Goal: Information Seeking & Learning: Learn about a topic

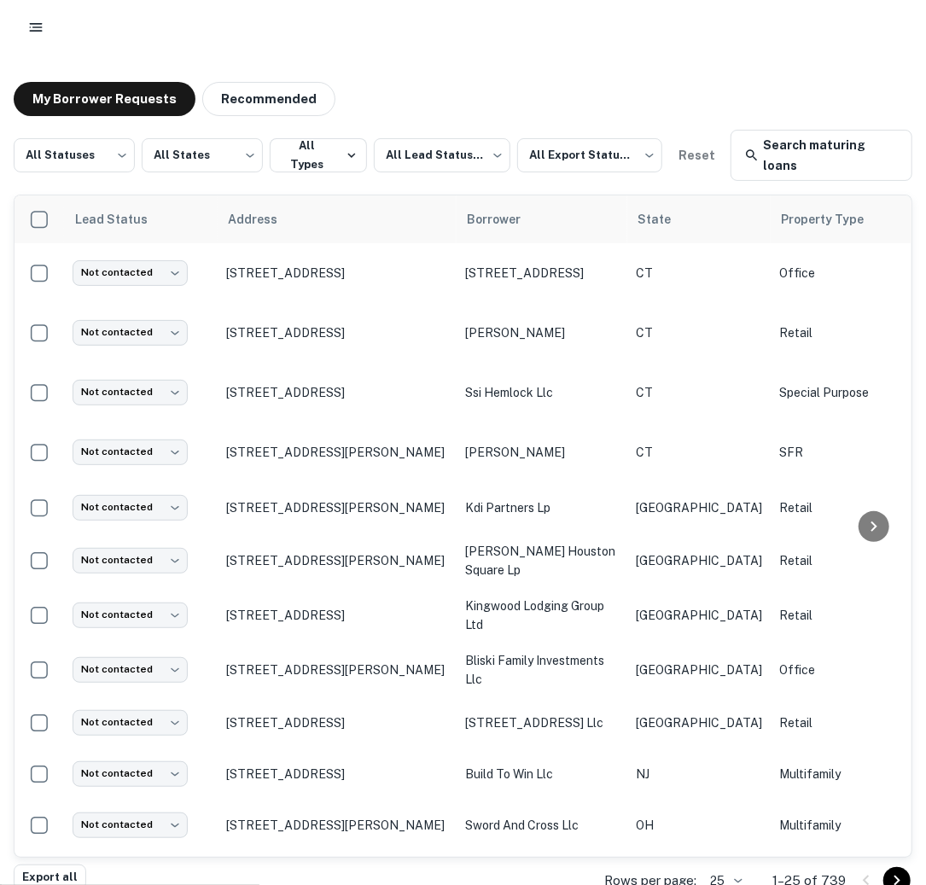
click at [41, 35] on icon "button" at bounding box center [35, 27] width 17 height 17
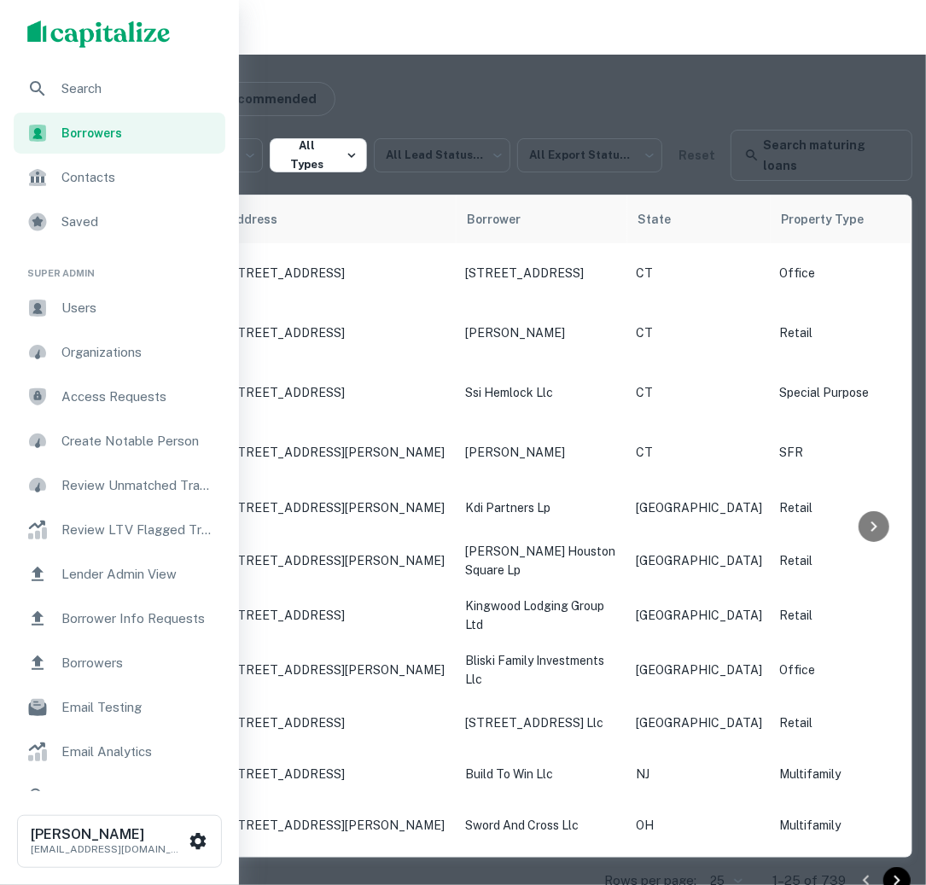
click at [84, 79] on span "Search" at bounding box center [138, 89] width 154 height 20
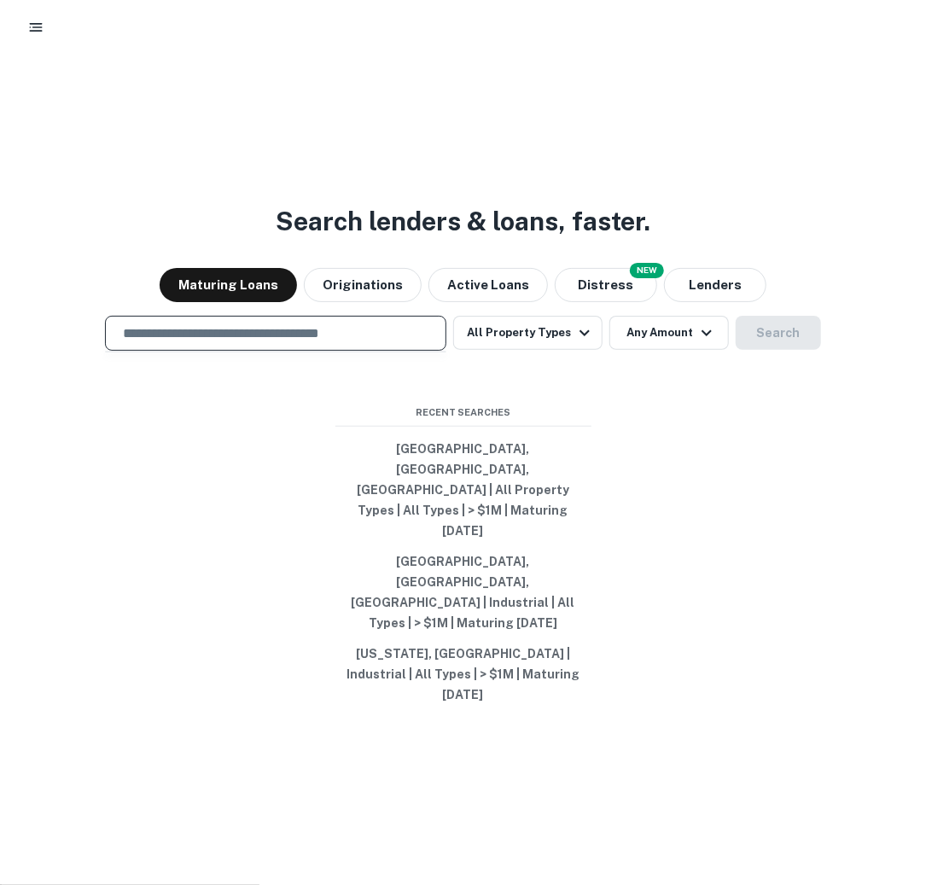
click at [400, 343] on input "text" at bounding box center [276, 334] width 326 height 20
click at [328, 351] on div "​" at bounding box center [275, 333] width 341 height 35
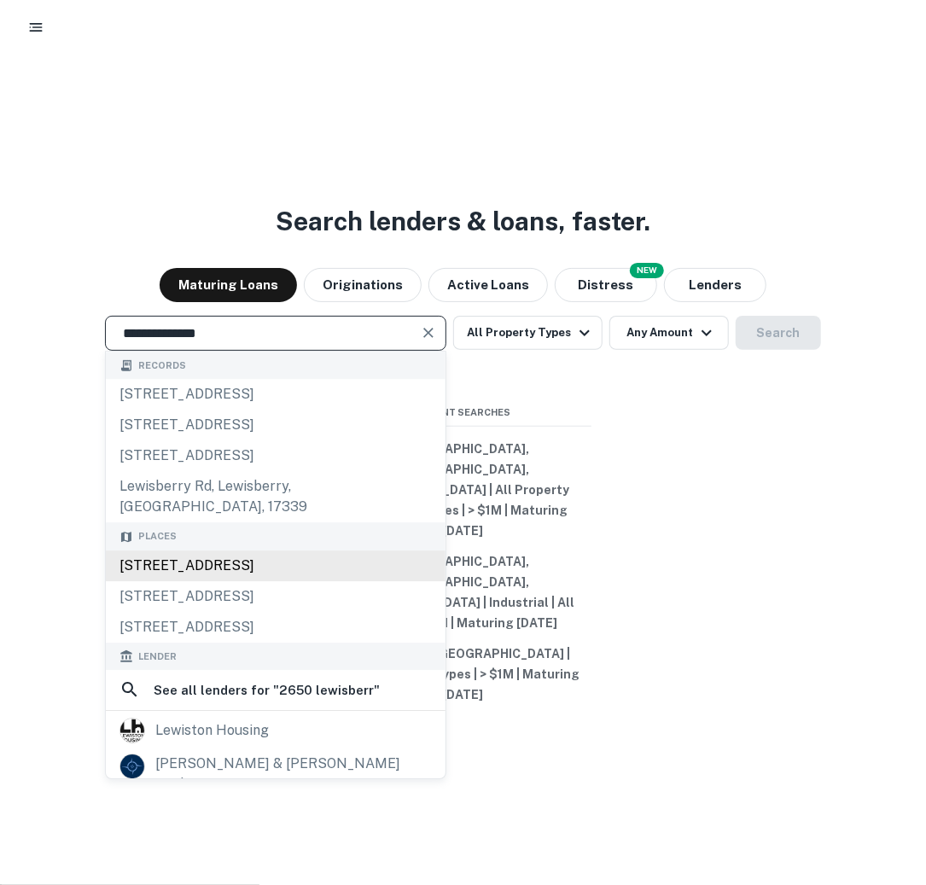
click at [275, 581] on div "2650 Lewisberry Road, York Haven, PA, USA" at bounding box center [276, 566] width 340 height 31
type input "**********"
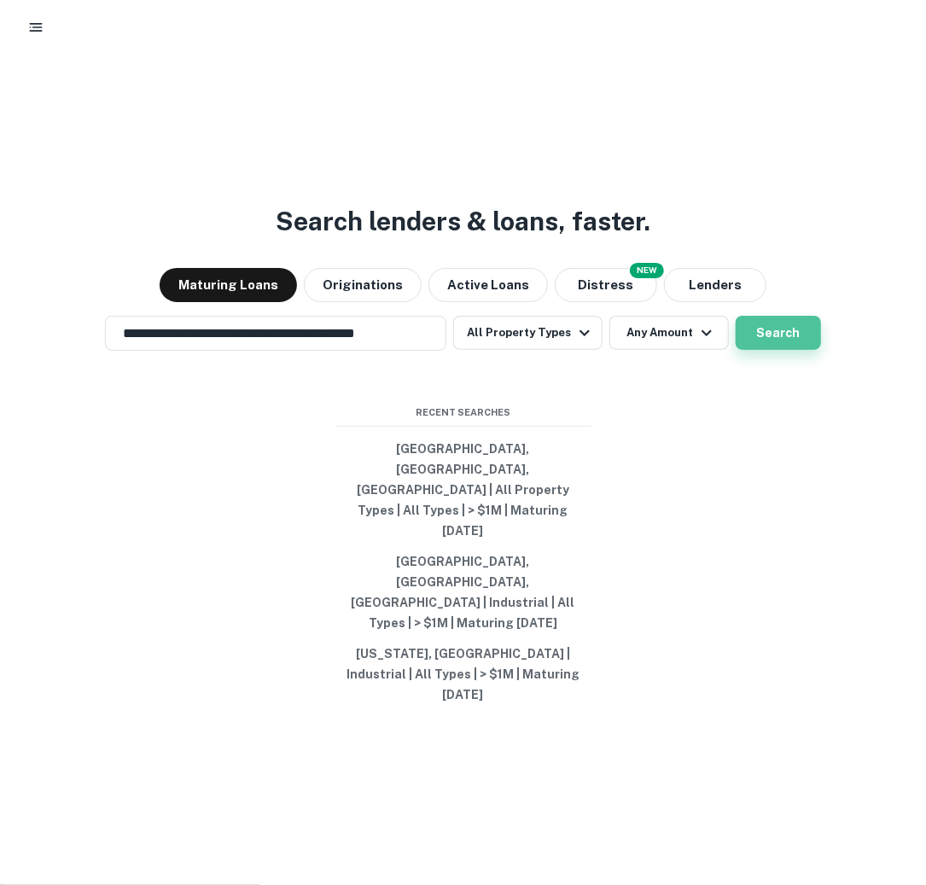
click at [784, 350] on button "Search" at bounding box center [778, 333] width 85 height 34
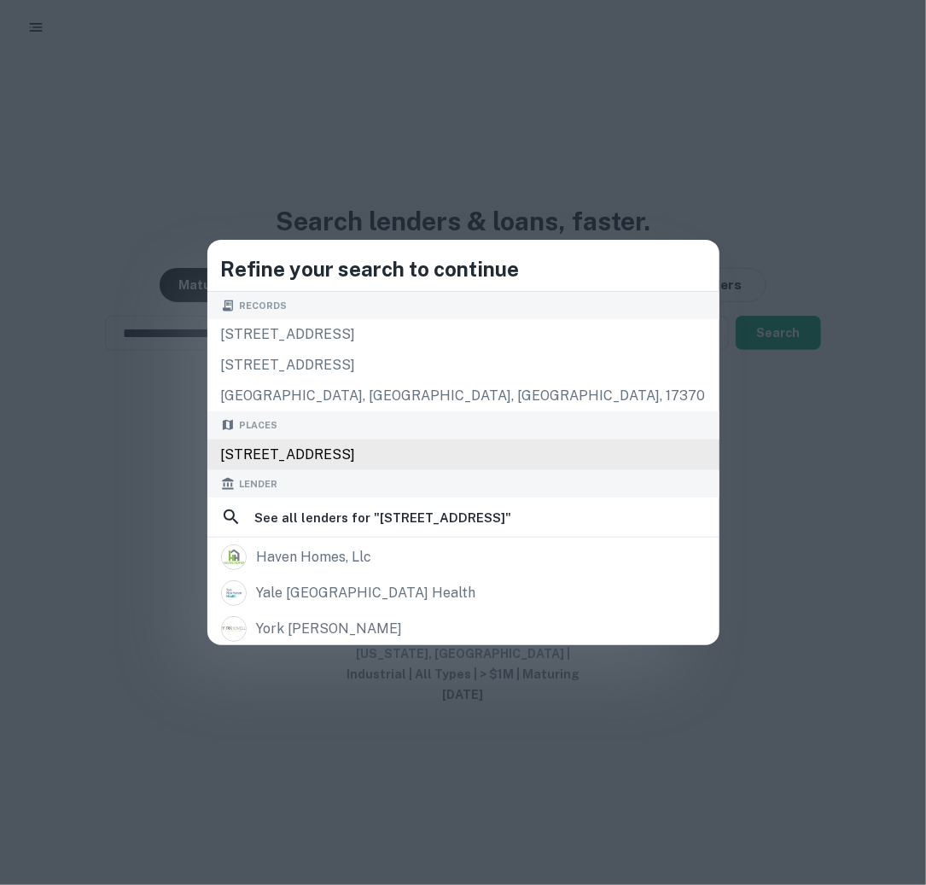
click at [534, 452] on div "2650 Lewisberry Rd, York Haven, PA 17370, USA" at bounding box center [463, 455] width 512 height 31
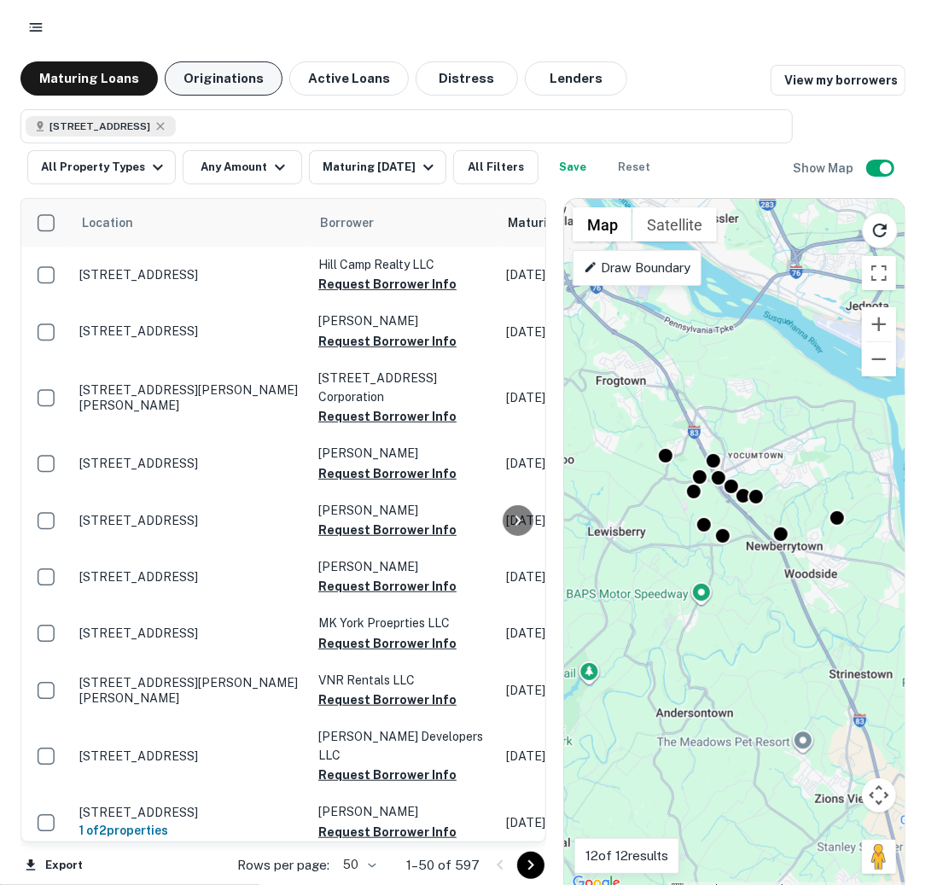
click at [253, 79] on button "Originations" at bounding box center [224, 78] width 118 height 34
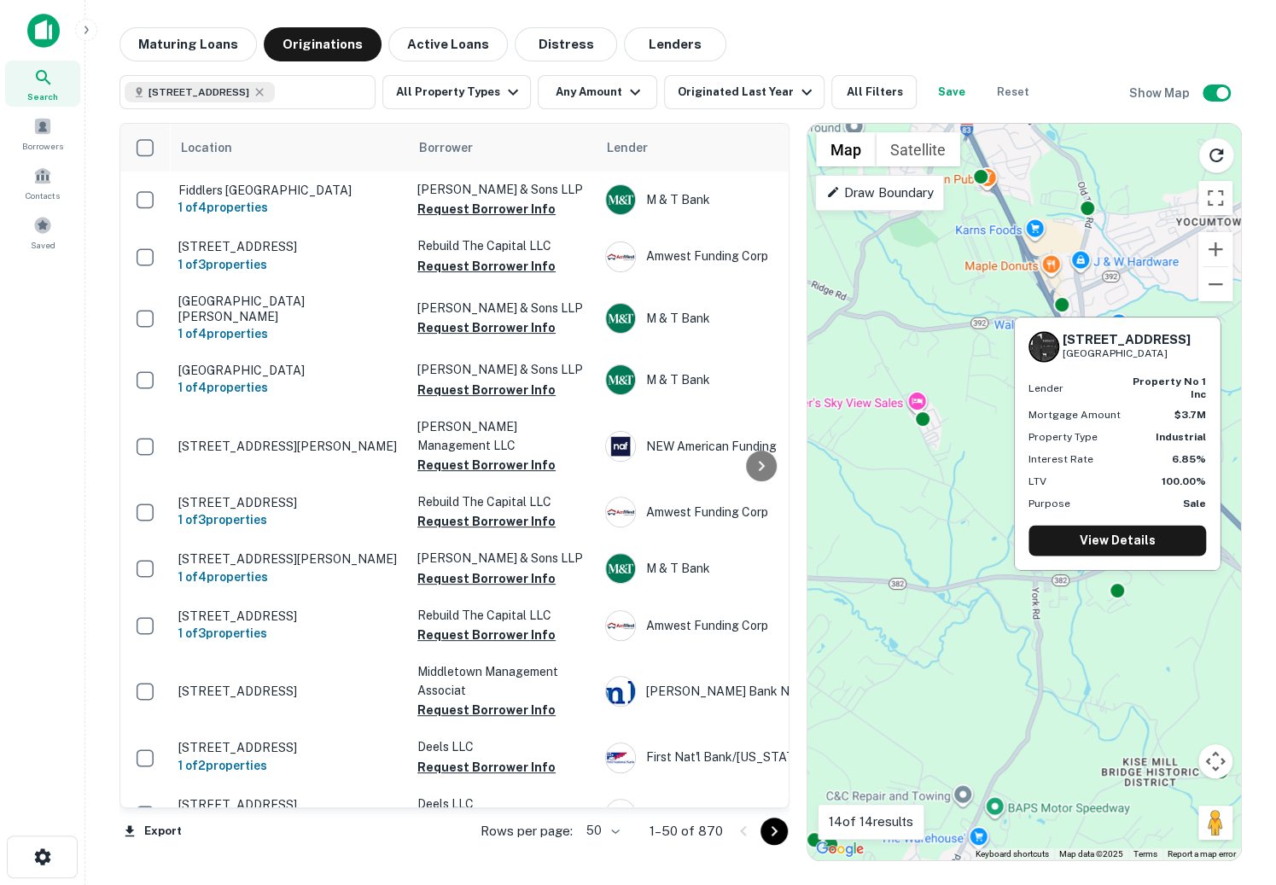
click at [925, 393] on strong "property no 1 inc" at bounding box center [1169, 388] width 73 height 24
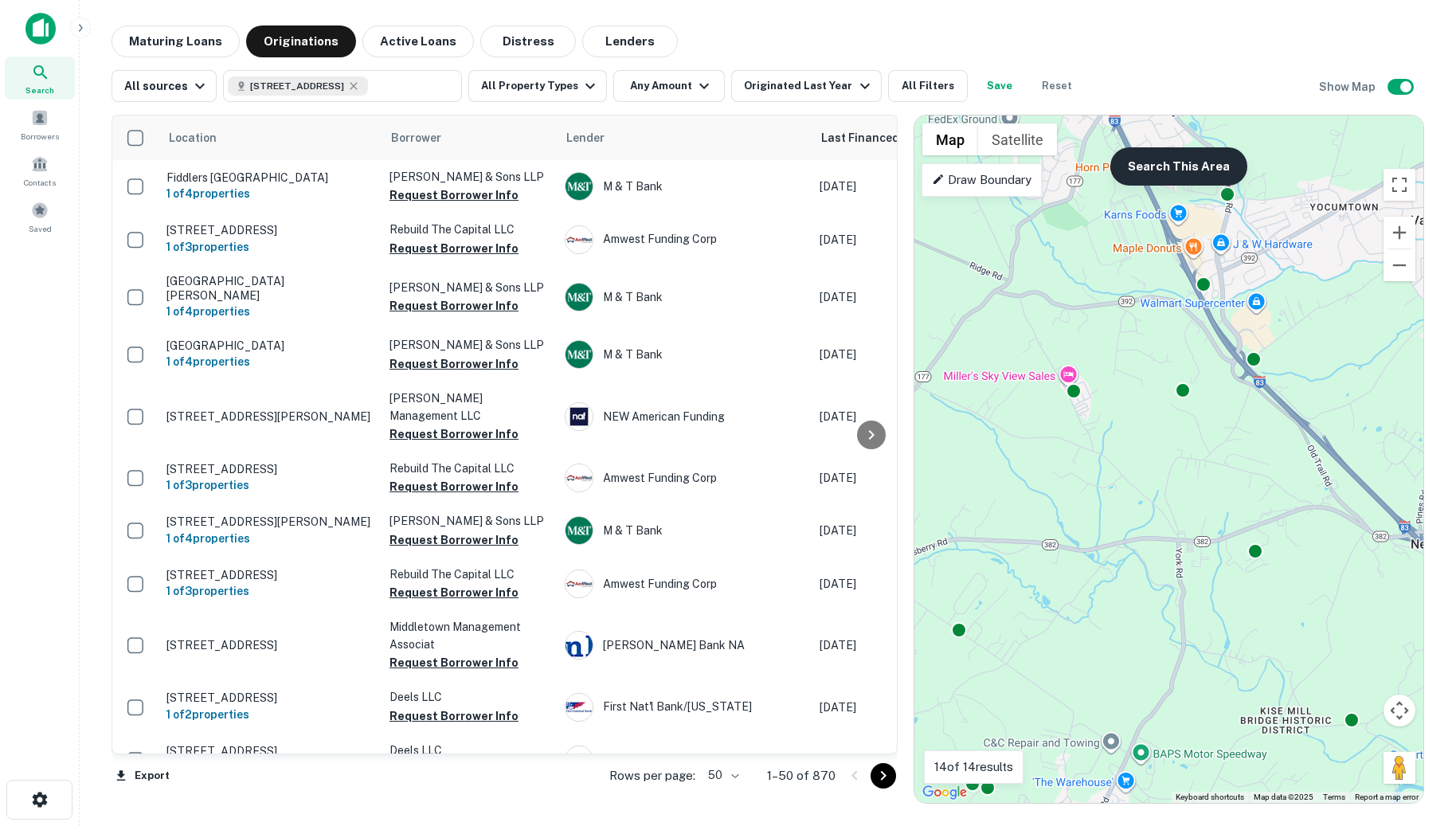
click at [863, 162] on button "Search This Area" at bounding box center [1179, 166] width 137 height 38
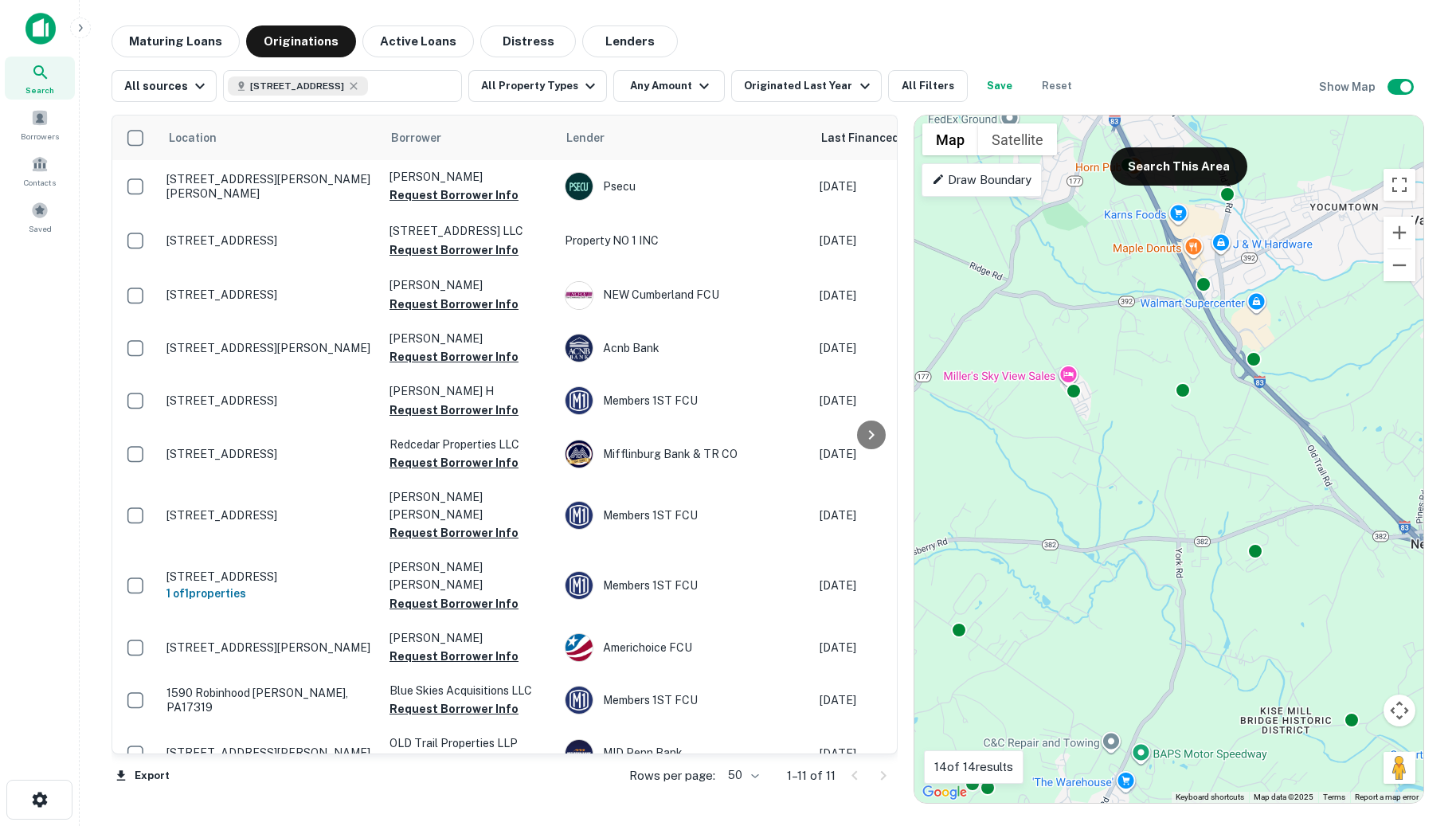
drag, startPoint x: 632, startPoint y: 231, endPoint x: 305, endPoint y: 9, distance: 395.2
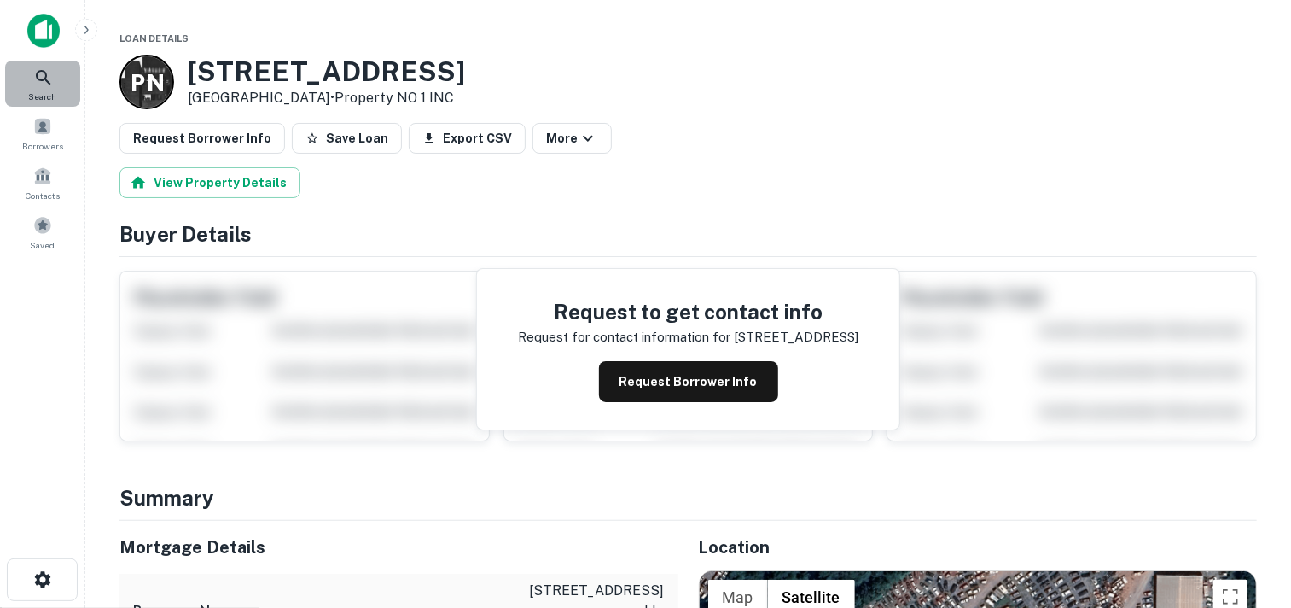
click at [50, 70] on icon at bounding box center [43, 77] width 20 height 20
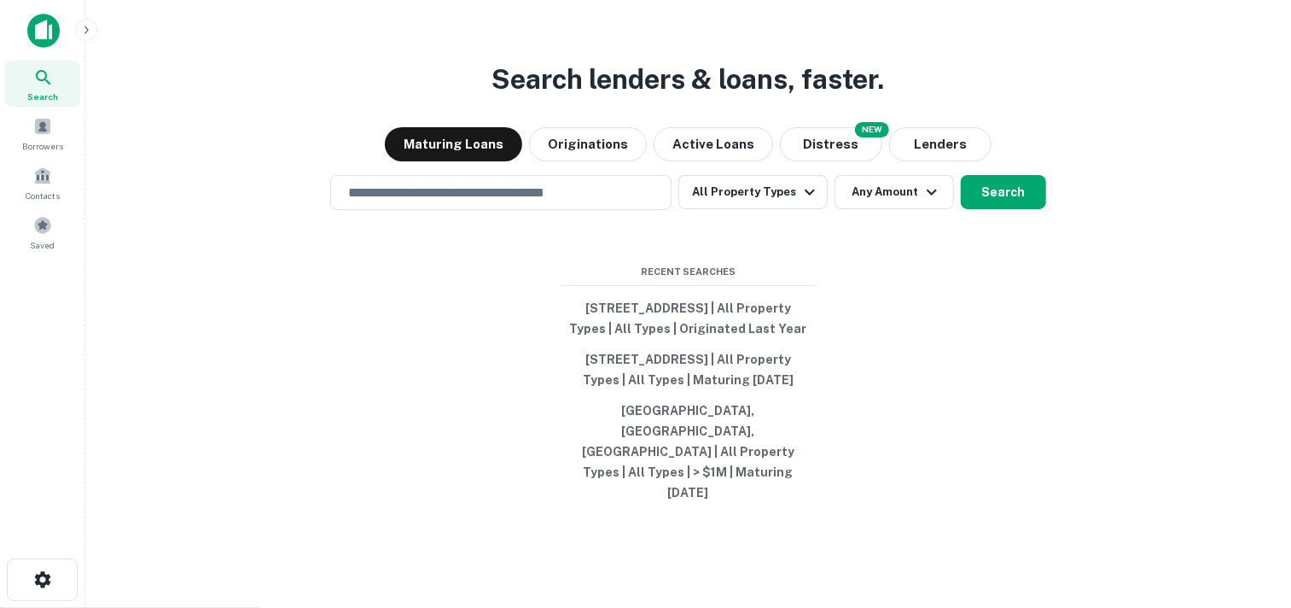
click at [498, 196] on input "text" at bounding box center [501, 193] width 326 height 20
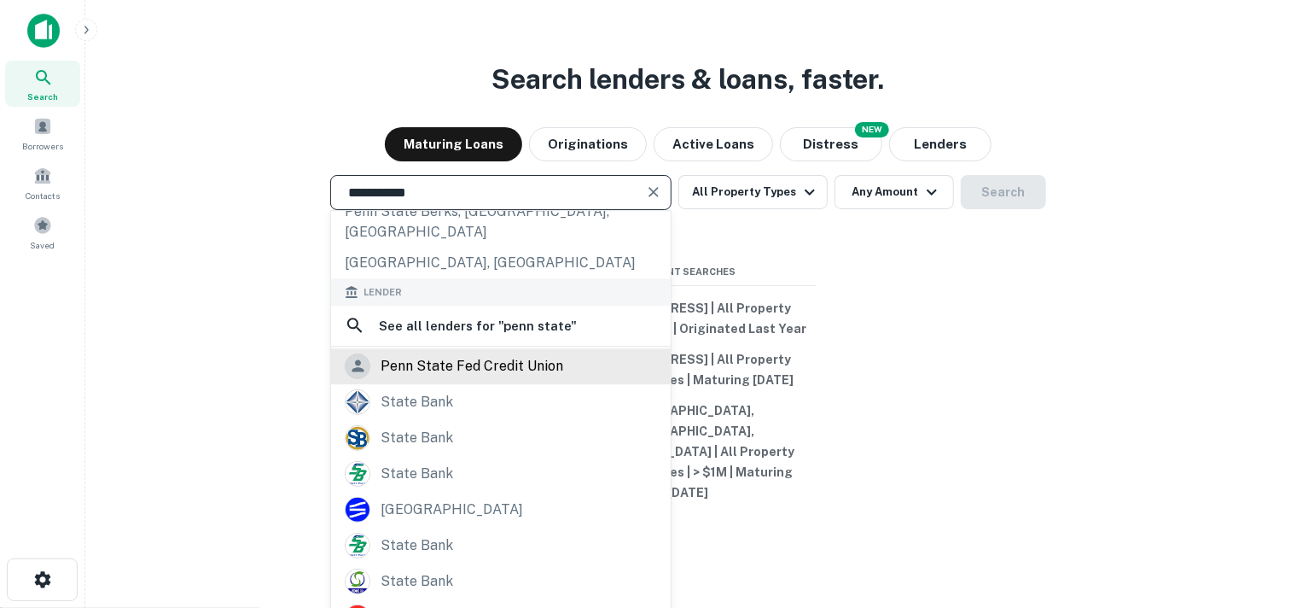
scroll to position [236, 0]
type input "**********"
click at [565, 351] on div "penn state fed credit union" at bounding box center [501, 364] width 312 height 26
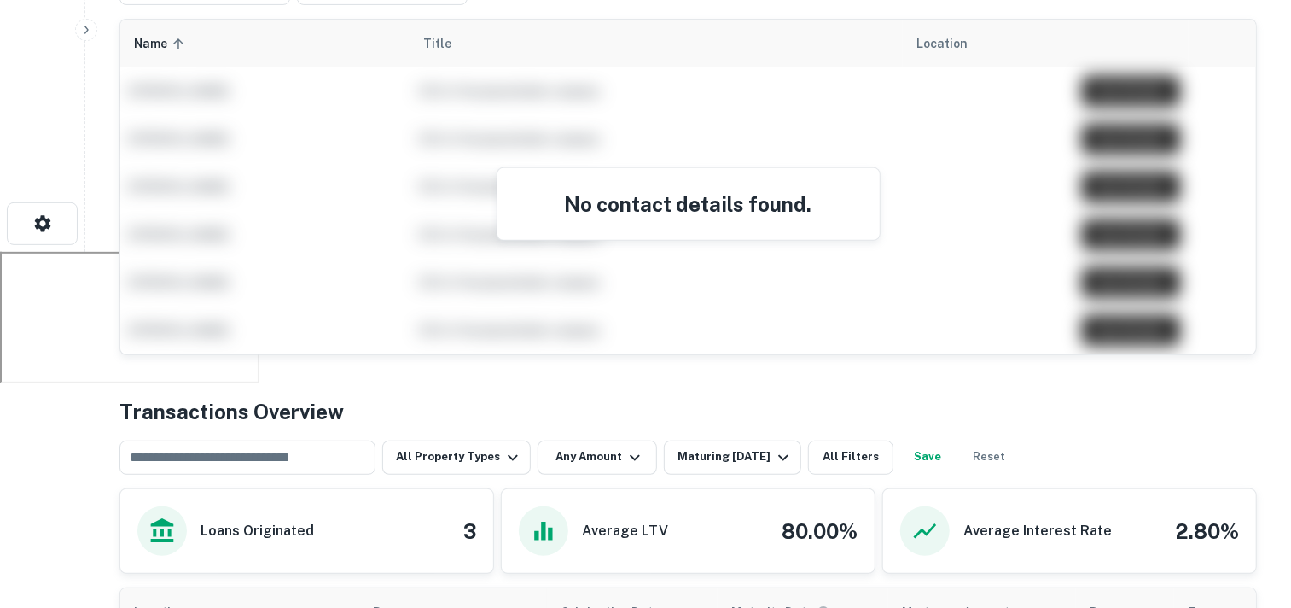
scroll to position [499, 0]
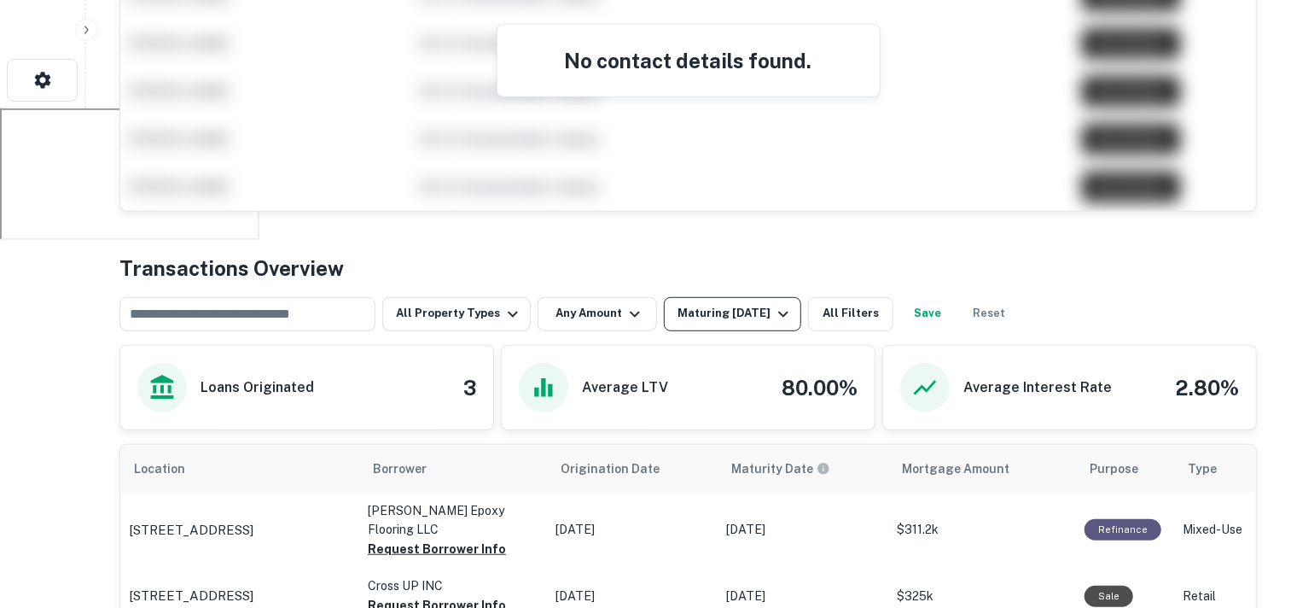
click at [784, 304] on icon "button" at bounding box center [783, 314] width 20 height 20
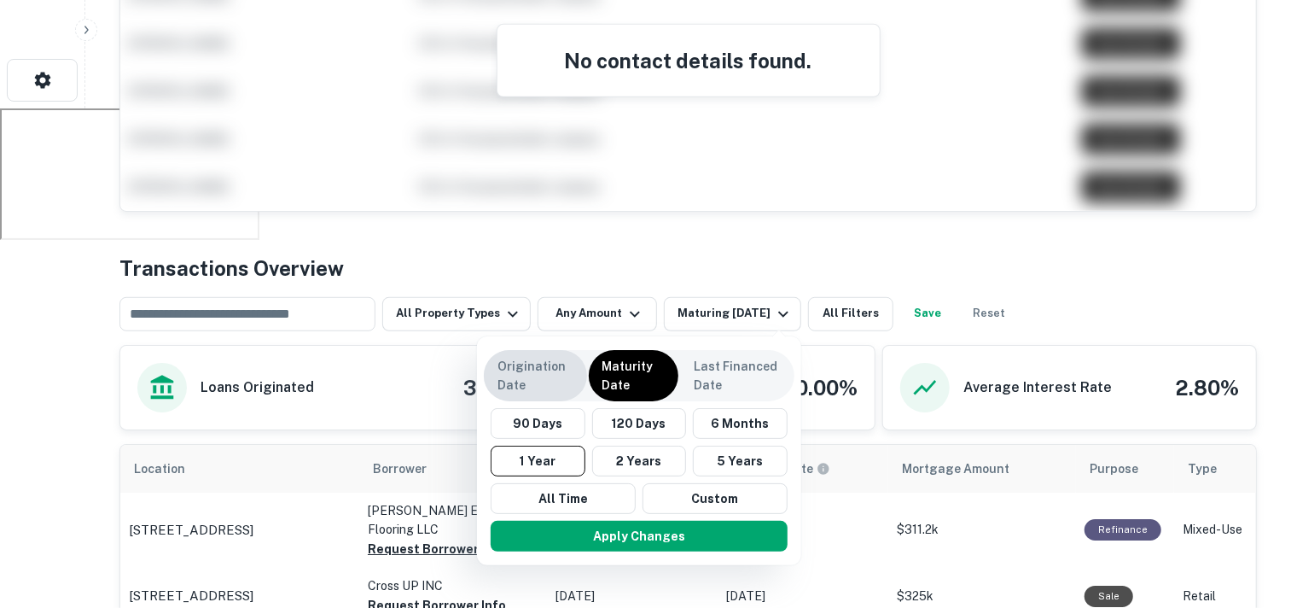
click at [519, 370] on p "Origination Date" at bounding box center [536, 376] width 76 height 38
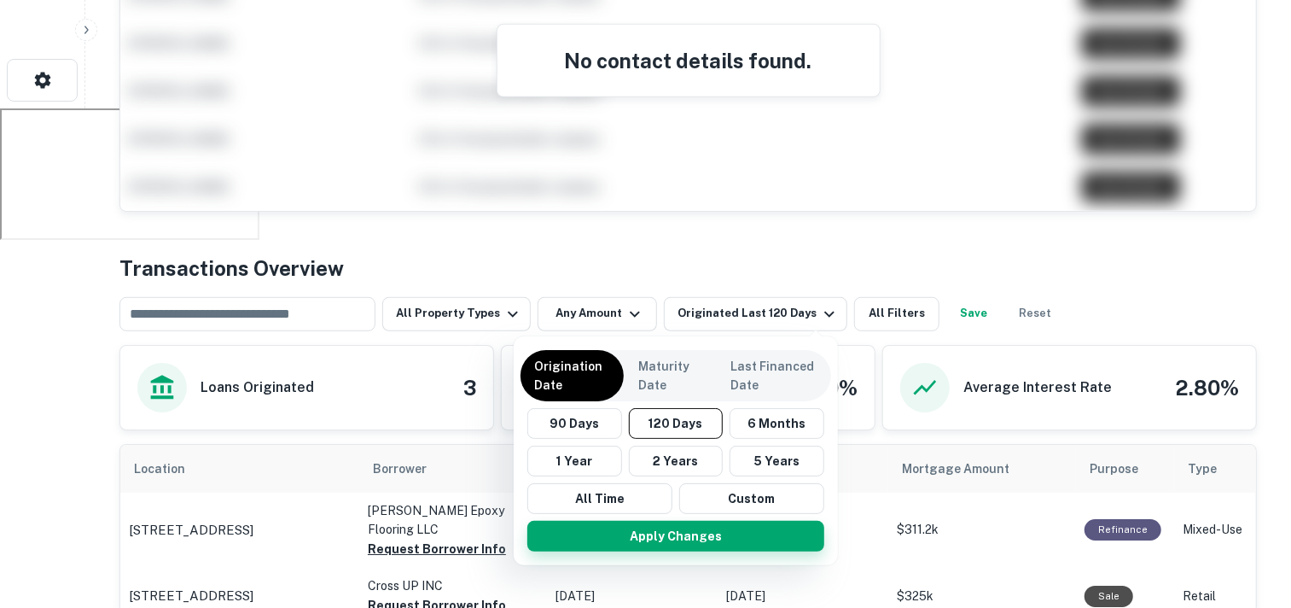
click at [675, 539] on button "Apply Changes" at bounding box center [676, 536] width 297 height 31
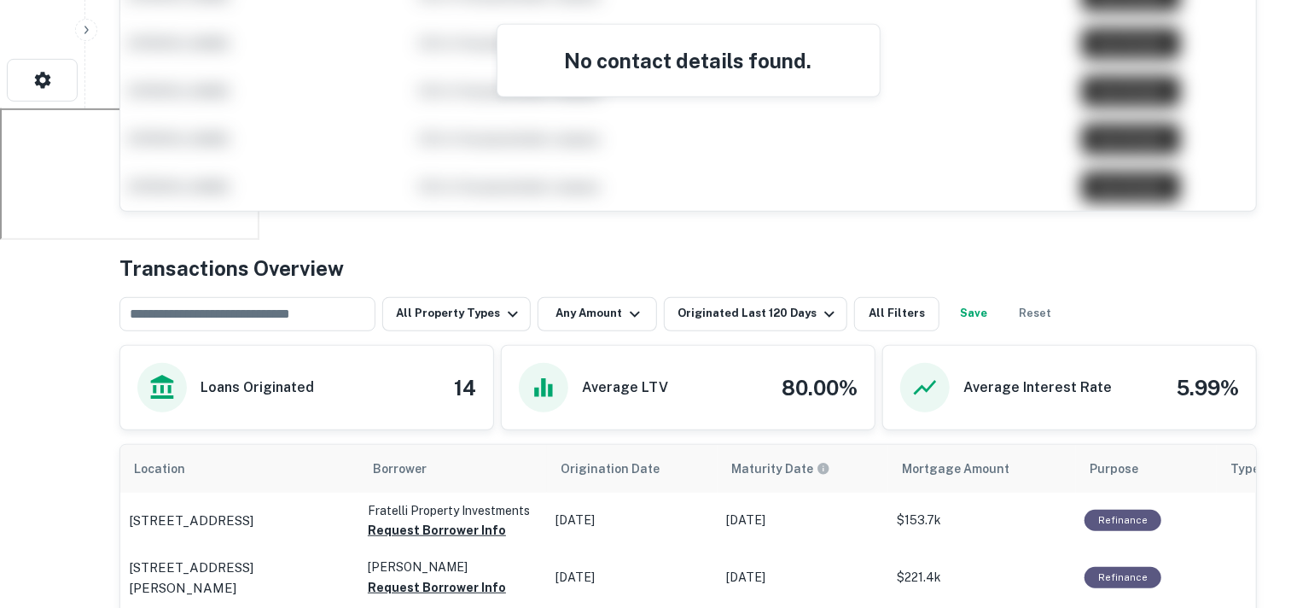
click at [820, 297] on button "Originated Last 120 Days" at bounding box center [756, 314] width 184 height 34
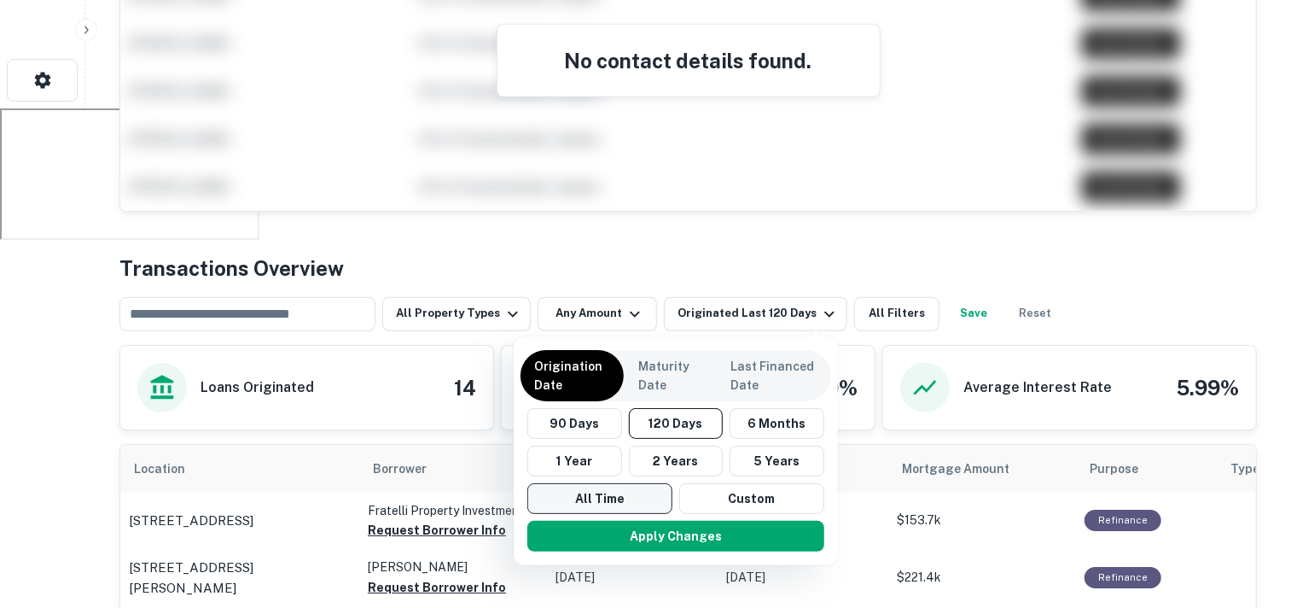
click at [582, 501] on button "All Time" at bounding box center [600, 498] width 145 height 31
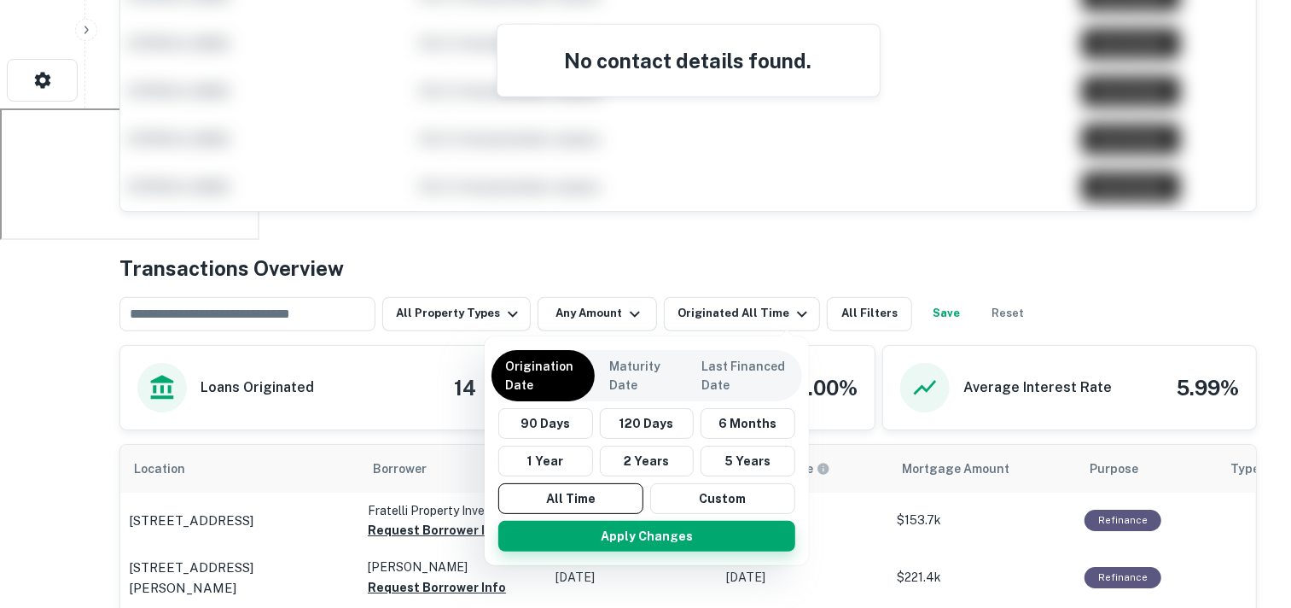
click at [595, 541] on button "Apply Changes" at bounding box center [646, 536] width 297 height 31
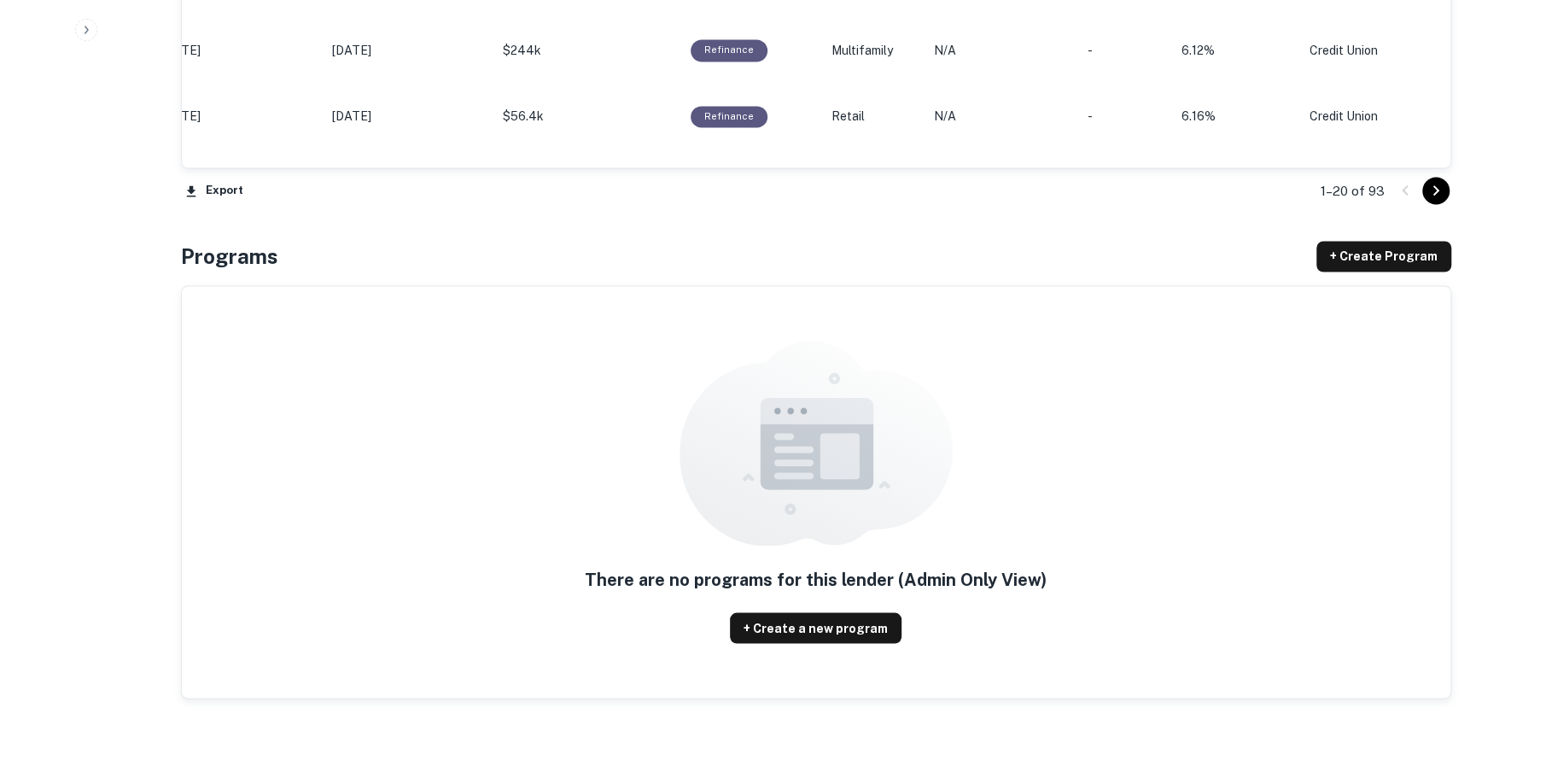
scroll to position [1980, 0]
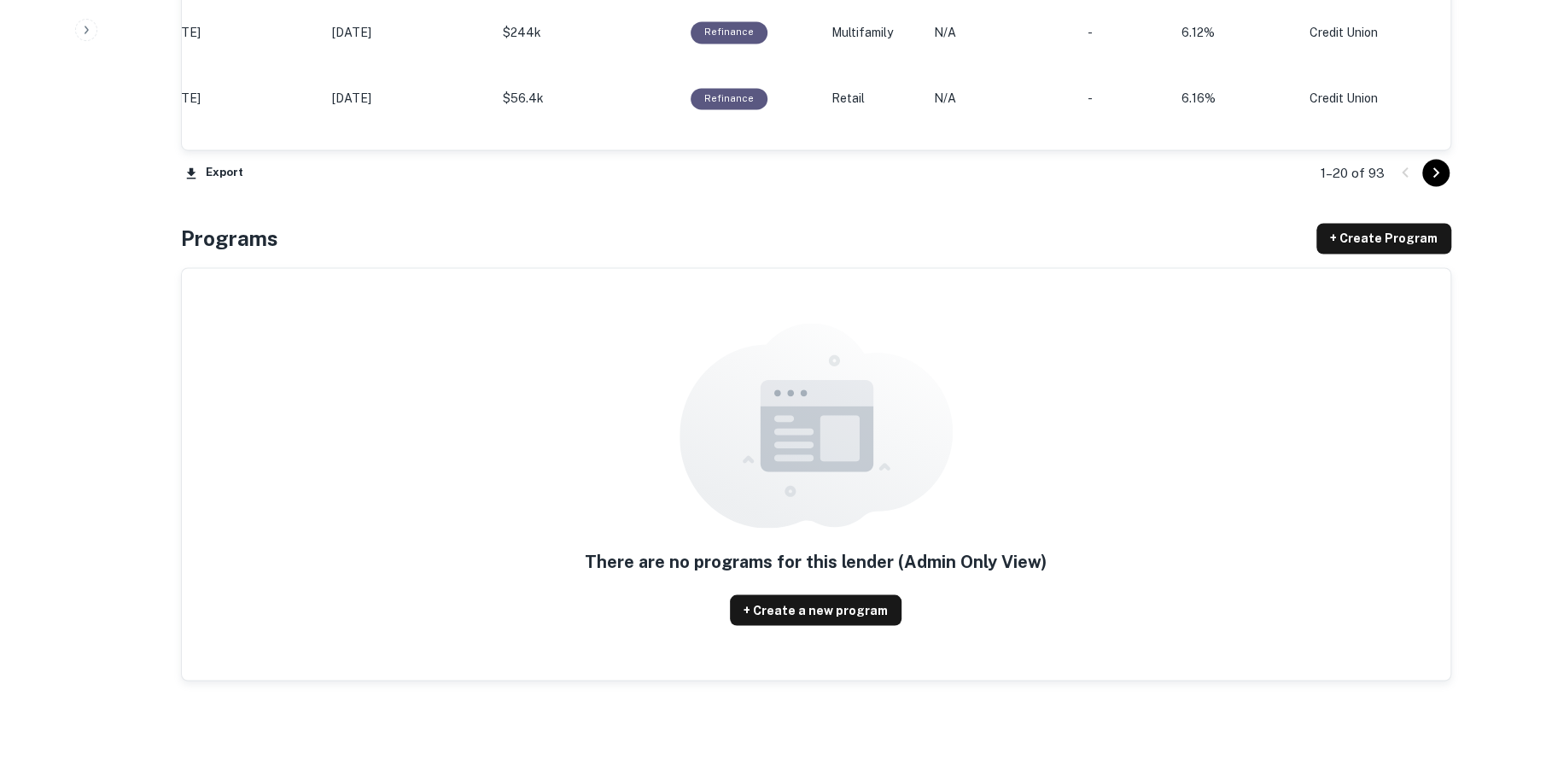
click at [1291, 178] on icon "Go to next page" at bounding box center [1435, 172] width 20 height 20
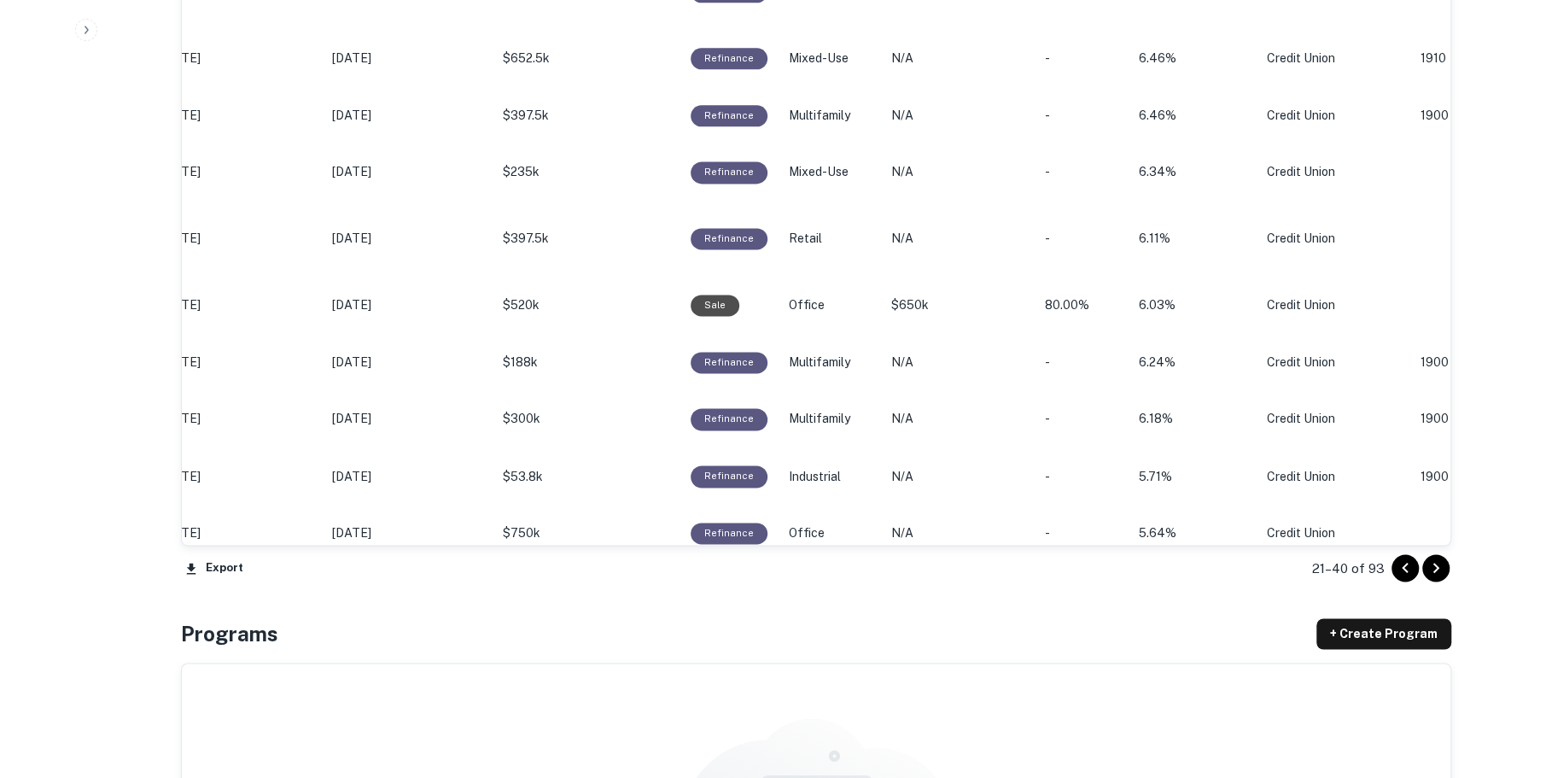
scroll to position [2064, 0]
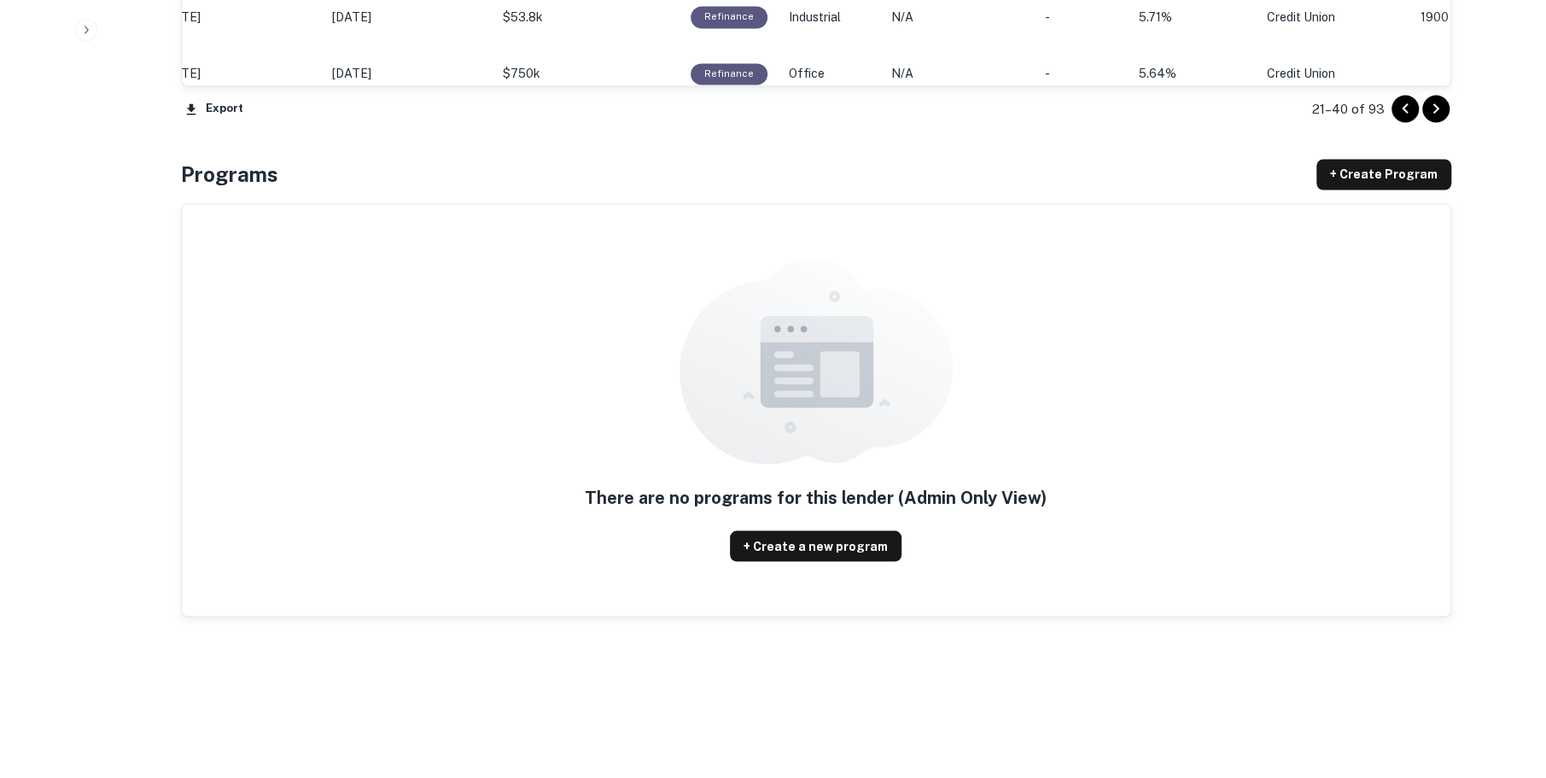
click at [1291, 109] on icon "Go to previous page" at bounding box center [1405, 108] width 20 height 20
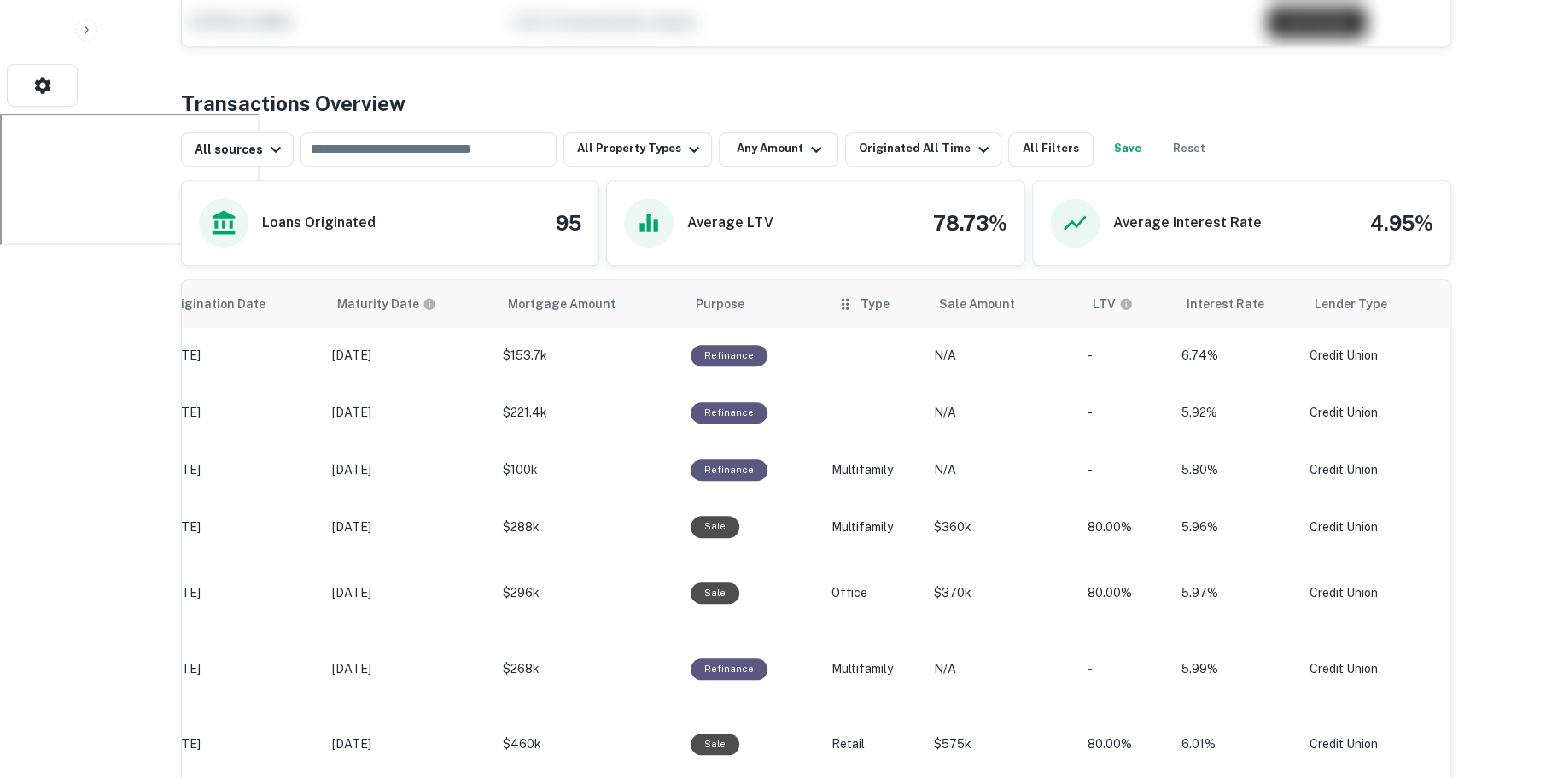
scroll to position [685, 0]
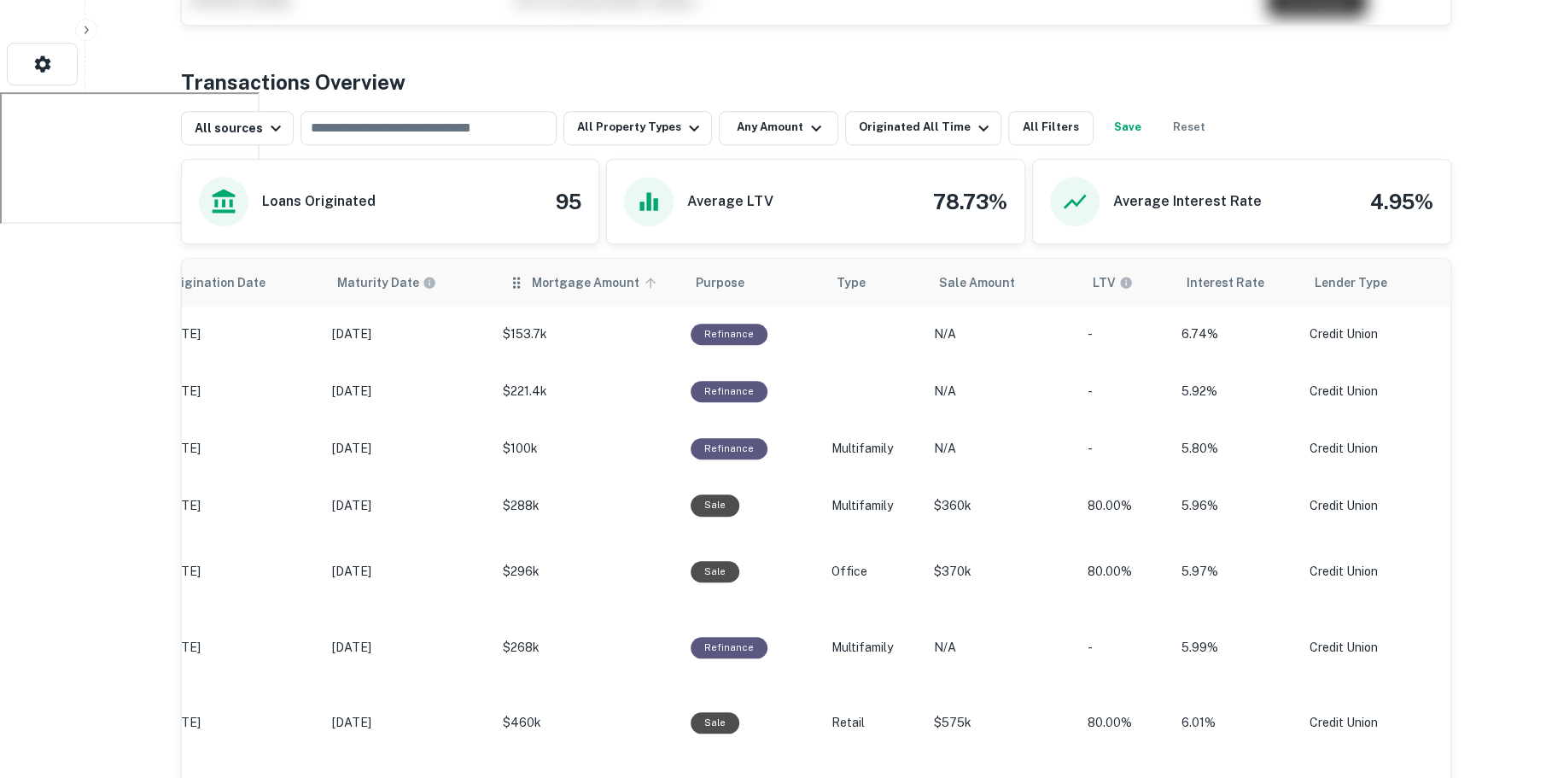
click at [547, 278] on span "Mortgage Amount" at bounding box center [597, 282] width 130 height 20
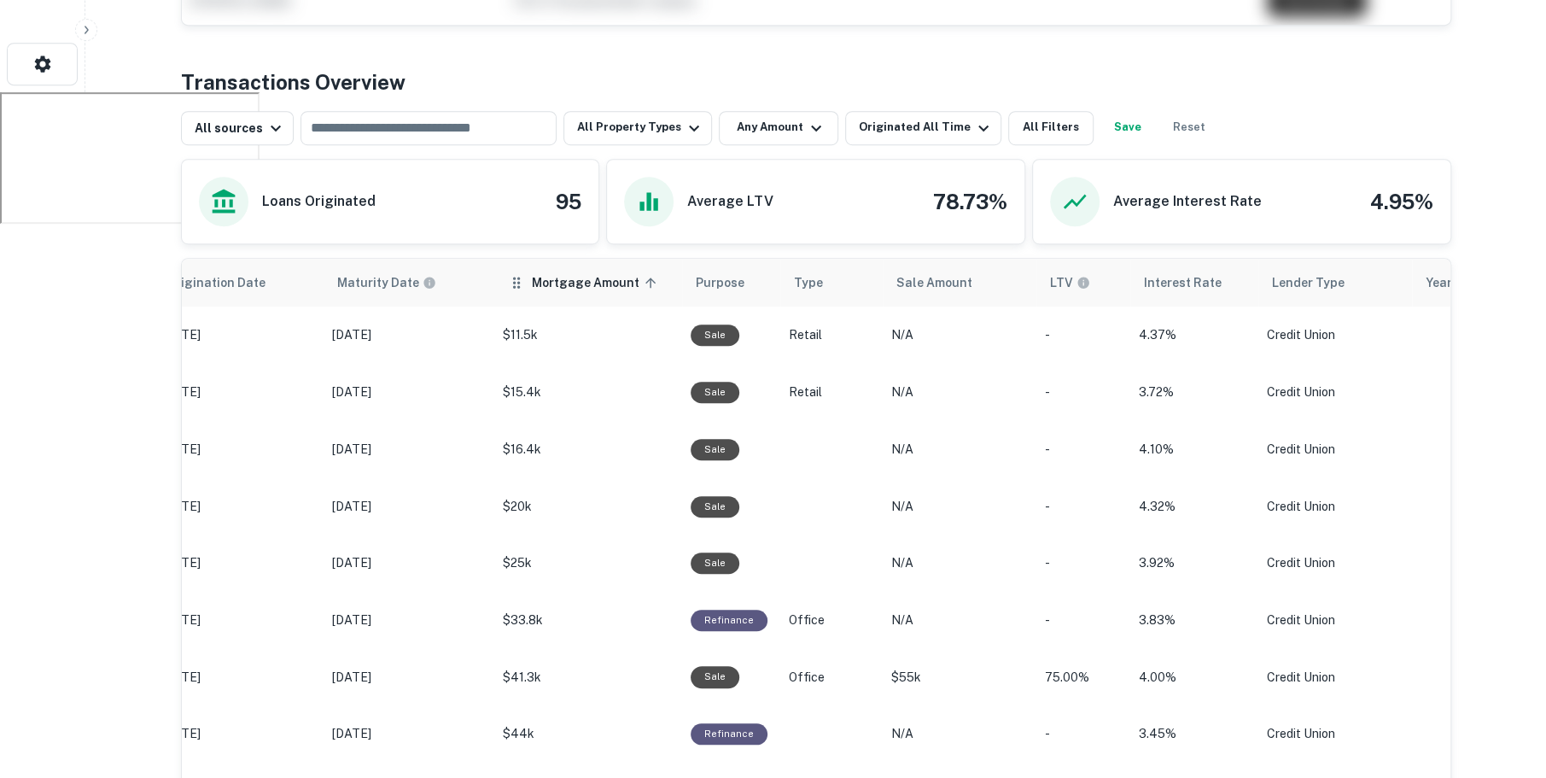
click at [631, 285] on span "Mortgage Amount sorted ascending" at bounding box center [597, 282] width 130 height 20
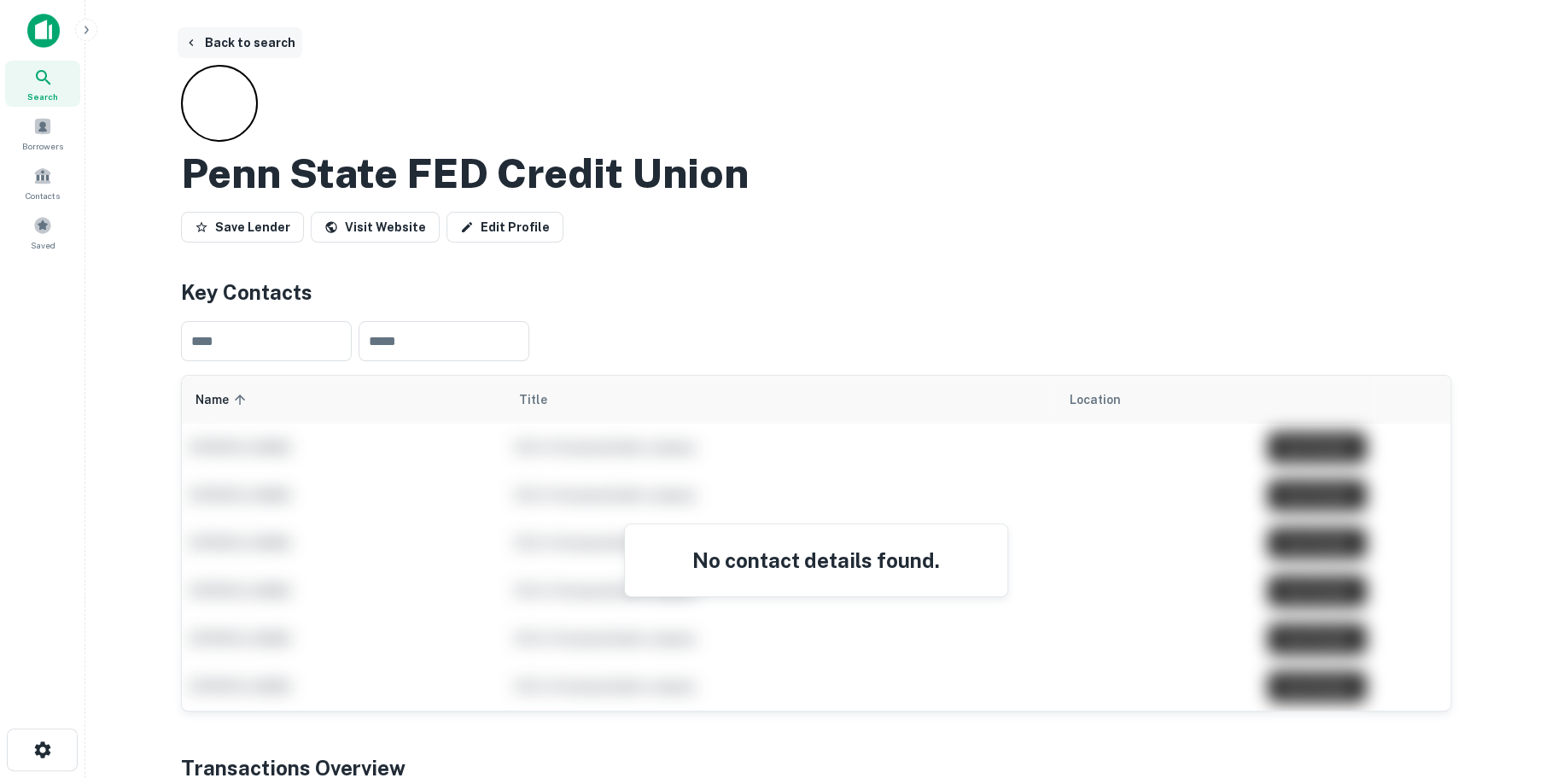
click at [242, 39] on button "Back to search" at bounding box center [240, 42] width 125 height 31
click at [248, 43] on button "Back to search" at bounding box center [240, 42] width 125 height 31
click at [259, 38] on button "Back to search" at bounding box center [240, 42] width 125 height 31
click at [42, 73] on icon at bounding box center [43, 77] width 20 height 20
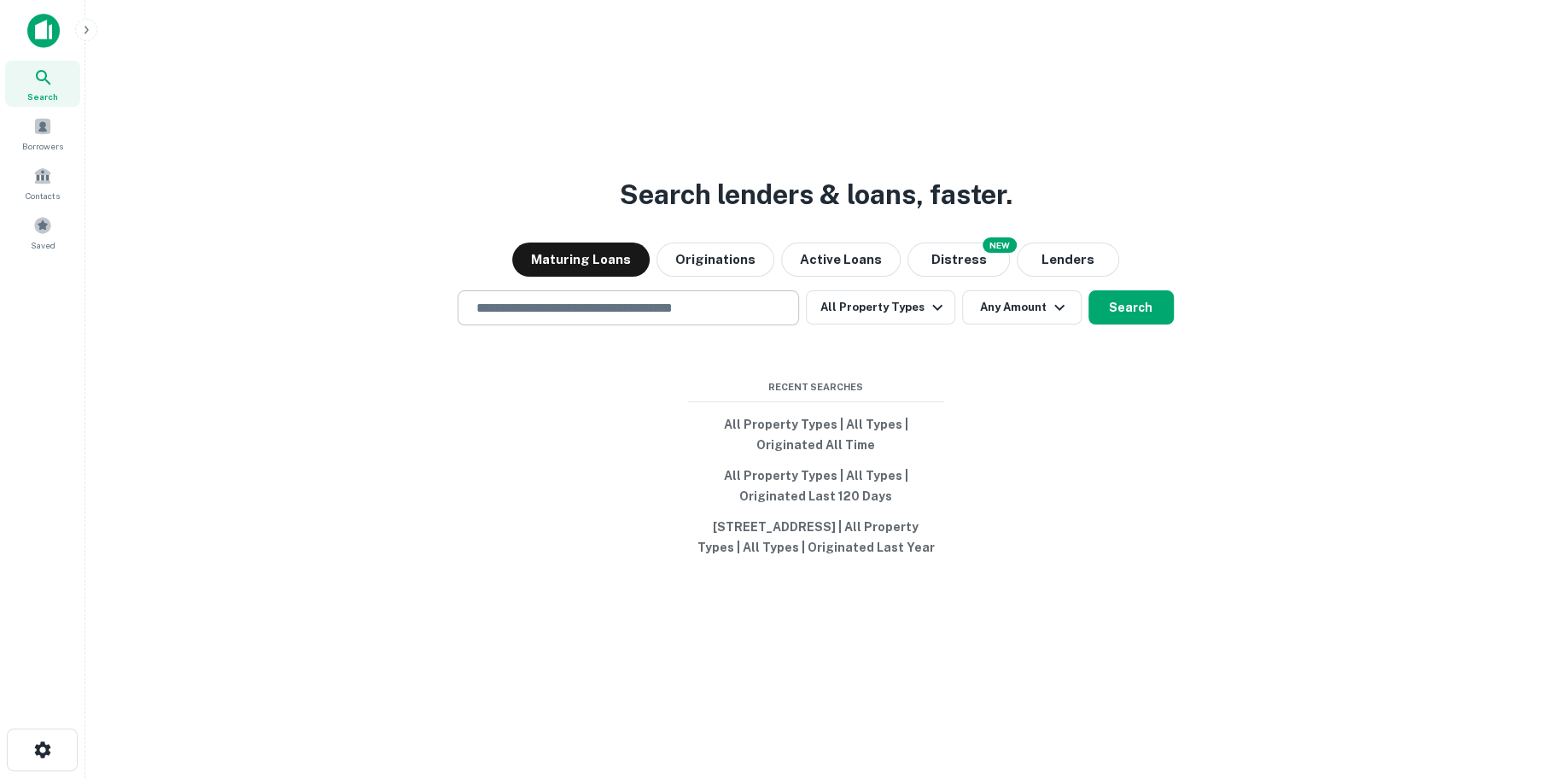
click at [623, 298] on input "text" at bounding box center [628, 308] width 326 height 20
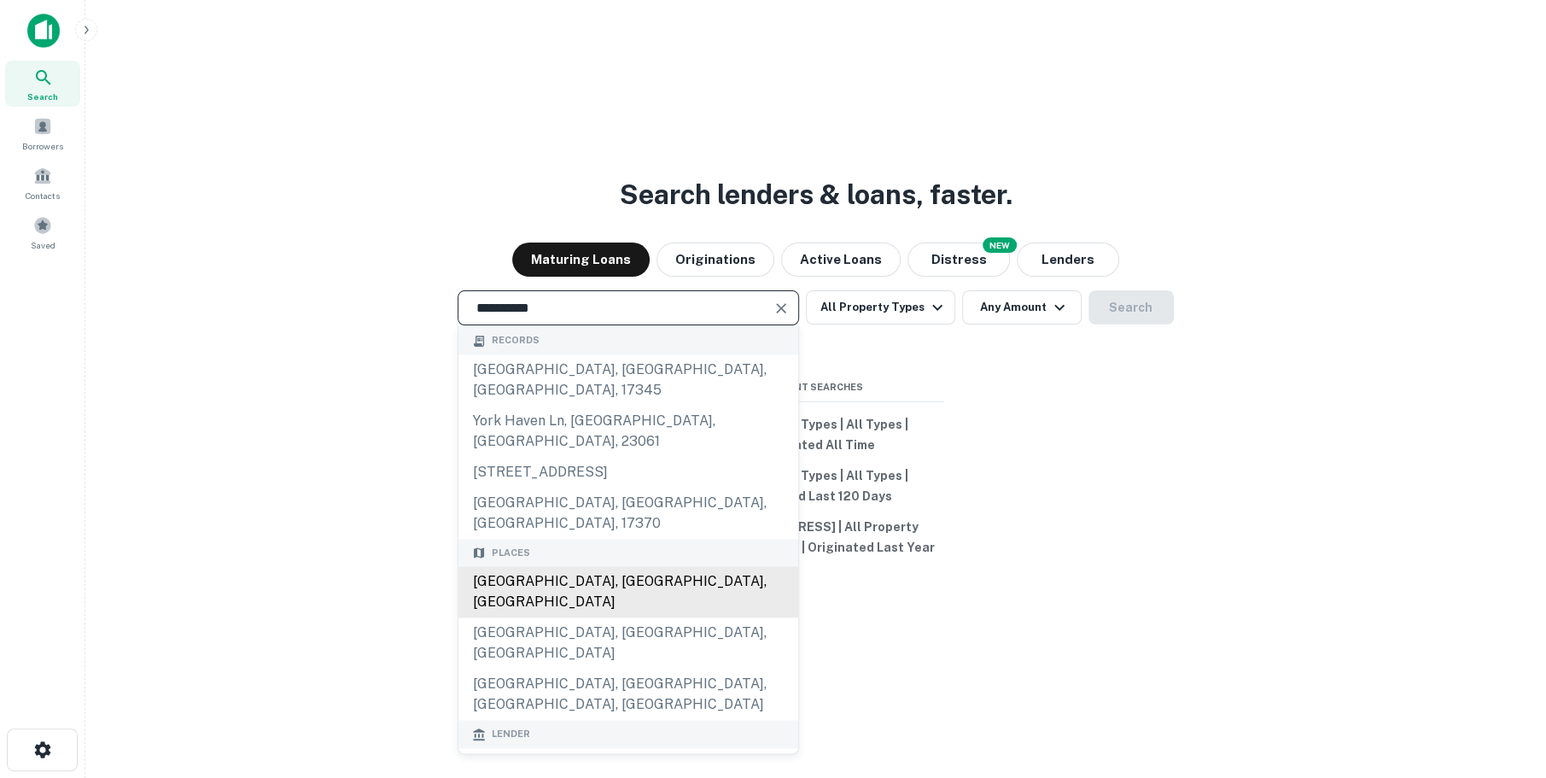
click at [652, 567] on div "[GEOGRAPHIC_DATA], [GEOGRAPHIC_DATA], [GEOGRAPHIC_DATA]" at bounding box center [628, 592] width 340 height 51
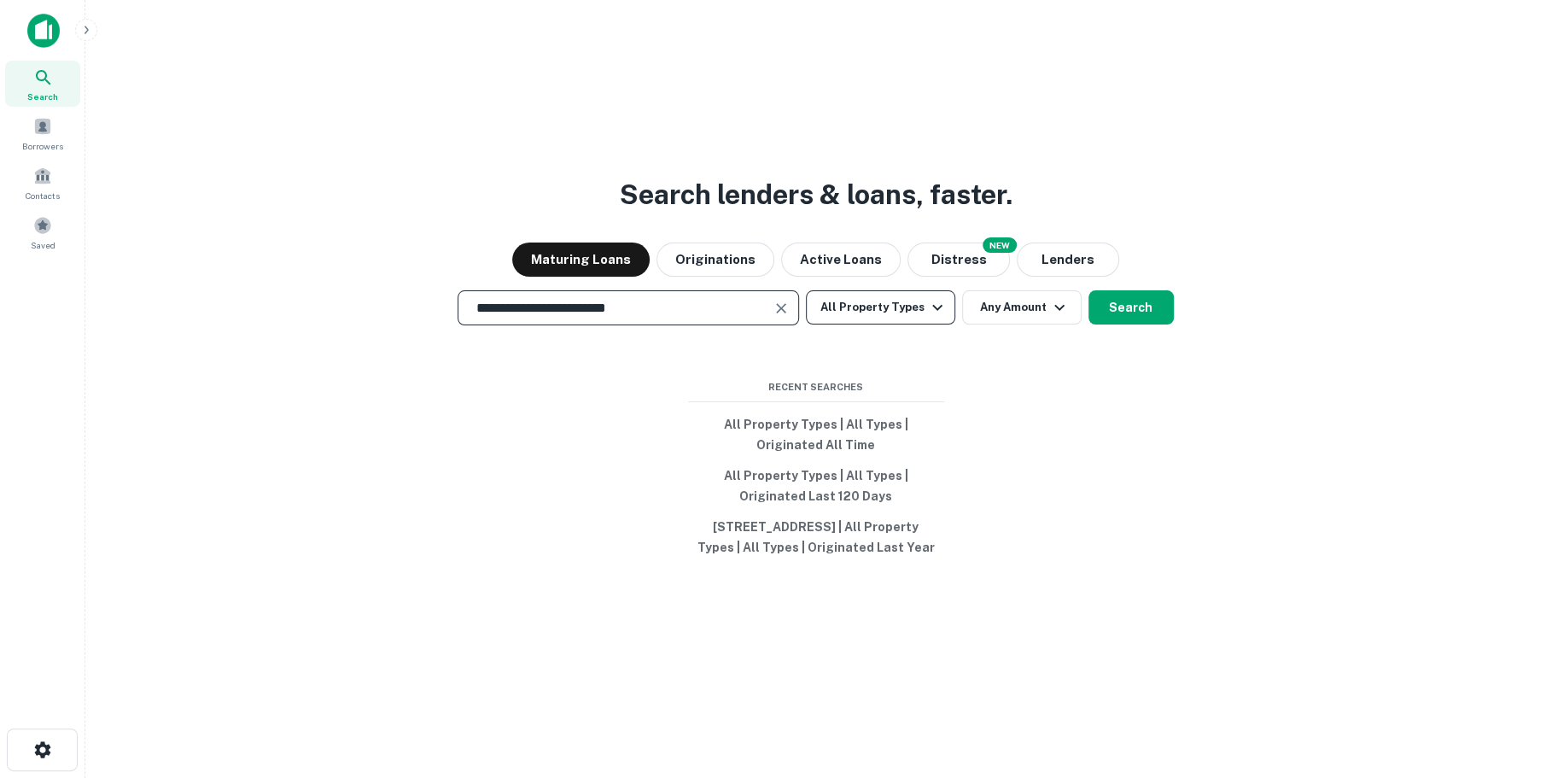
type input "**********"
click at [927, 299] on icon "button" at bounding box center [937, 307] width 20 height 20
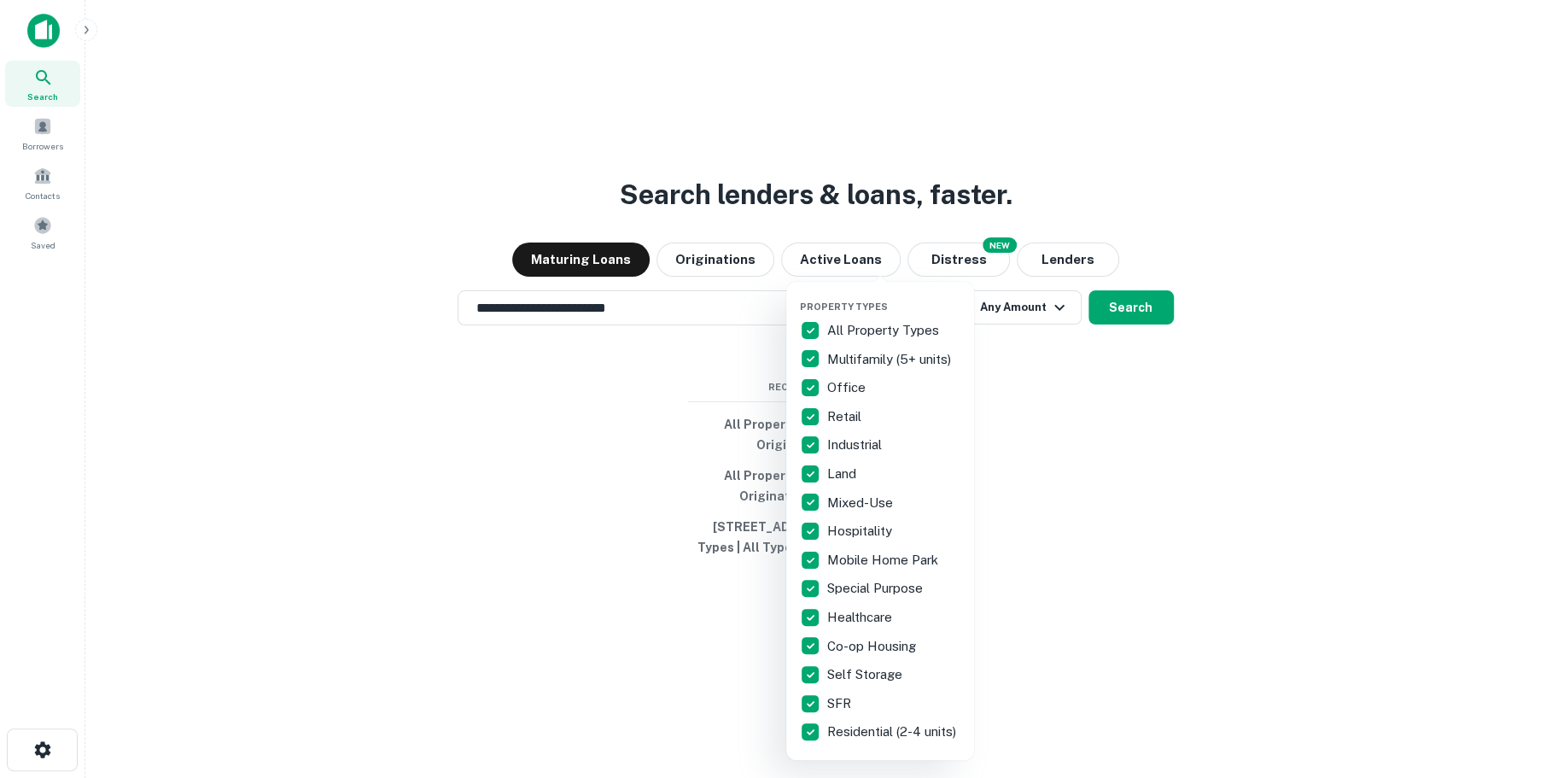
click at [837, 330] on p "All Property Types" at bounding box center [884, 330] width 115 height 20
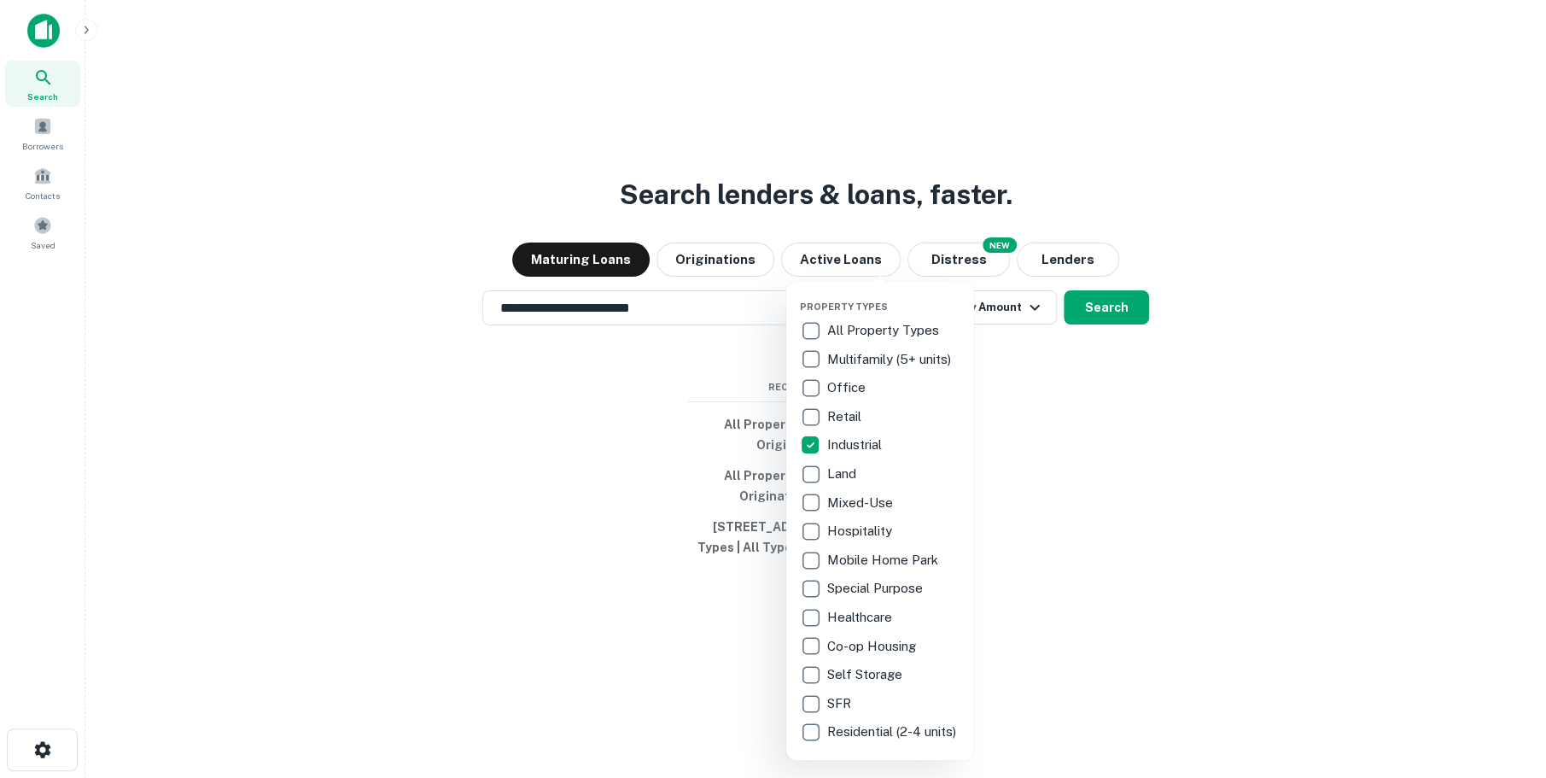
click at [1065, 388] on div at bounding box center [773, 389] width 1546 height 778
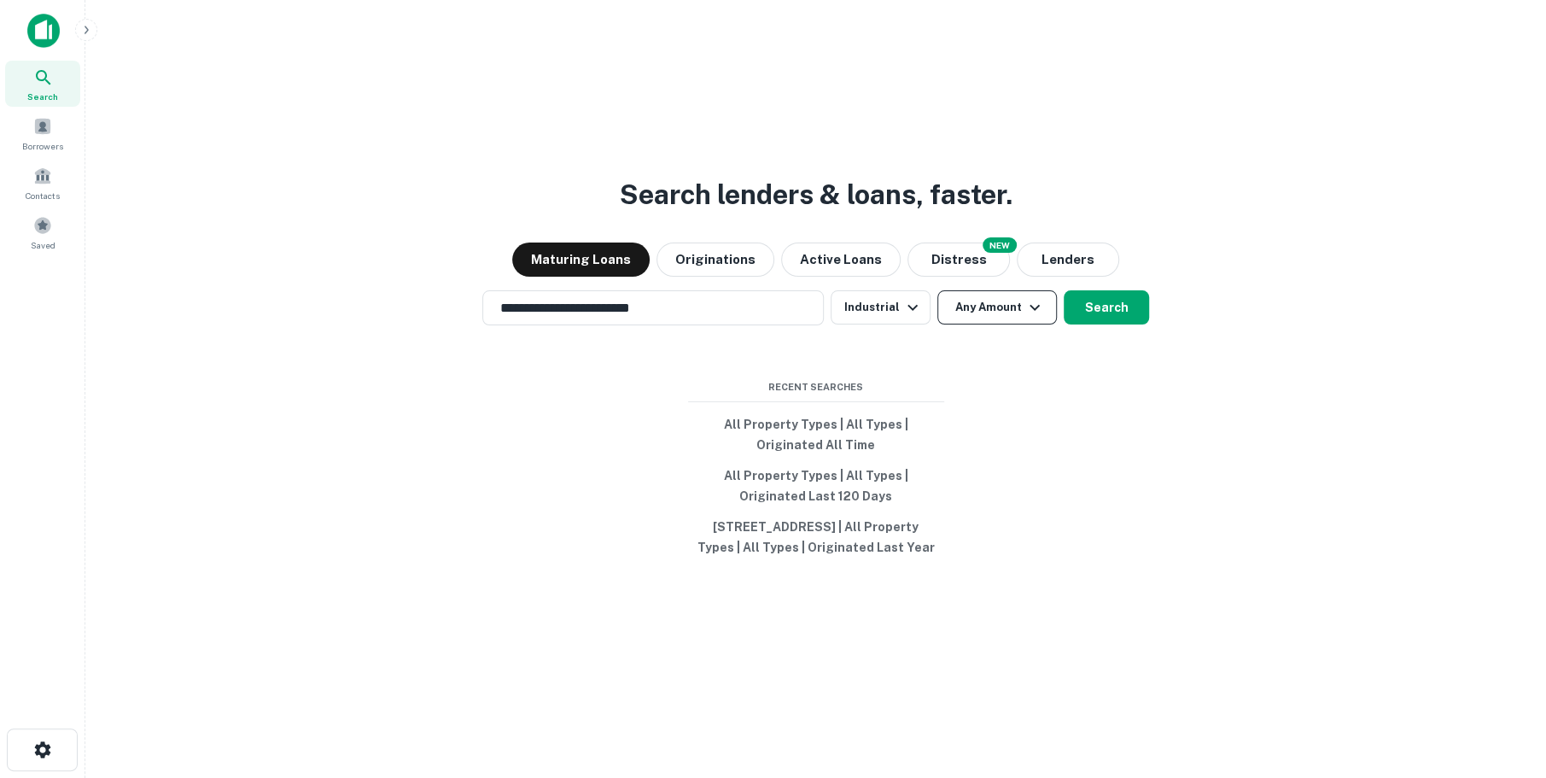
click at [1025, 297] on icon "button" at bounding box center [1034, 307] width 20 height 20
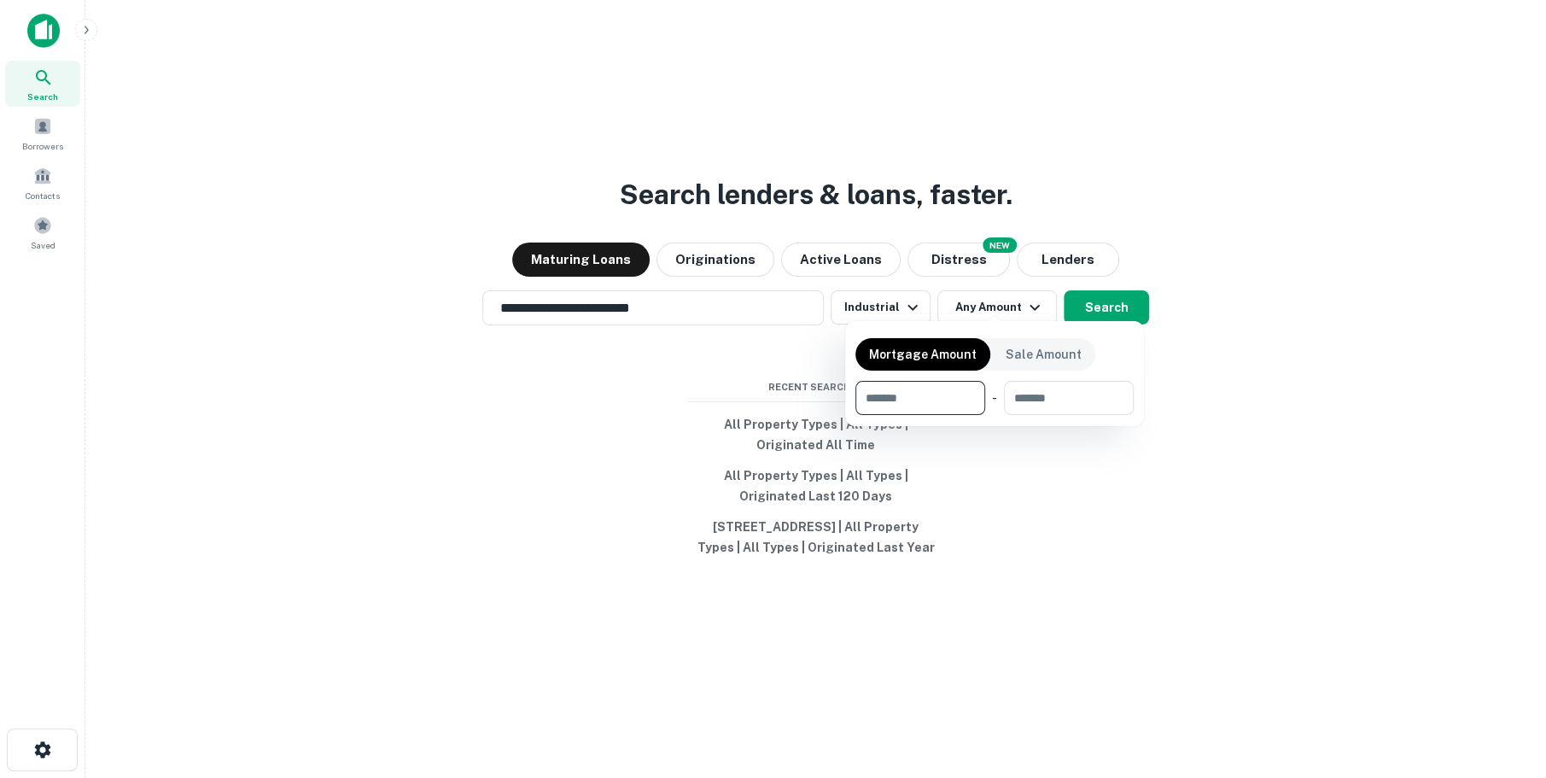
click at [904, 388] on input "number" at bounding box center [914, 398] width 118 height 34
type input "*******"
click at [1079, 385] on input "number" at bounding box center [1066, 398] width 110 height 34
type input "*******"
click at [1096, 306] on div at bounding box center [773, 389] width 1546 height 778
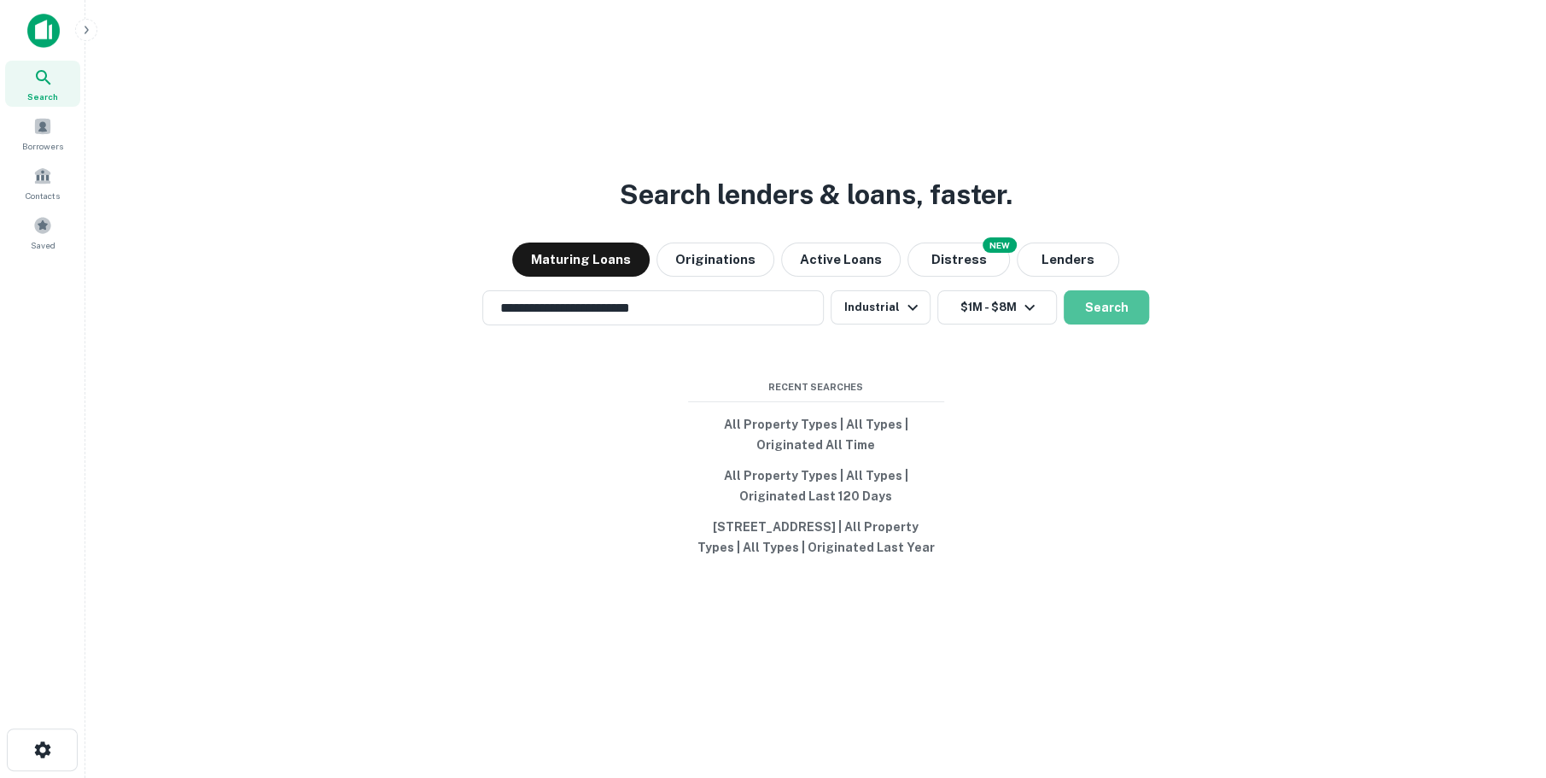
click at [1096, 306] on button "Search" at bounding box center [1106, 307] width 85 height 34
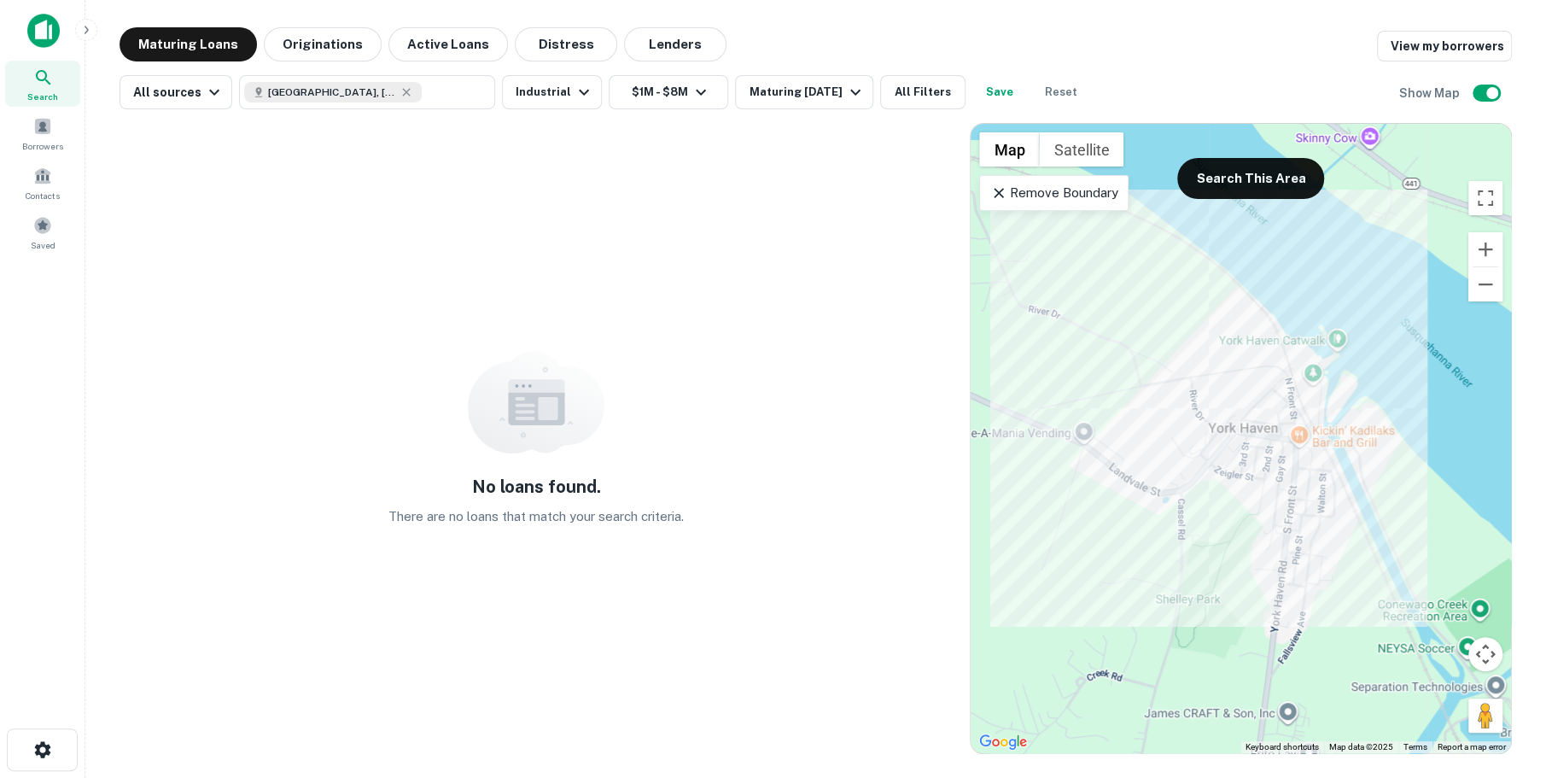
click at [997, 185] on icon at bounding box center [998, 192] width 17 height 17
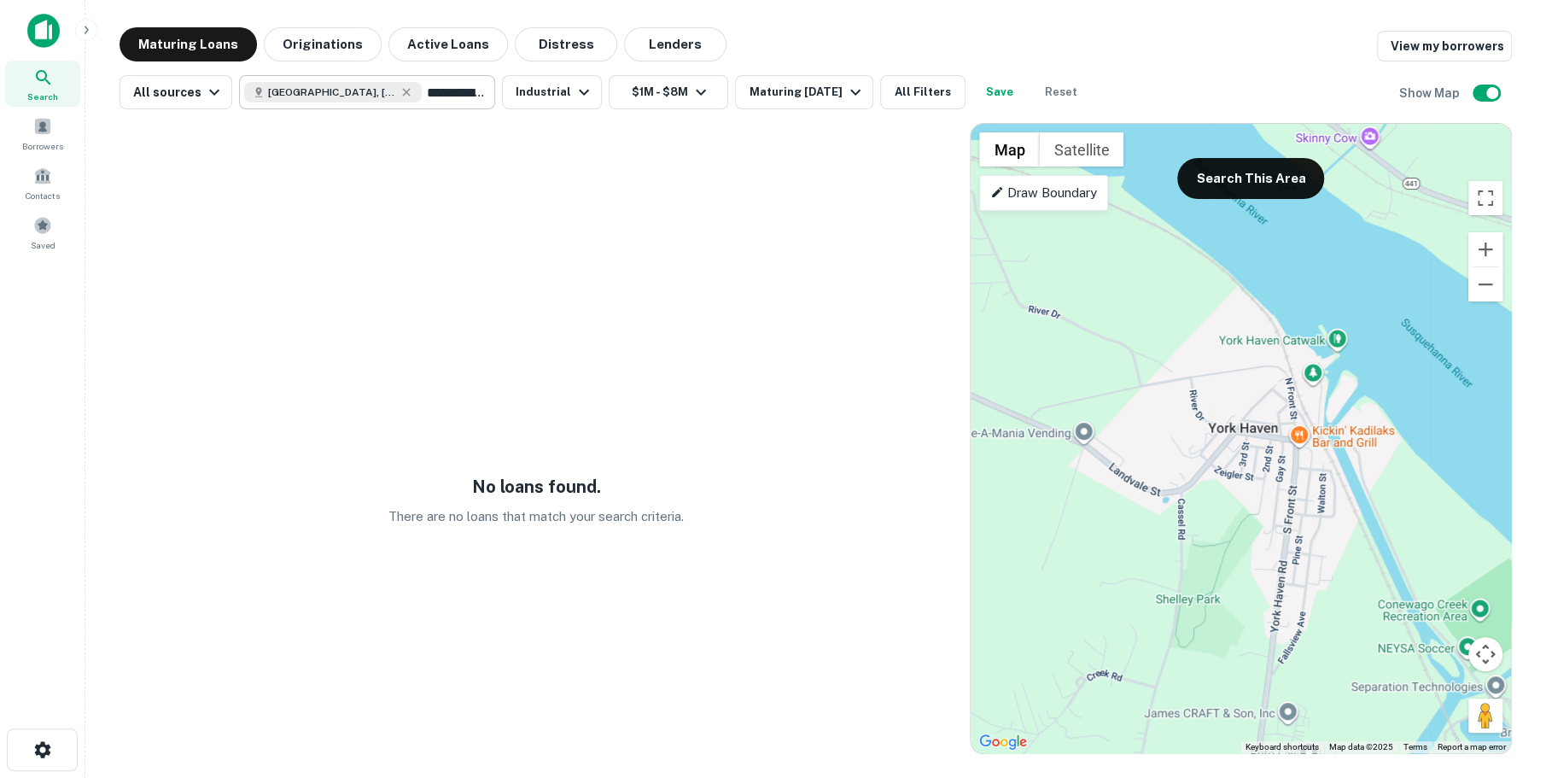
click at [440, 85] on input "**********" at bounding box center [455, 92] width 66 height 24
click at [440, 85] on input "**********" at bounding box center [353, 92] width 218 height 24
type input "**********"
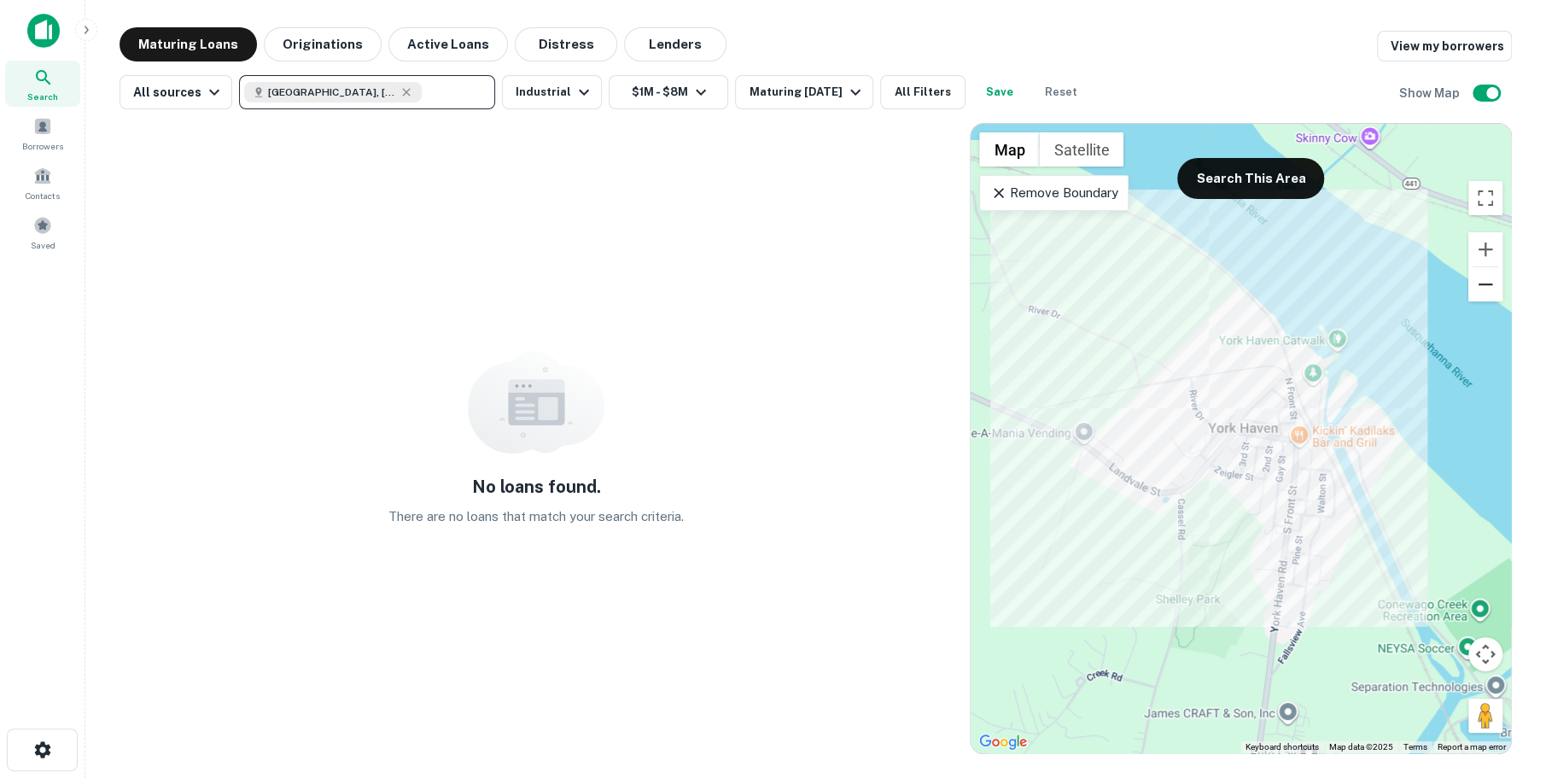
click at [1482, 289] on button "Zoom out" at bounding box center [1485, 284] width 34 height 34
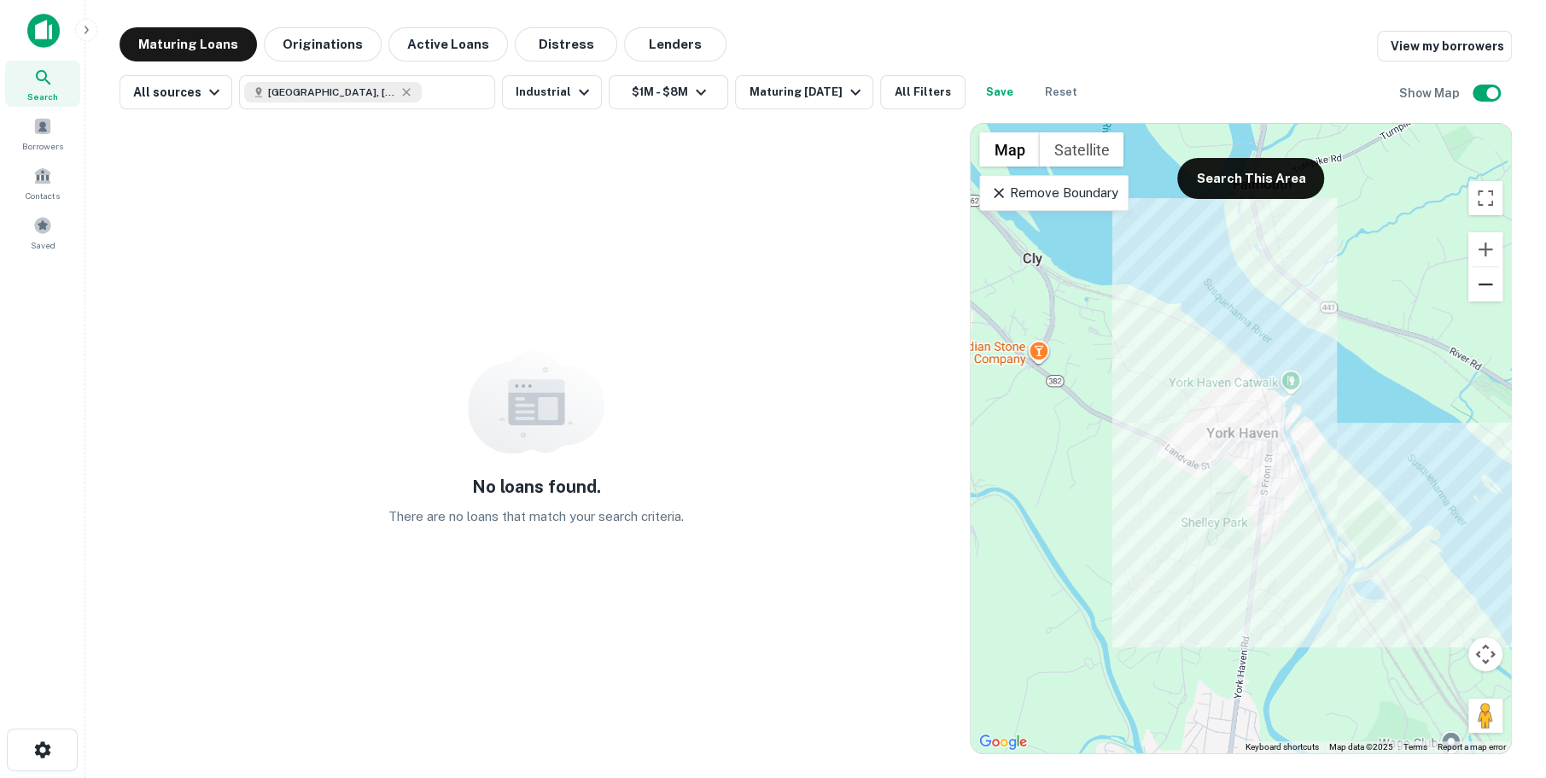
click at [1482, 289] on button "Zoom out" at bounding box center [1485, 284] width 34 height 34
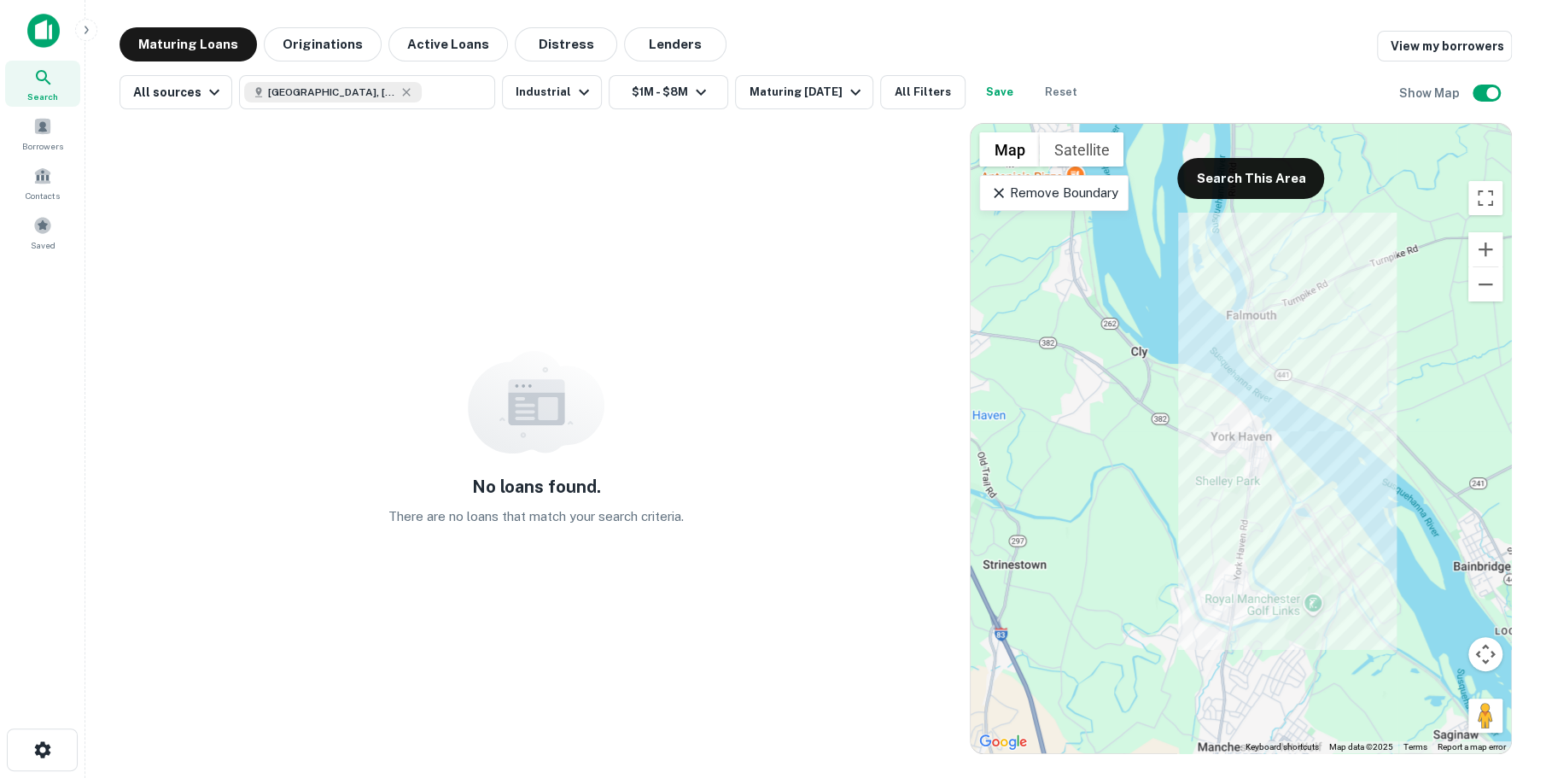
click at [999, 189] on icon at bounding box center [999, 193] width 10 height 10
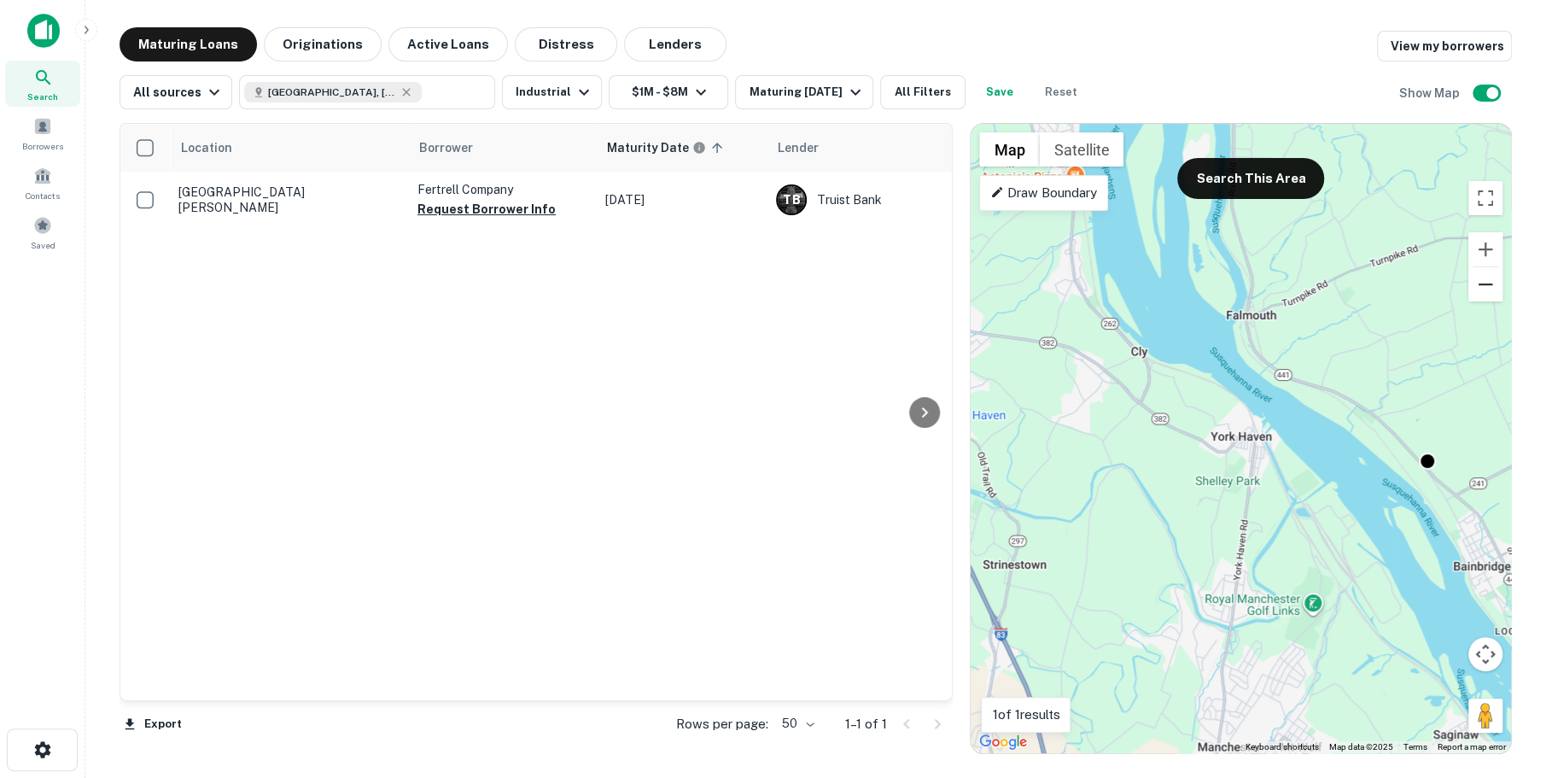
click at [1494, 288] on button "Zoom out" at bounding box center [1485, 284] width 34 height 34
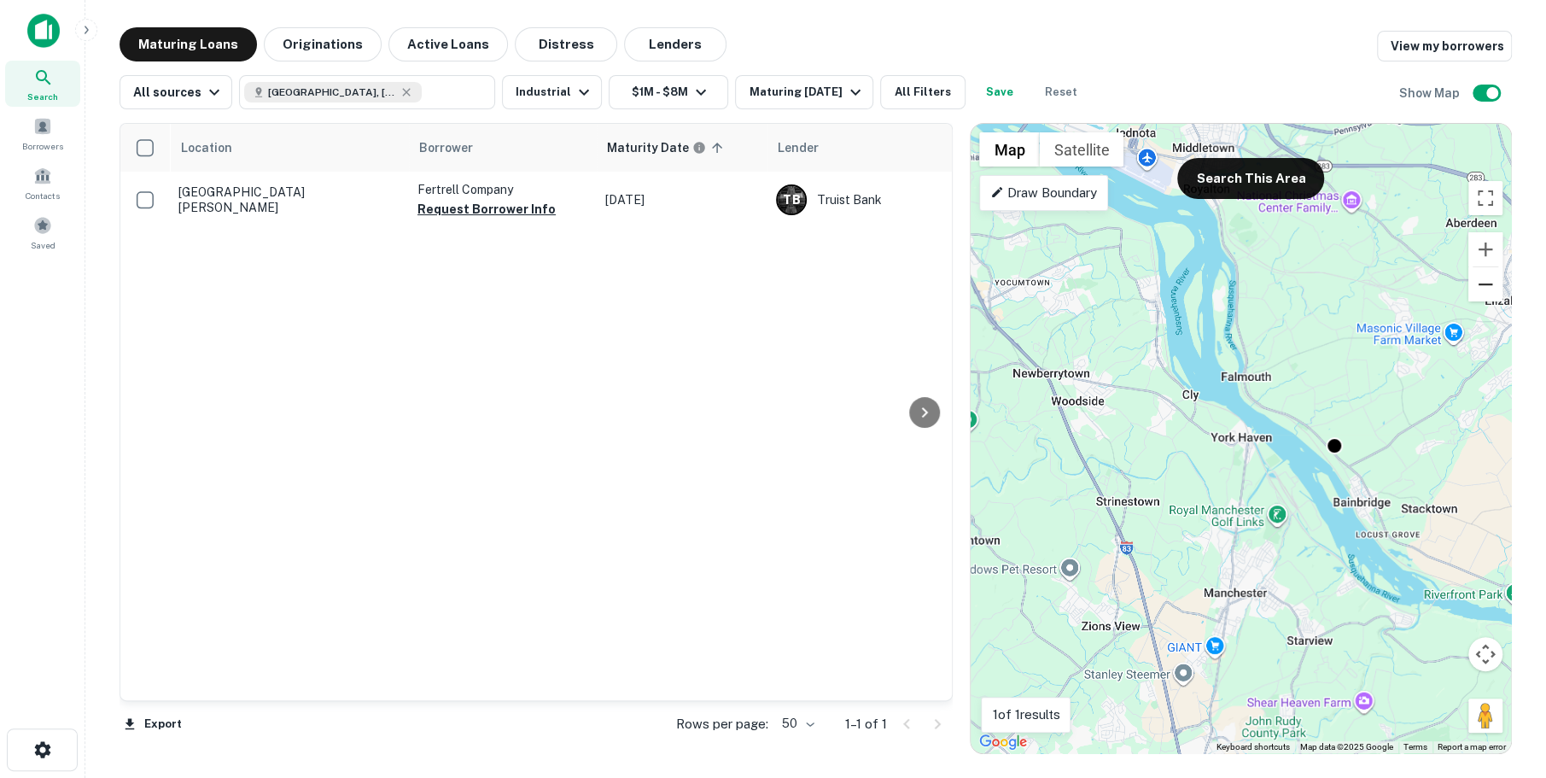
click at [1494, 288] on button "Zoom out" at bounding box center [1485, 284] width 34 height 34
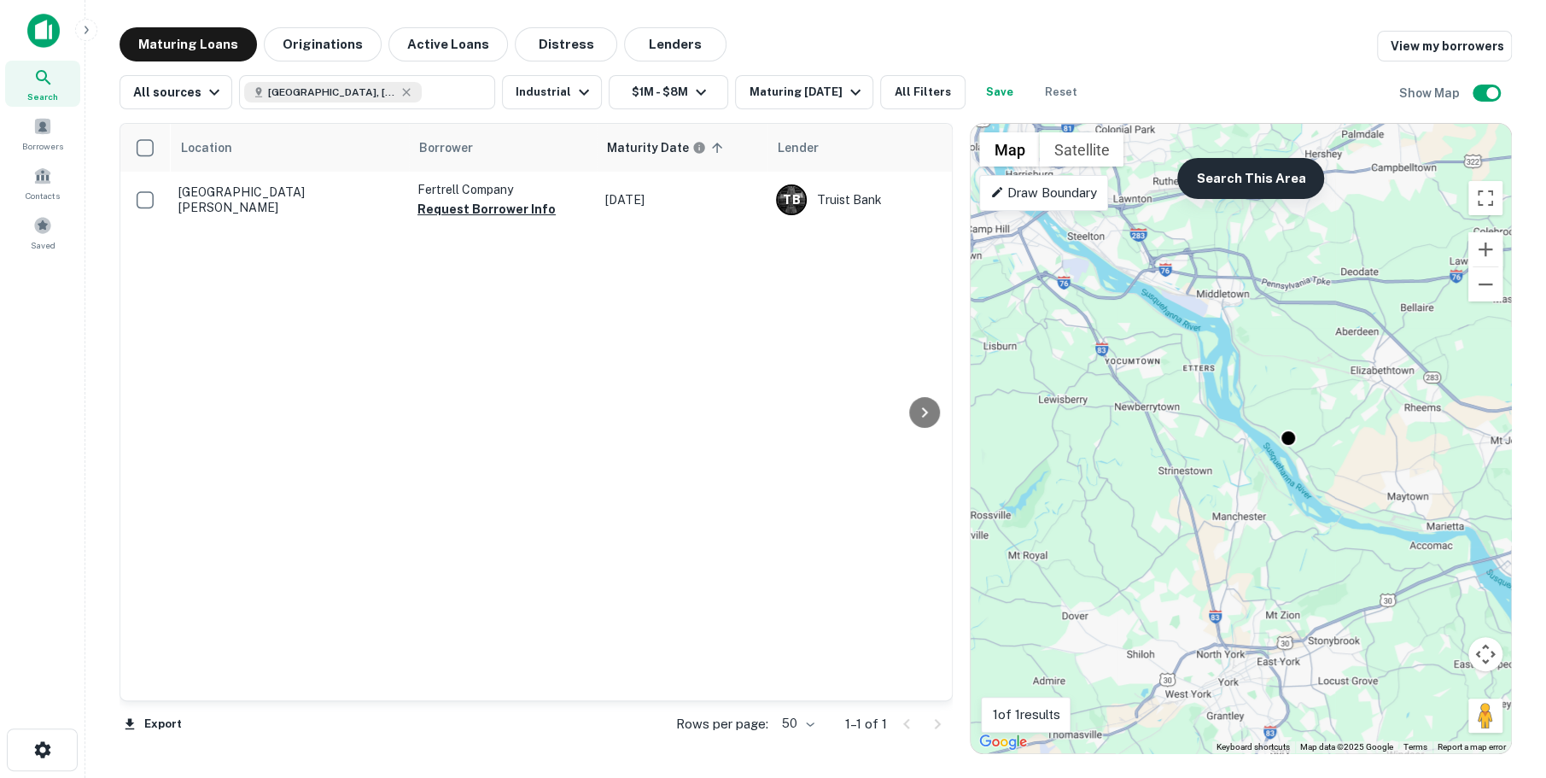
click at [1214, 183] on button "Search This Area" at bounding box center [1250, 178] width 147 height 41
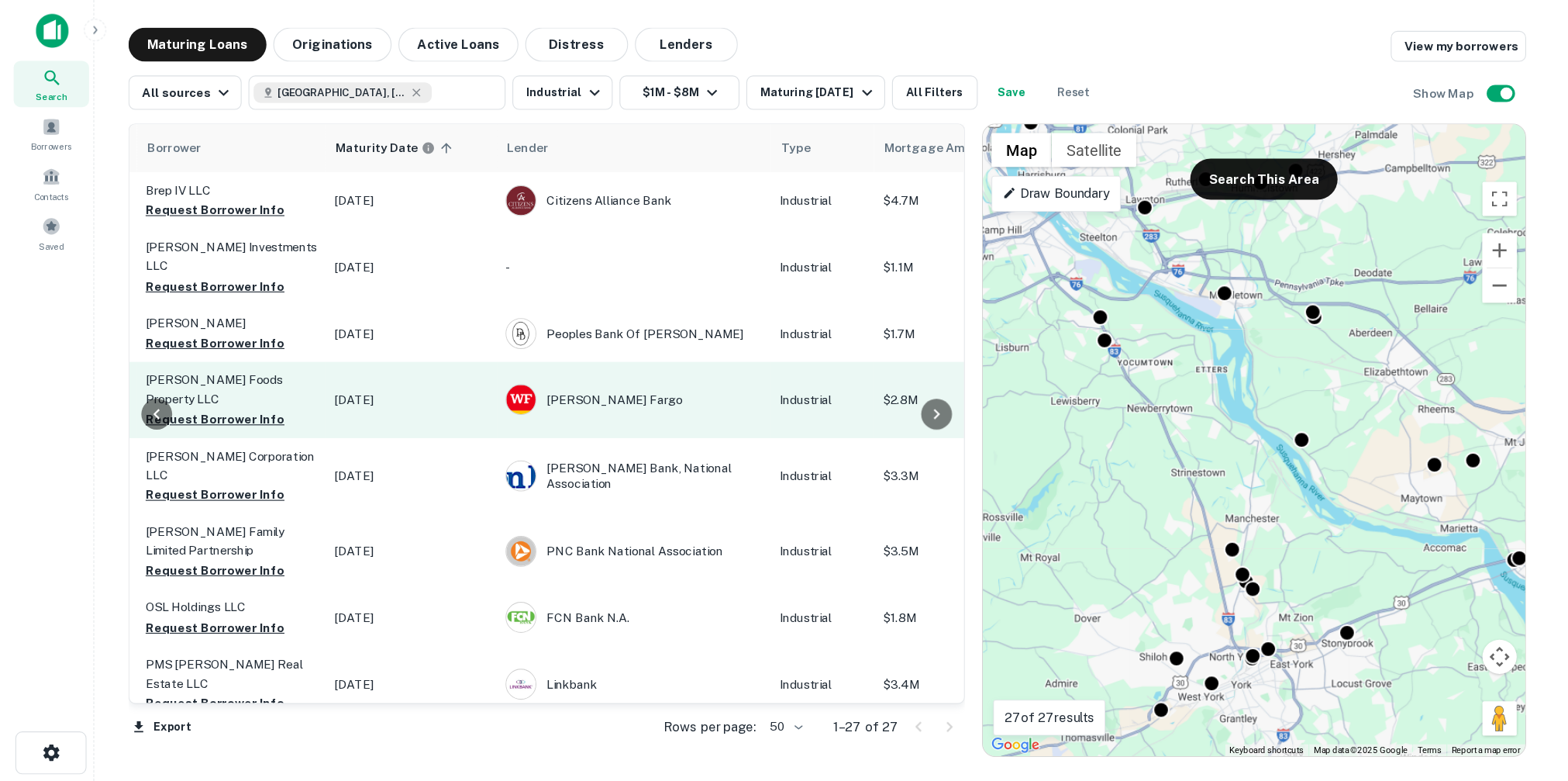
scroll to position [0, 256]
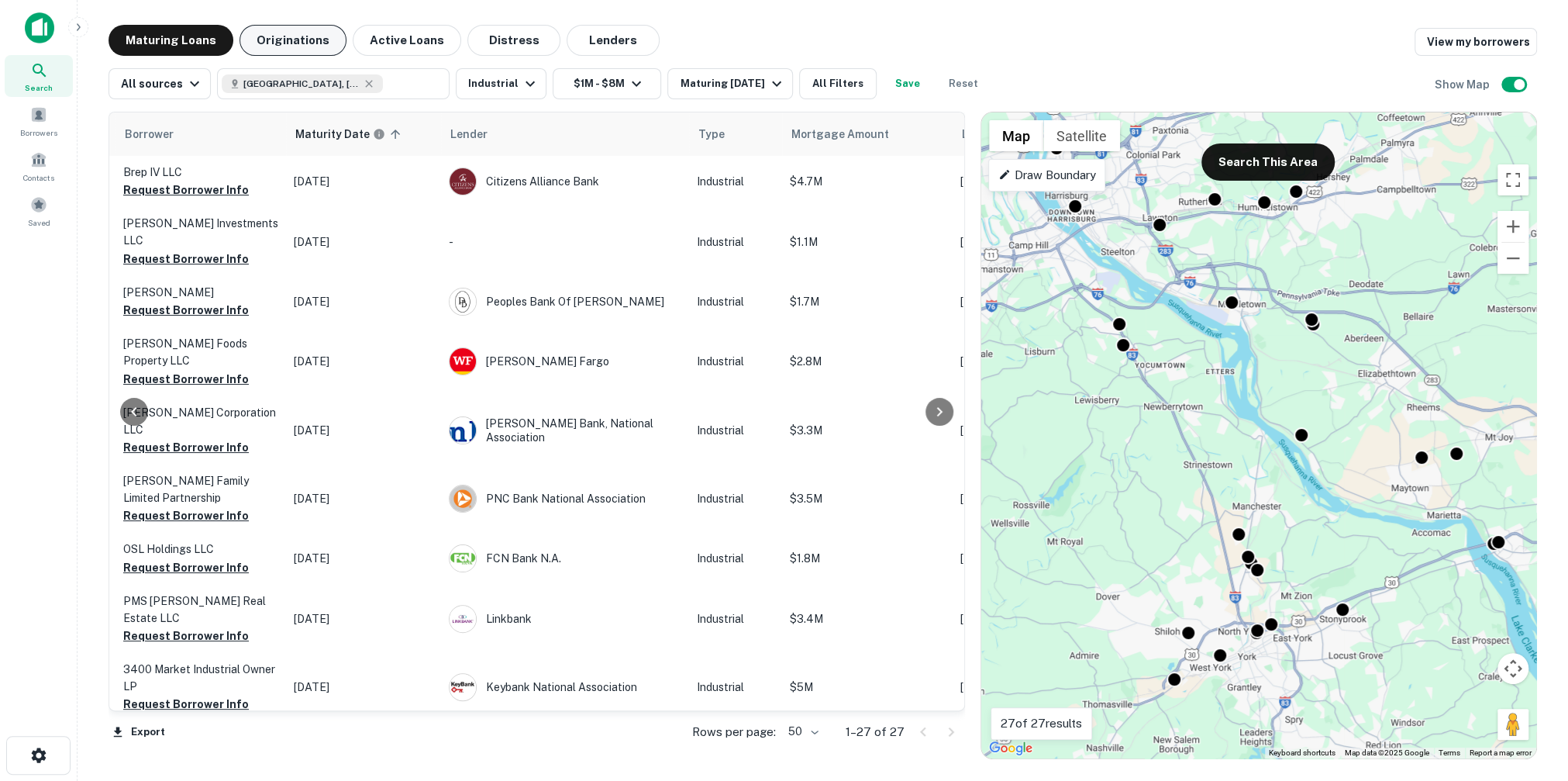
click at [295, 42] on button "Originations" at bounding box center [293, 40] width 107 height 31
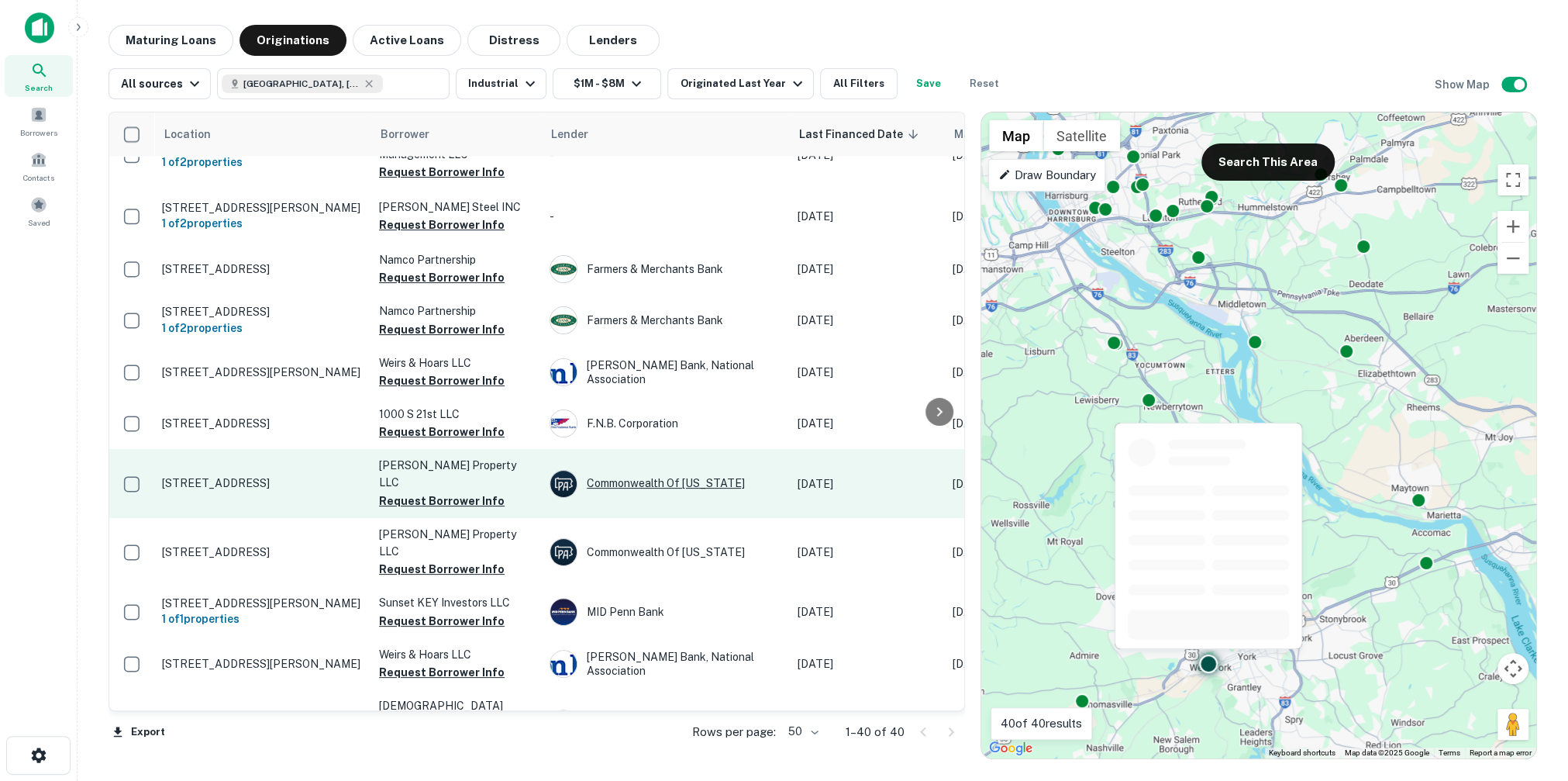
scroll to position [1597, 0]
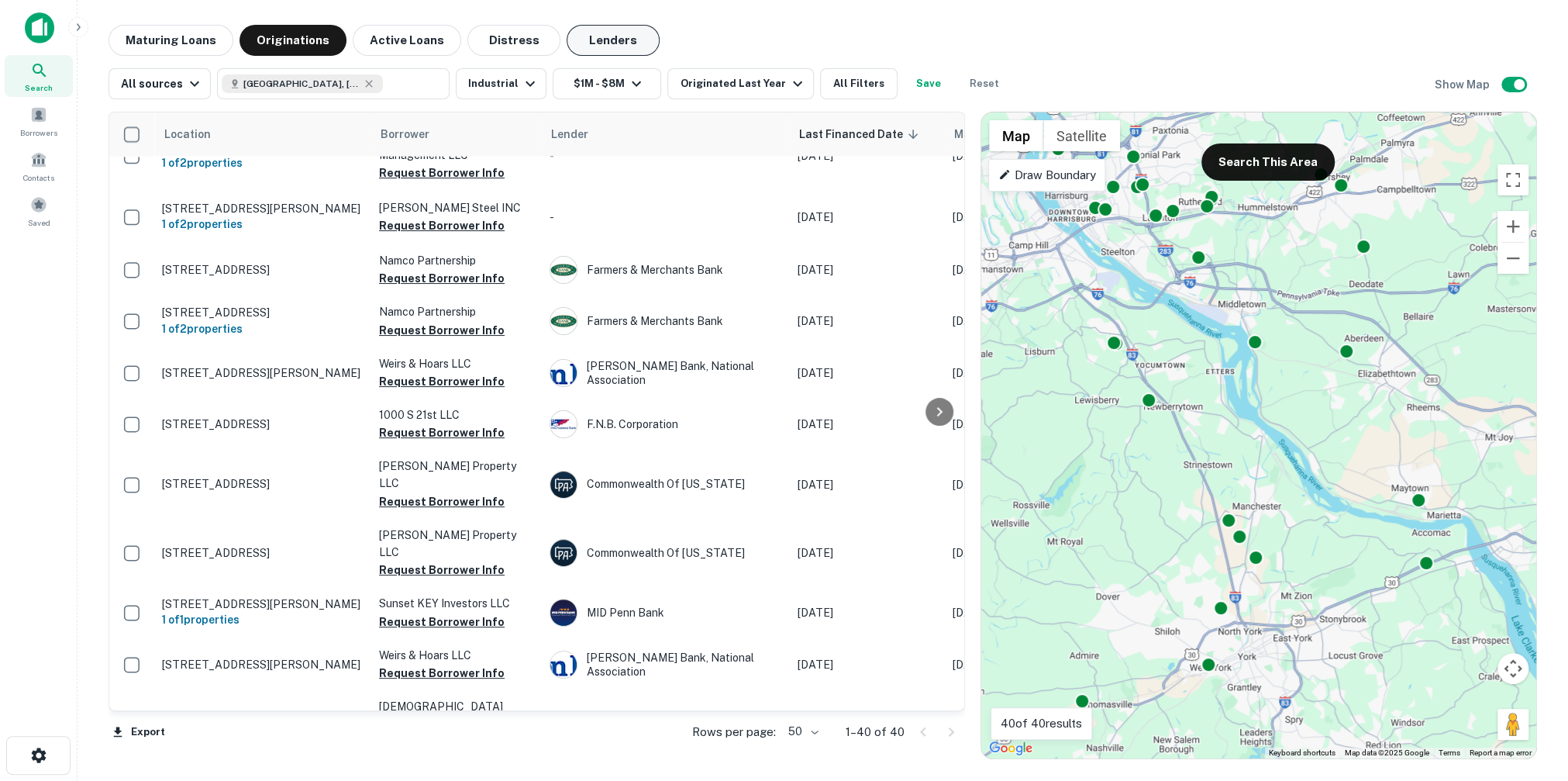
click at [610, 44] on button "Lenders" at bounding box center [613, 40] width 93 height 31
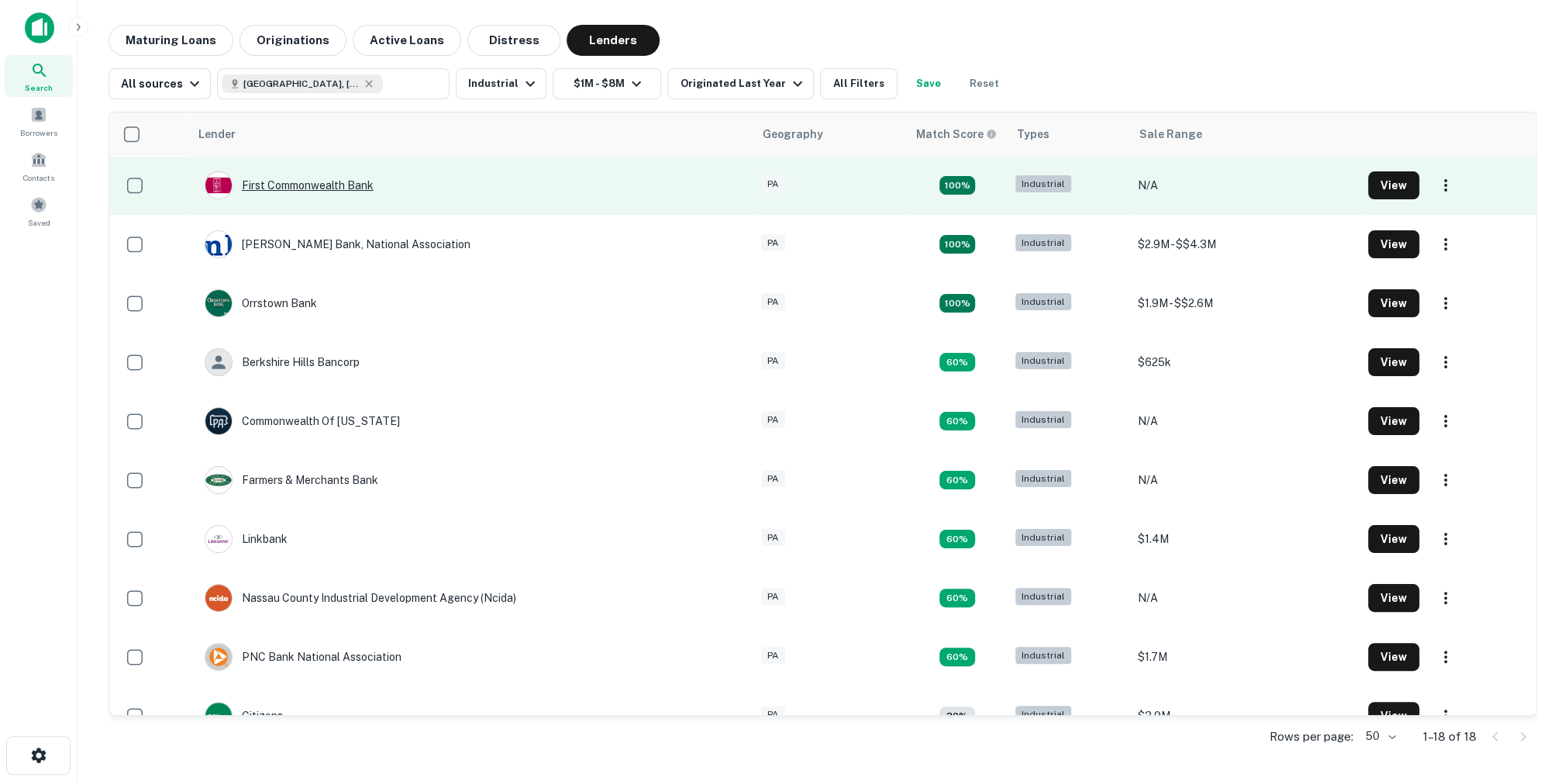
click at [342, 188] on div "First Commonwealth Bank" at bounding box center [289, 185] width 169 height 28
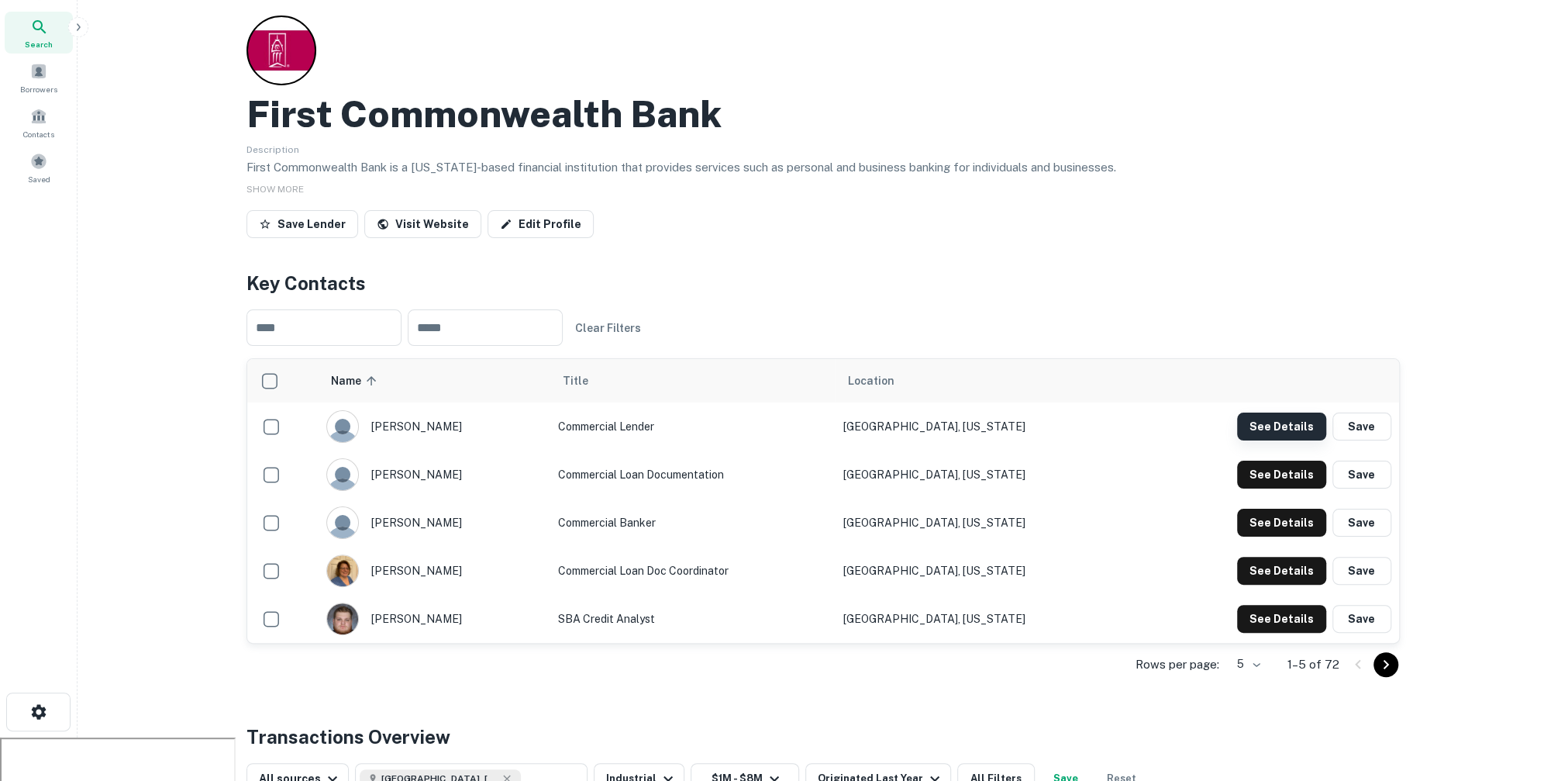
scroll to position [44, 0]
click at [1295, 416] on button "See Details" at bounding box center [1281, 425] width 89 height 28
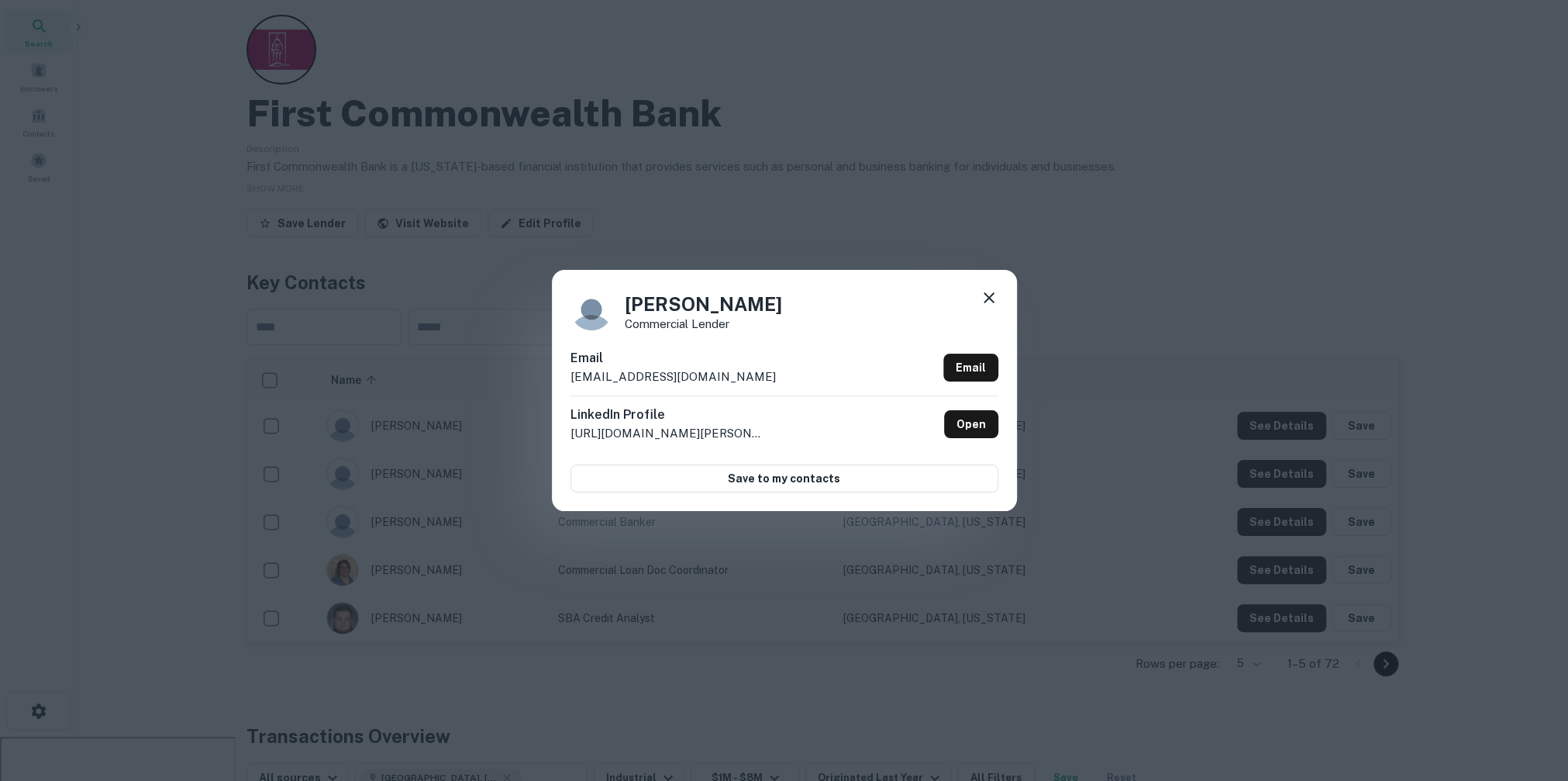
click at [991, 292] on icon at bounding box center [989, 298] width 18 height 18
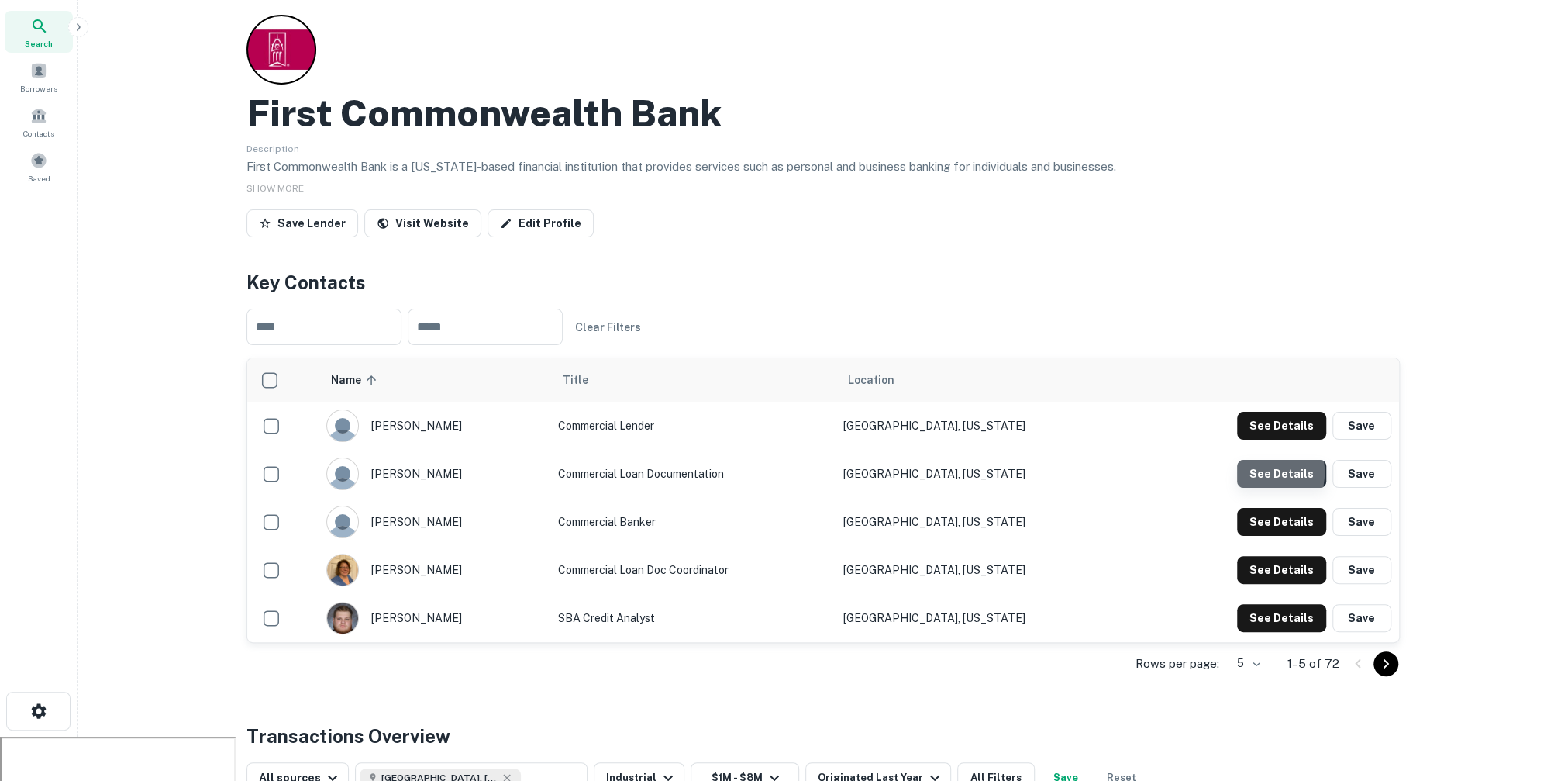
click at [1266, 471] on button "See Details" at bounding box center [1281, 473] width 89 height 28
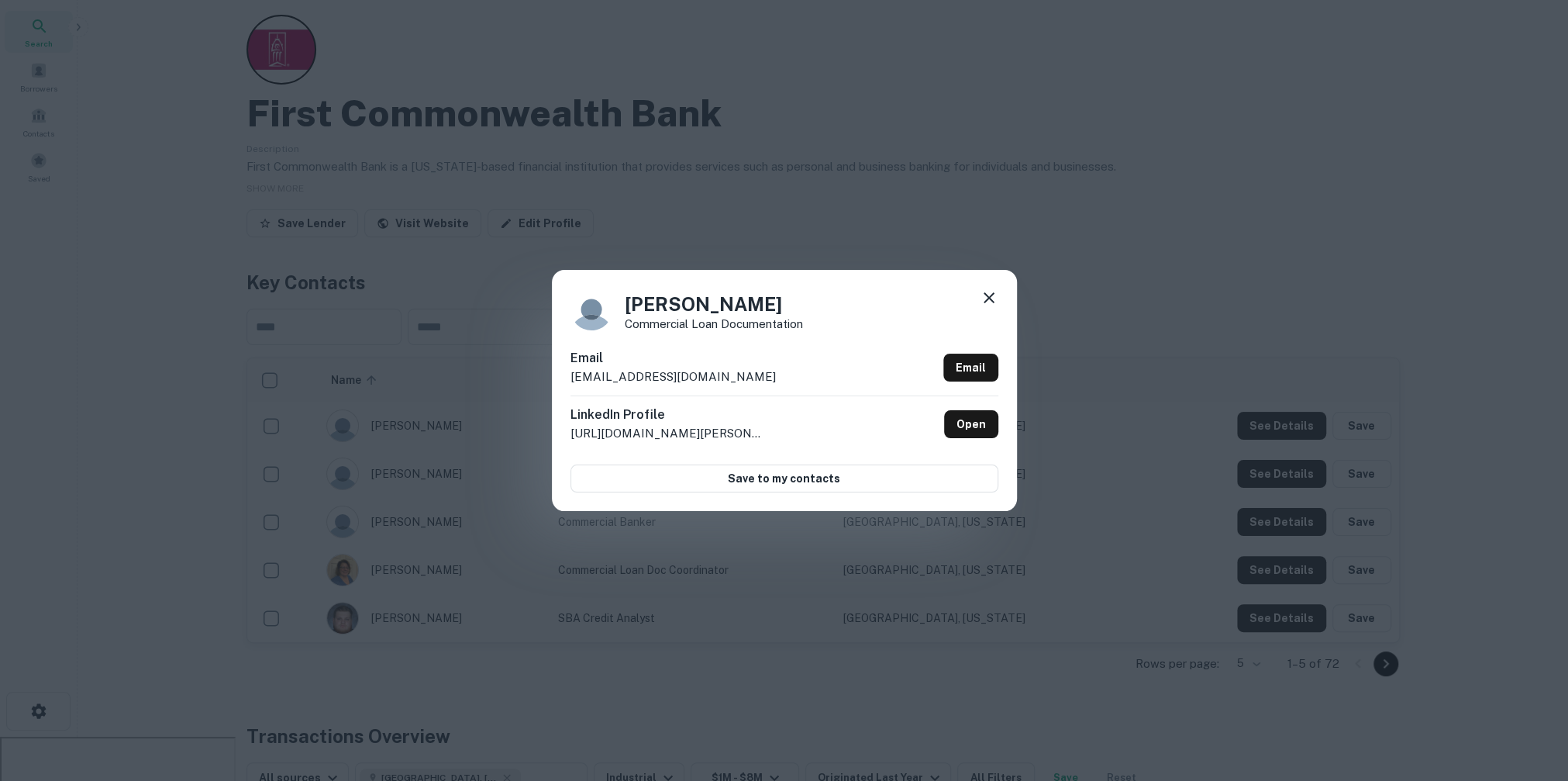
click at [1001, 296] on div "Becky Sanders Commercial Loan Documentation Email bsanders@centricbank.com Emai…" at bounding box center [784, 390] width 465 height 241
click at [981, 296] on icon at bounding box center [989, 298] width 18 height 18
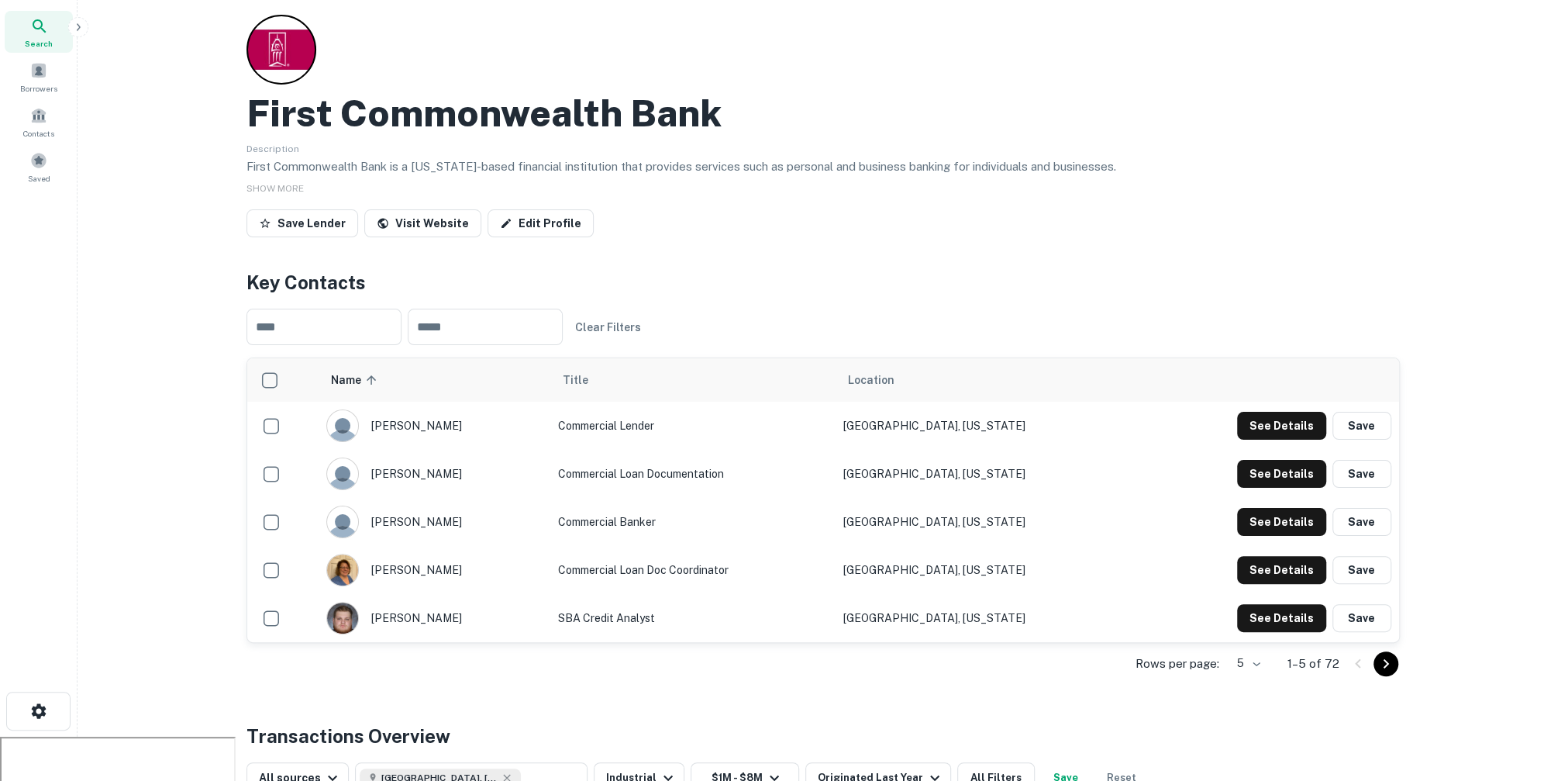
scroll to position [0, 0]
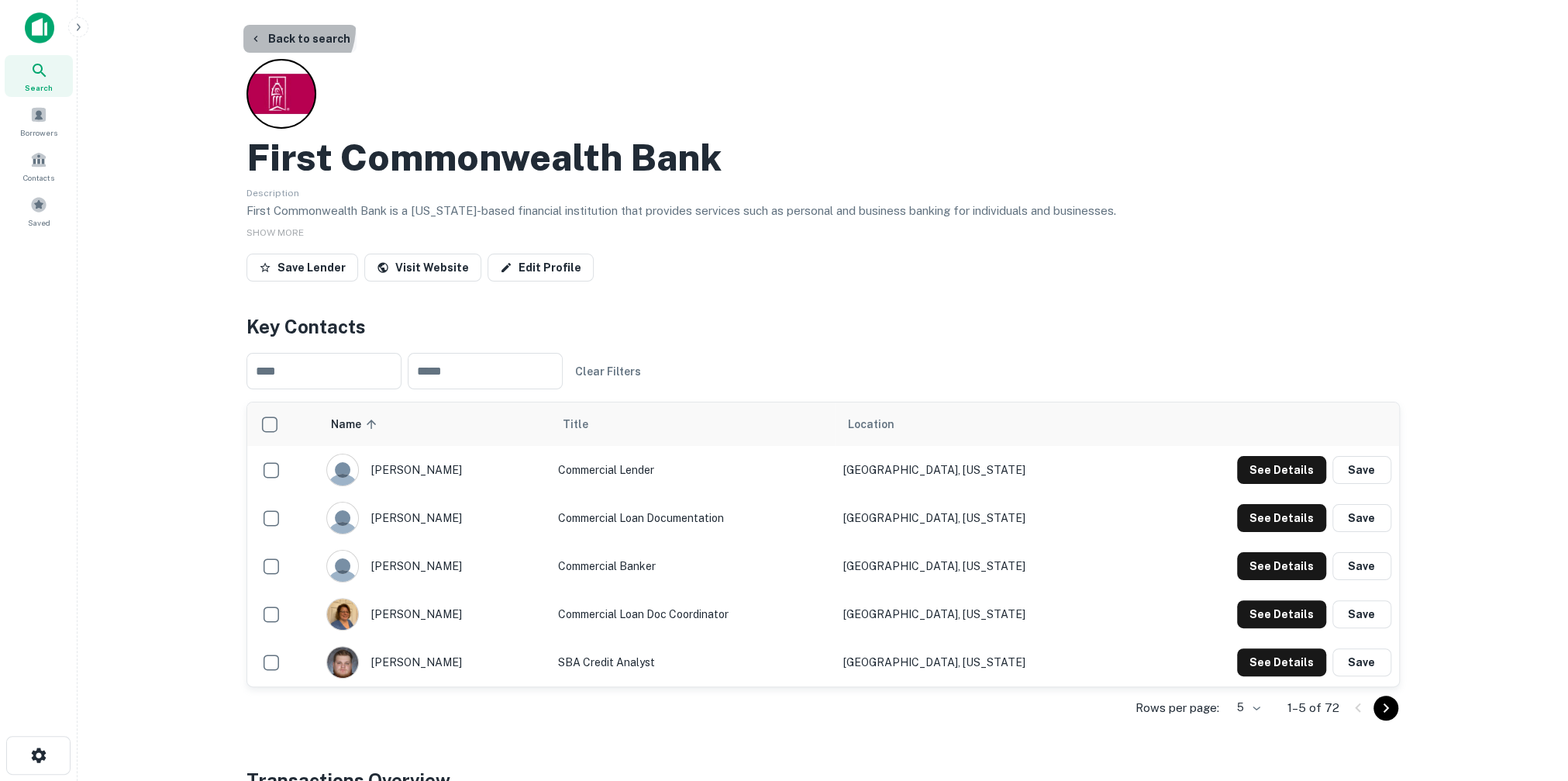
click at [281, 27] on button "Back to search" at bounding box center [300, 38] width 113 height 28
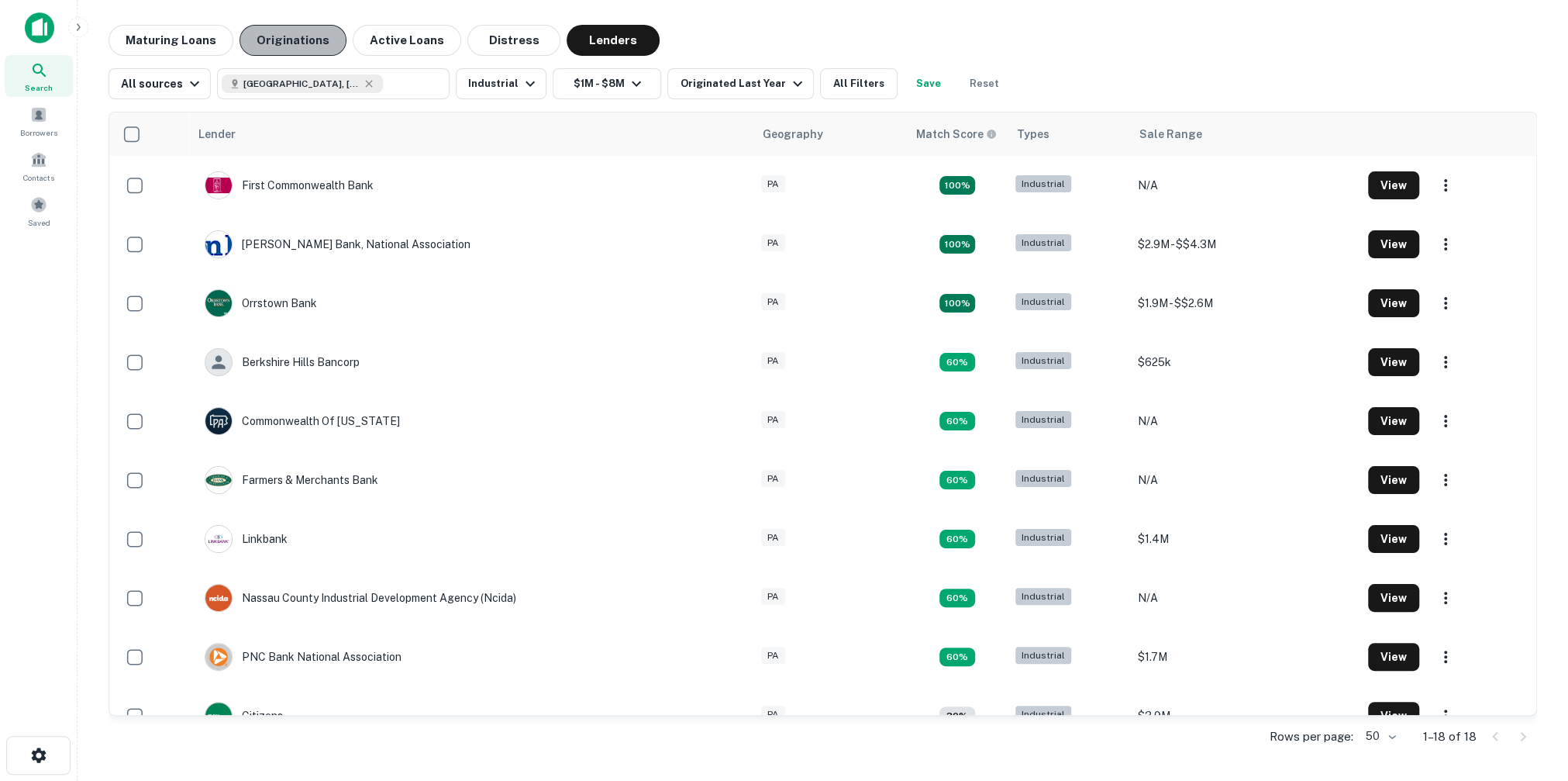
click at [305, 42] on button "Originations" at bounding box center [293, 40] width 107 height 31
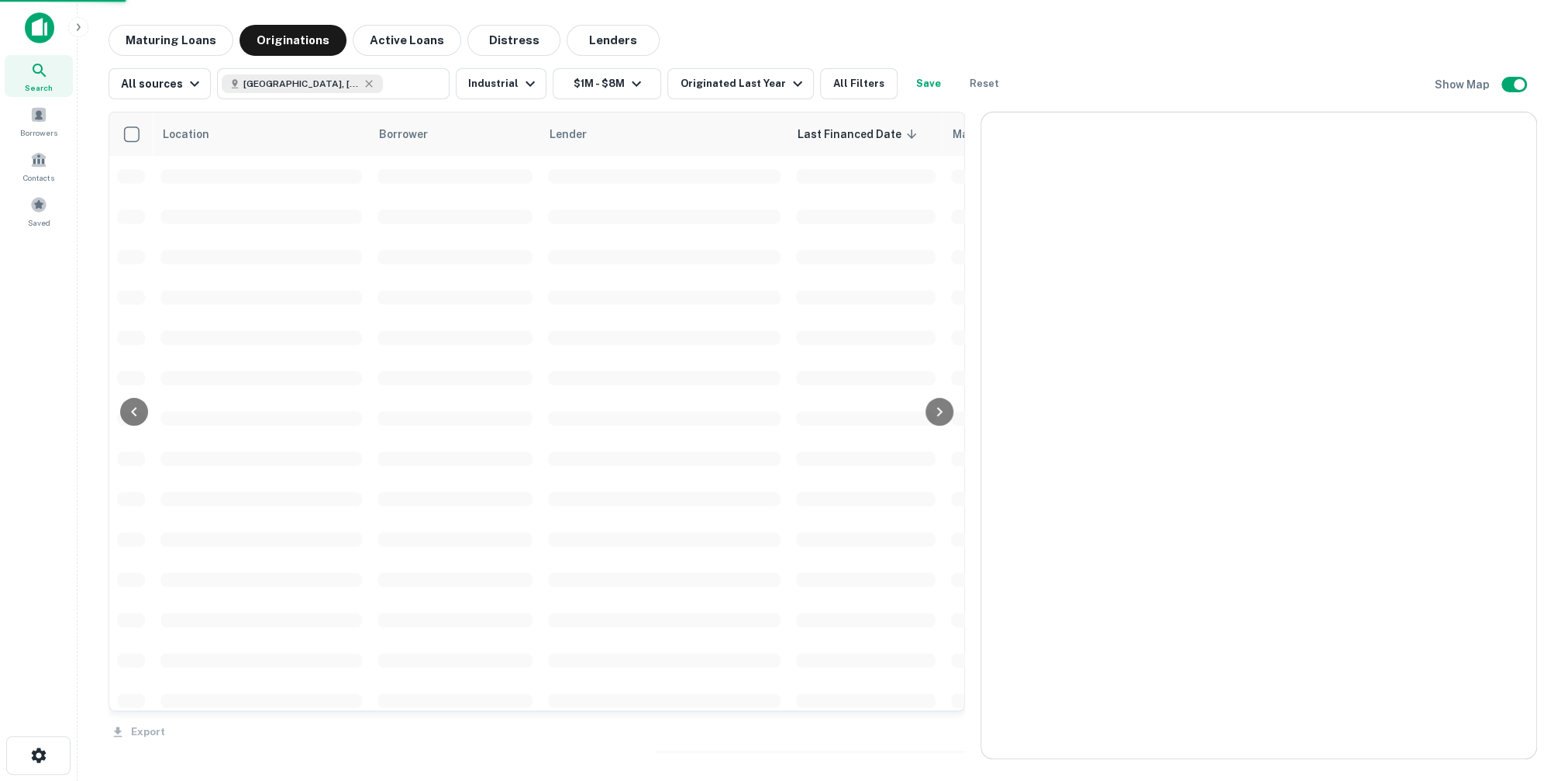
scroll to position [1597, 0]
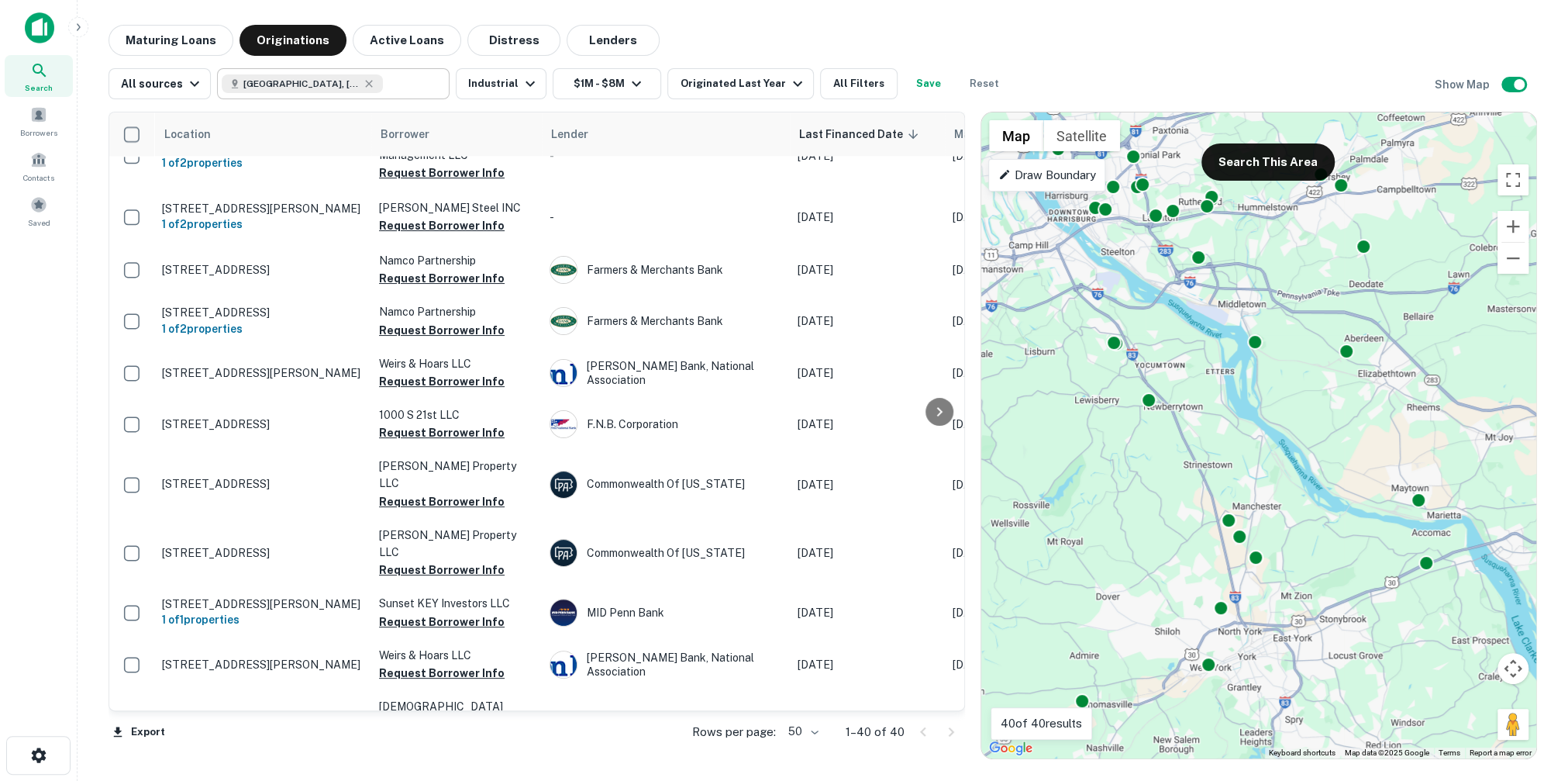
type input "**********"
click at [417, 75] on div "**********" at bounding box center [333, 84] width 232 height 31
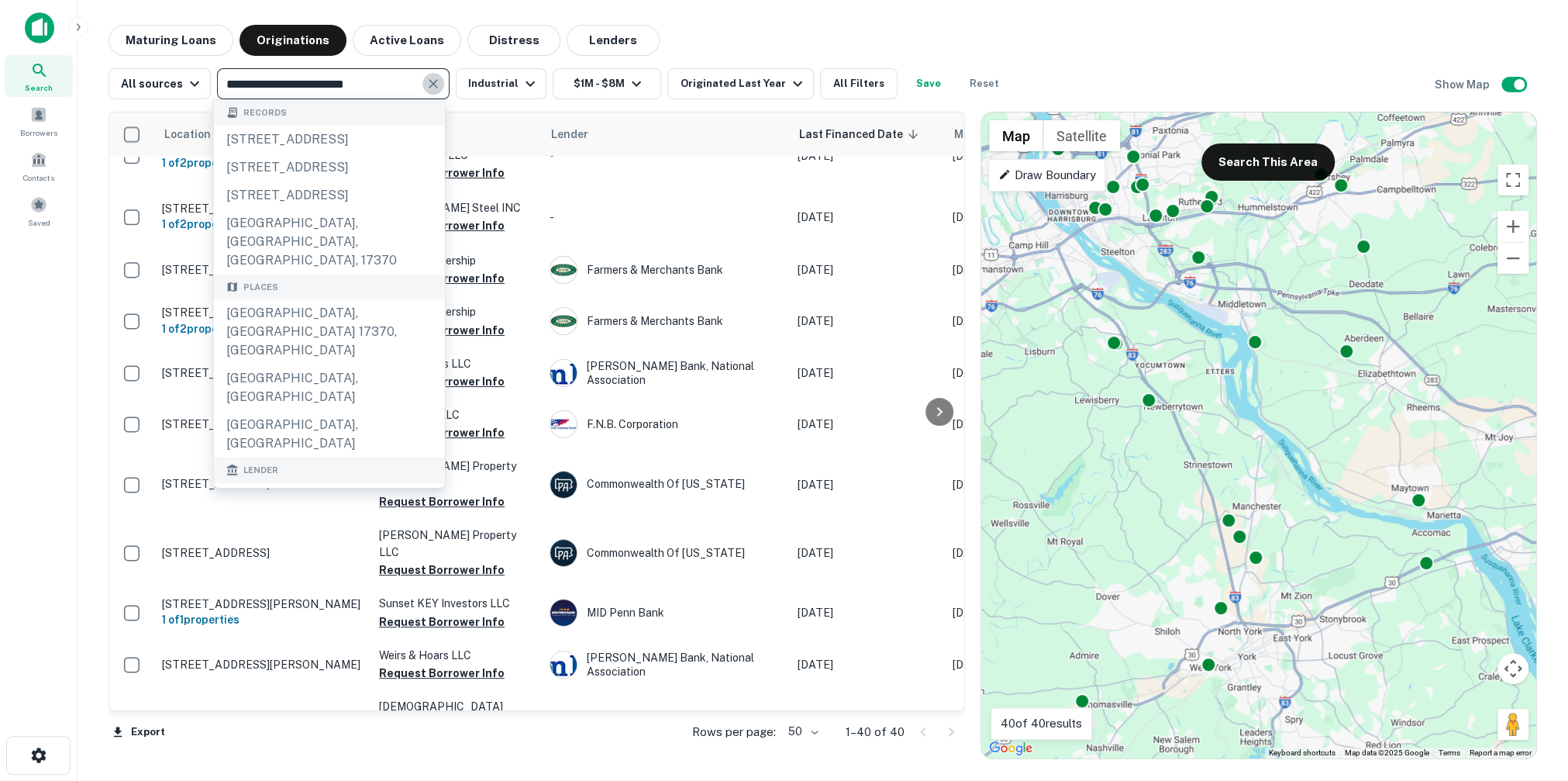
click at [428, 79] on icon "Clear" at bounding box center [433, 84] width 15 height 15
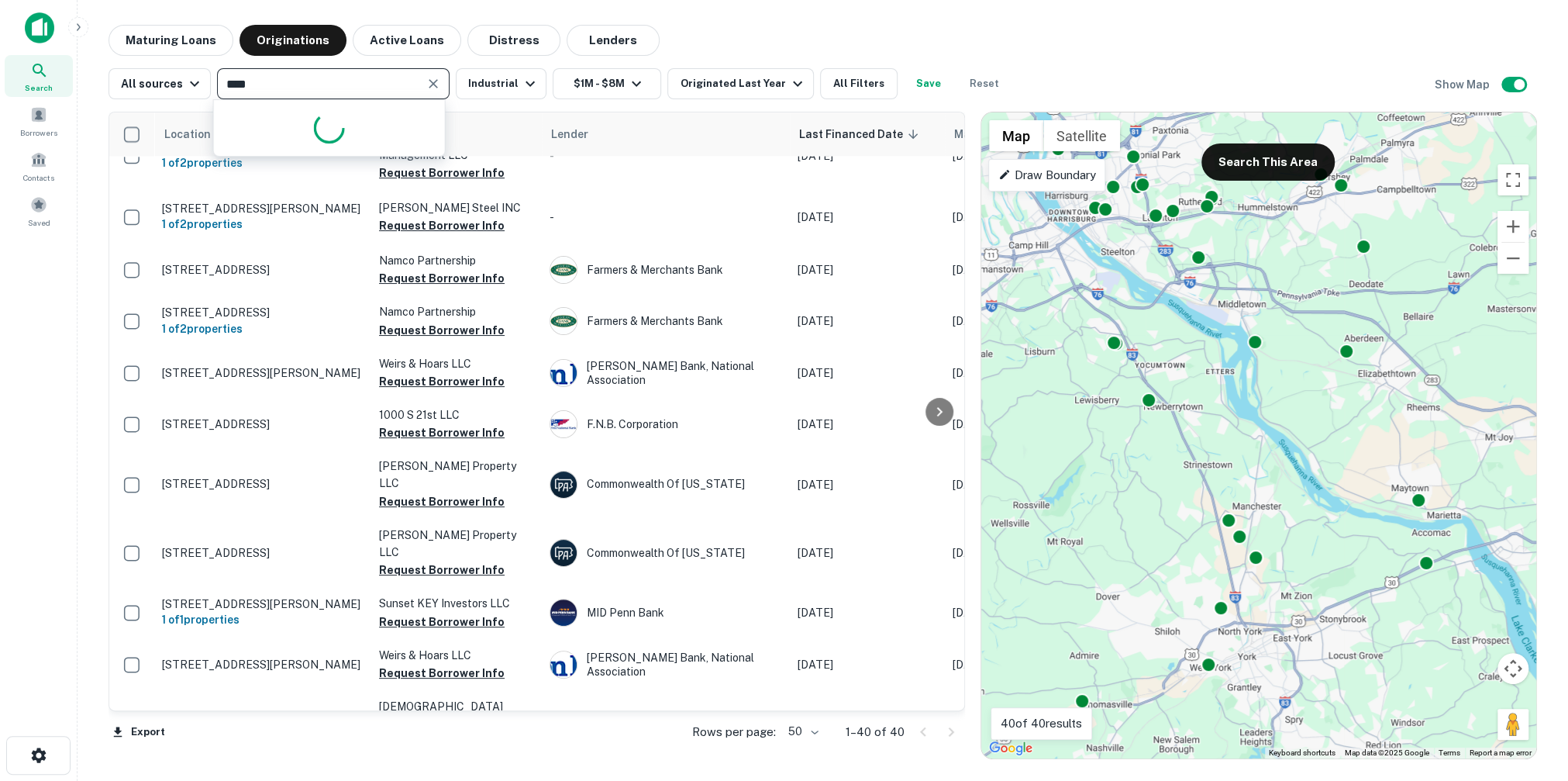
type input "*****"
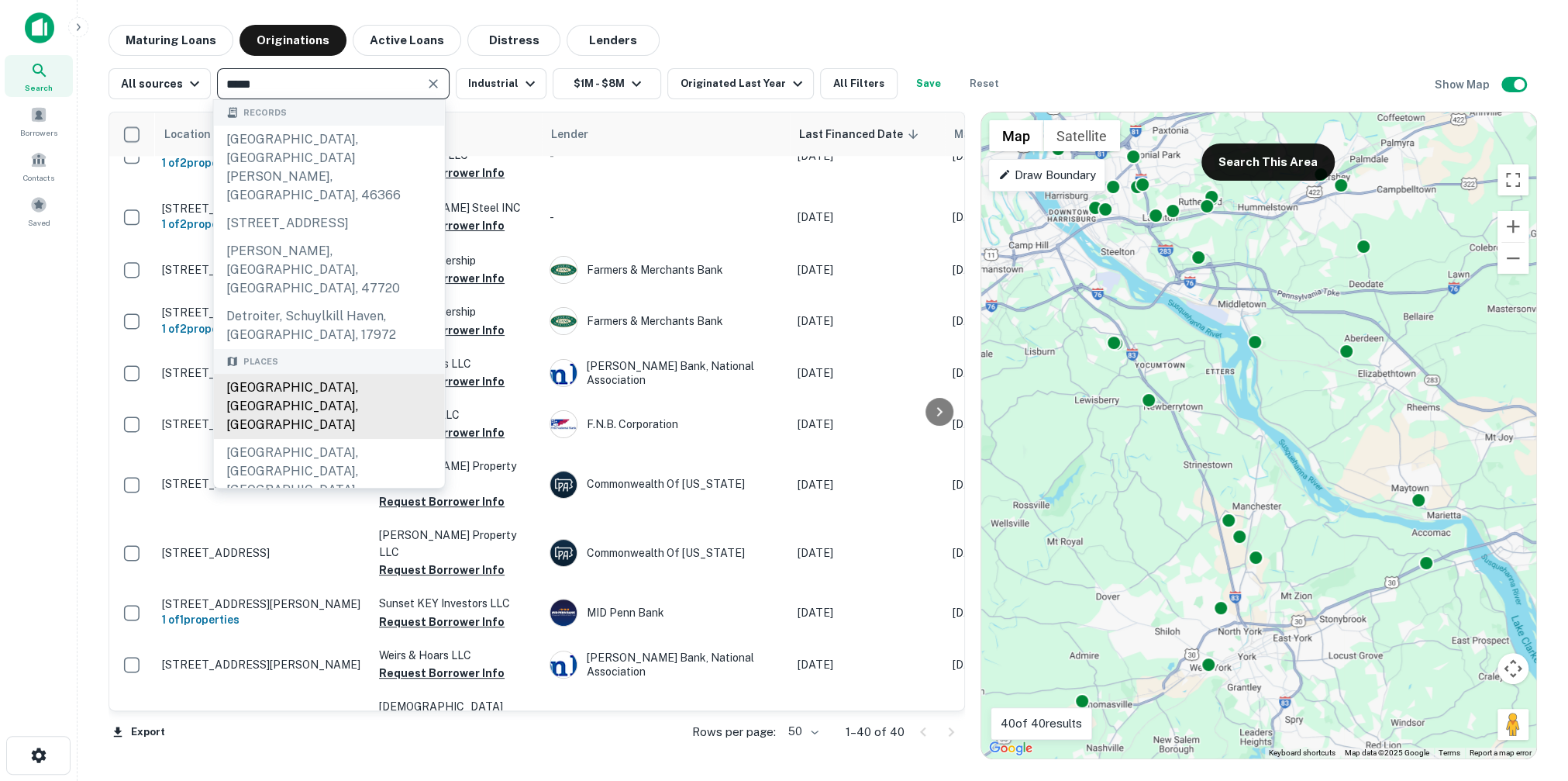
click at [405, 373] on div "Detroit, MI, USA" at bounding box center [330, 406] width 231 height 65
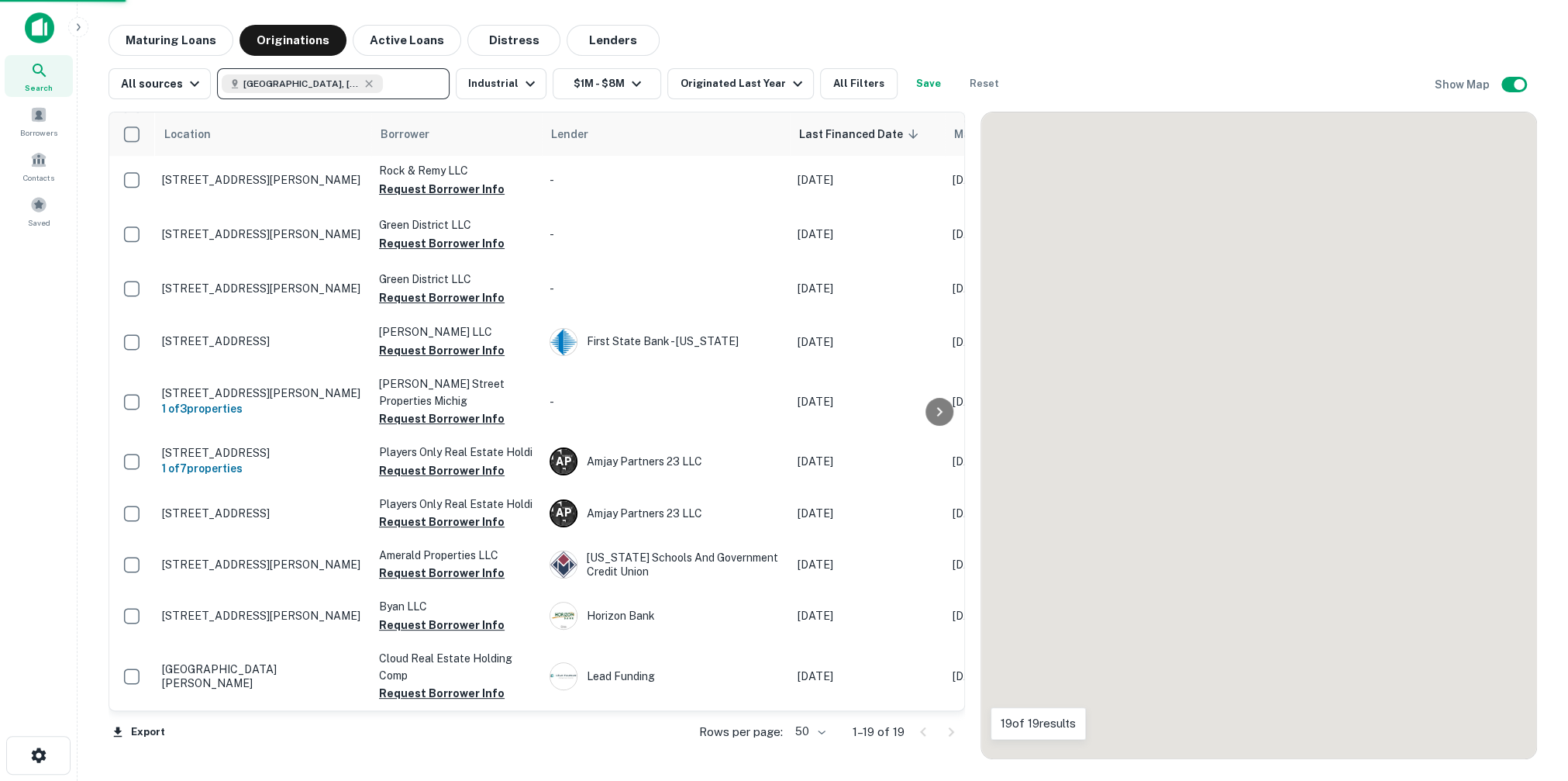
scroll to position [485, 0]
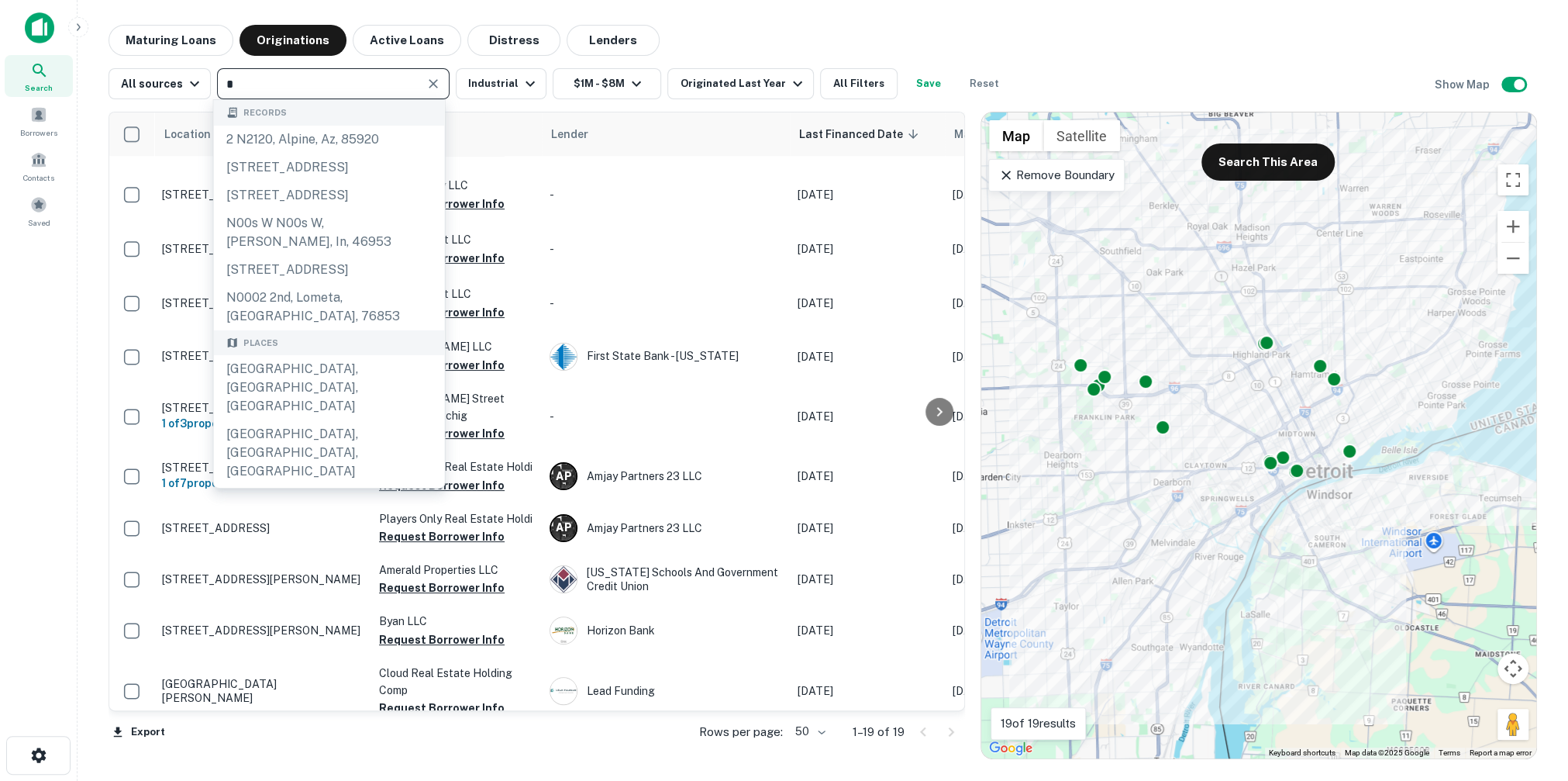
type input "*"
click at [1044, 25] on div "Maturing Loans Originations Active Loans Distress Lenders" at bounding box center [823, 40] width 1428 height 31
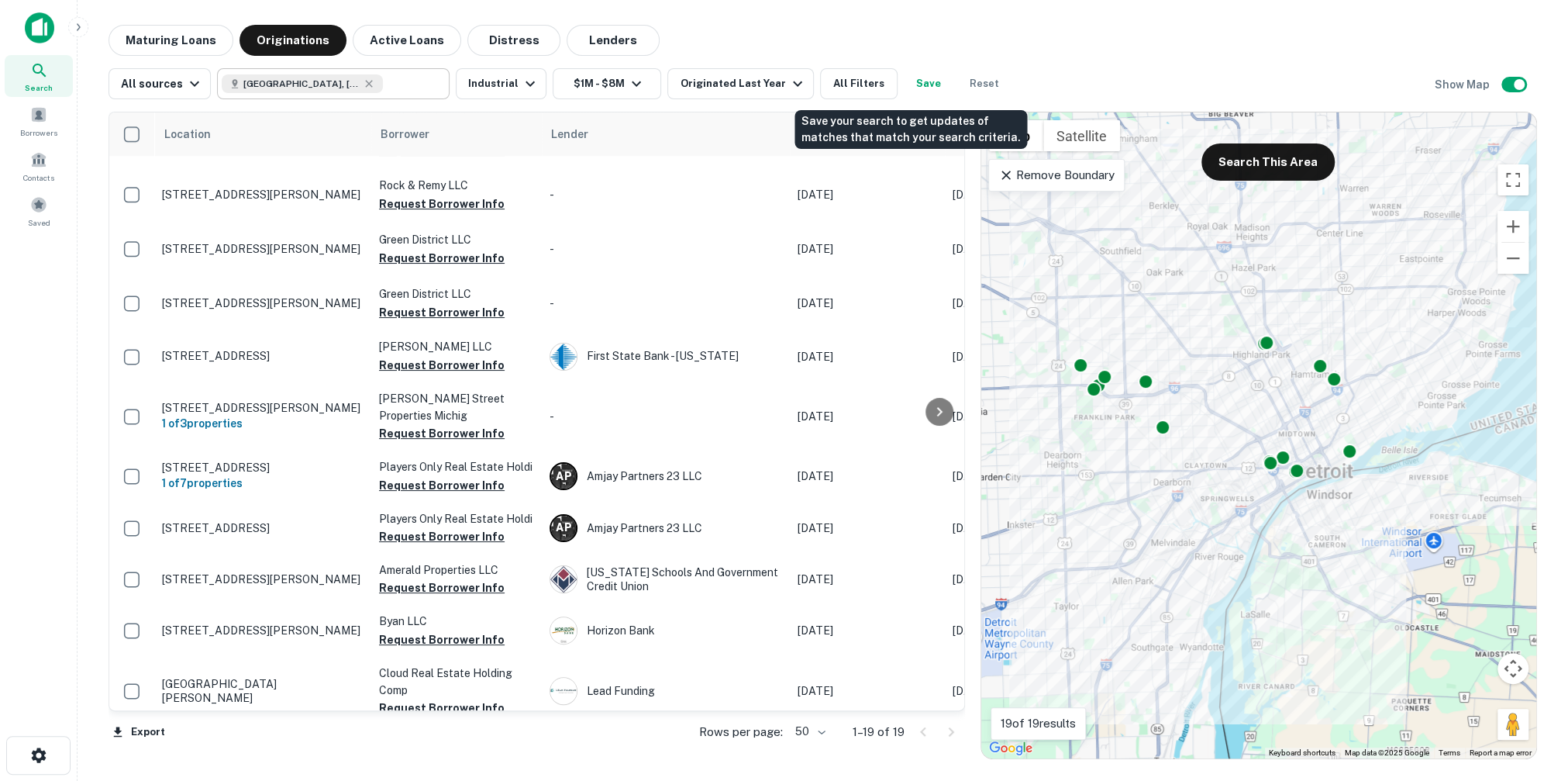
click at [915, 87] on button "Save" at bounding box center [928, 84] width 50 height 31
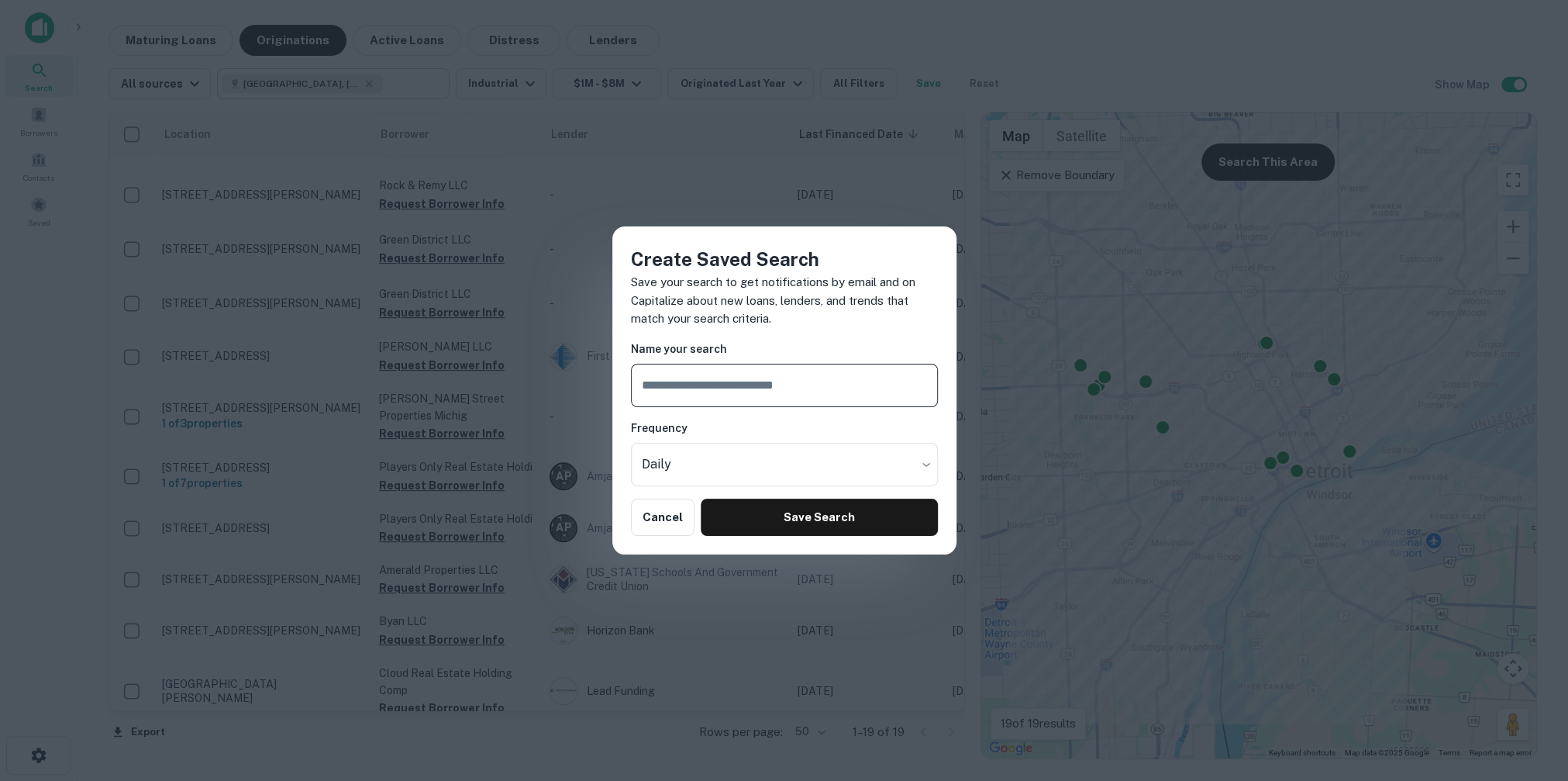
click at [380, 490] on div "Create Saved Search Save your search to get notifications by email and on Capit…" at bounding box center [784, 390] width 1568 height 781
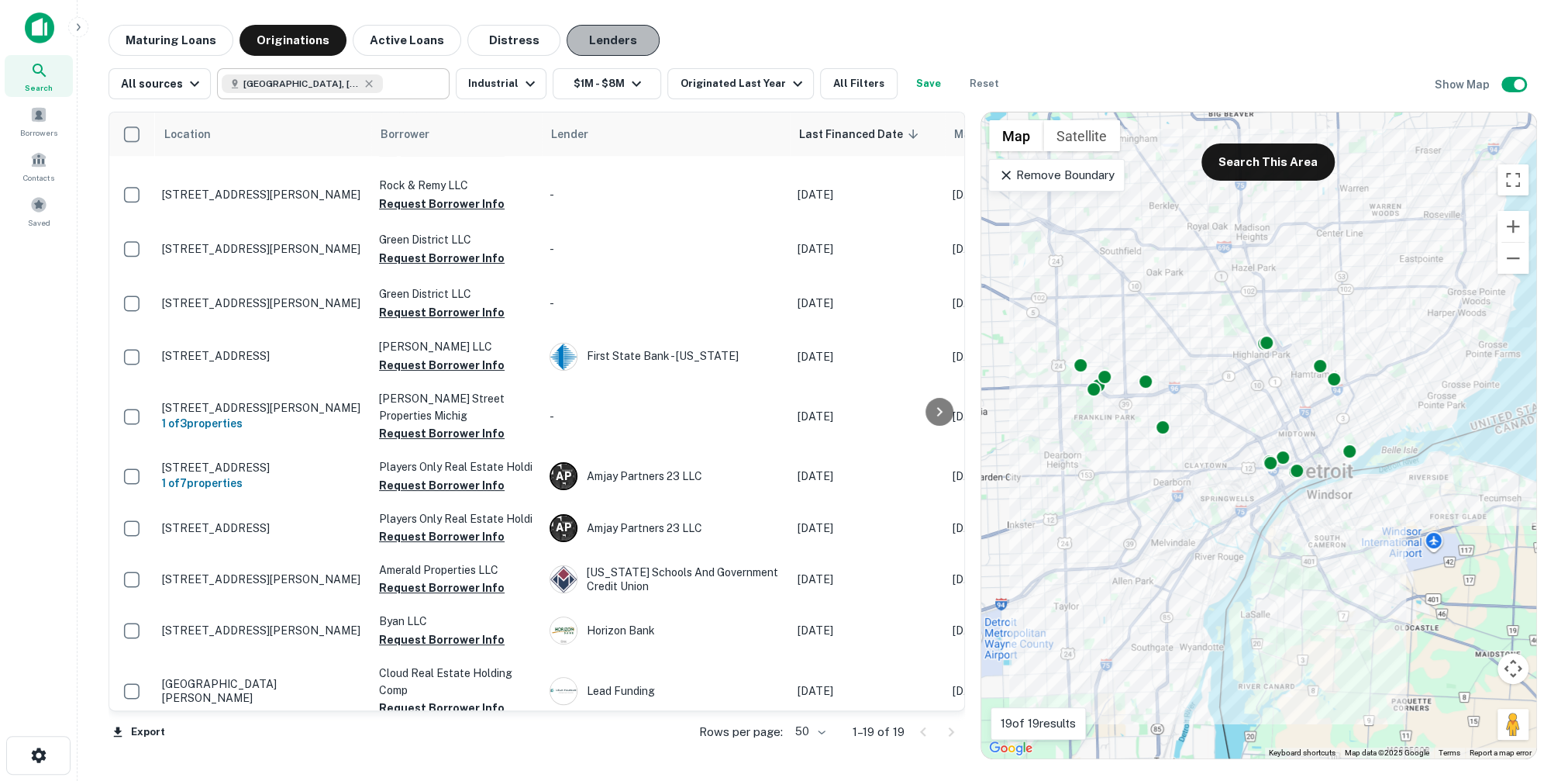
click at [627, 39] on button "Lenders" at bounding box center [613, 40] width 93 height 31
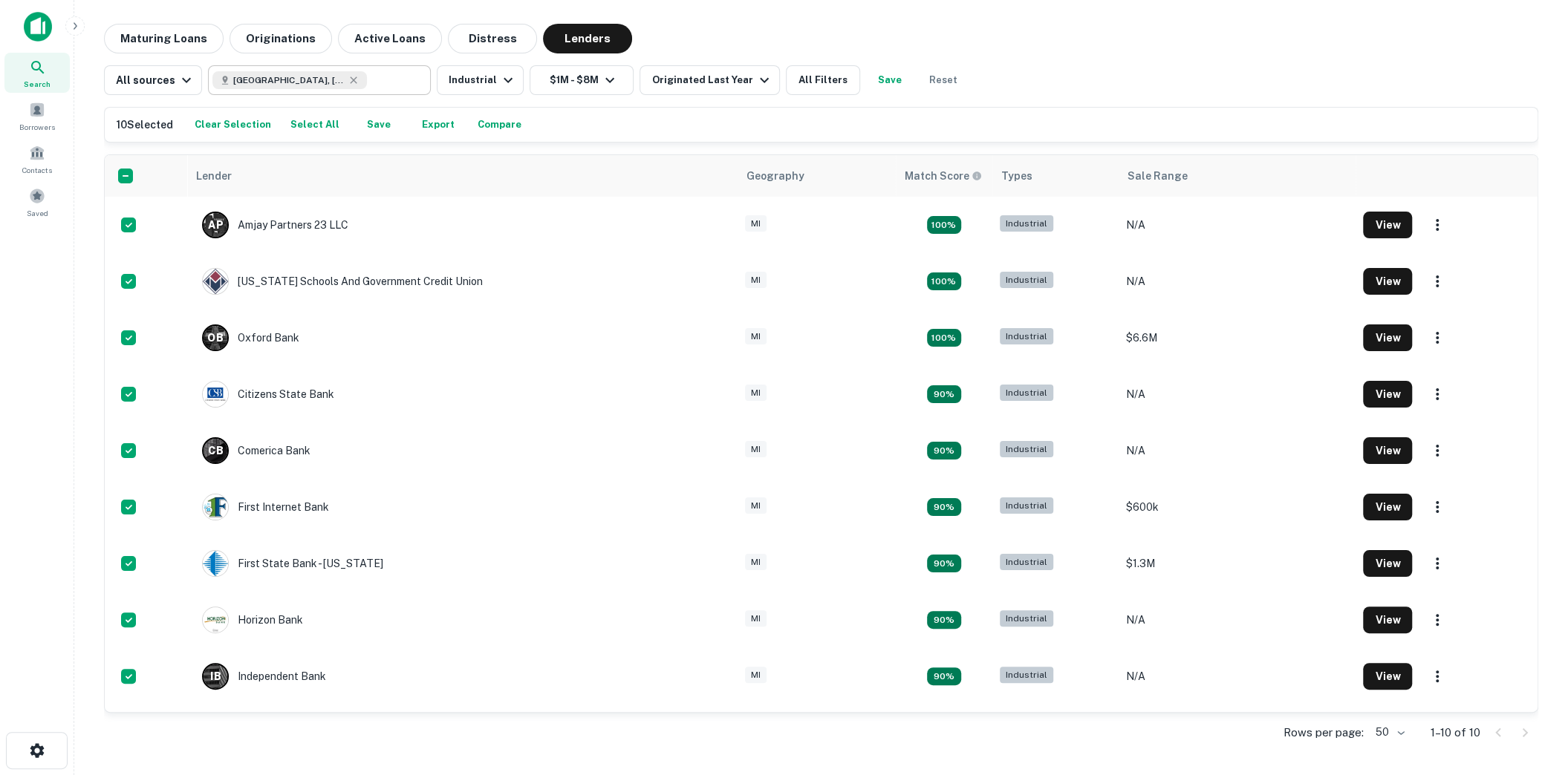
click at [56, 22] on div at bounding box center [97, 27] width 149 height 30
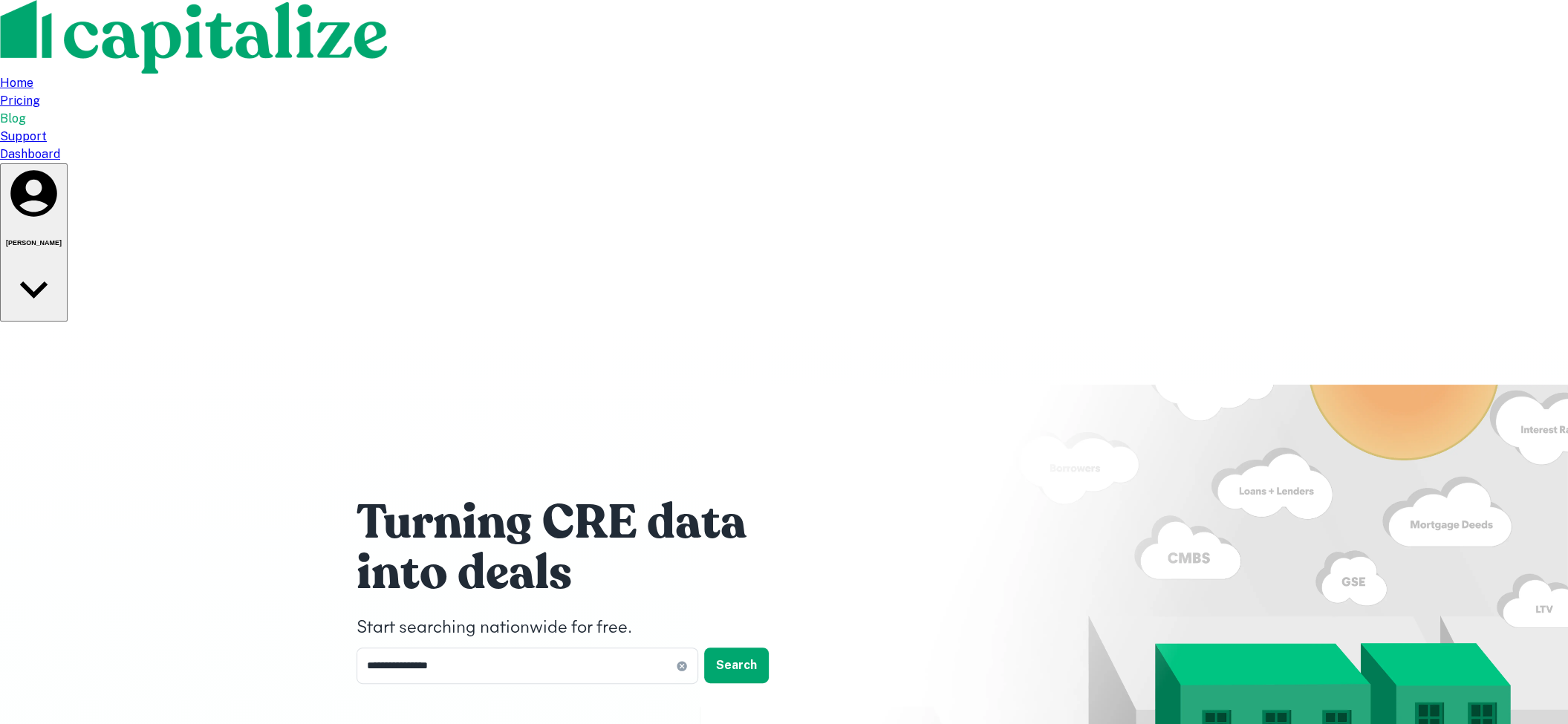
click at [1142, 145] on div "Dashboard" at bounding box center [784, 154] width 1568 height 17
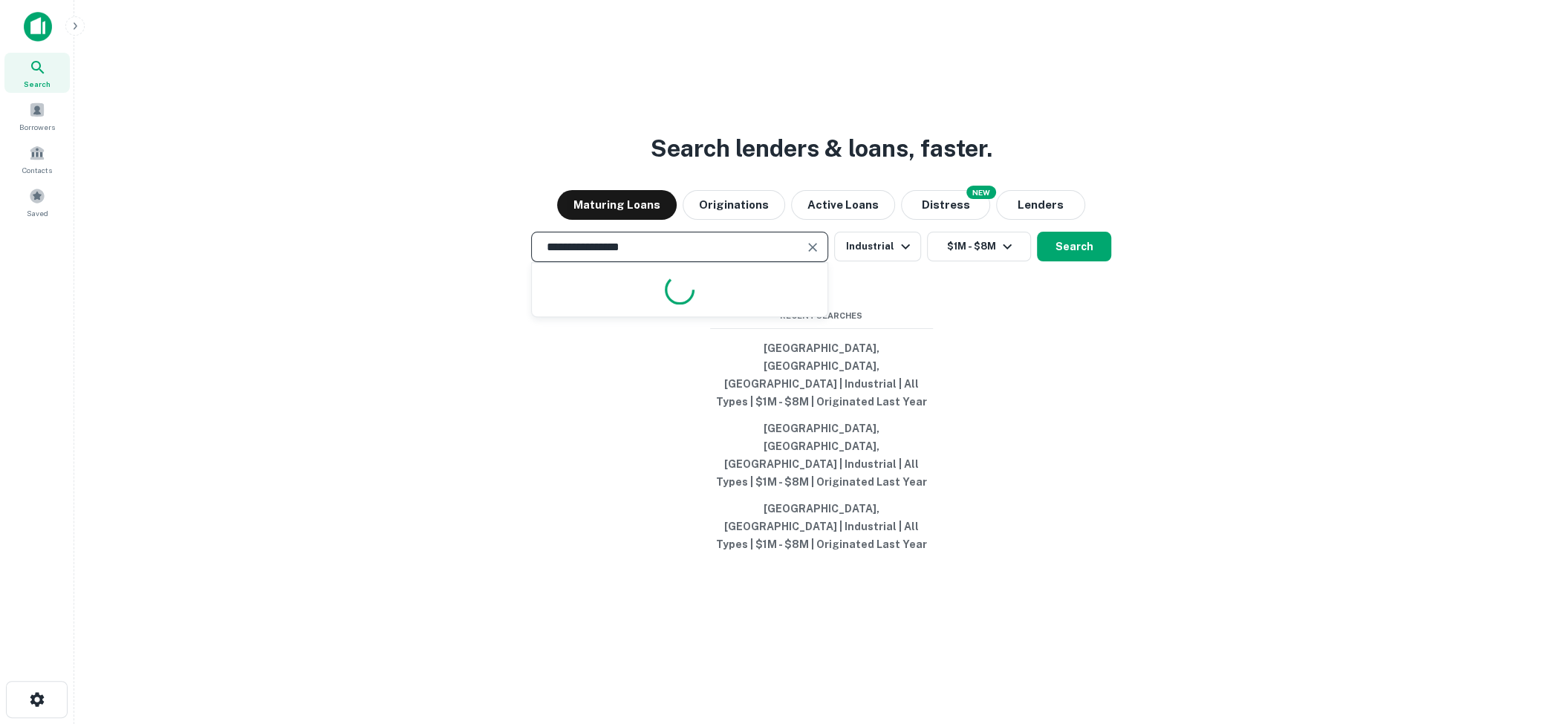
click at [703, 256] on input "**********" at bounding box center [668, 247] width 261 height 17
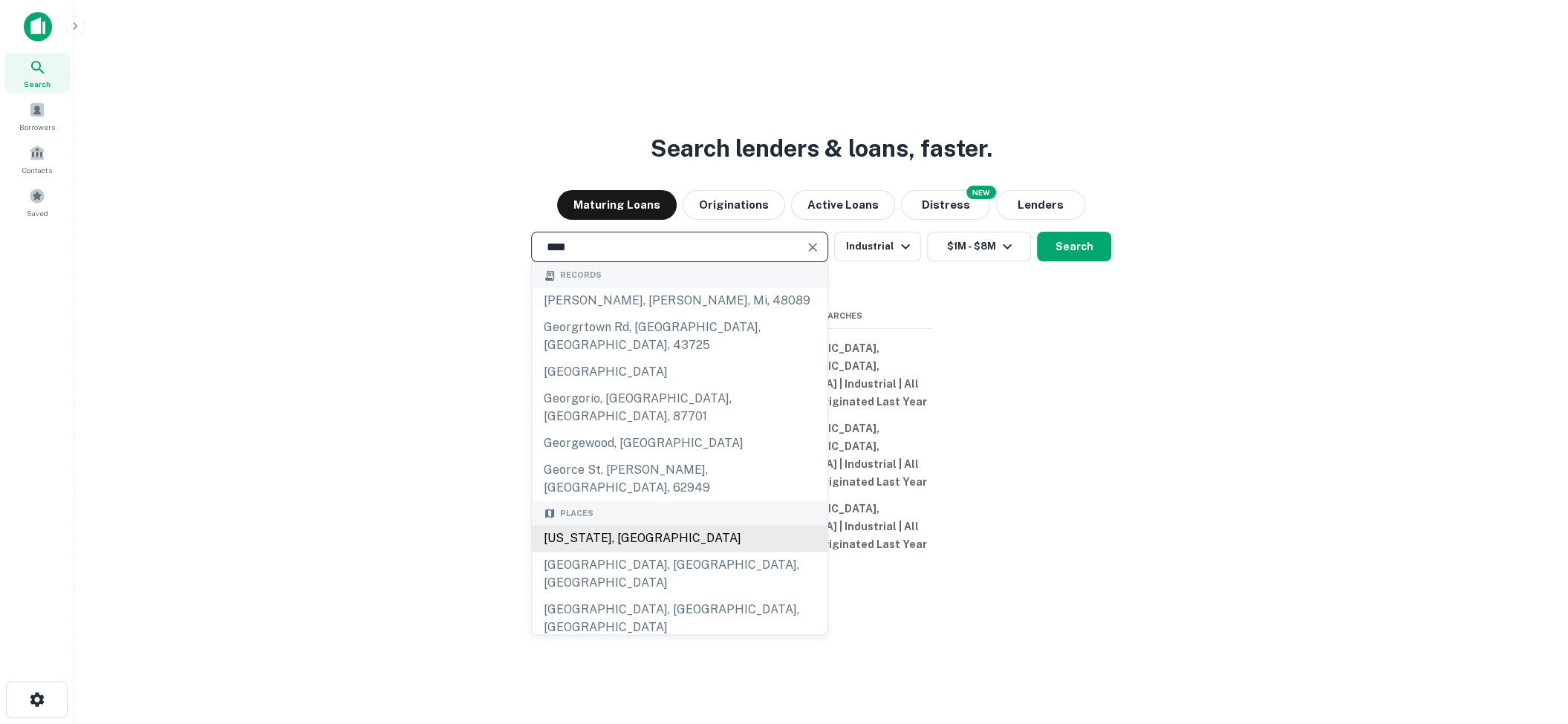
click at [709, 526] on div "Georgia, USA" at bounding box center [680, 539] width 296 height 27
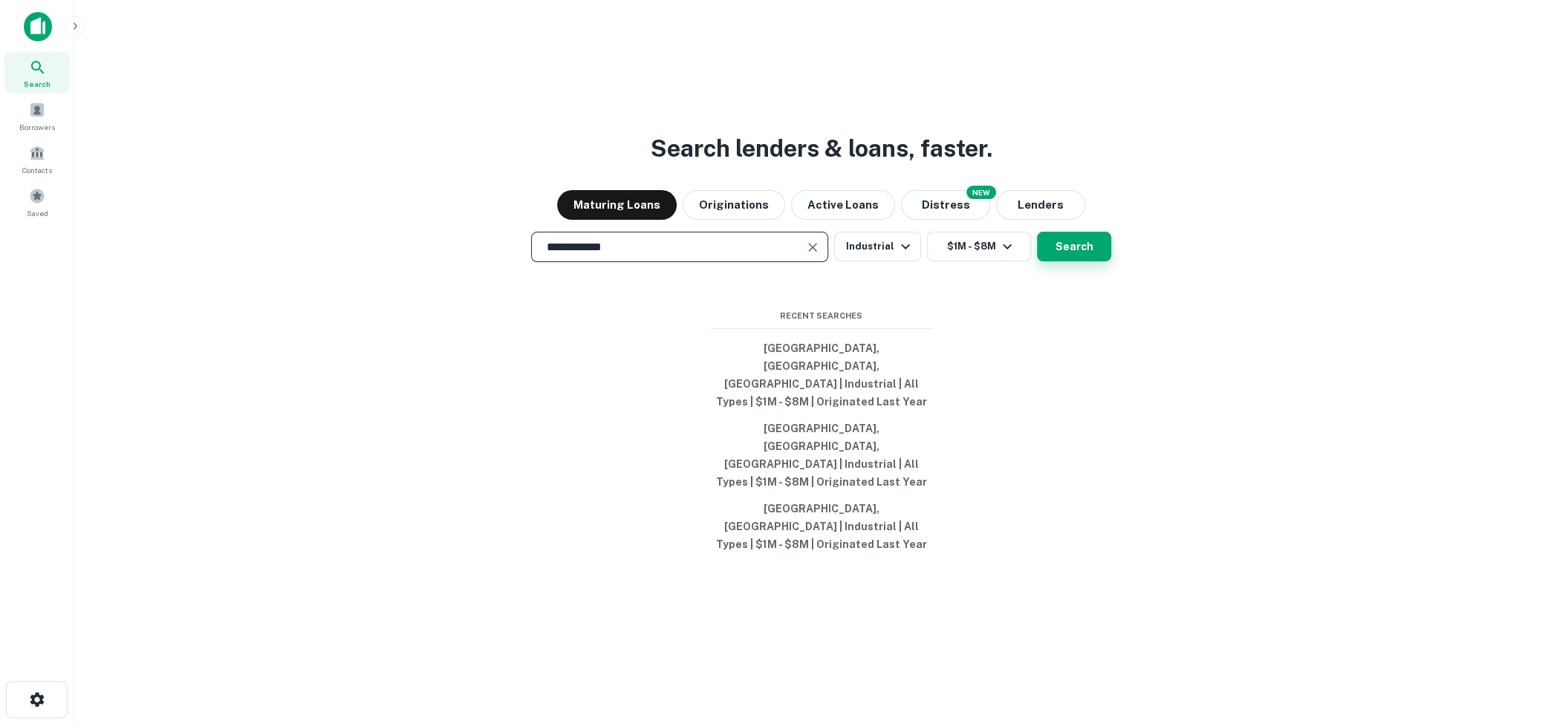
type input "**********"
click at [1082, 261] on button "Search" at bounding box center [1074, 246] width 74 height 30
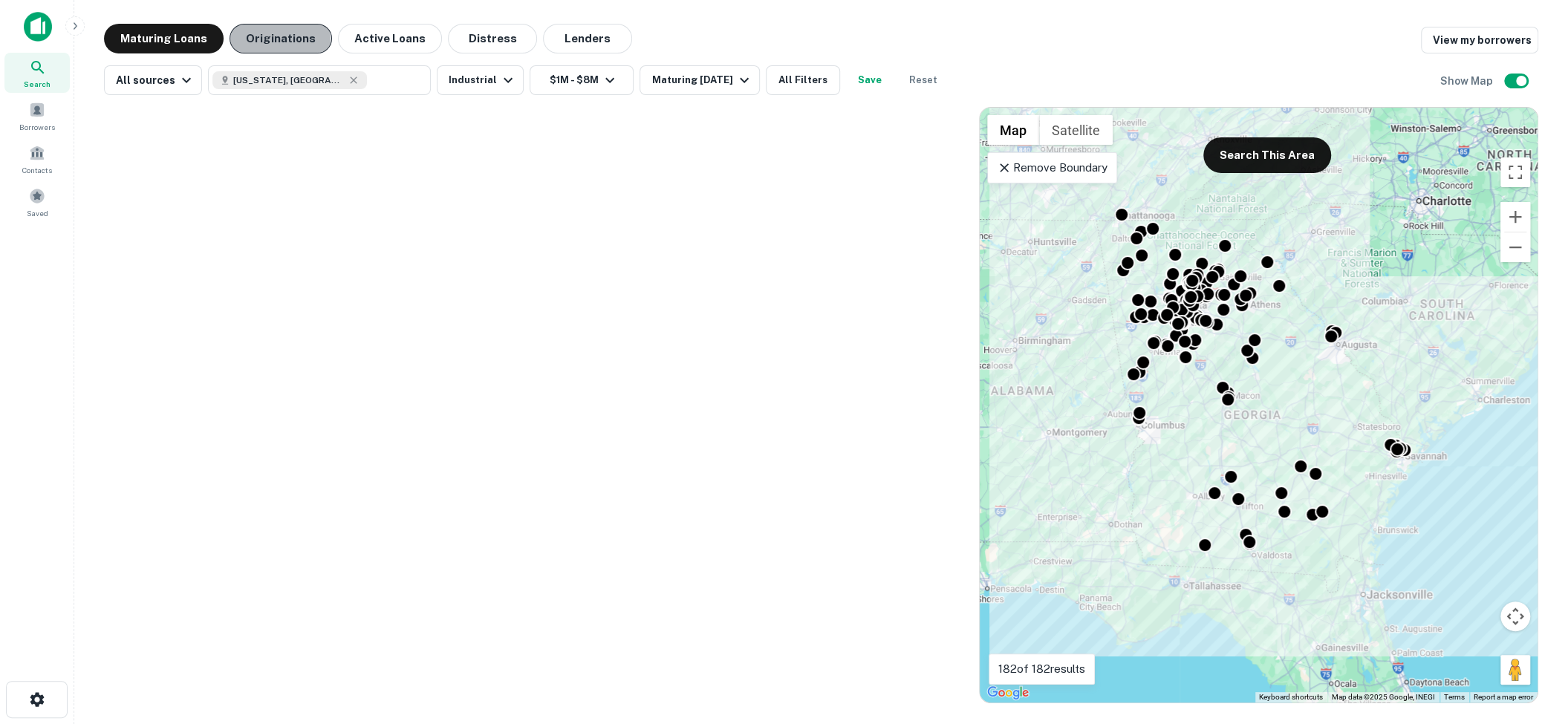
click at [274, 41] on button "Originations" at bounding box center [281, 38] width 103 height 30
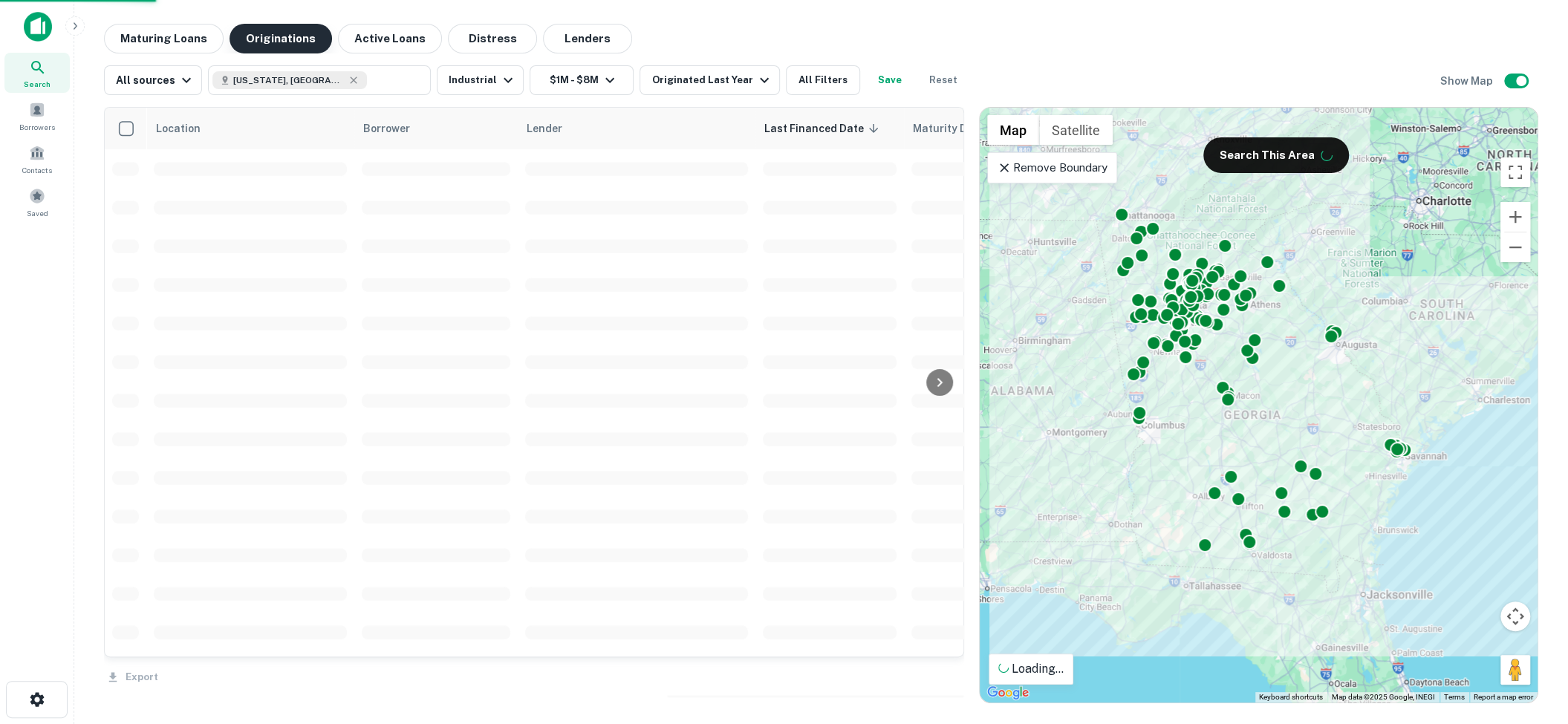
scroll to position [465, 0]
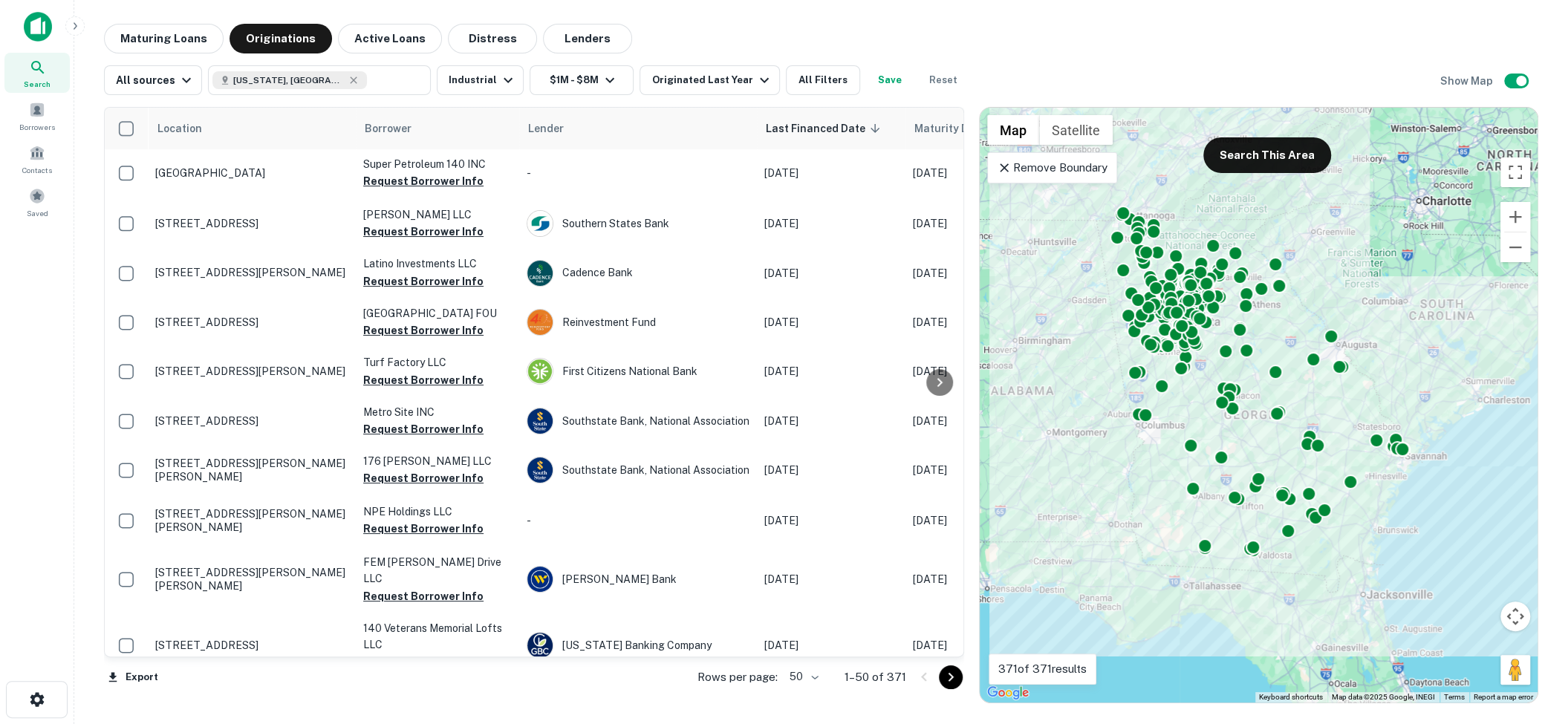
click at [1001, 164] on icon at bounding box center [1004, 168] width 9 height 9
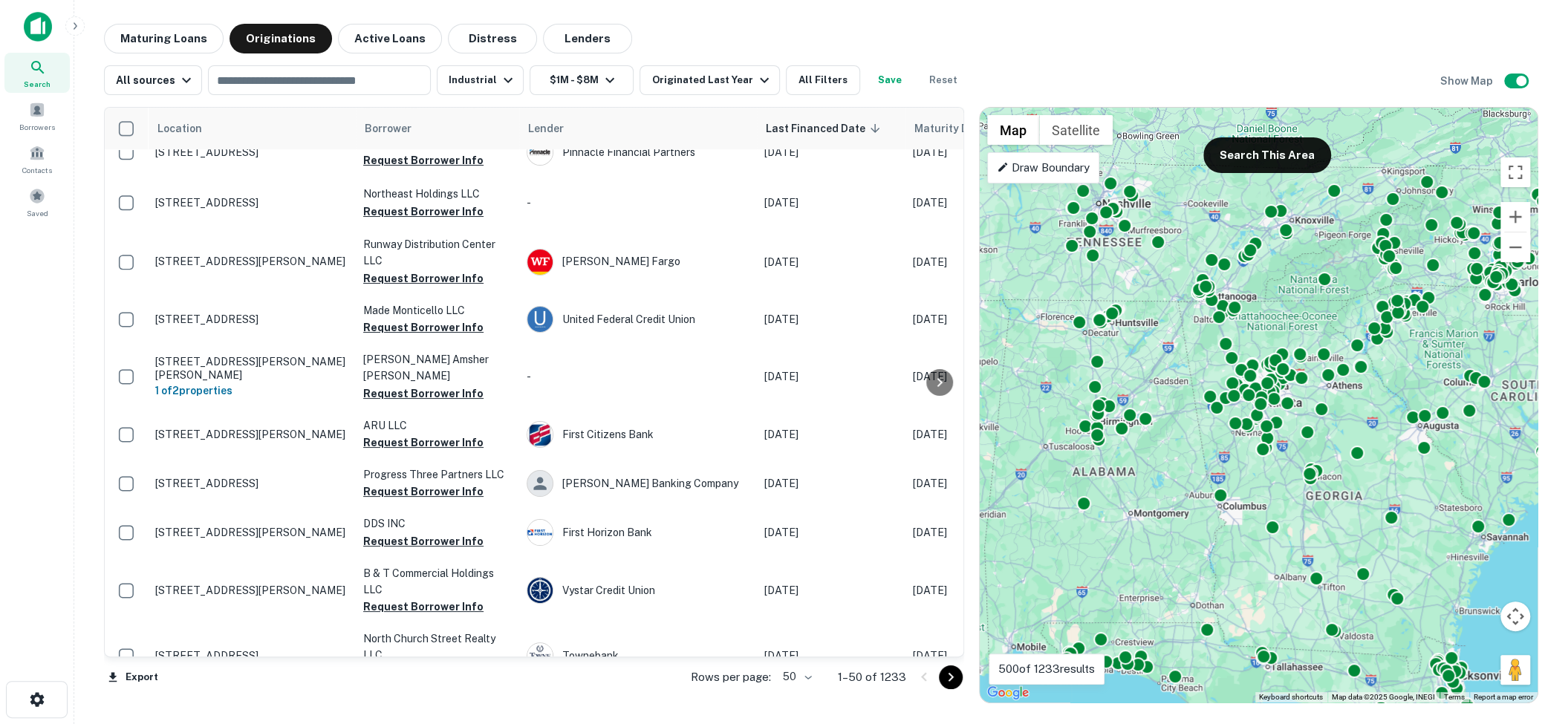
drag, startPoint x: 1354, startPoint y: 376, endPoint x: 1364, endPoint y: 474, distance: 98.5
click at [1344, 474] on div "To activate drag with keyboard, press Alt + Enter. Once in keyboard drag state,…" at bounding box center [1258, 406] width 558 height 595
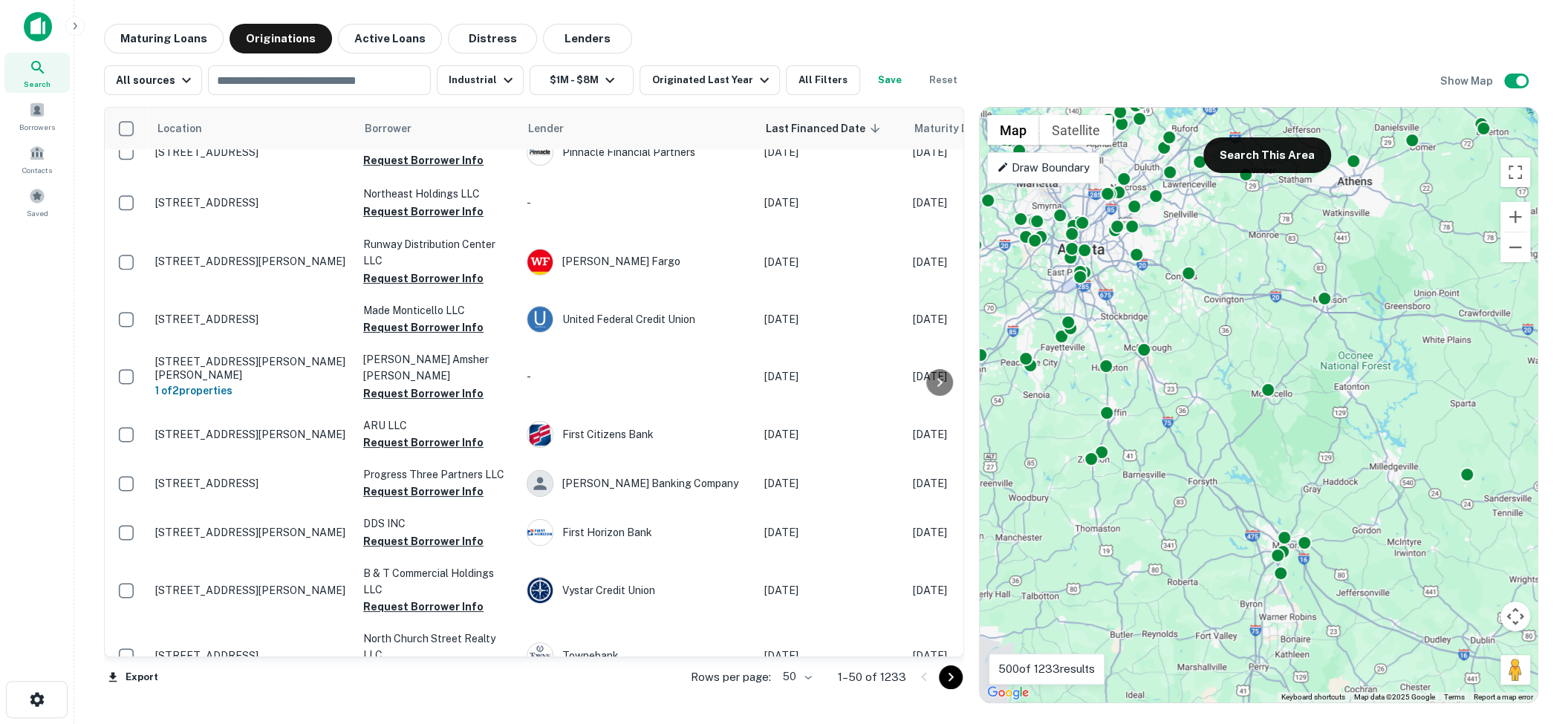
drag, startPoint x: 1348, startPoint y: 494, endPoint x: 1257, endPoint y: 344, distance: 175.4
click at [1257, 344] on div "To activate drag with keyboard, press Alt + Enter. Once in keyboard drag state,…" at bounding box center [1258, 406] width 558 height 595
click at [1061, 165] on p "Draw Boundary" at bounding box center [1042, 168] width 93 height 17
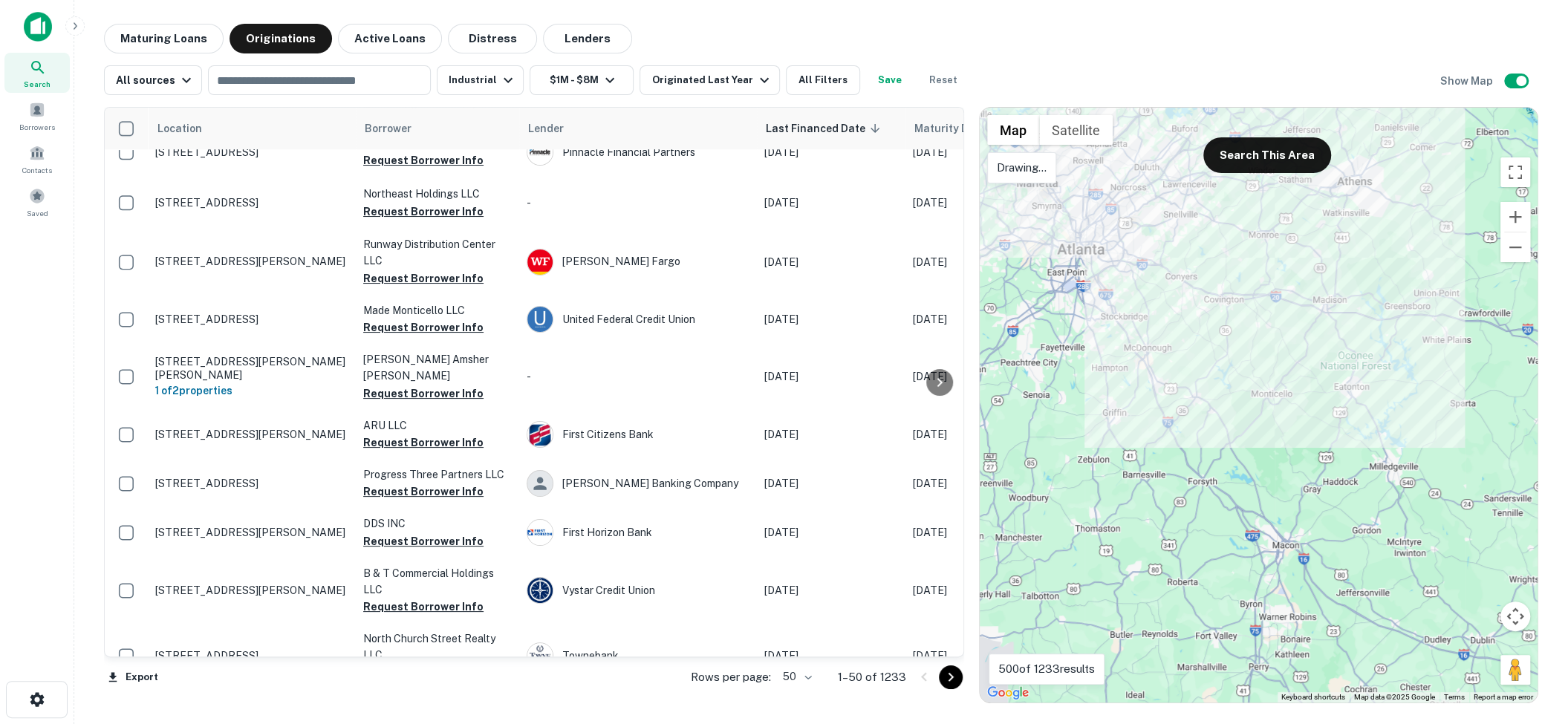
click at [1040, 164] on p "Drawing..." at bounding box center [1021, 168] width 50 height 17
click at [1149, 209] on div at bounding box center [1258, 406] width 558 height 595
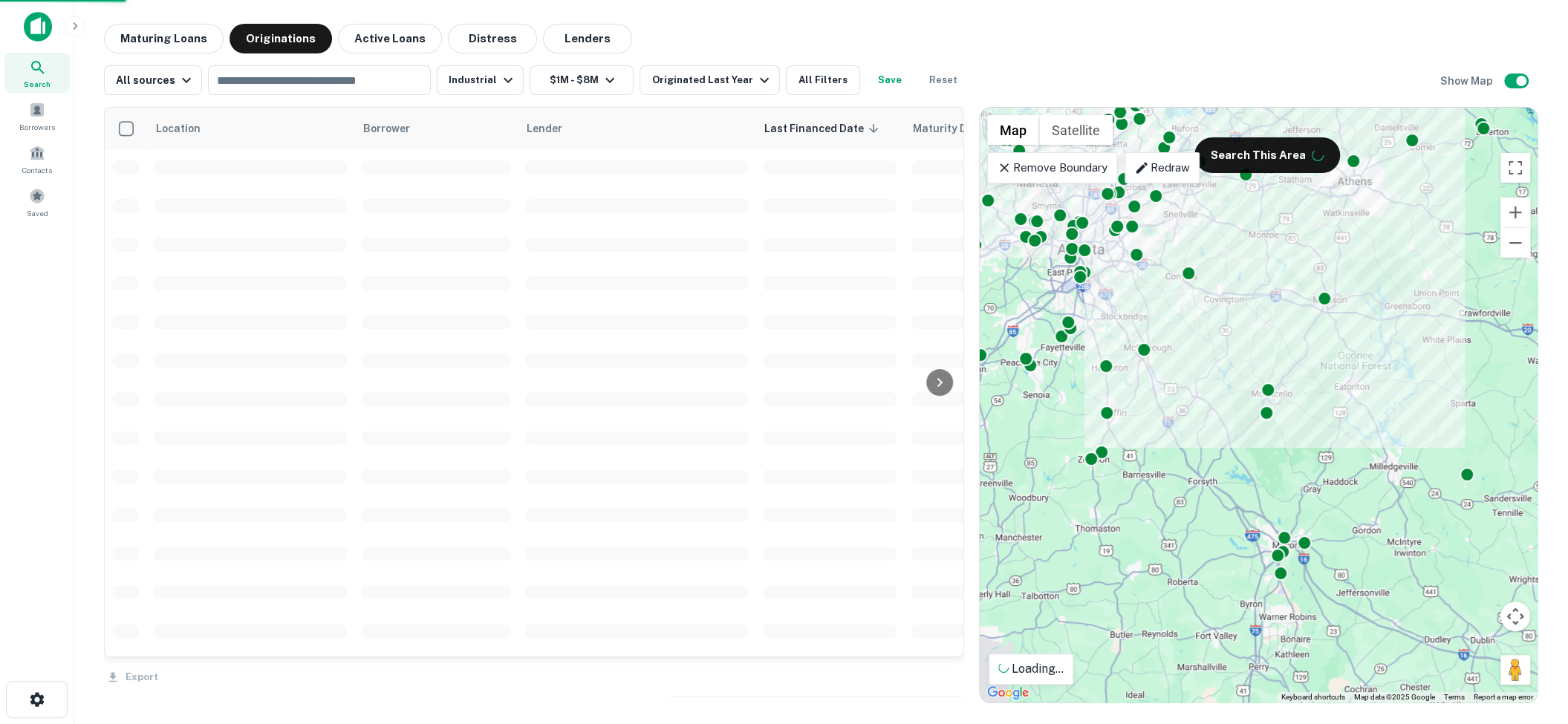
click at [1005, 169] on icon at bounding box center [1004, 168] width 9 height 9
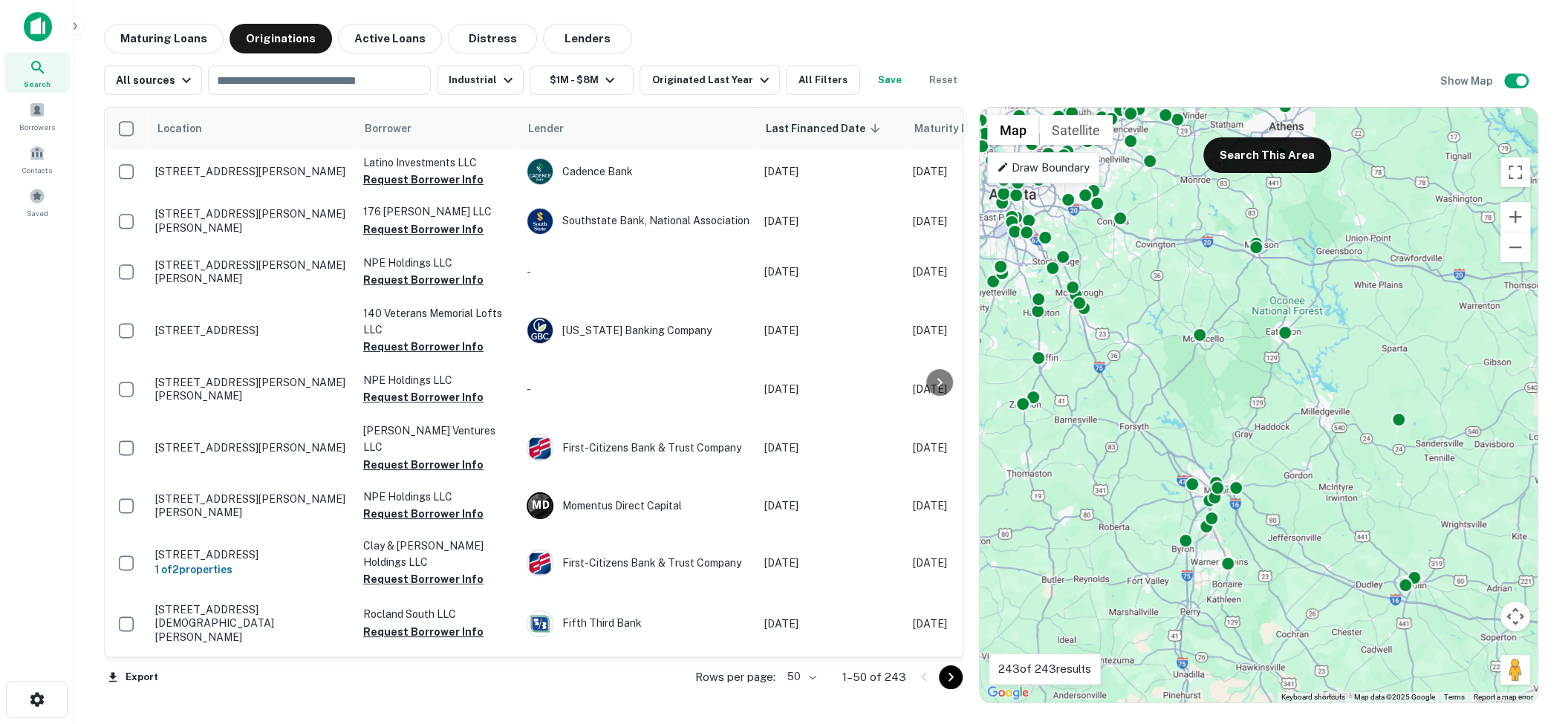
drag, startPoint x: 1382, startPoint y: 452, endPoint x: 1277, endPoint y: 372, distance: 132.0
click at [1277, 372] on div "To activate drag with keyboard, press Alt + Enter. Once in keyboard drag state,…" at bounding box center [1258, 406] width 558 height 595
click at [1020, 166] on p "Draw Boundary" at bounding box center [1042, 168] width 93 height 17
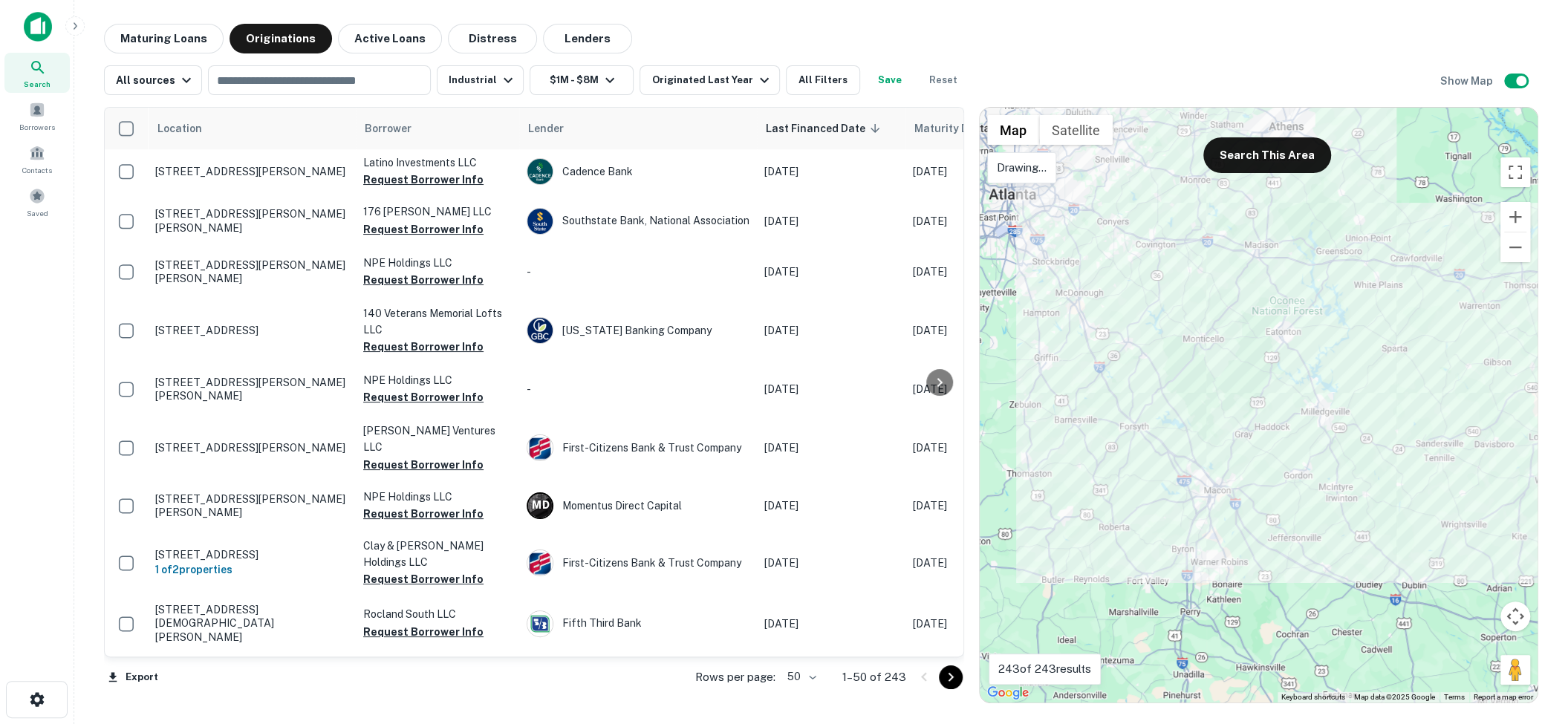
click at [1035, 197] on div at bounding box center [1258, 406] width 558 height 595
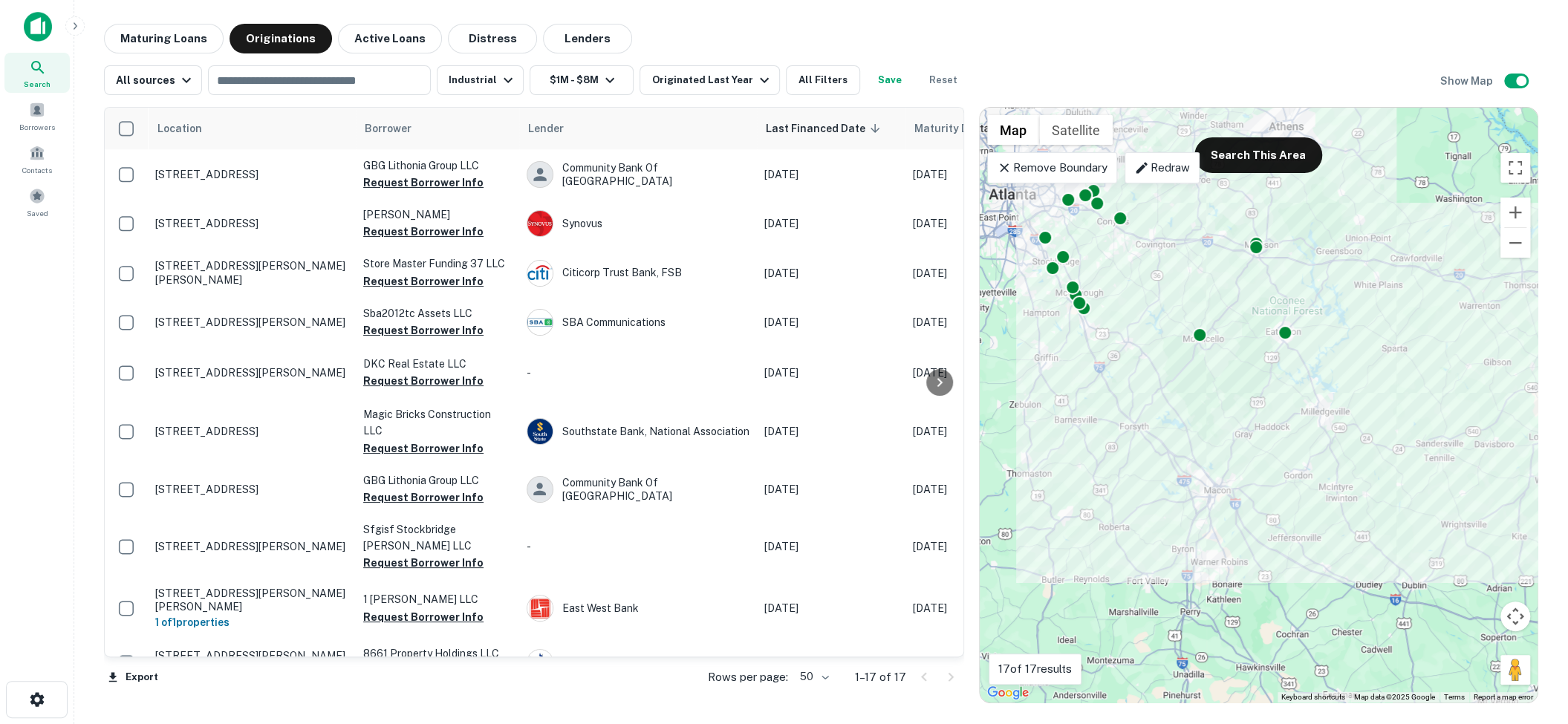
scroll to position [378, 0]
click at [504, 78] on icon "button" at bounding box center [508, 81] width 9 height 5
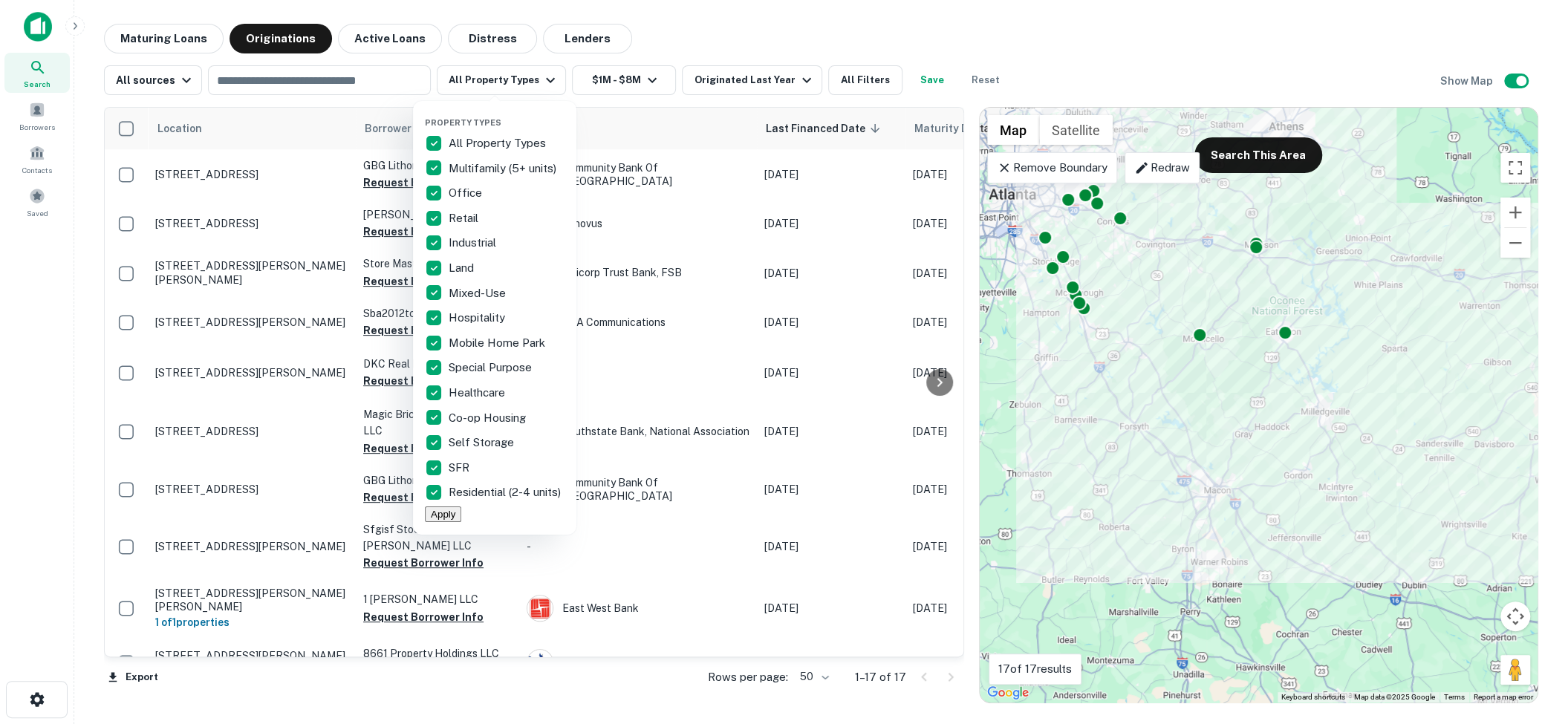
click at [461, 522] on button "Apply" at bounding box center [443, 514] width 37 height 16
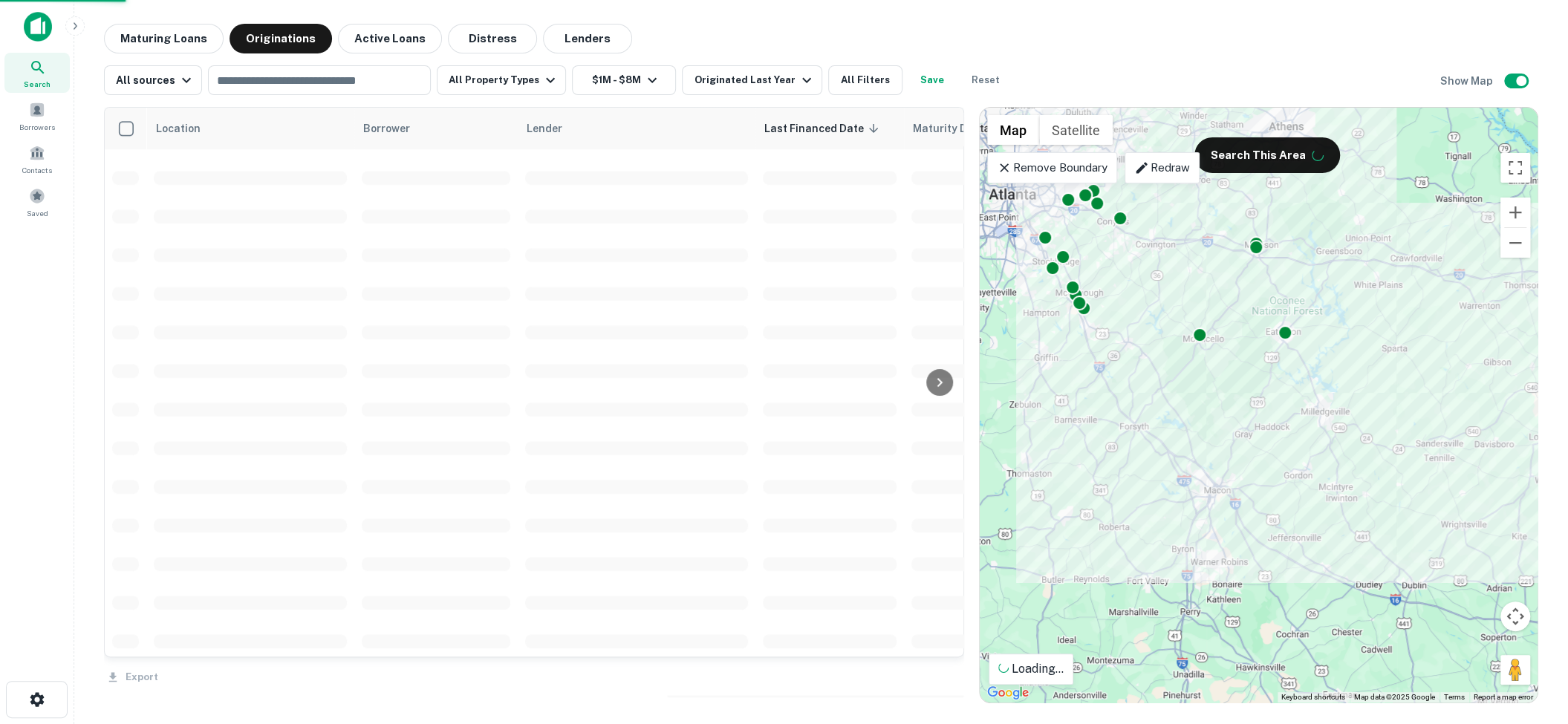
scroll to position [465, 0]
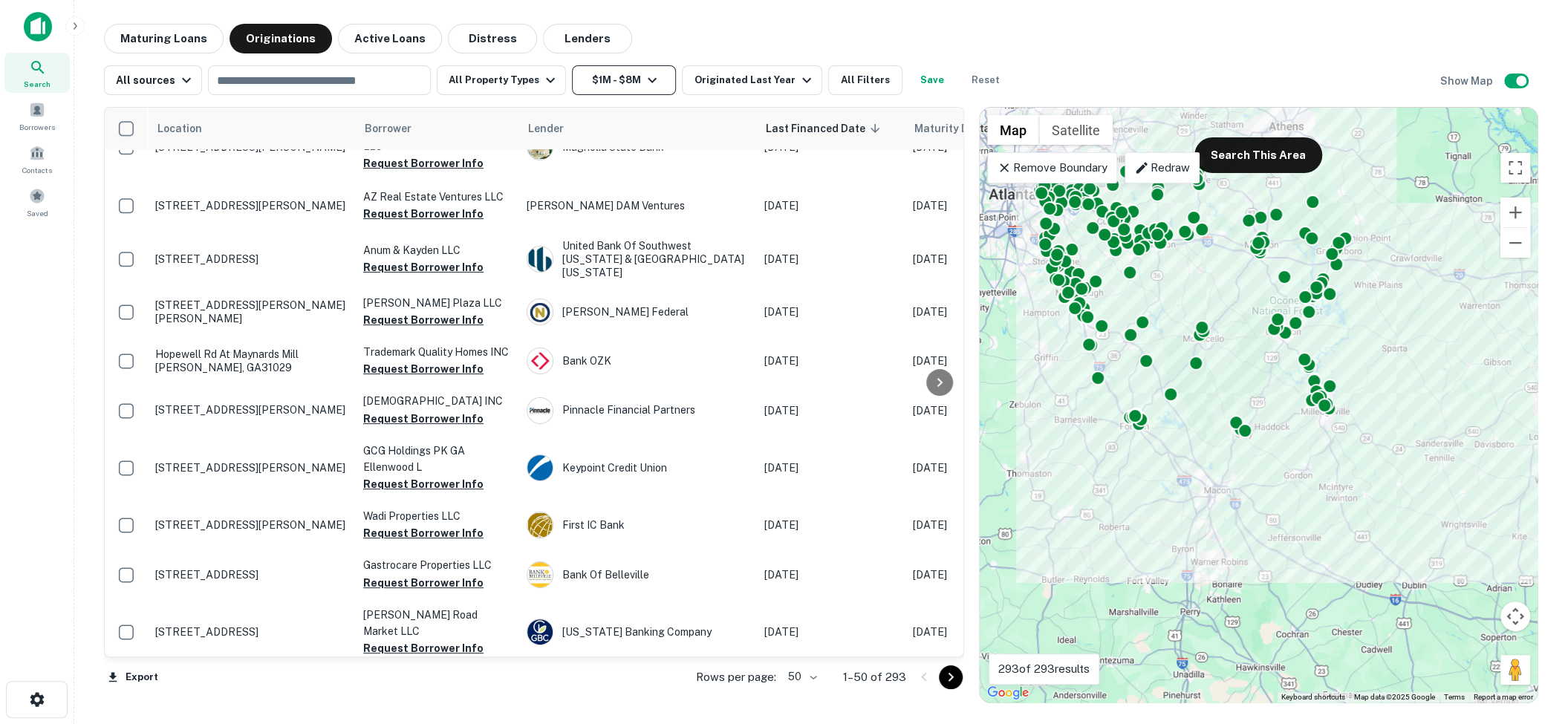
click at [647, 84] on icon "button" at bounding box center [652, 80] width 17 height 17
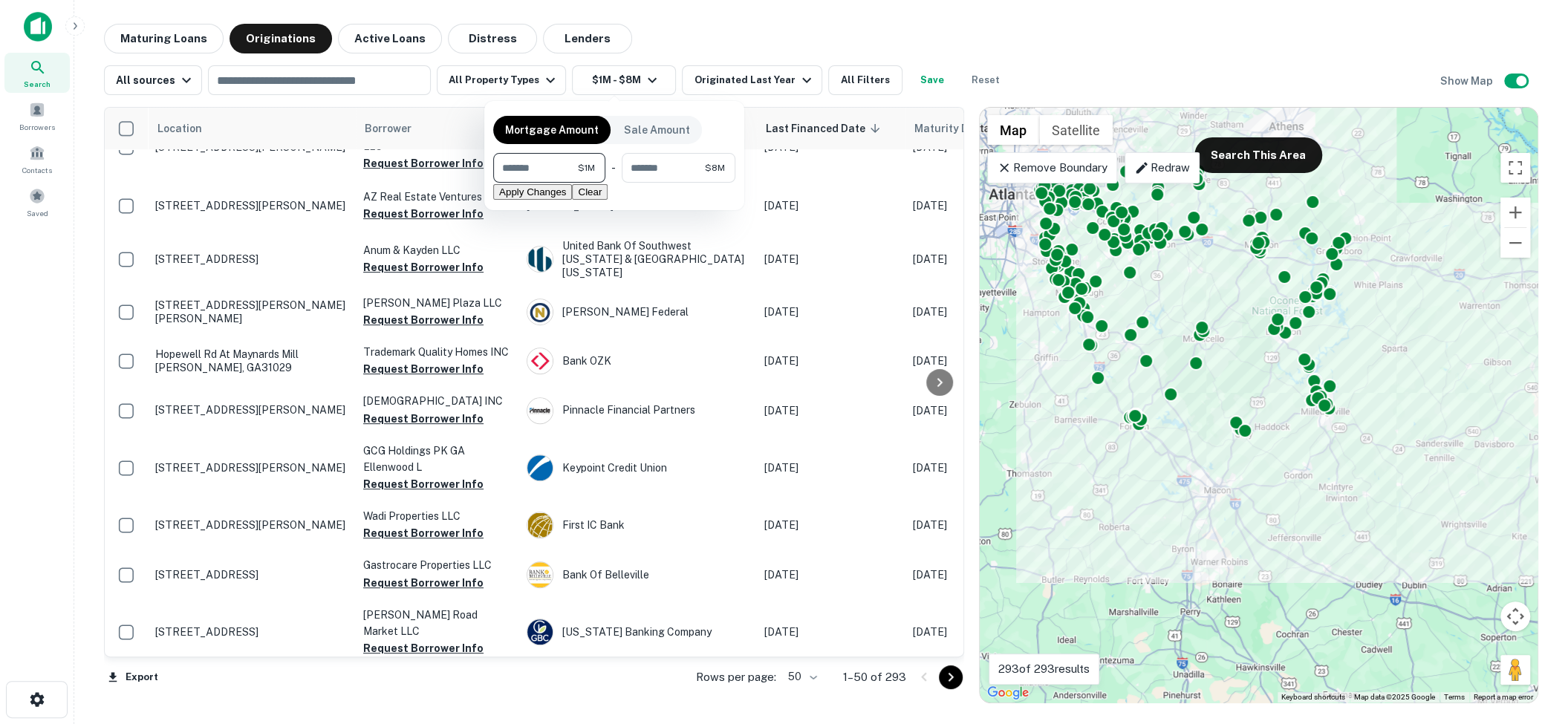
click at [566, 164] on input "*******" at bounding box center [535, 168] width 84 height 30
click at [652, 160] on input "*******" at bounding box center [660, 168] width 90 height 30
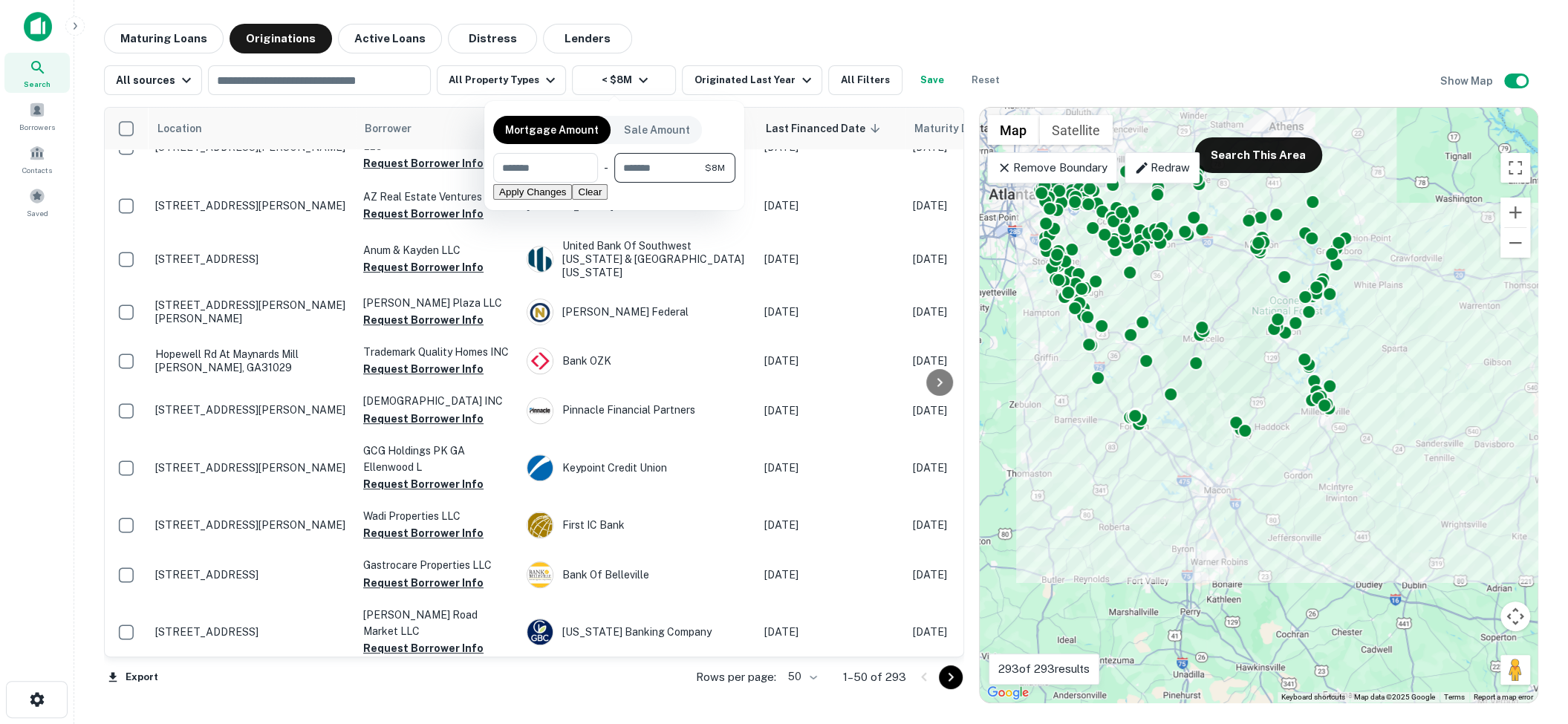
click at [652, 160] on input "*******" at bounding box center [660, 168] width 90 height 30
click at [572, 200] on button "Apply Changes" at bounding box center [533, 192] width 78 height 16
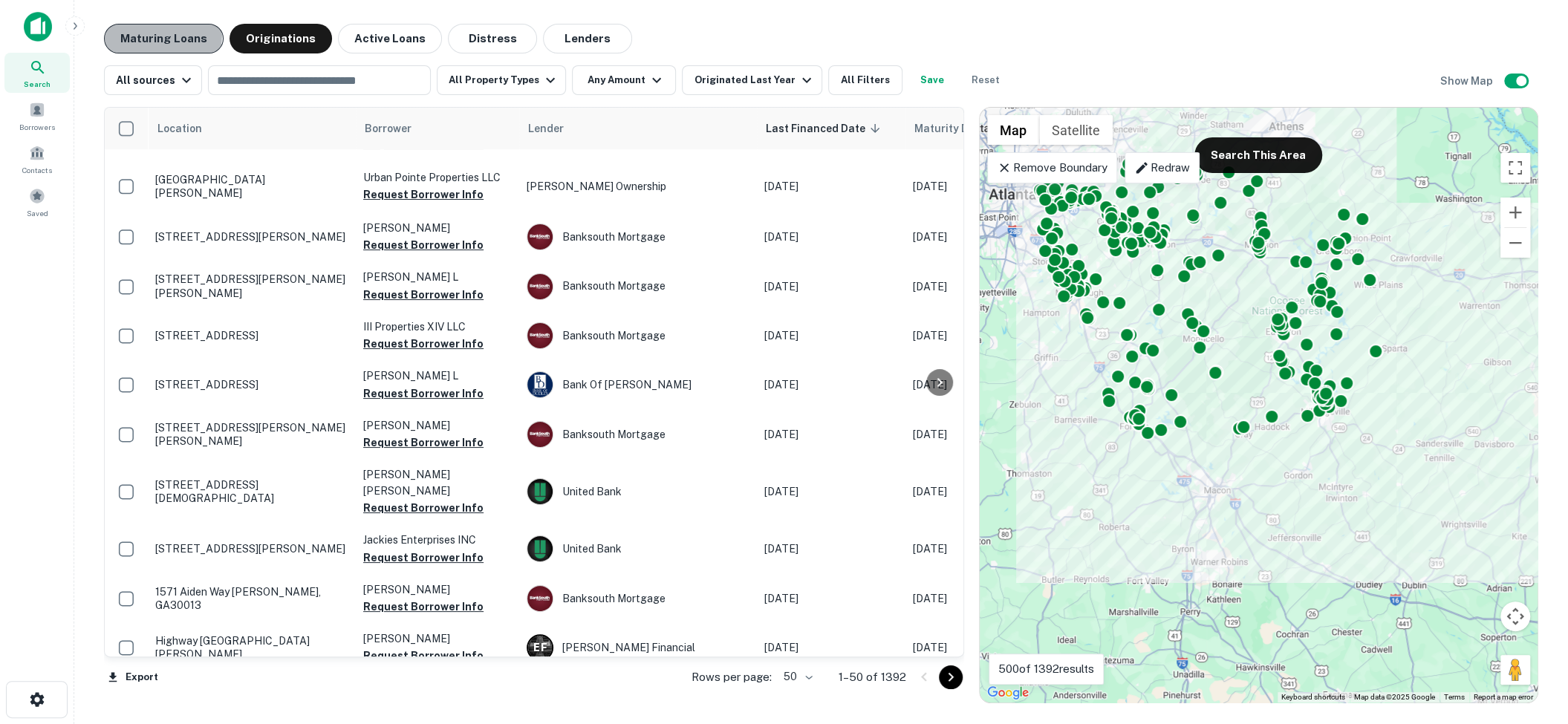
click at [151, 34] on button "Maturing Loans" at bounding box center [164, 38] width 119 height 30
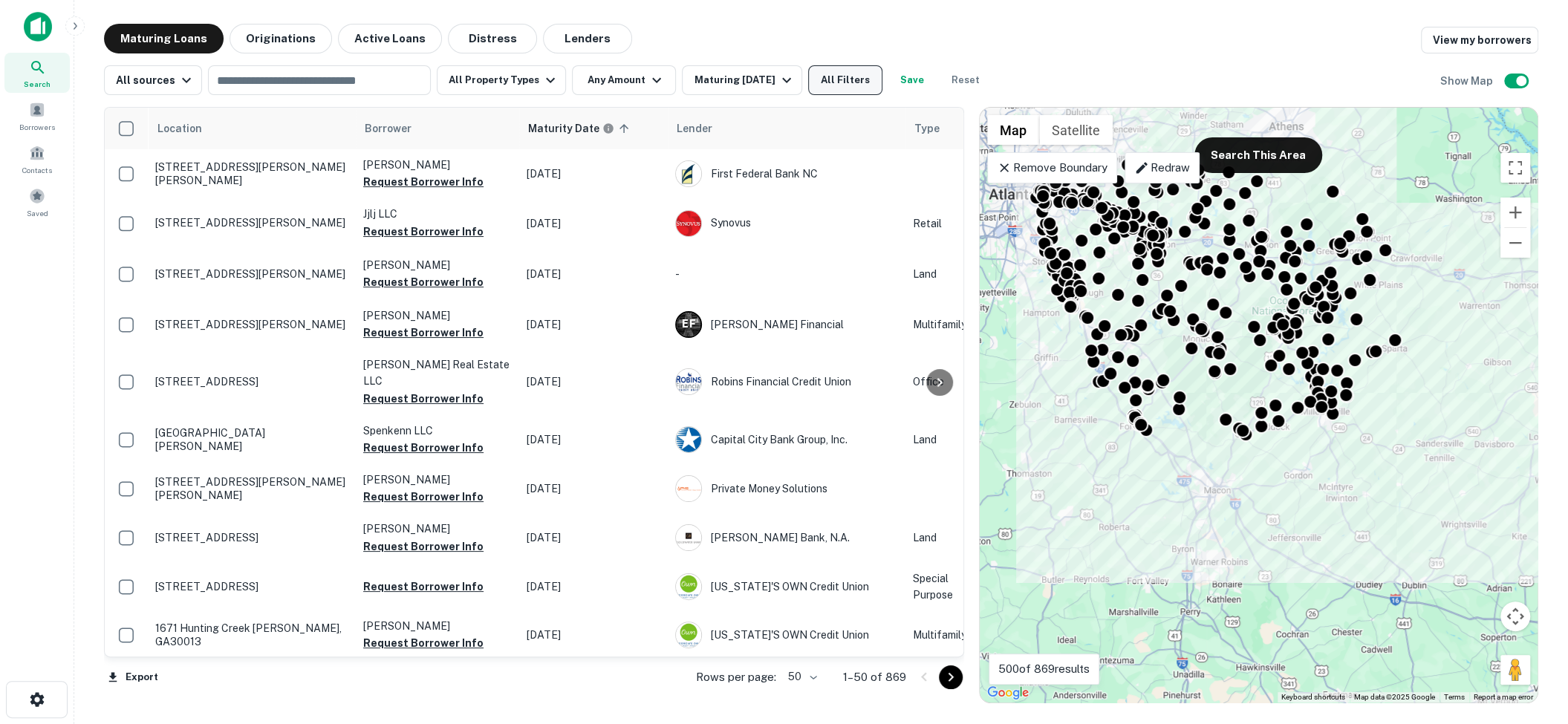
click at [829, 94] on button "All Filters" at bounding box center [845, 80] width 74 height 30
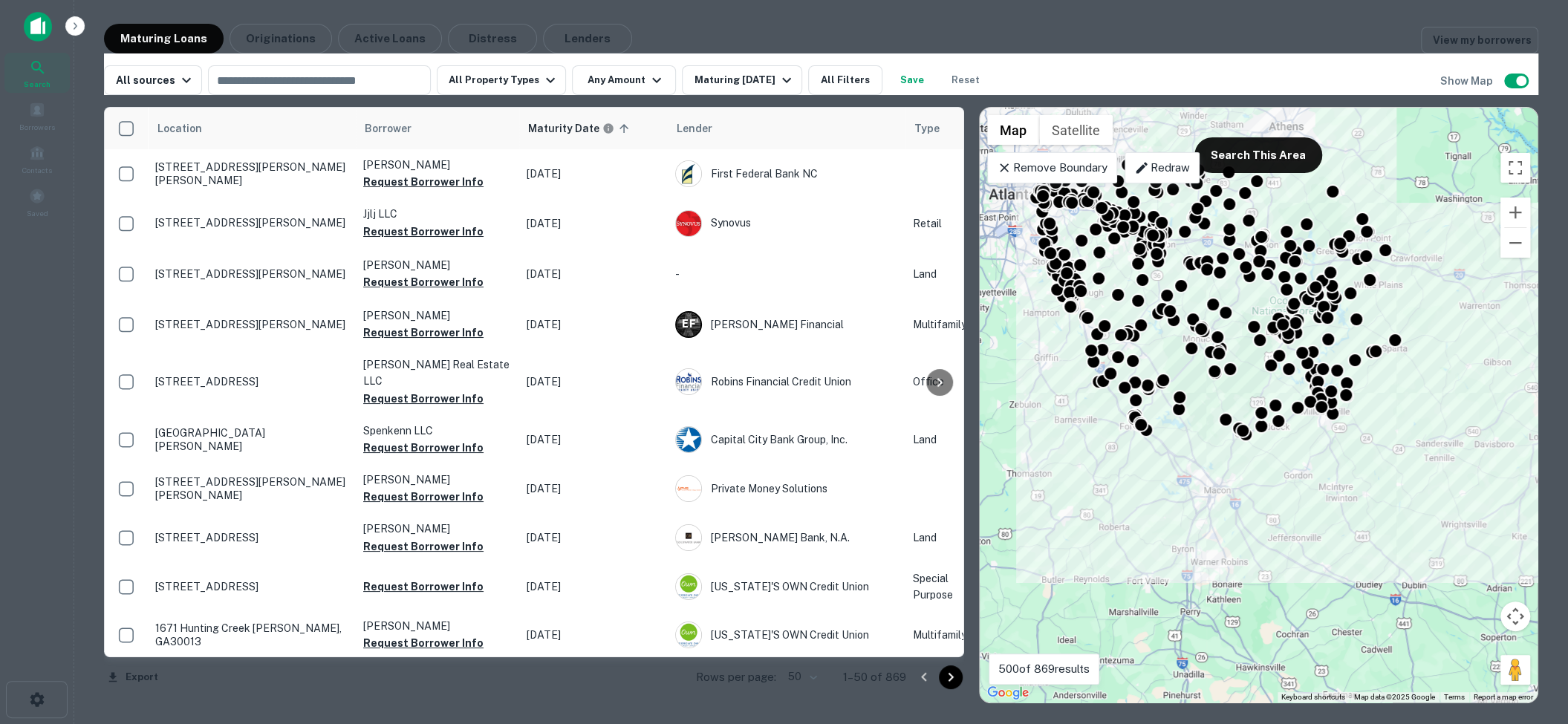
scroll to position [301, 0]
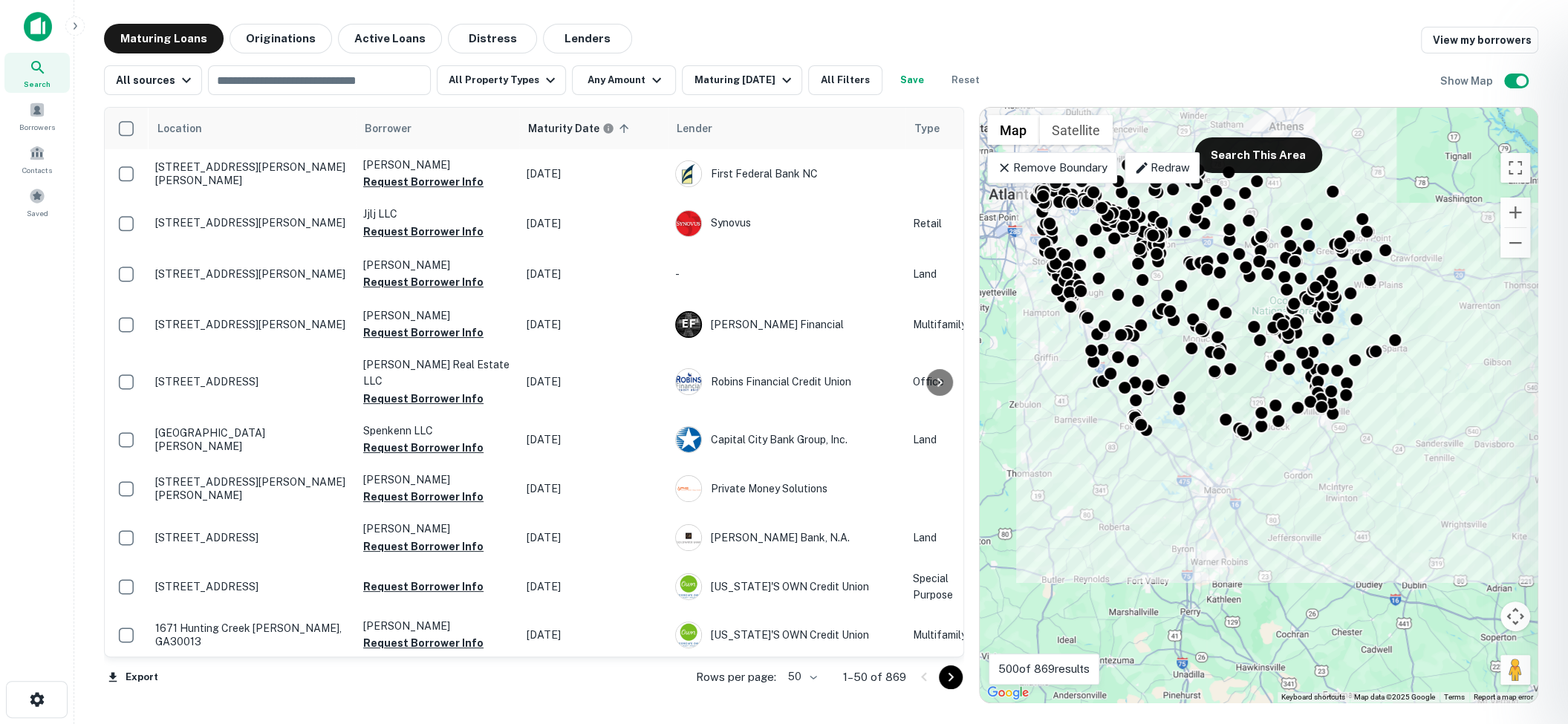
click at [807, 251] on div at bounding box center [784, 362] width 1568 height 724
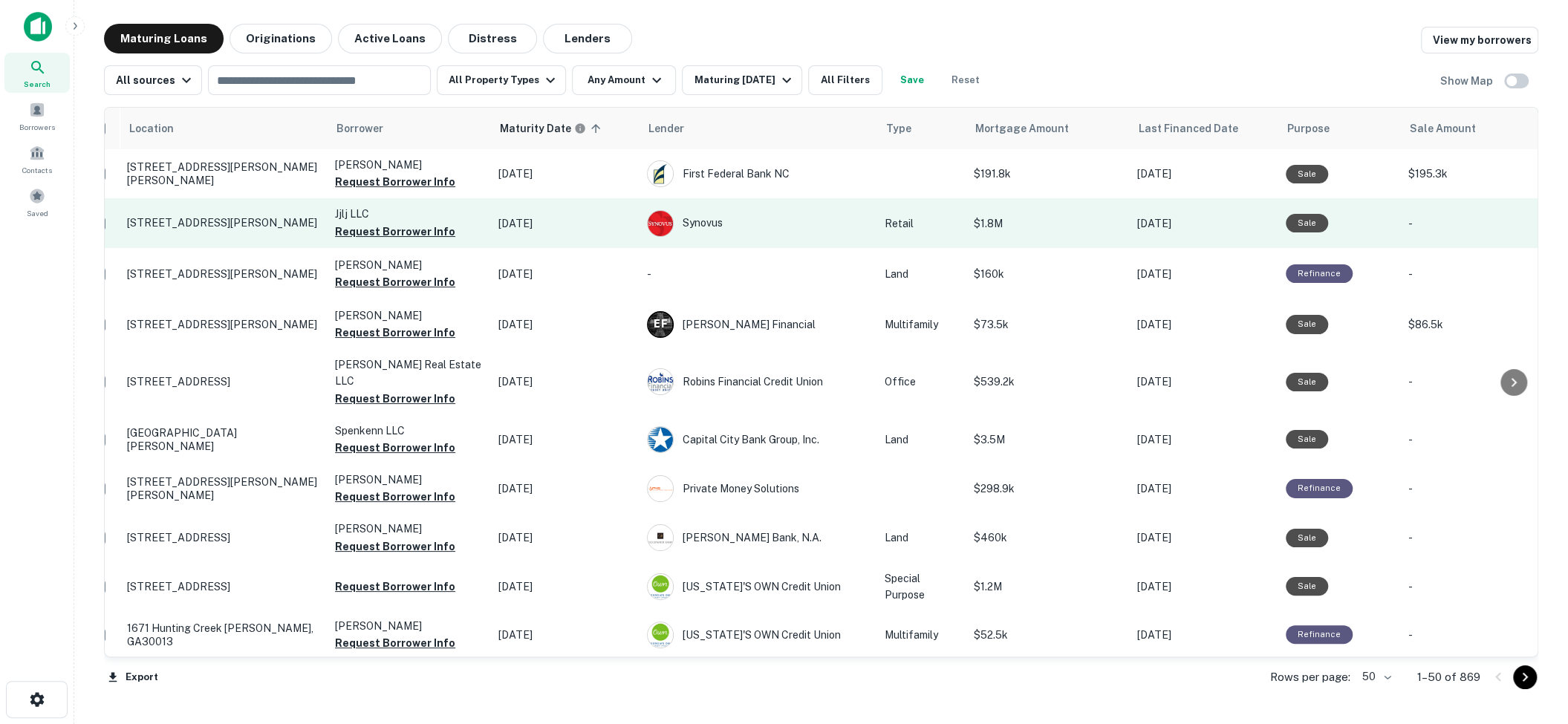
scroll to position [0, 0]
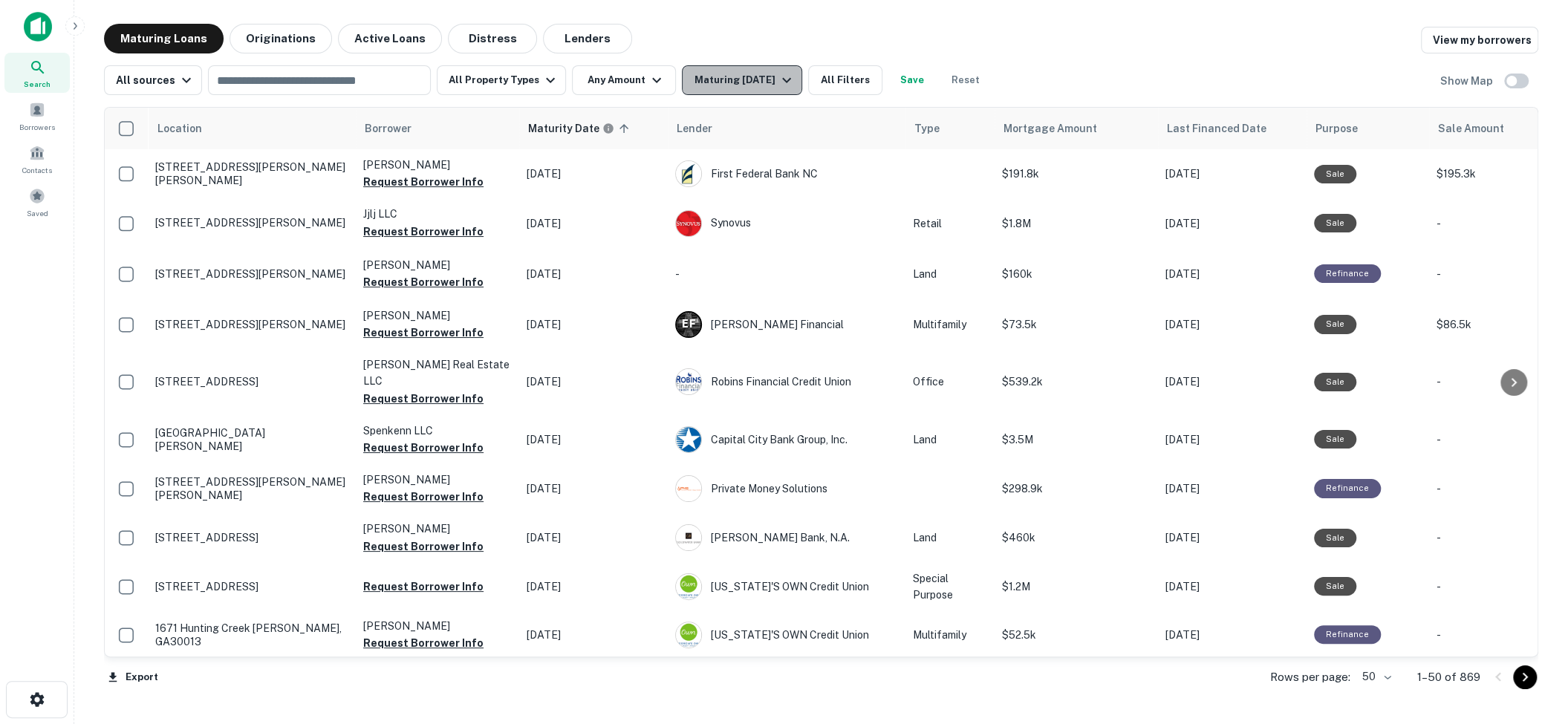
click at [728, 87] on div "Maturing [DATE]" at bounding box center [744, 80] width 101 height 17
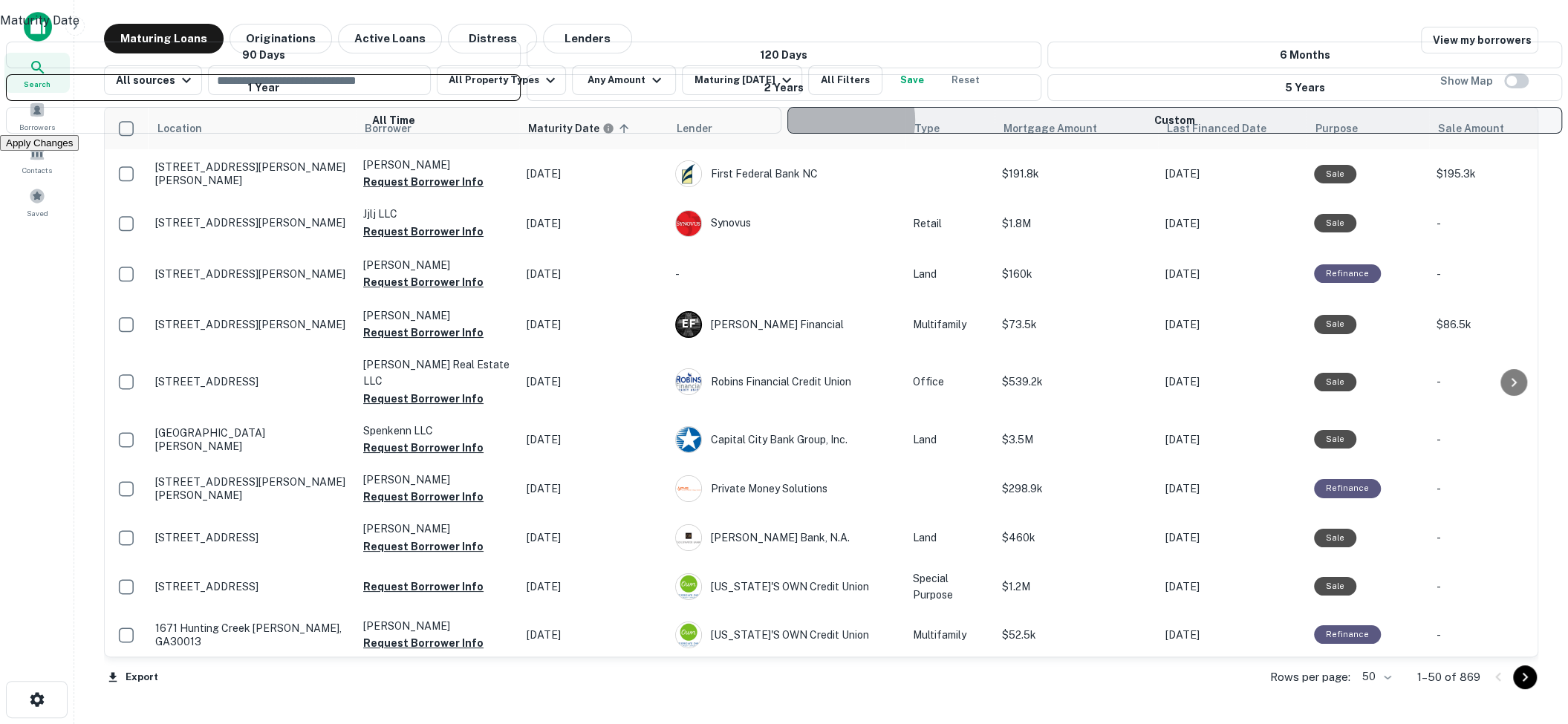
click at [787, 134] on button "Custom" at bounding box center [1175, 120] width 775 height 27
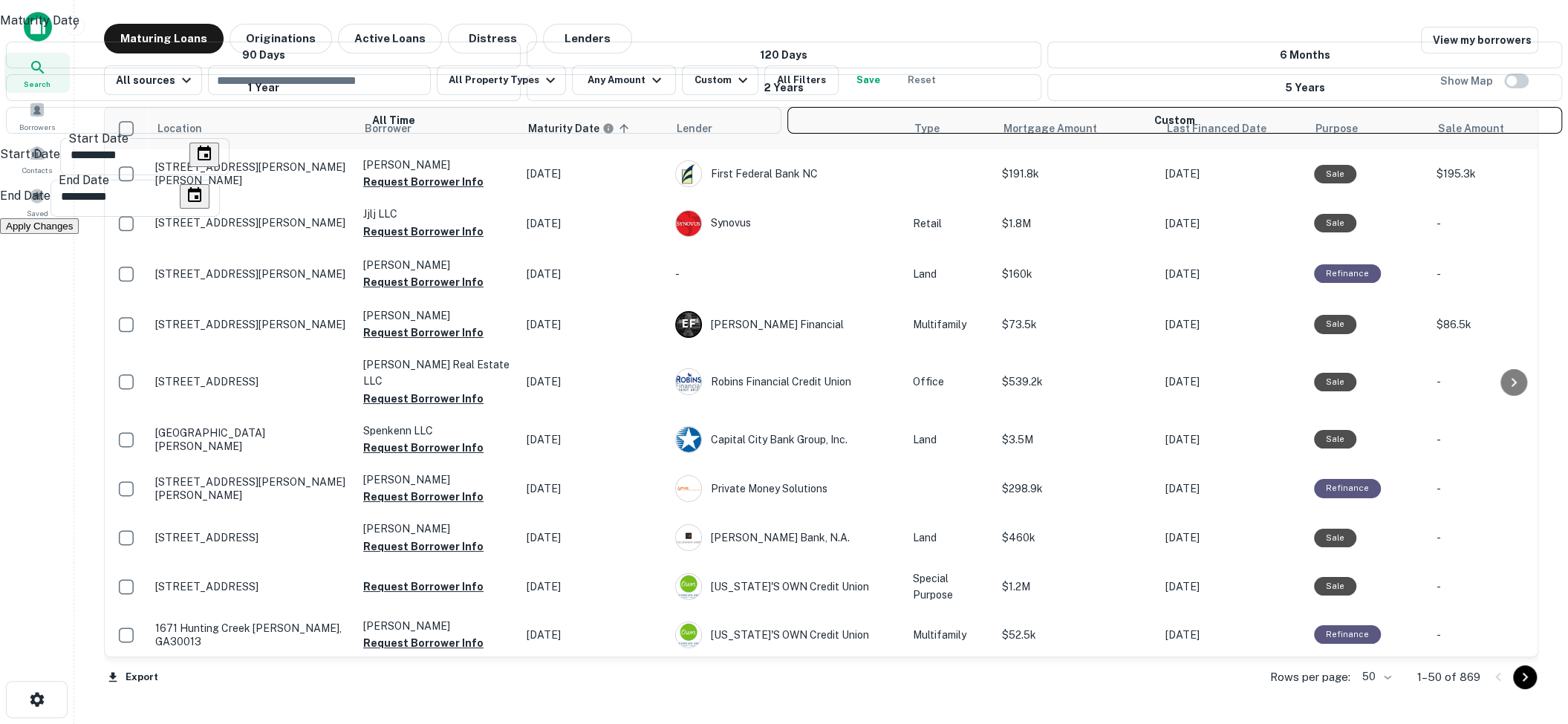
click at [989, 77] on div at bounding box center [784, 362] width 1568 height 724
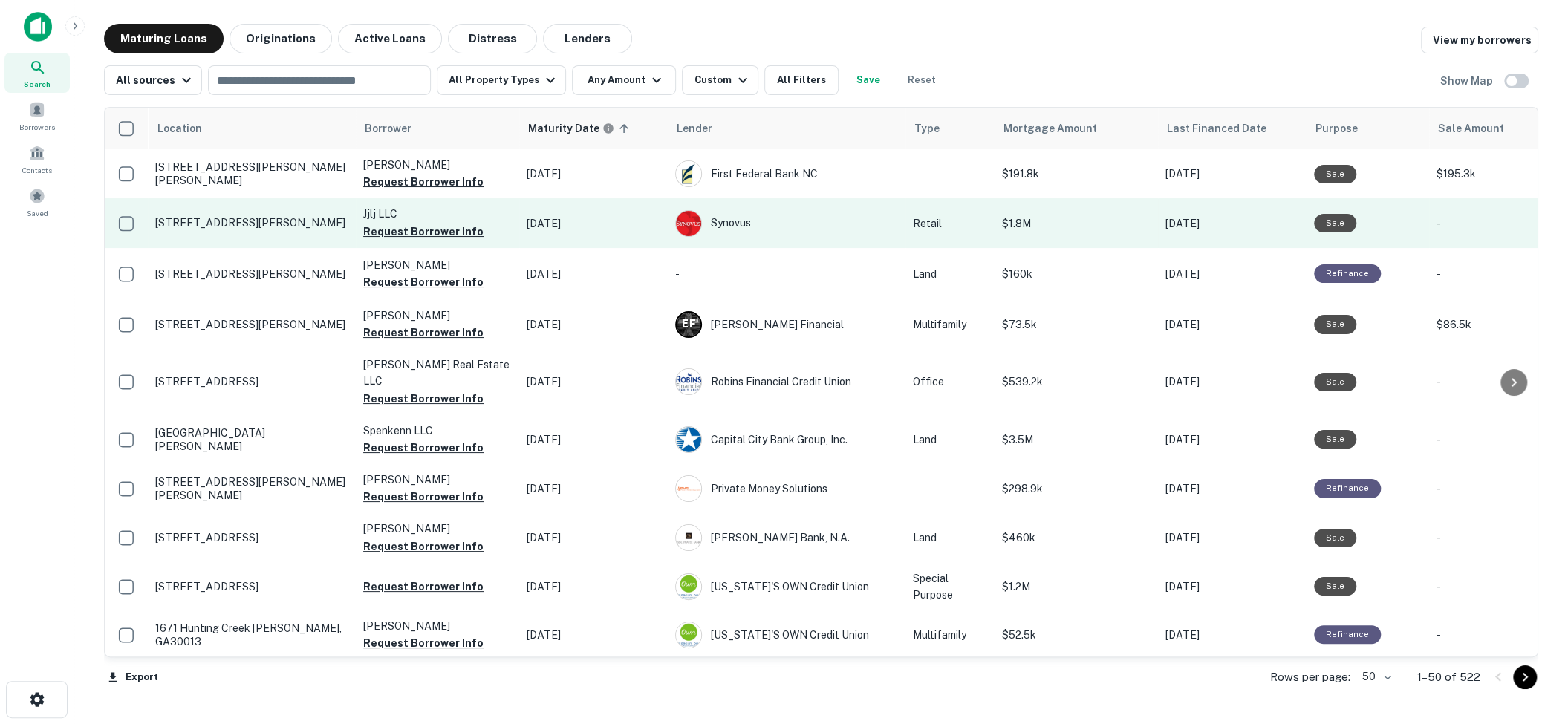
click at [287, 219] on p "147a Roberson Mill Rd Ne Milledgeville, GA31061" at bounding box center [251, 222] width 193 height 13
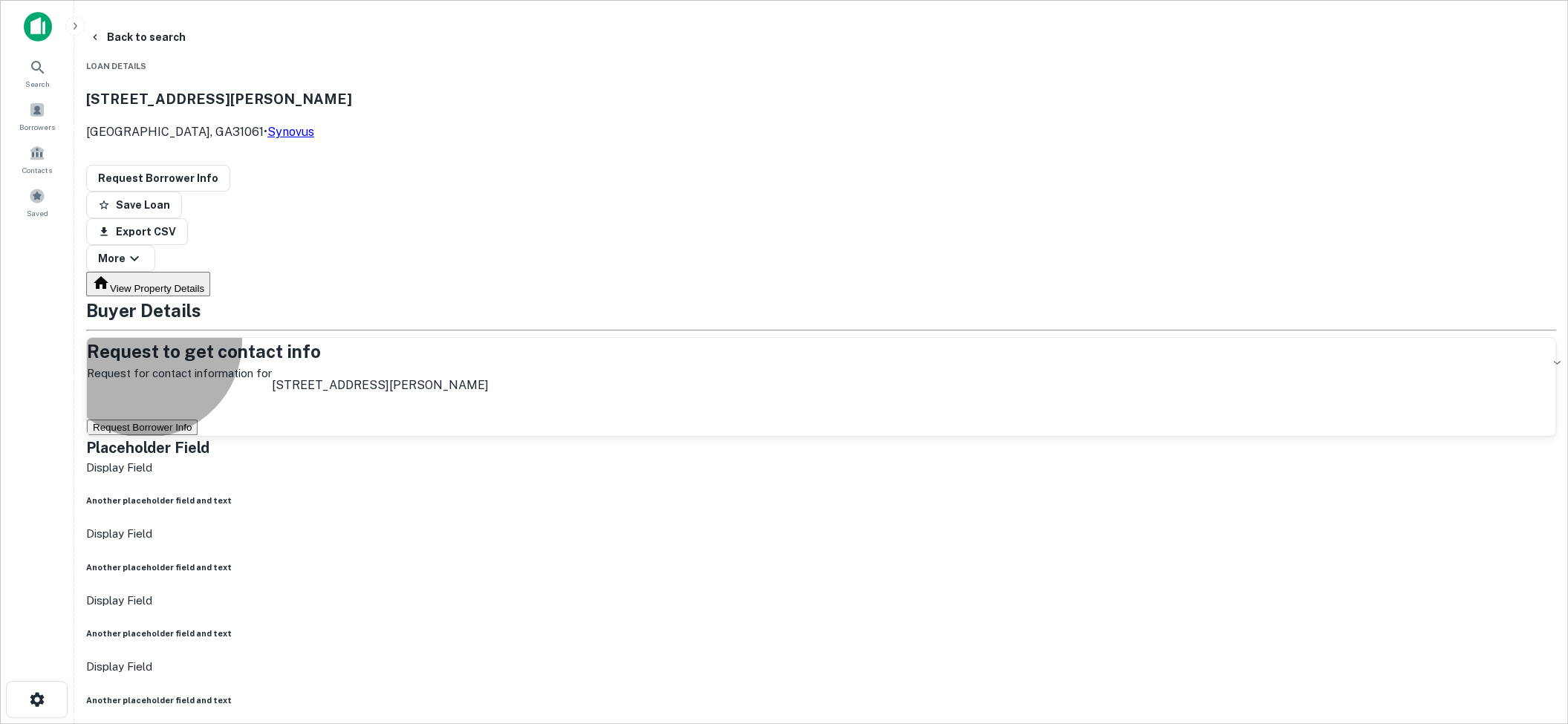
click at [198, 419] on button "Request Borrower Info" at bounding box center [142, 427] width 111 height 16
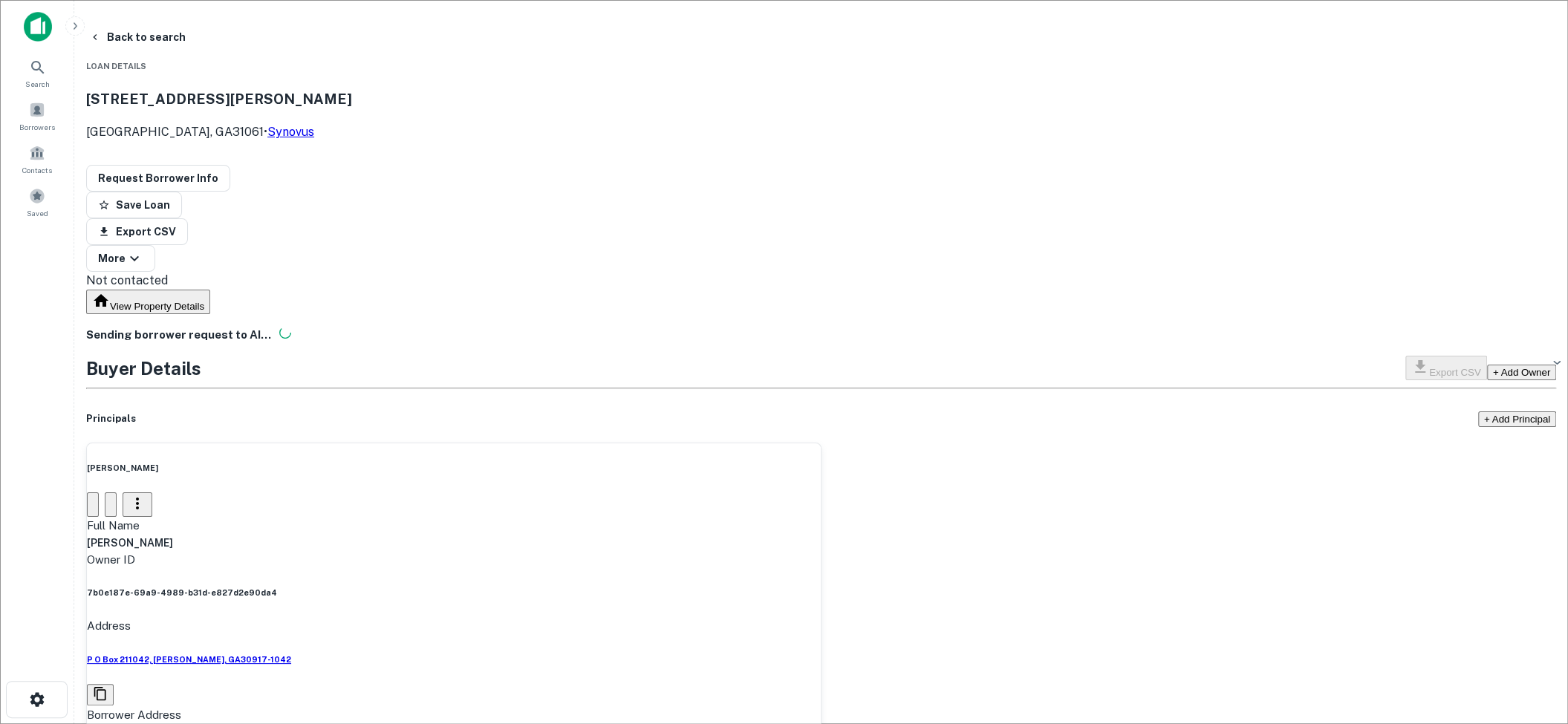
drag, startPoint x: 726, startPoint y: 424, endPoint x: 807, endPoint y: 424, distance: 81.0
click at [807, 517] on div "Full Name scott a. adkins" at bounding box center [453, 533] width 734 height 34
click at [191, 36] on button "Back to search" at bounding box center [137, 37] width 109 height 27
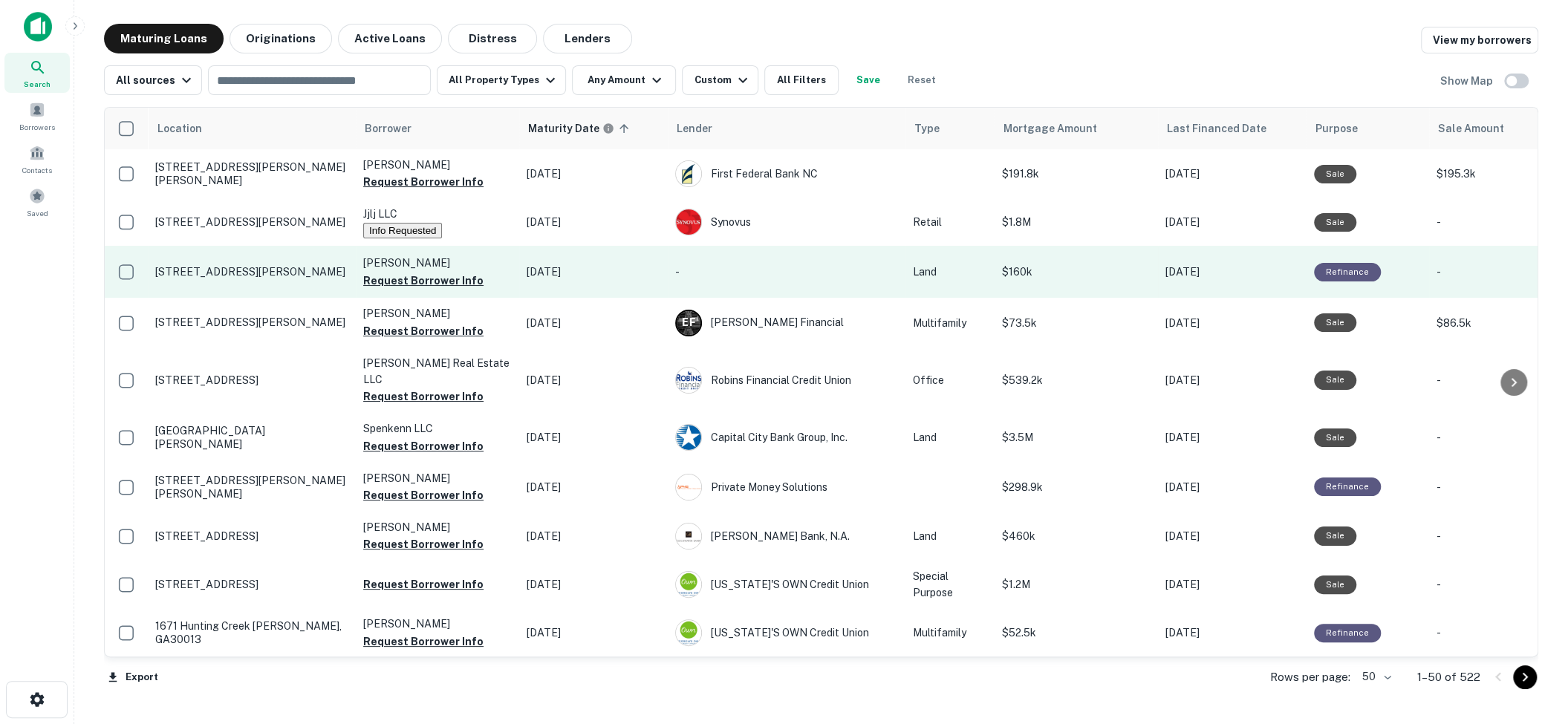
click at [432, 271] on p "Lawrence Jeffrey" at bounding box center [437, 263] width 149 height 17
click at [429, 277] on button "Request Borrower Info" at bounding box center [423, 280] width 120 height 17
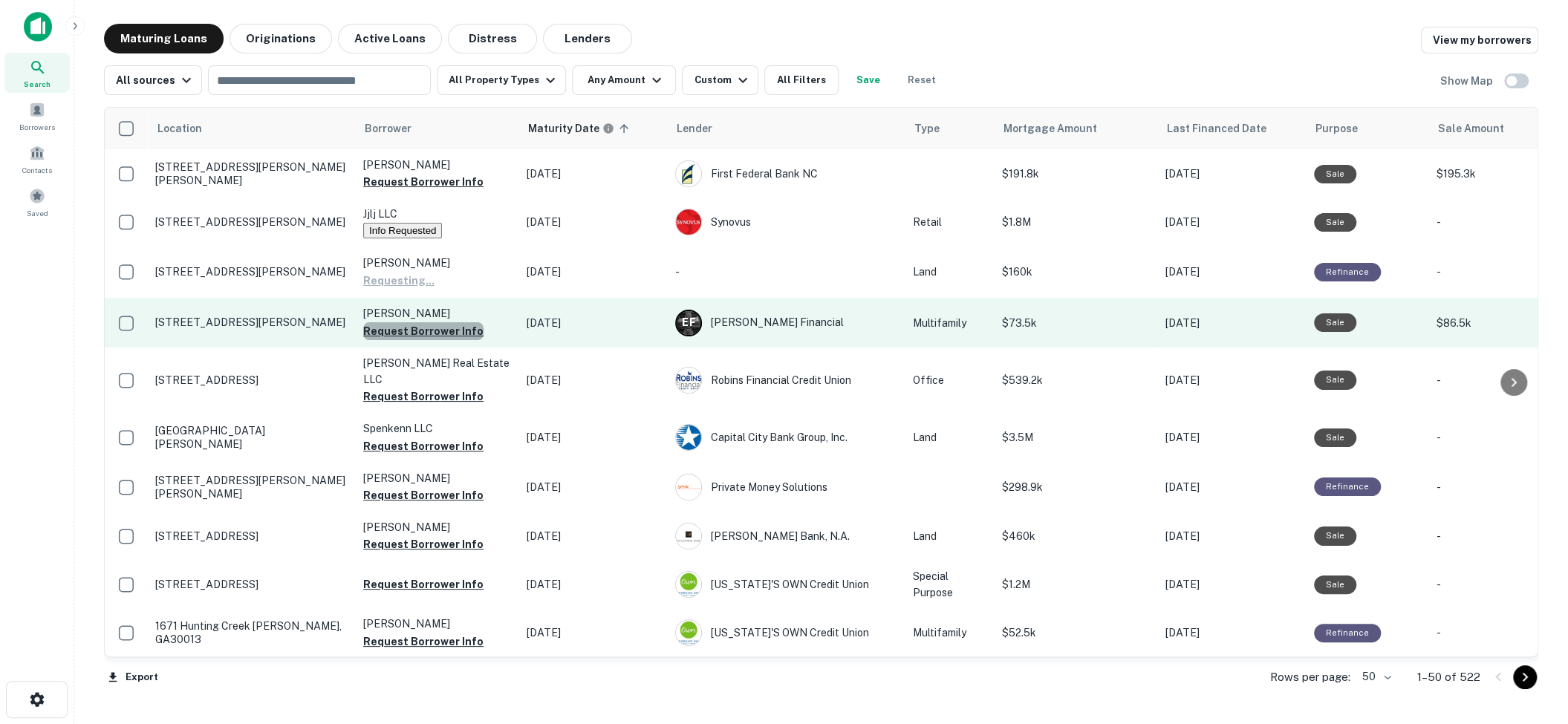
click at [424, 333] on button "Request Borrower Info" at bounding box center [423, 331] width 120 height 17
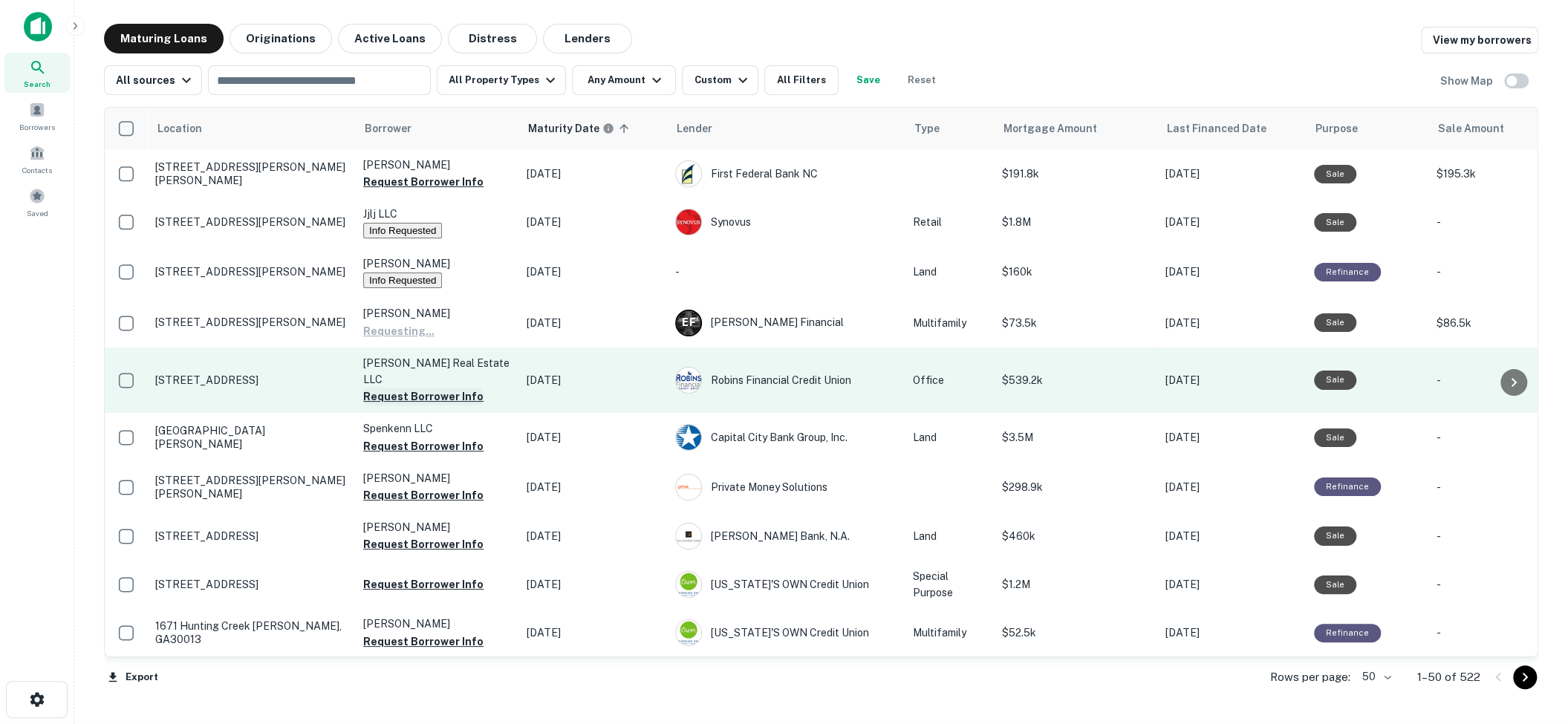
click at [424, 388] on button "Request Borrower Info" at bounding box center [423, 397] width 120 height 17
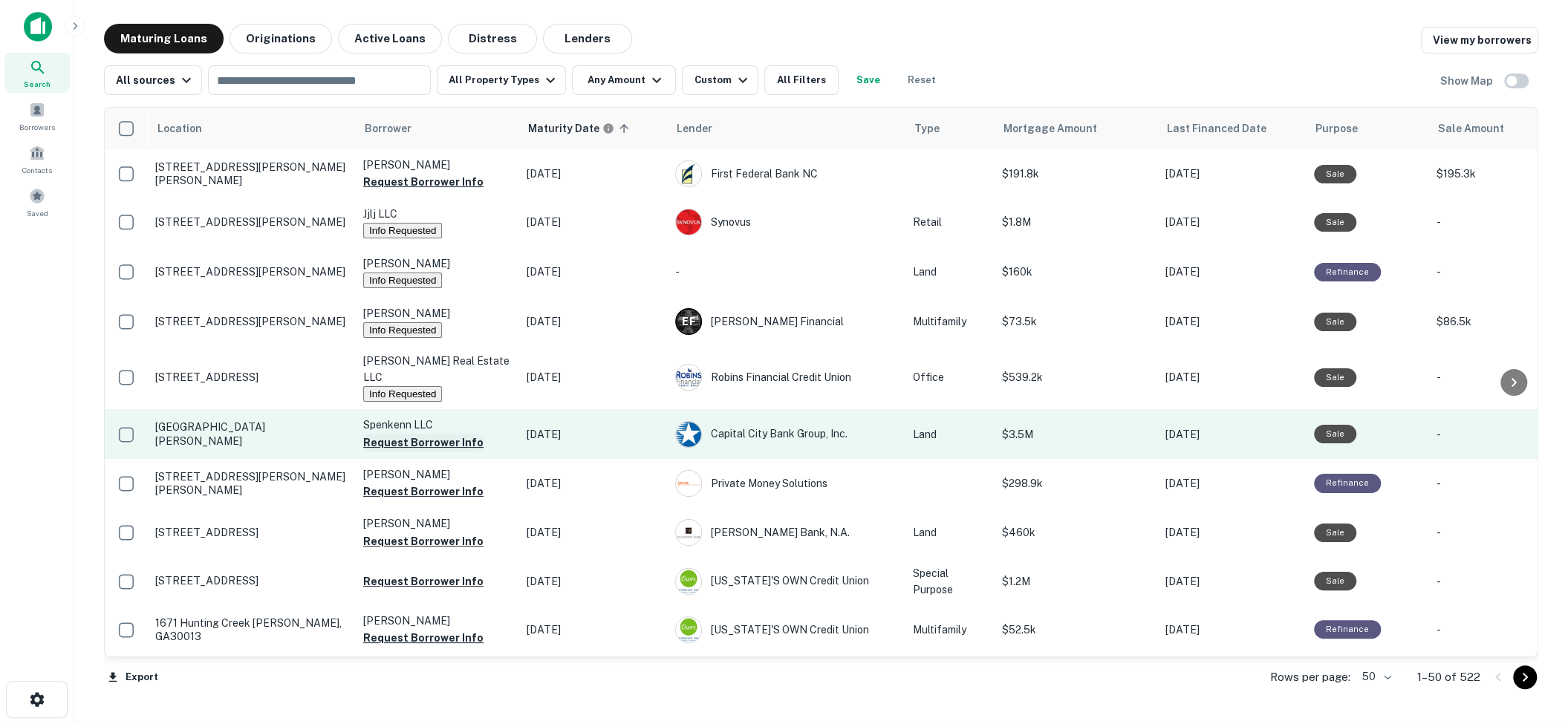
click at [419, 433] on button "Request Borrower Info" at bounding box center [423, 442] width 120 height 17
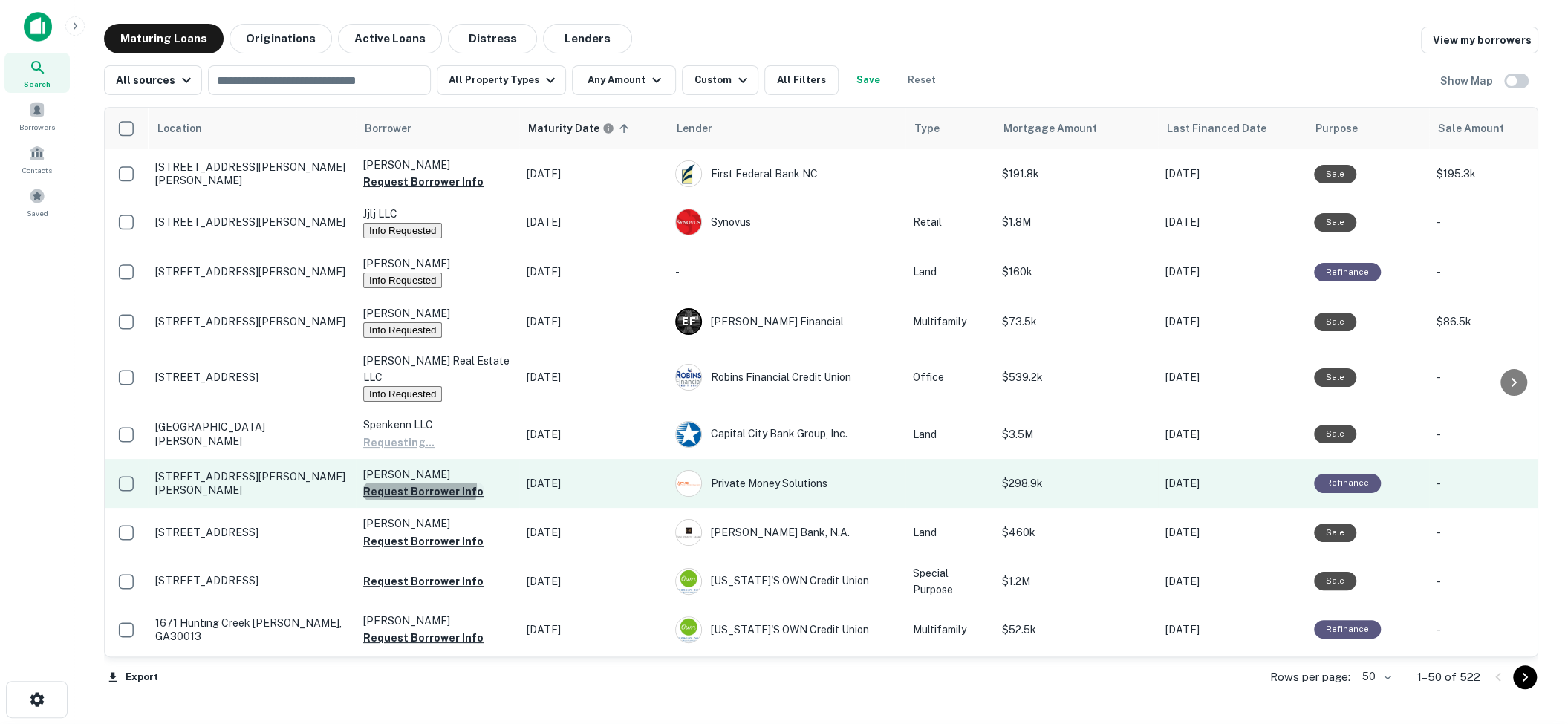
click at [418, 483] on button "Request Borrower Info" at bounding box center [423, 492] width 120 height 17
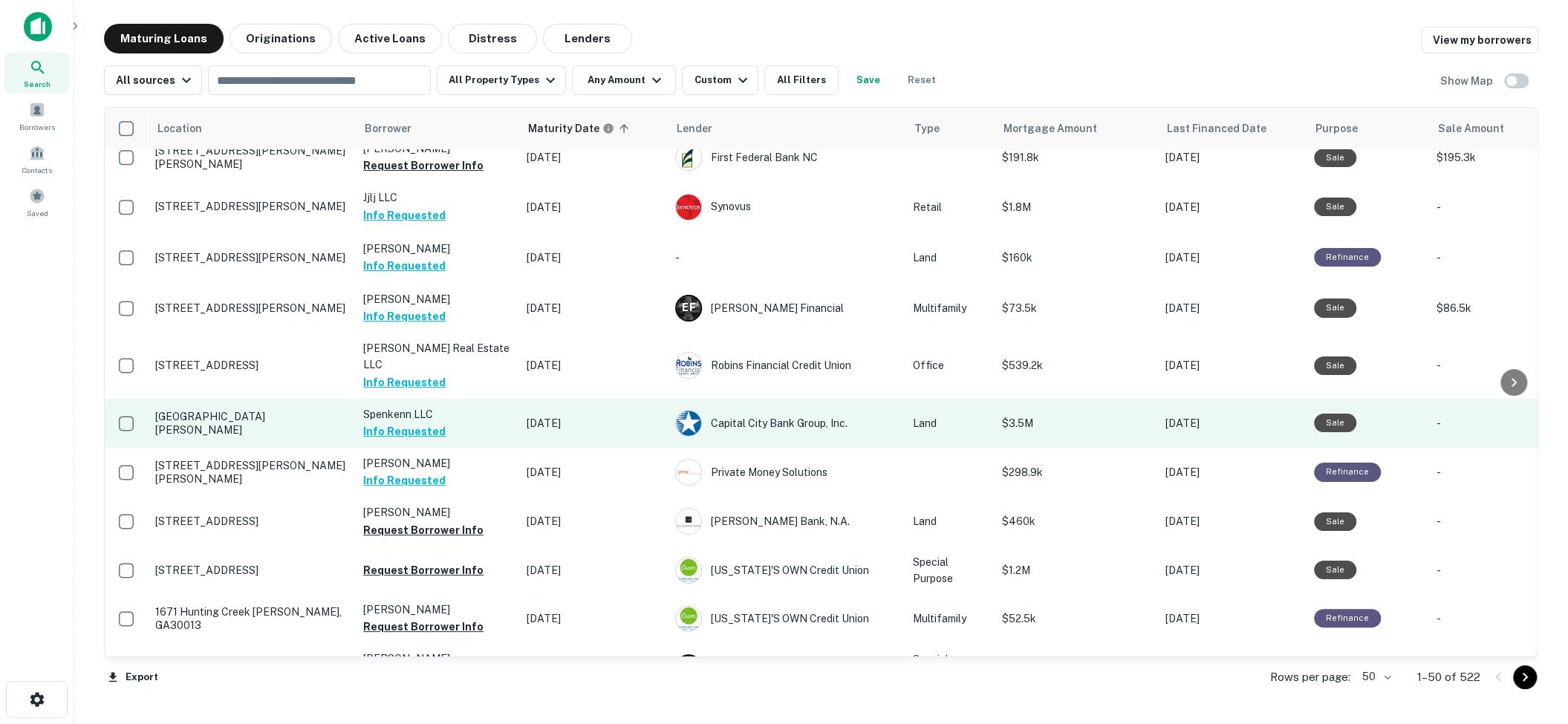
scroll to position [16, 0]
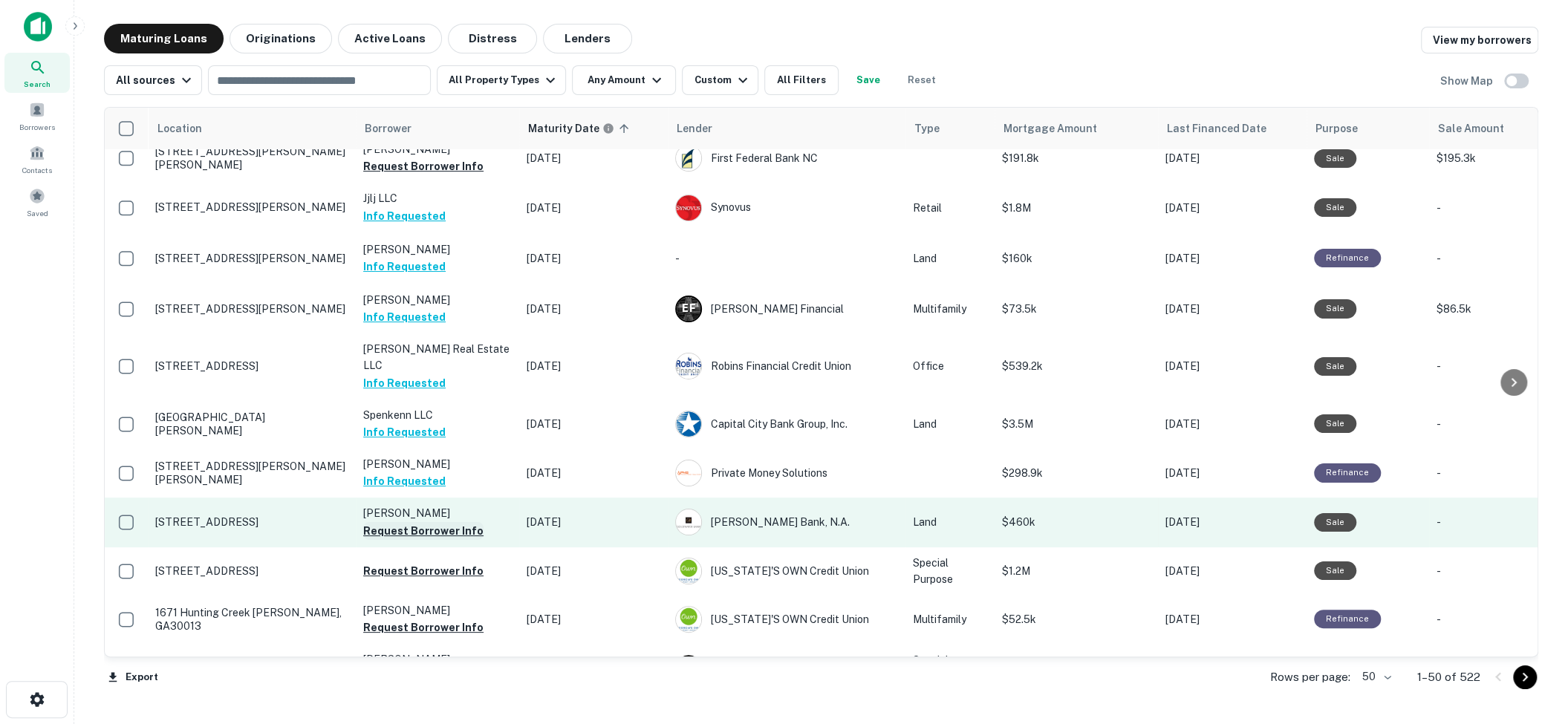
click at [435, 522] on button "Request Borrower Info" at bounding box center [423, 531] width 120 height 17
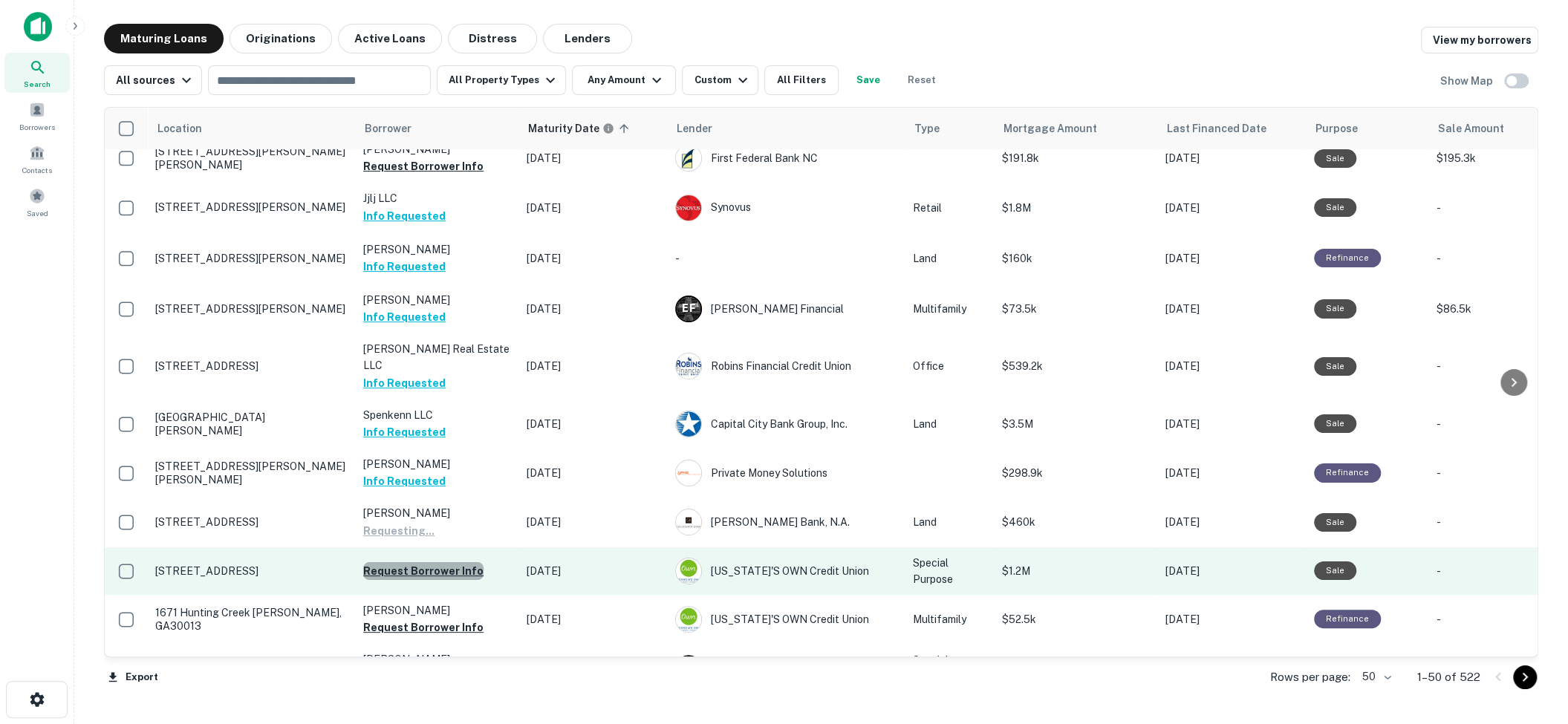
click at [432, 562] on button "Request Borrower Info" at bounding box center [423, 571] width 120 height 17
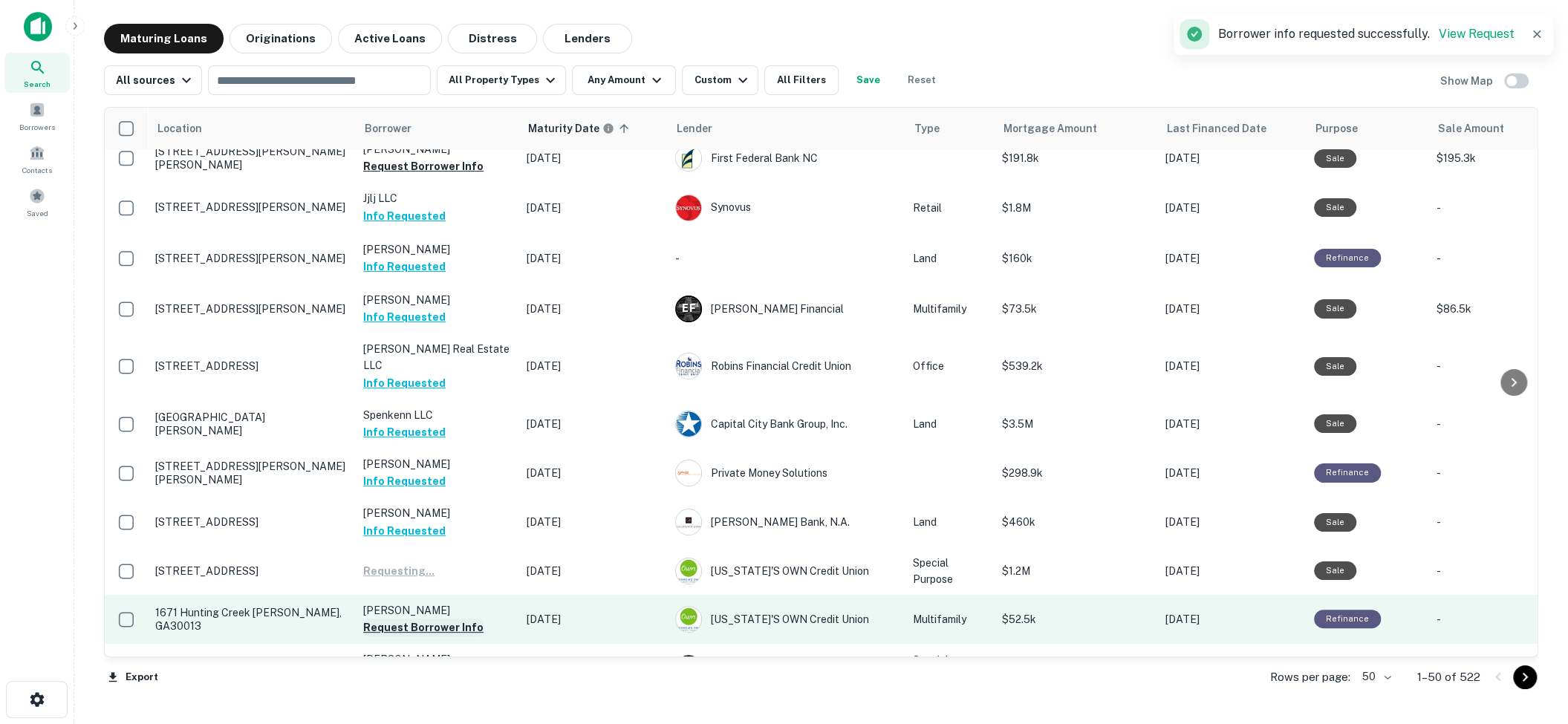
click at [423, 619] on button "Request Borrower Info" at bounding box center [423, 627] width 120 height 17
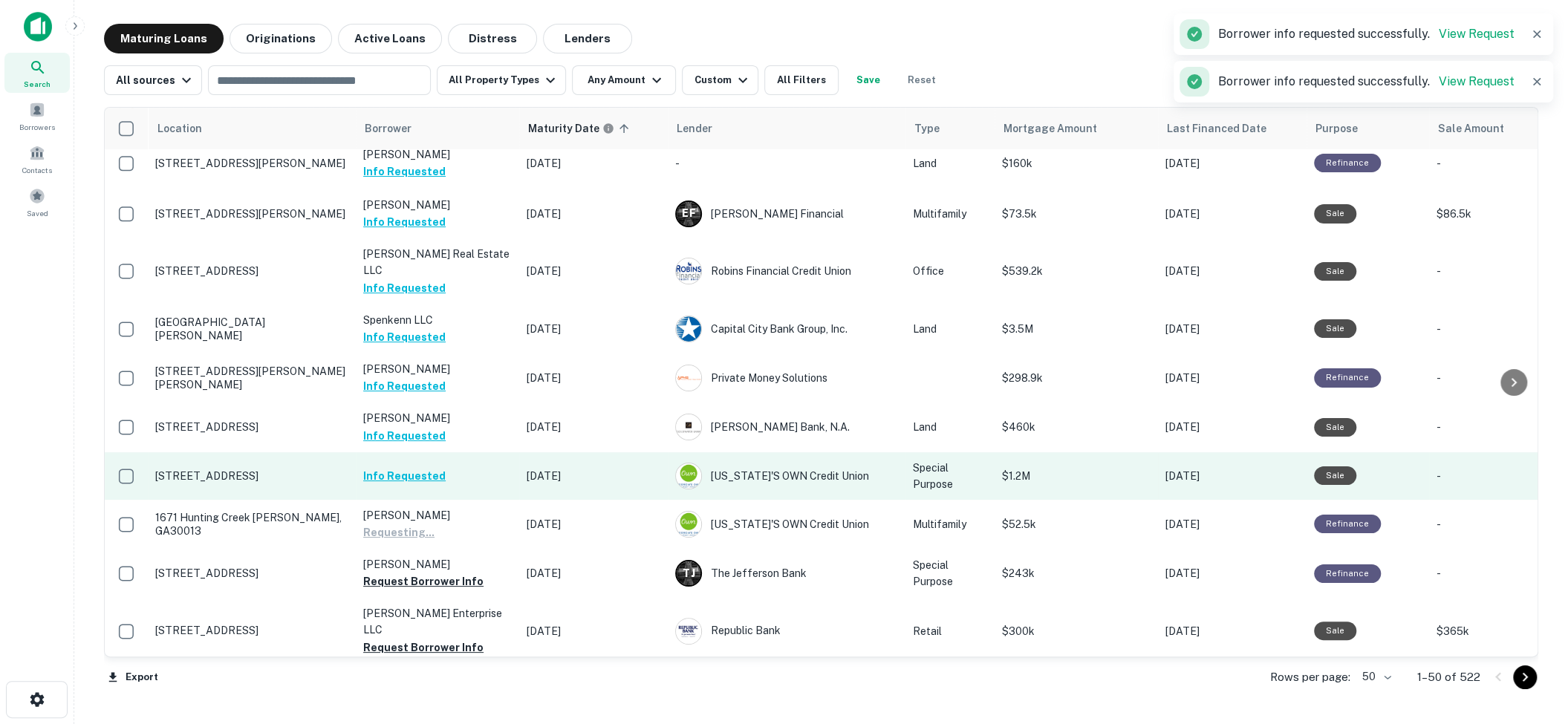
scroll to position [129, 0]
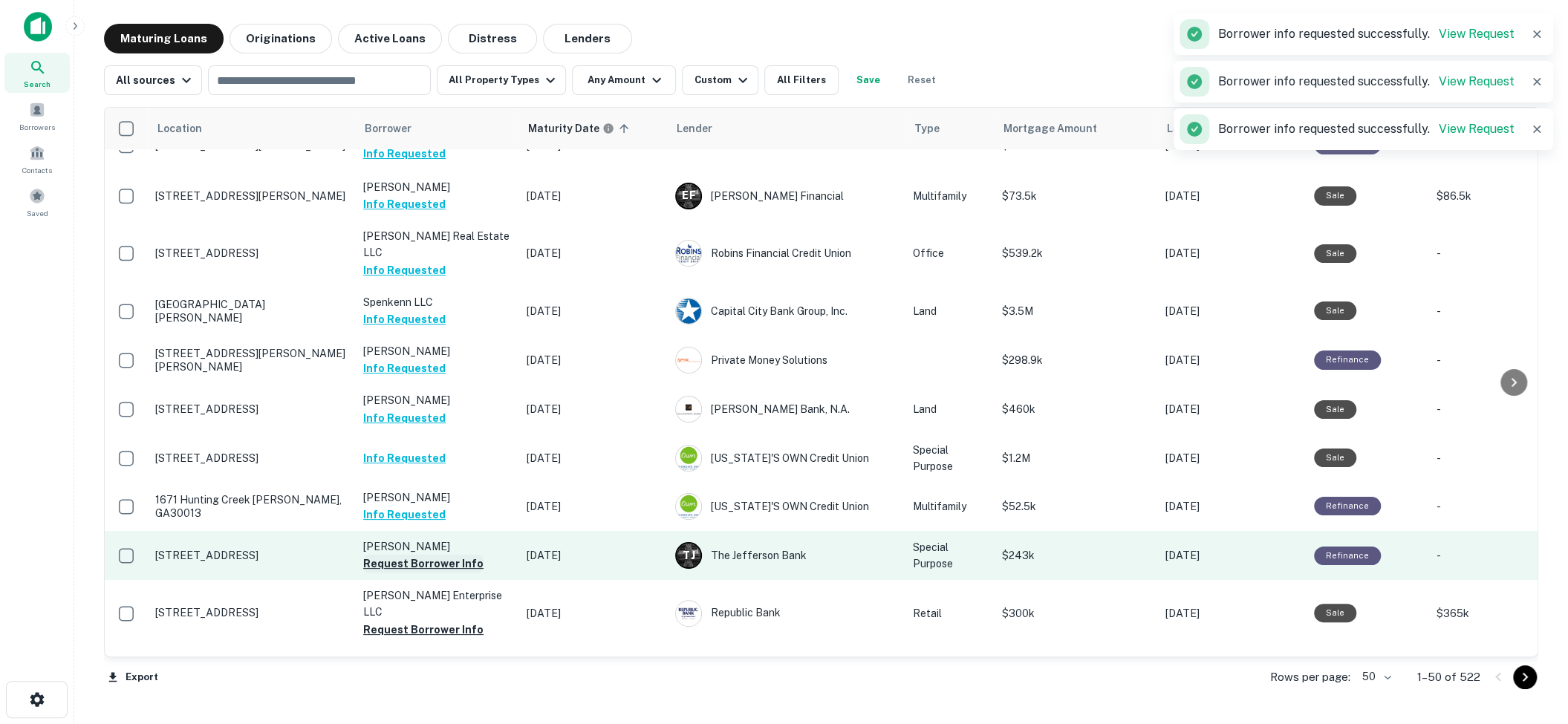
click at [443, 555] on button "Request Borrower Info" at bounding box center [423, 564] width 120 height 17
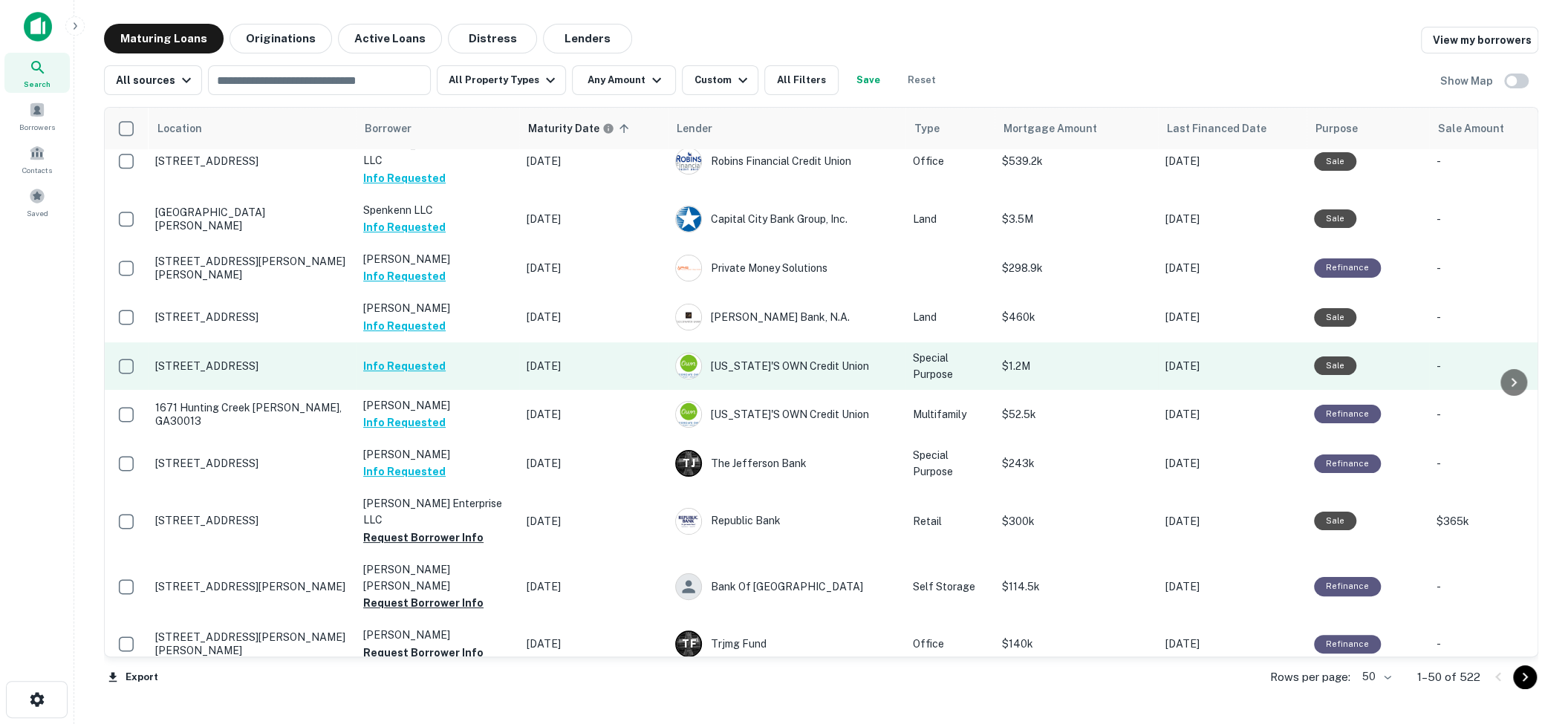
scroll to position [223, 0]
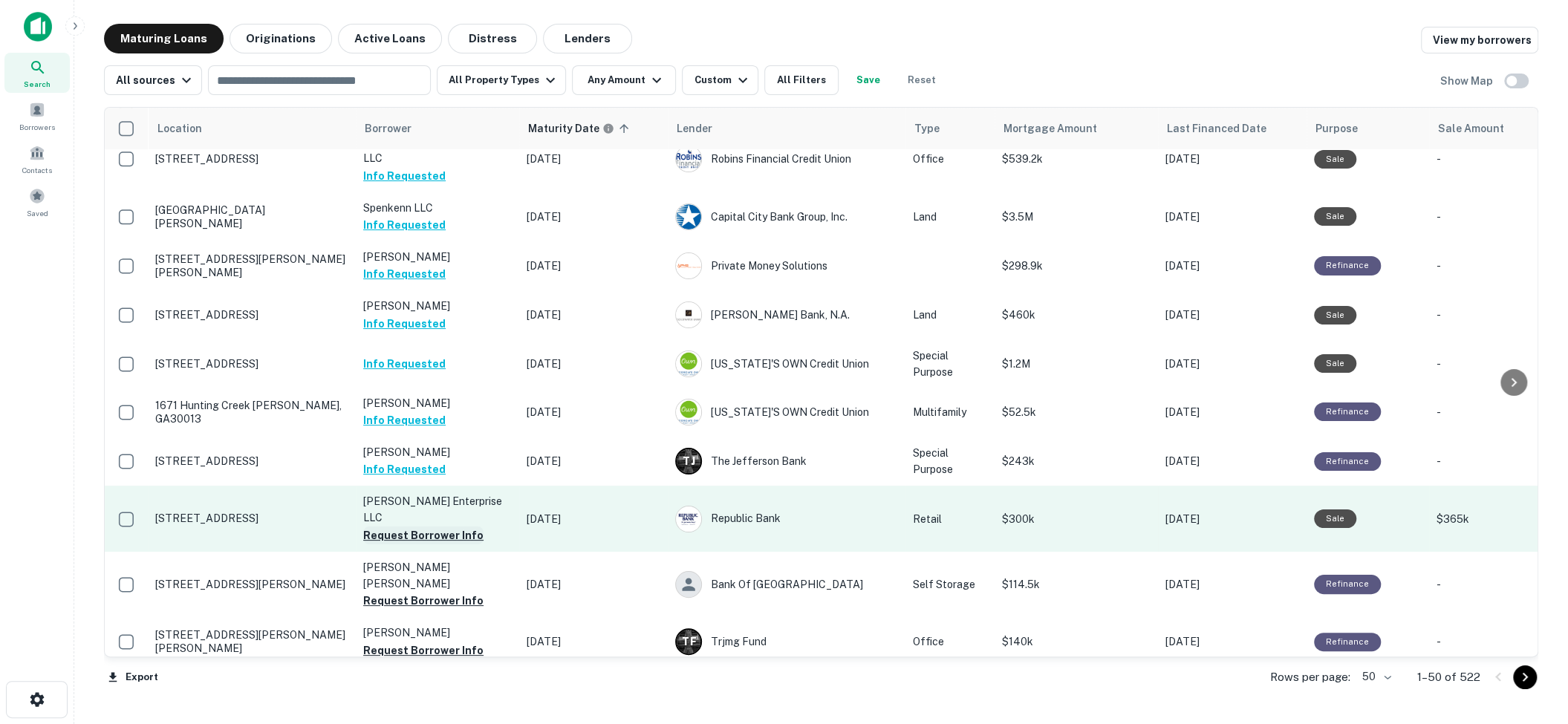
click at [410, 526] on button "Request Borrower Info" at bounding box center [423, 535] width 120 height 17
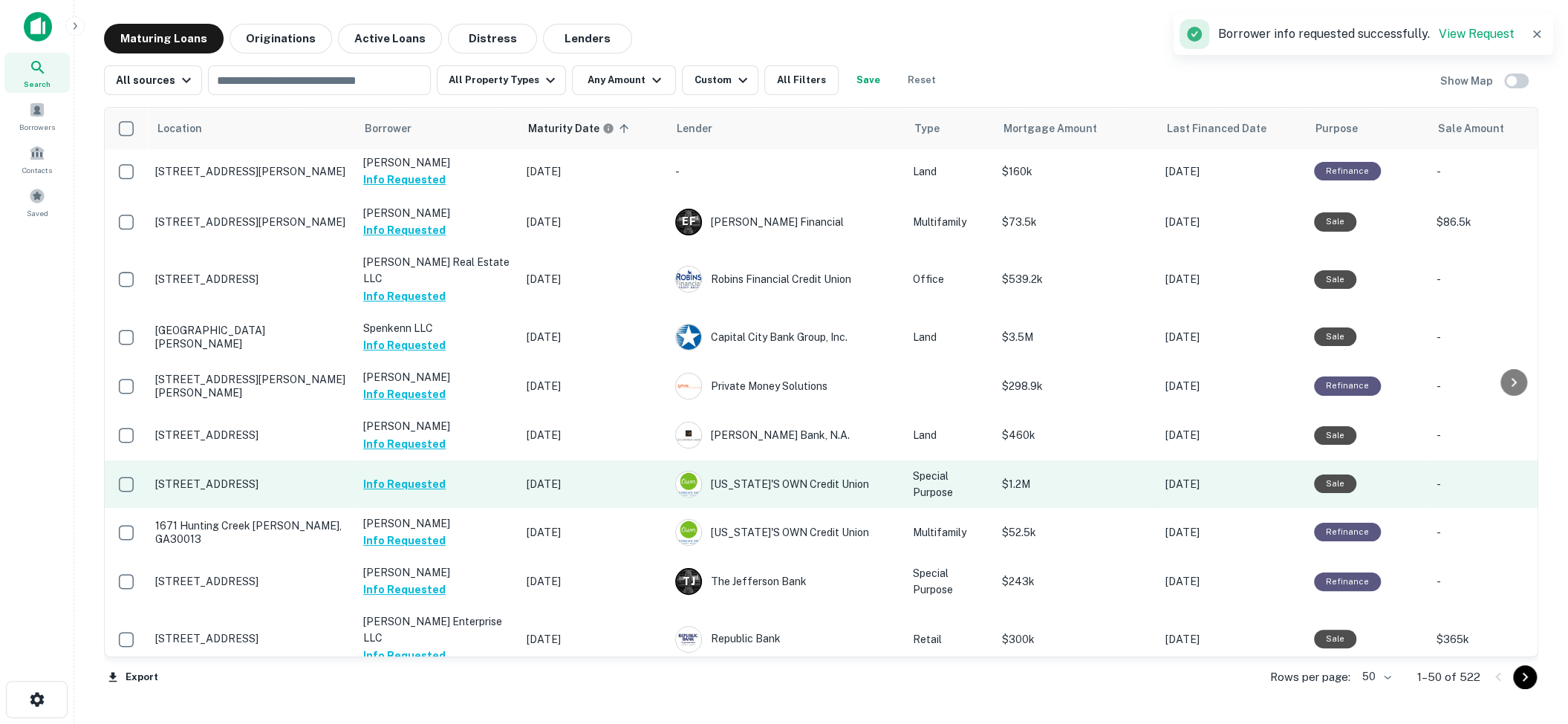
scroll to position [0, 0]
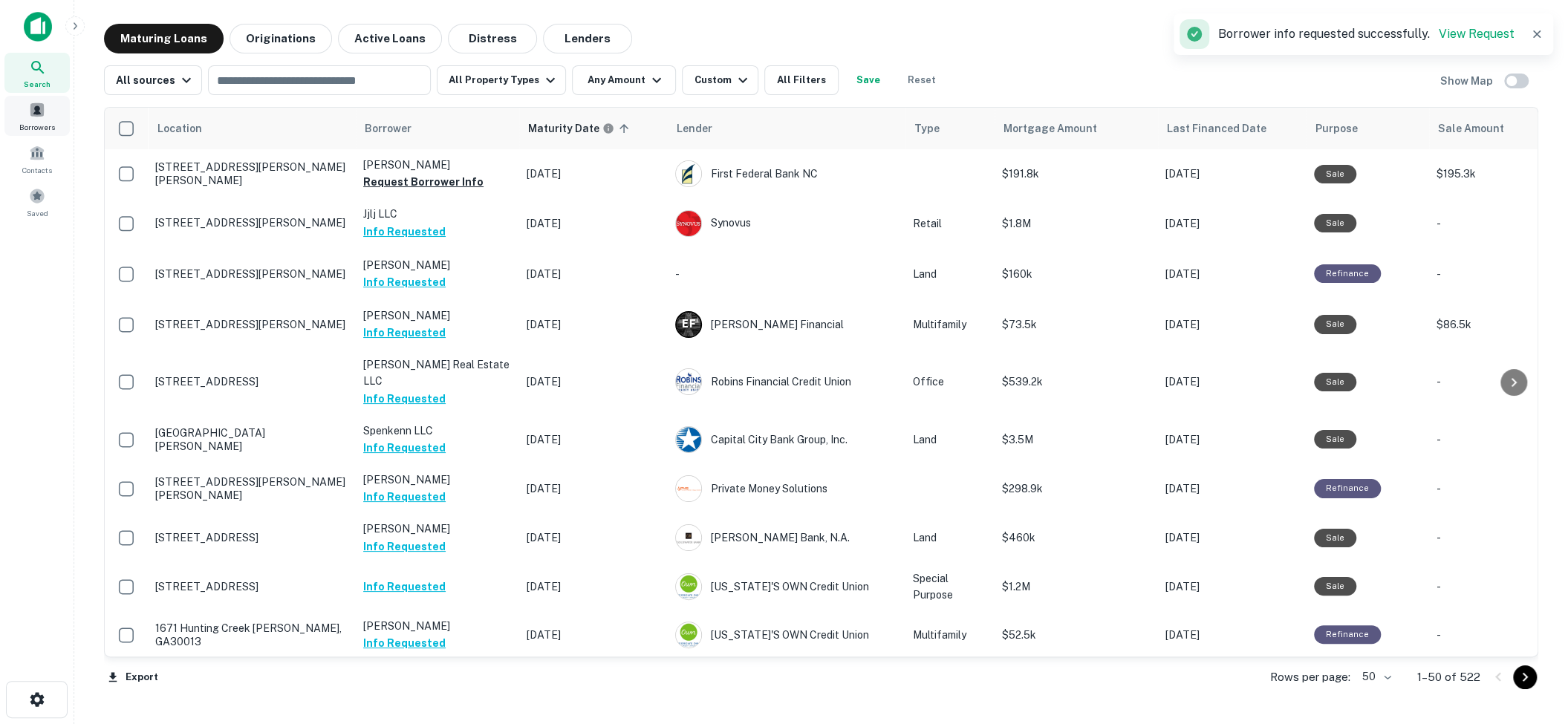
click at [38, 104] on span at bounding box center [37, 110] width 17 height 17
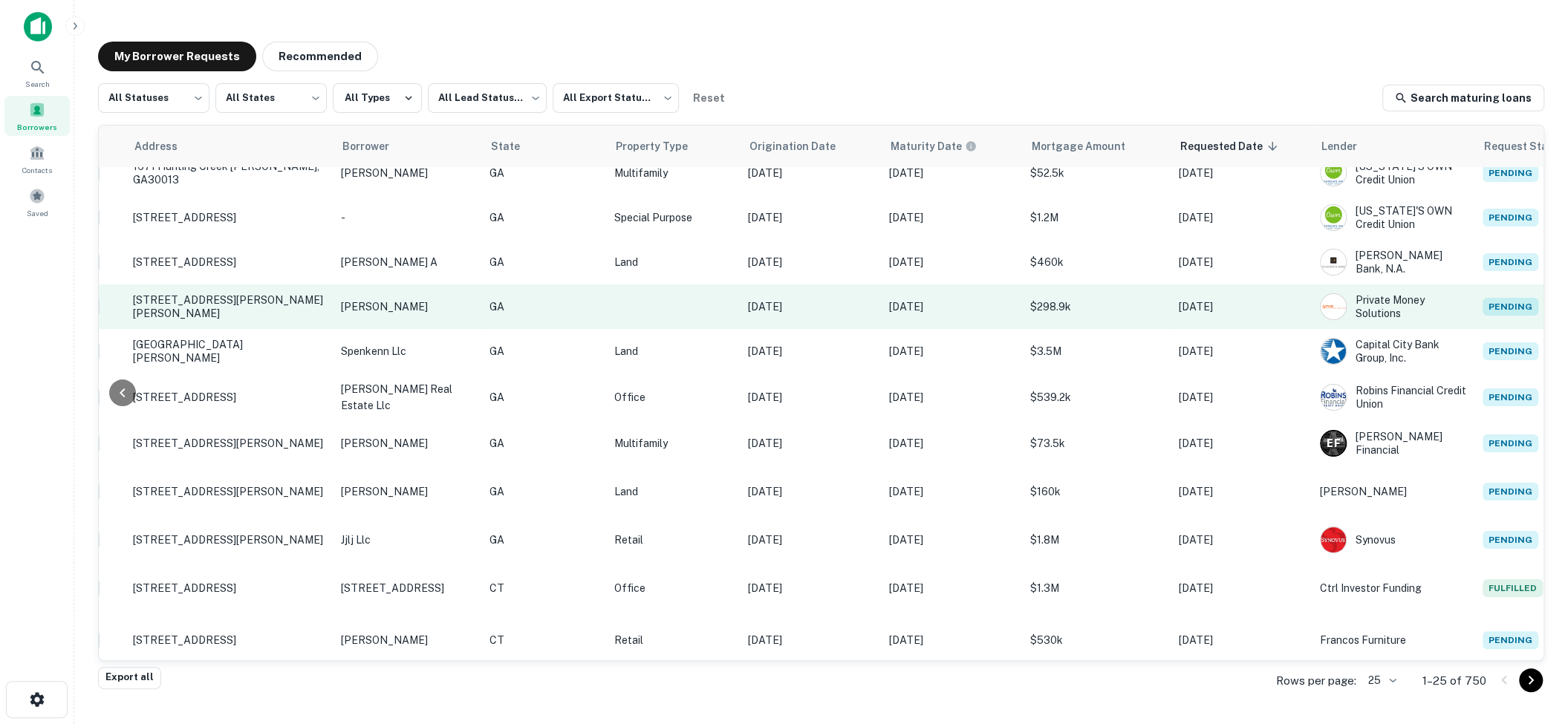
scroll to position [0, 150]
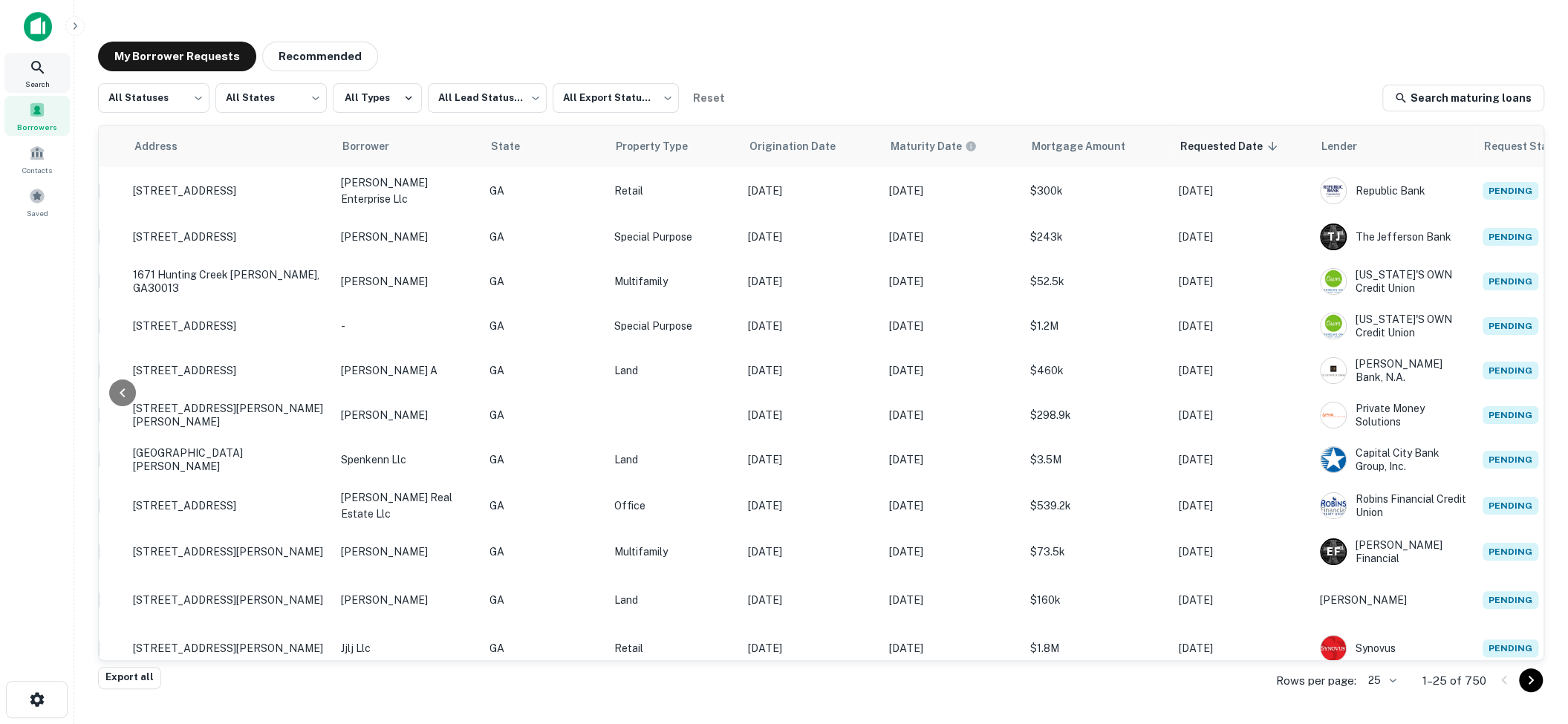
click at [42, 79] on span "Search" at bounding box center [37, 84] width 24 height 12
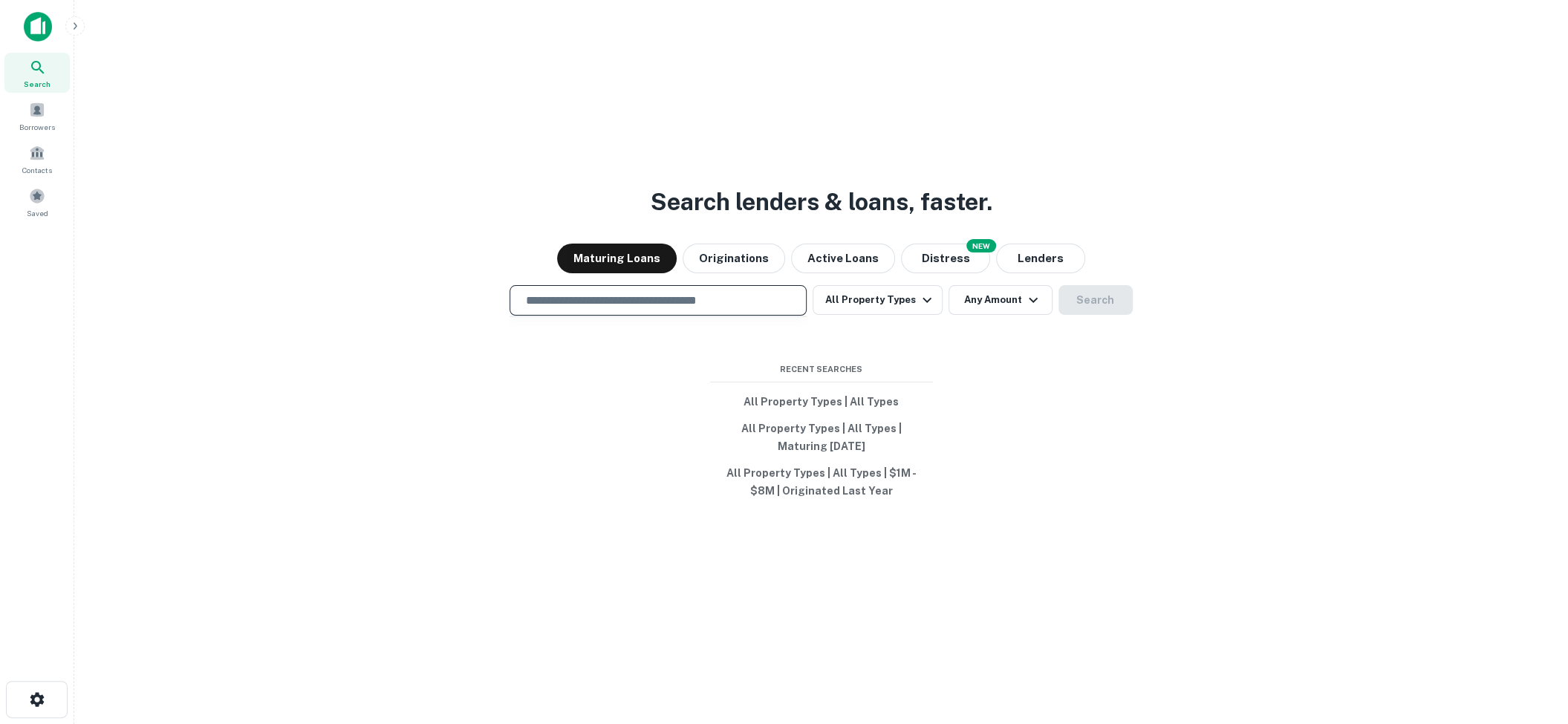
click at [717, 302] on input "text" at bounding box center [658, 300] width 284 height 17
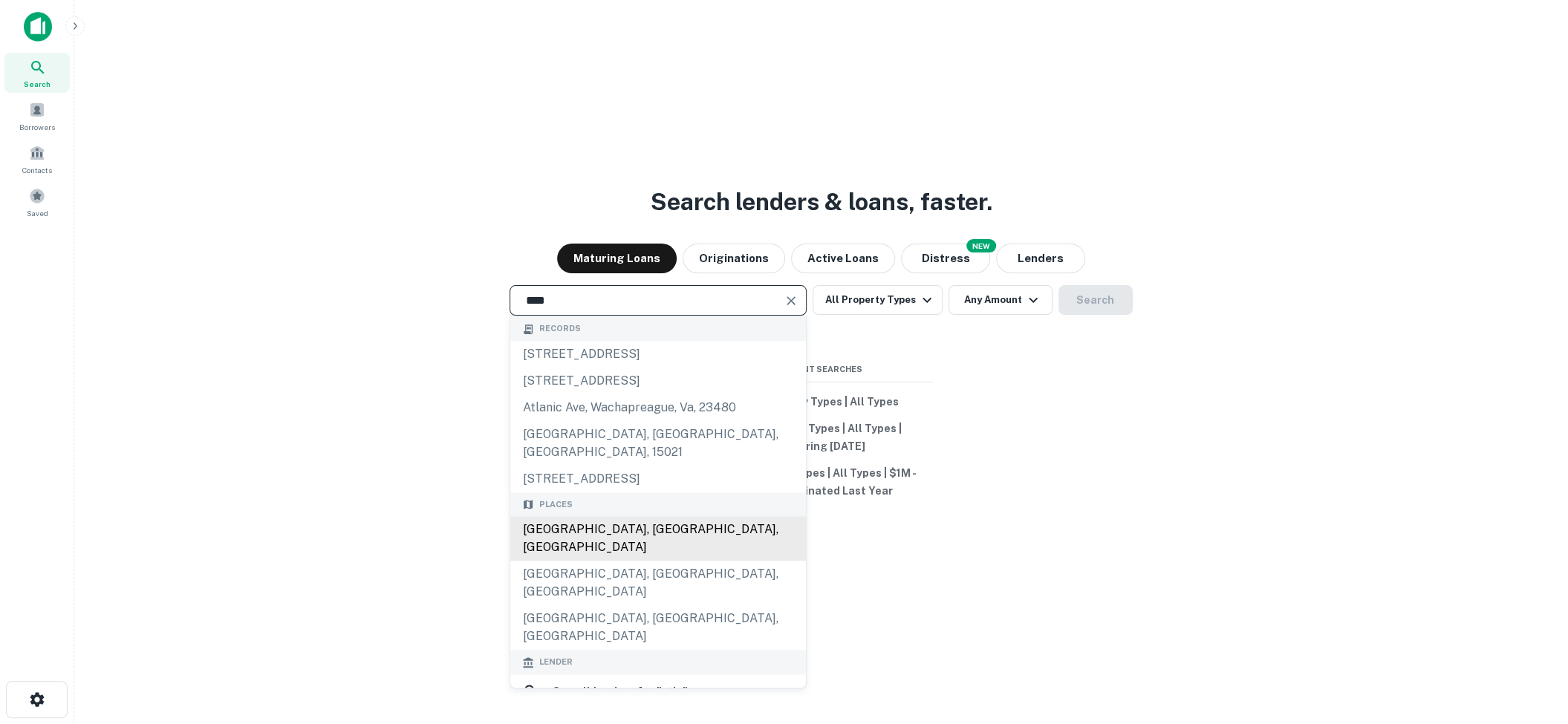
click at [652, 517] on div "Atlanta, GA, USA" at bounding box center [658, 539] width 296 height 44
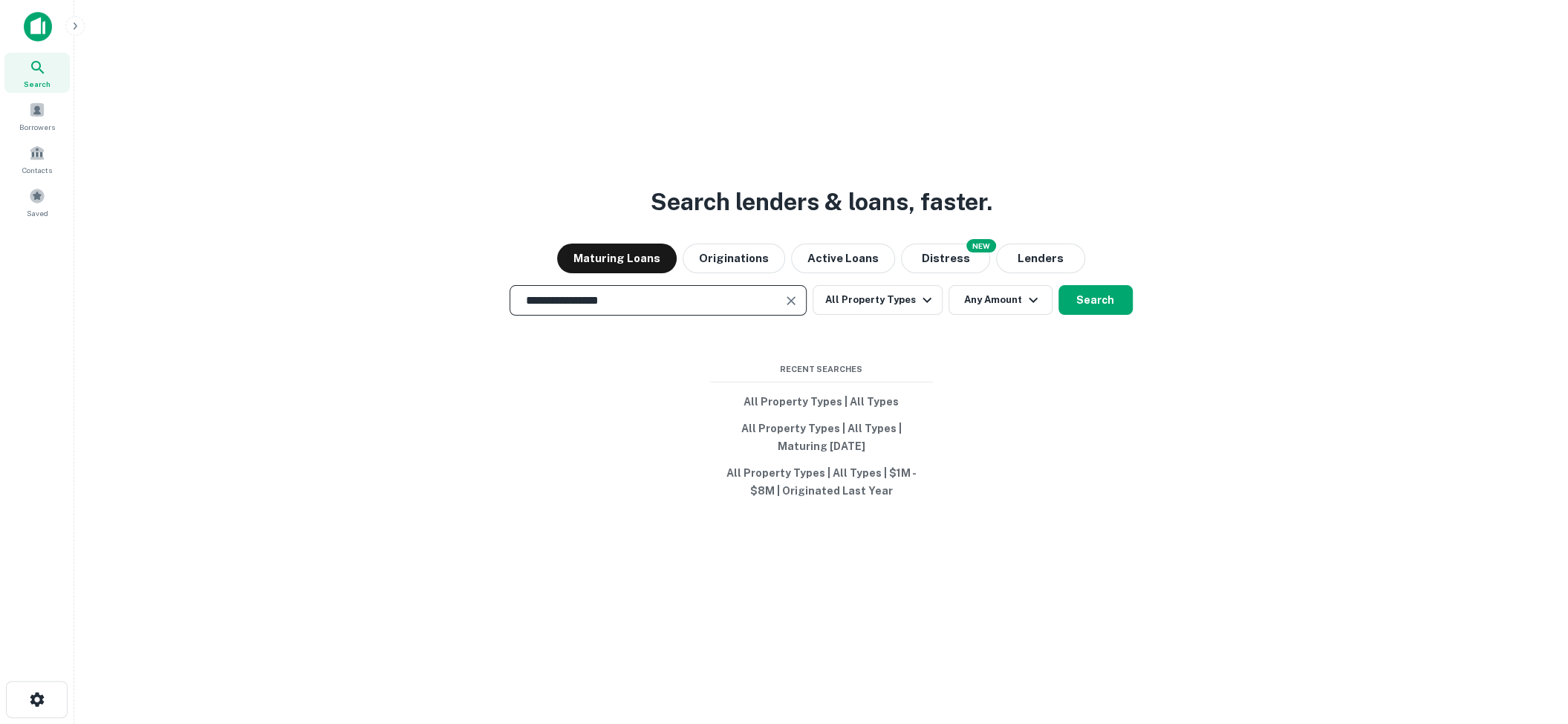
type input "**********"
click at [1087, 297] on button "Search" at bounding box center [1095, 300] width 74 height 30
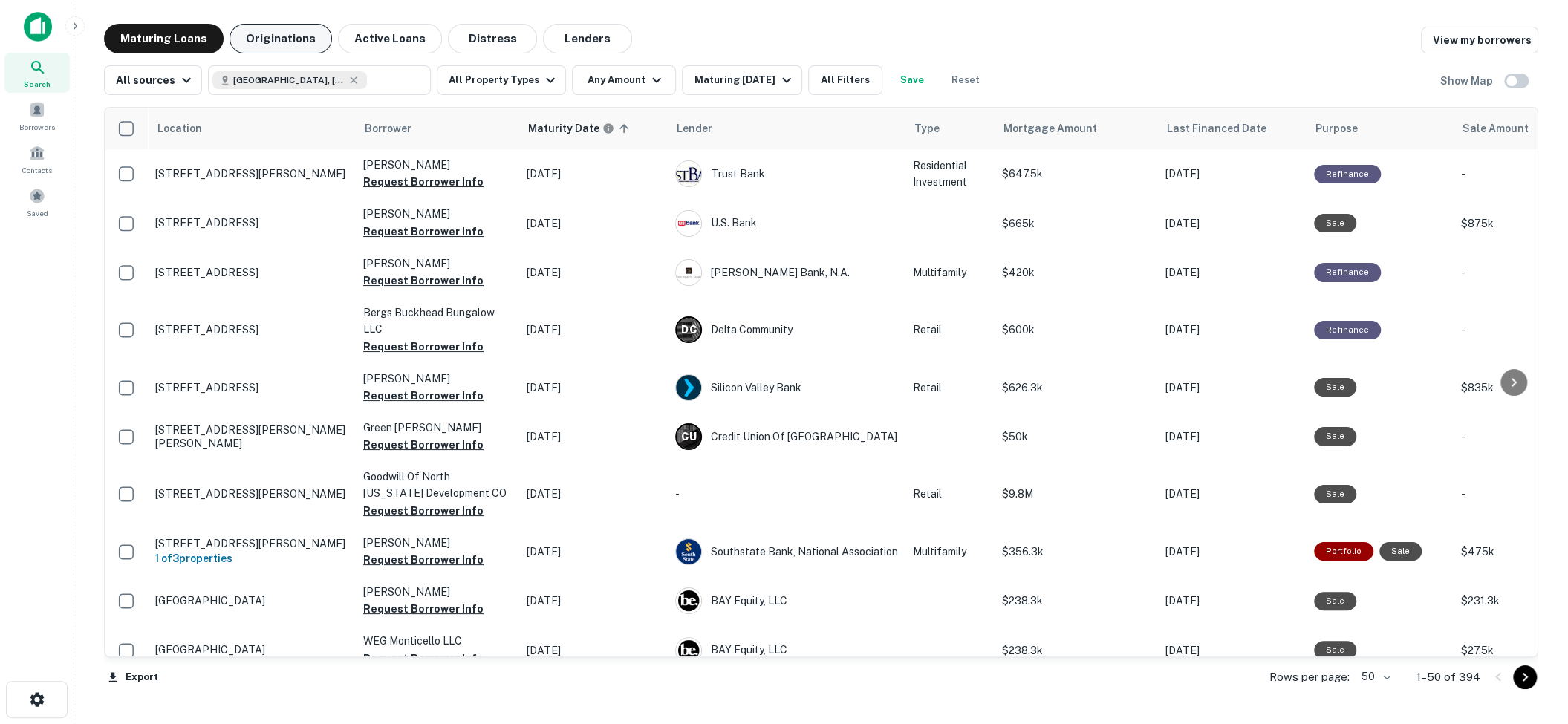
click at [308, 48] on button "Originations" at bounding box center [281, 38] width 103 height 30
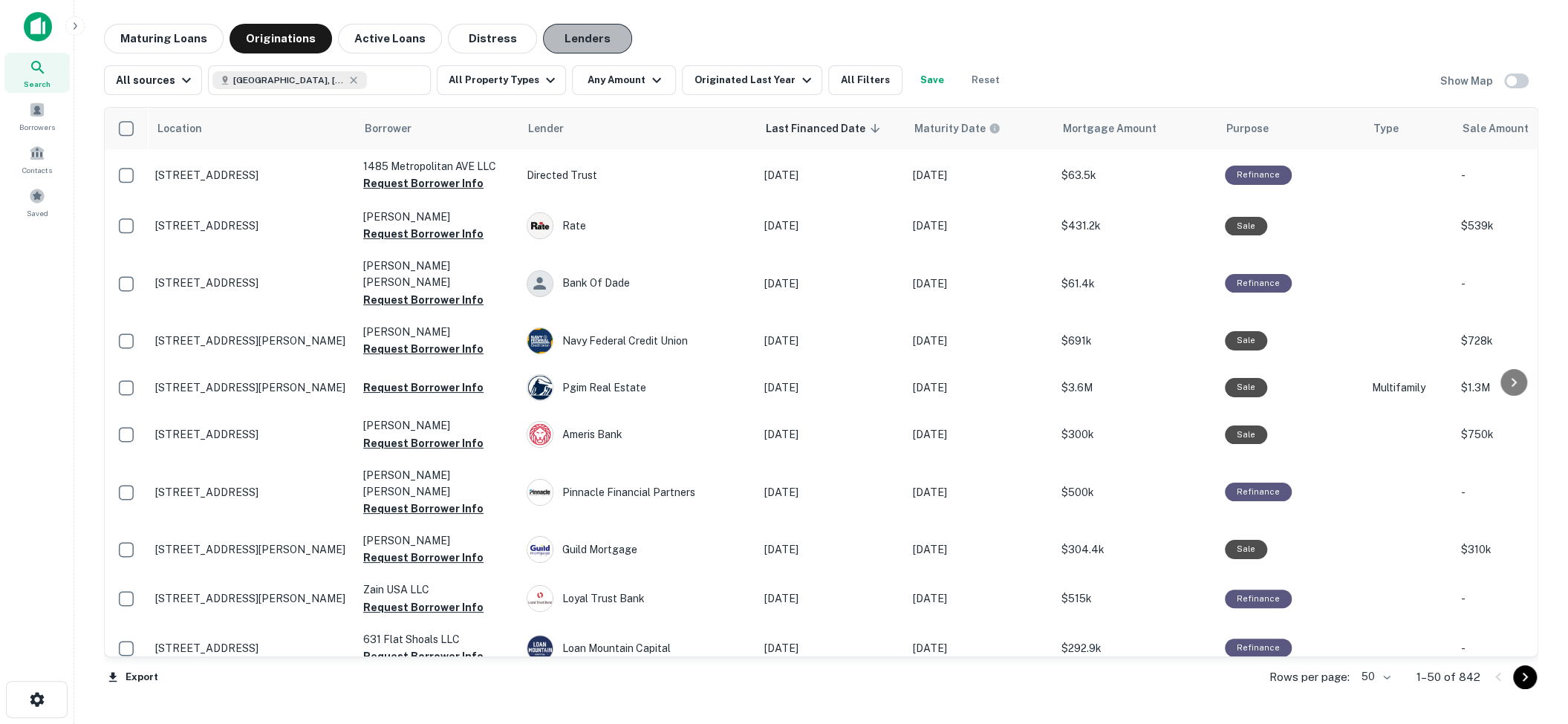
click at [573, 37] on button "Lenders" at bounding box center [587, 38] width 89 height 30
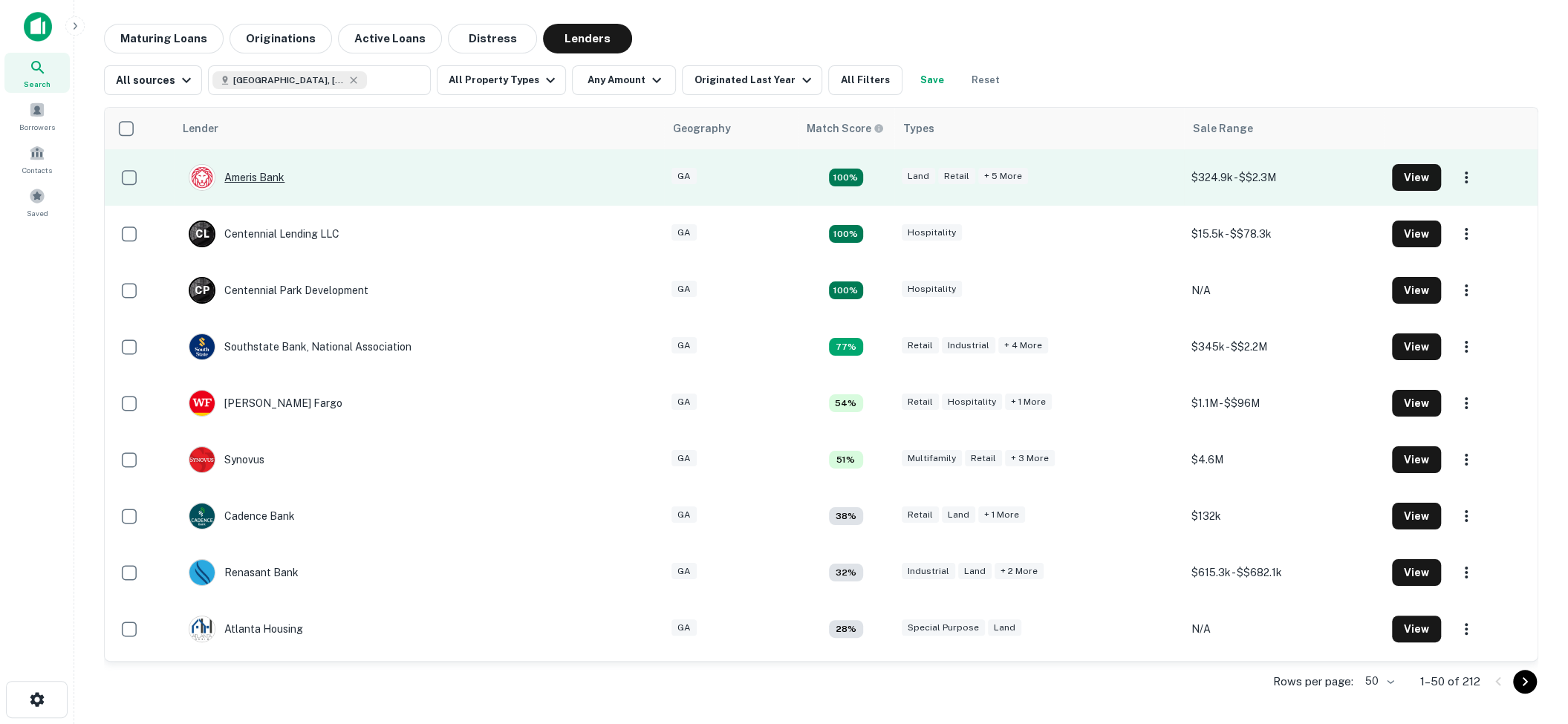
click at [266, 175] on div "Ameris Bank" at bounding box center [237, 178] width 96 height 27
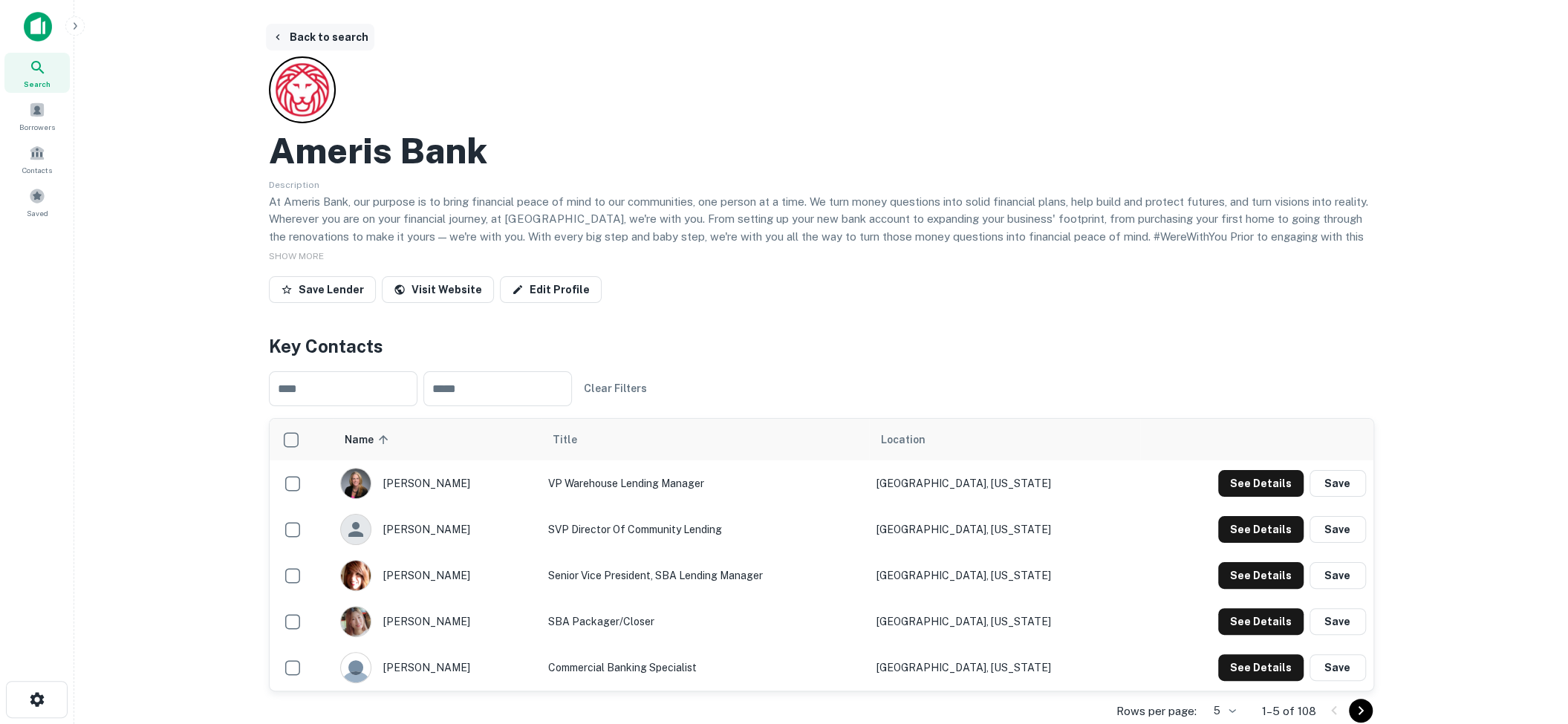
click at [339, 39] on button "Back to search" at bounding box center [320, 37] width 109 height 27
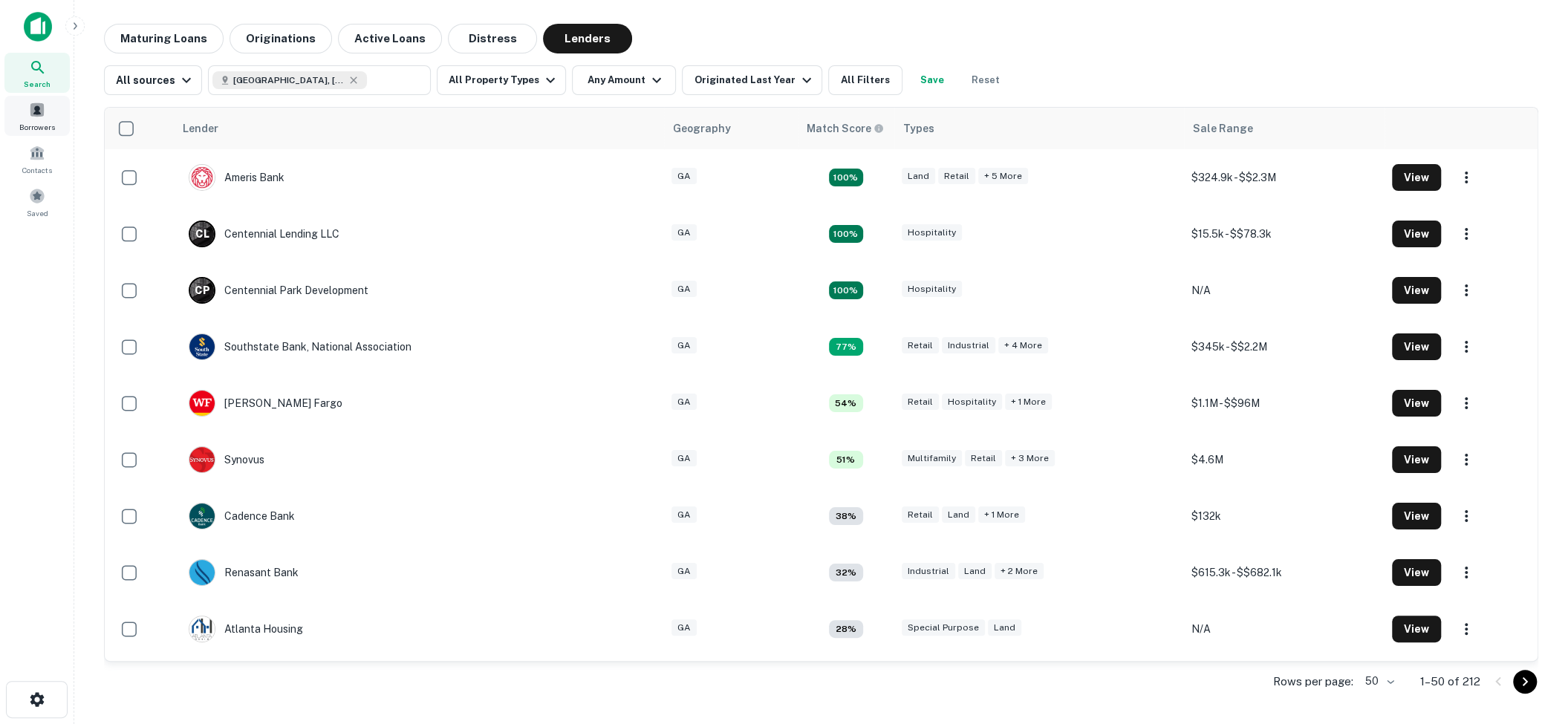
click at [37, 111] on span at bounding box center [37, 110] width 17 height 17
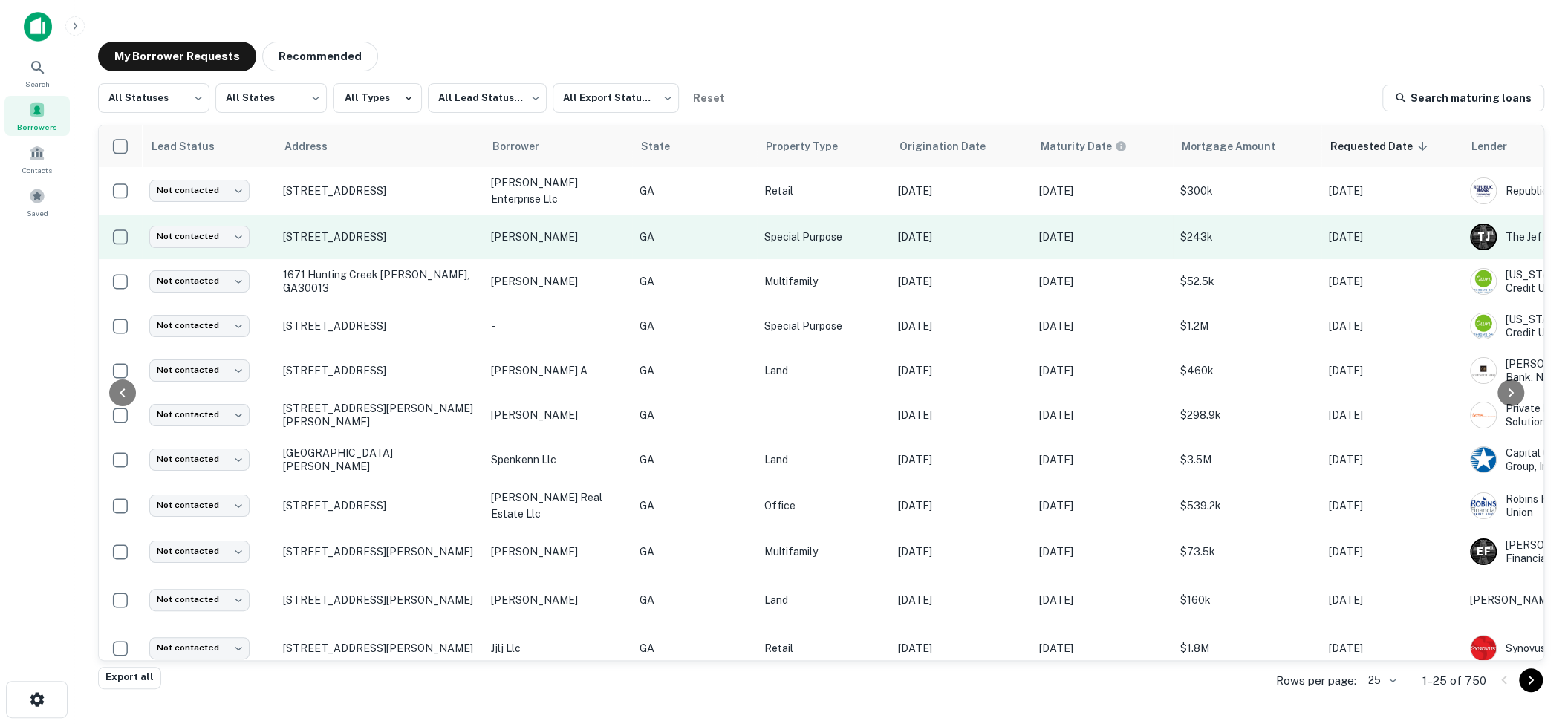
scroll to position [0, 99]
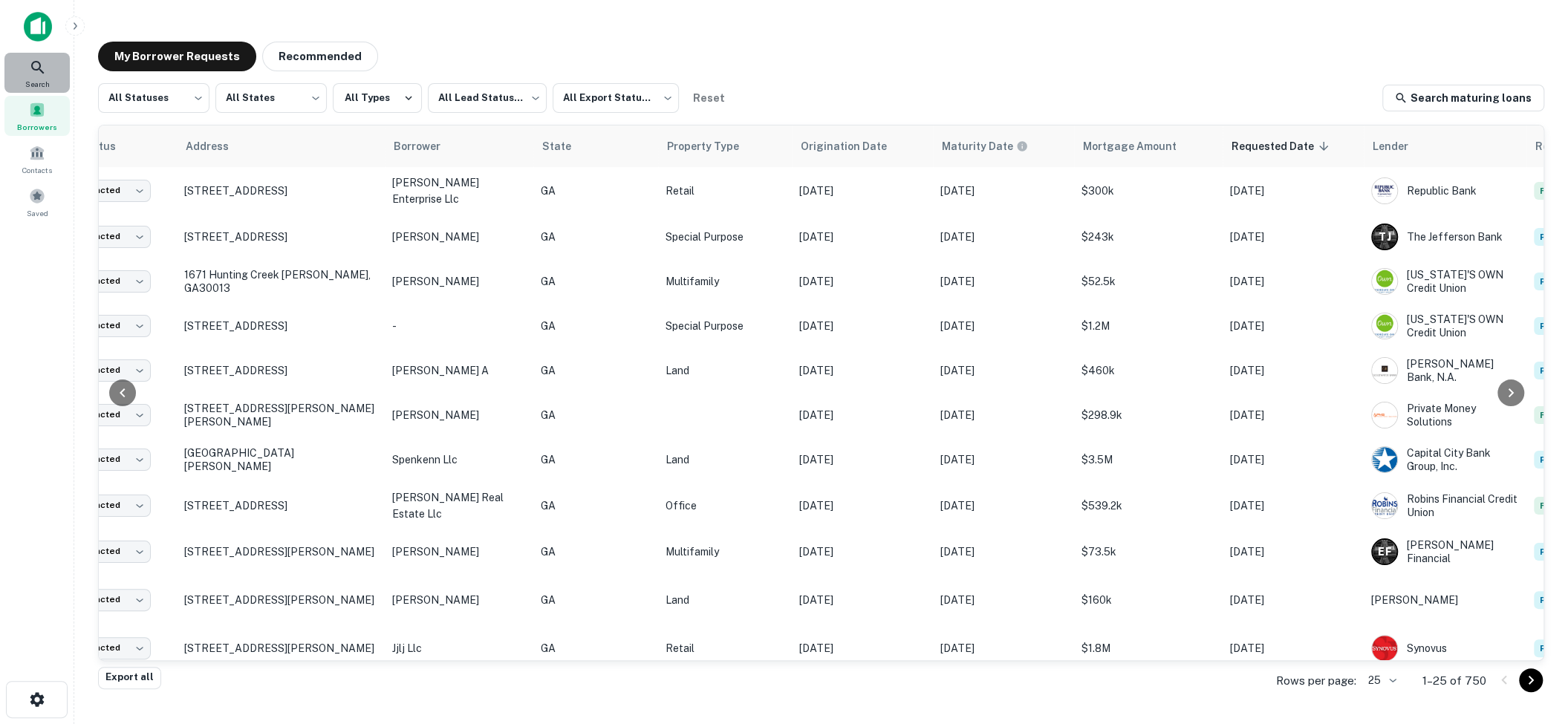
click at [34, 70] on icon at bounding box center [37, 67] width 17 height 17
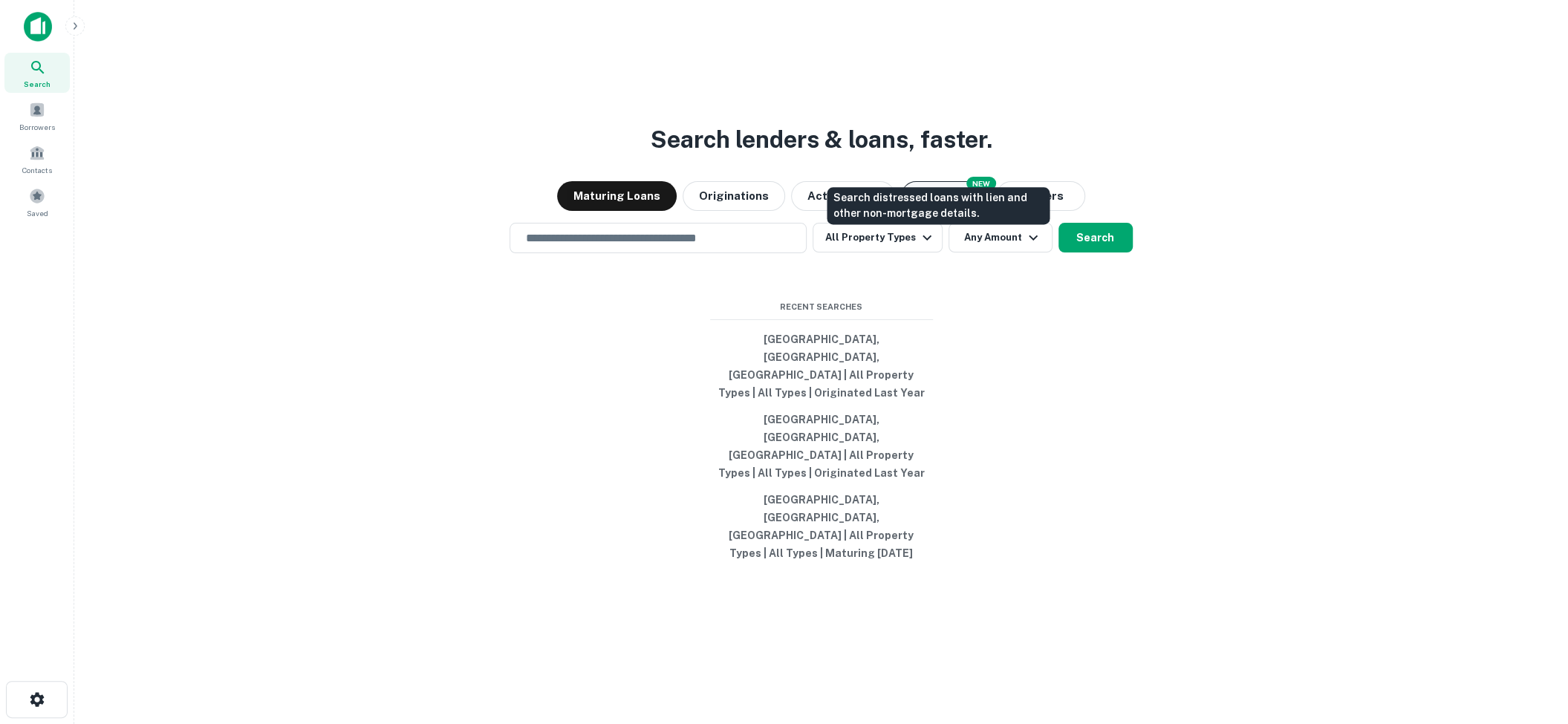
click at [926, 211] on button "Distress" at bounding box center [945, 196] width 89 height 30
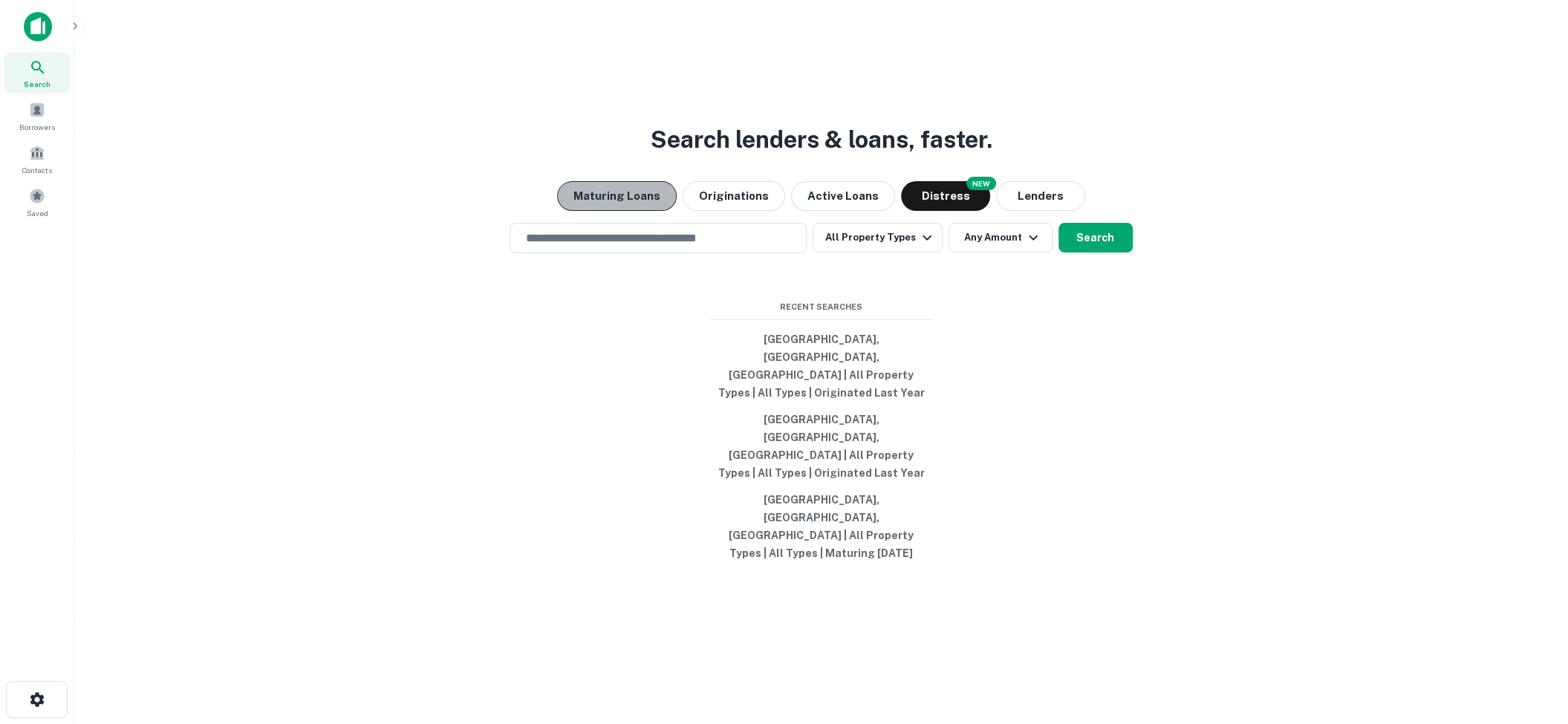
click at [625, 211] on button "Maturing Loans" at bounding box center [616, 196] width 119 height 30
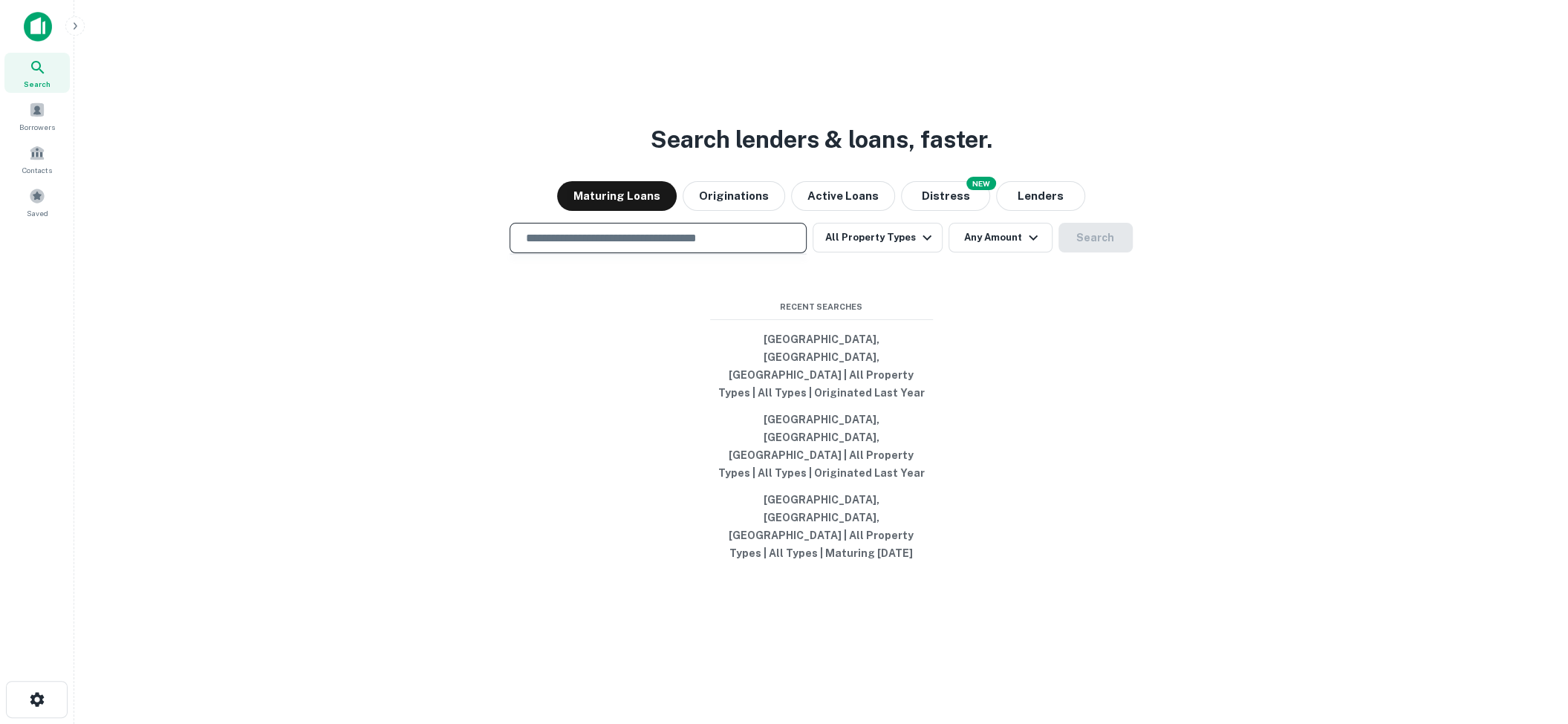
click at [627, 246] on input "text" at bounding box center [658, 238] width 284 height 17
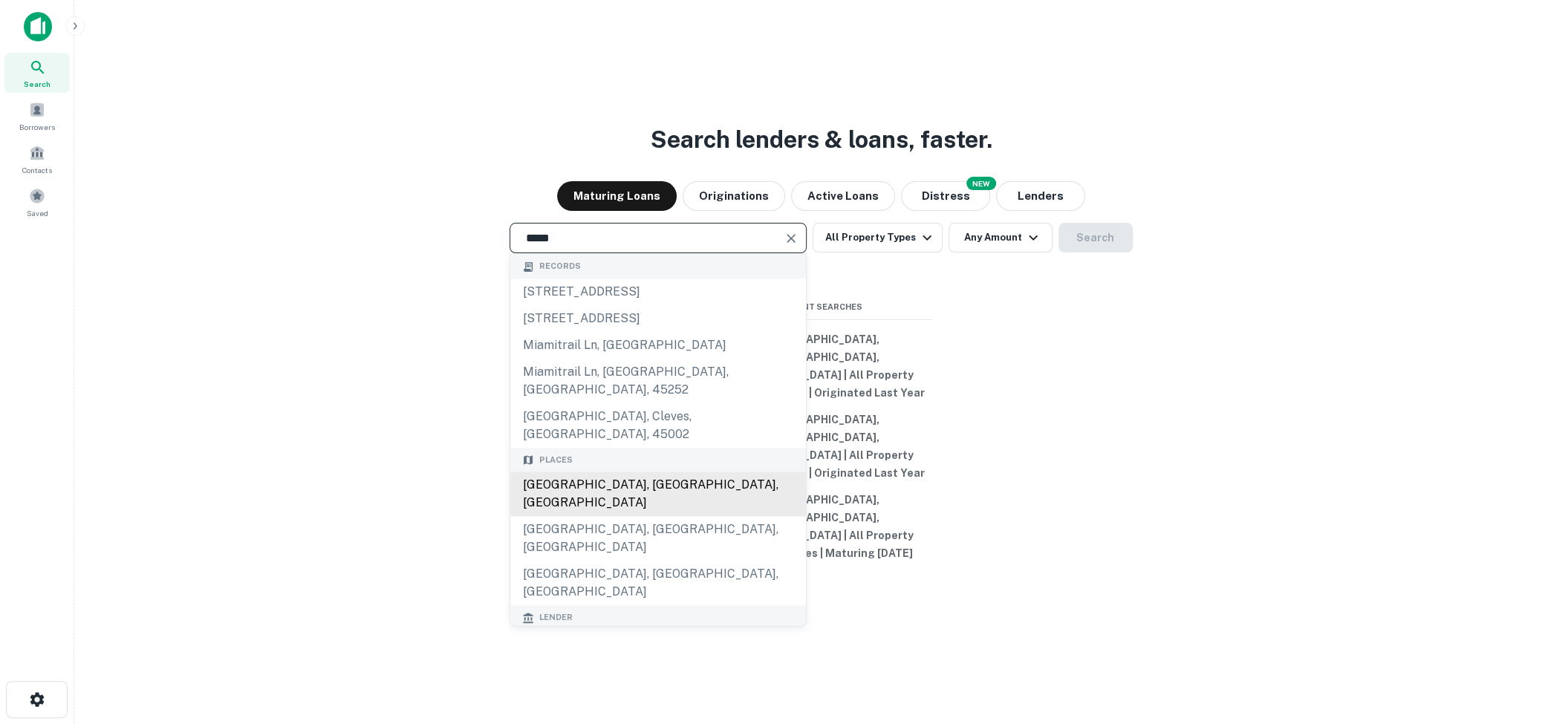
click at [630, 510] on div "[GEOGRAPHIC_DATA], [GEOGRAPHIC_DATA], [GEOGRAPHIC_DATA]" at bounding box center [658, 494] width 296 height 44
type input "**********"
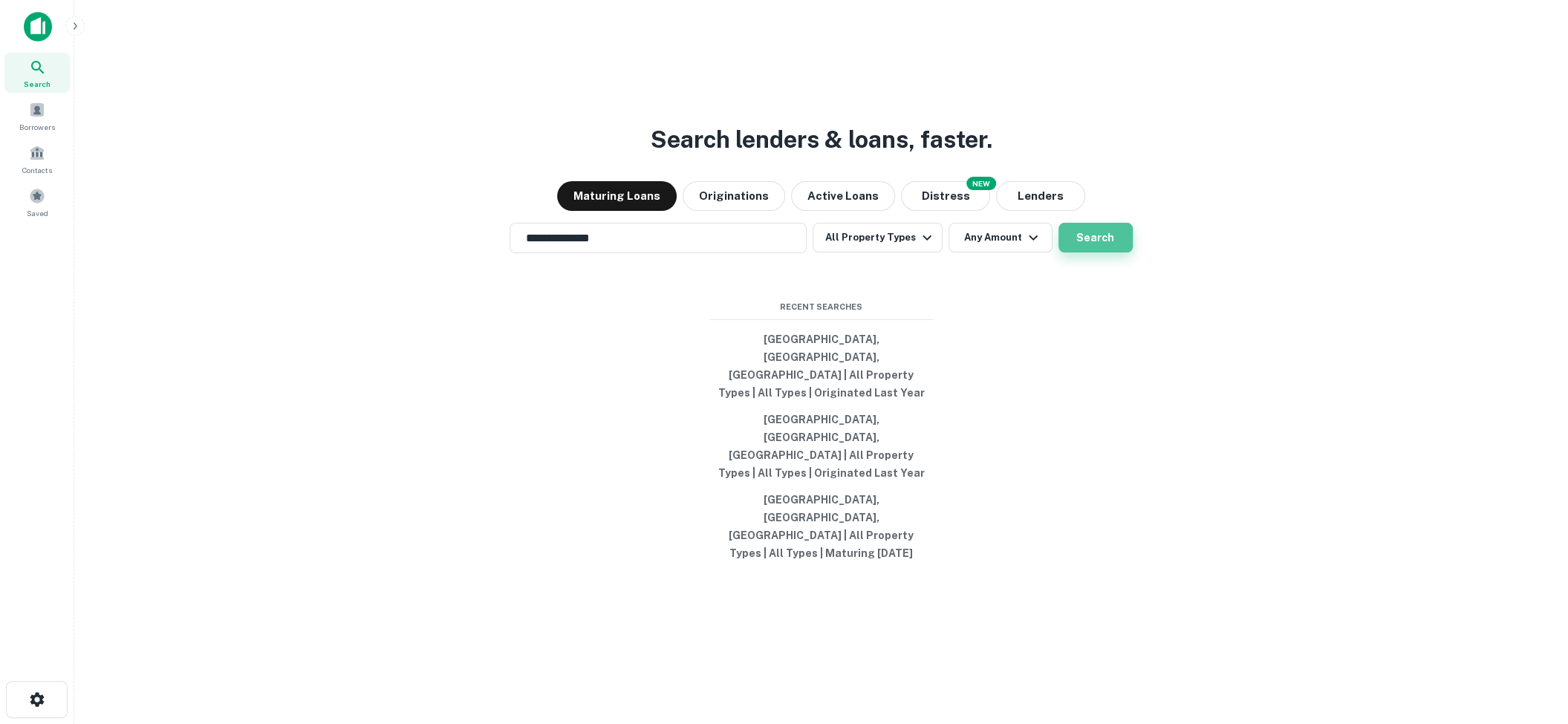
click at [1073, 252] on button "Search" at bounding box center [1095, 238] width 74 height 30
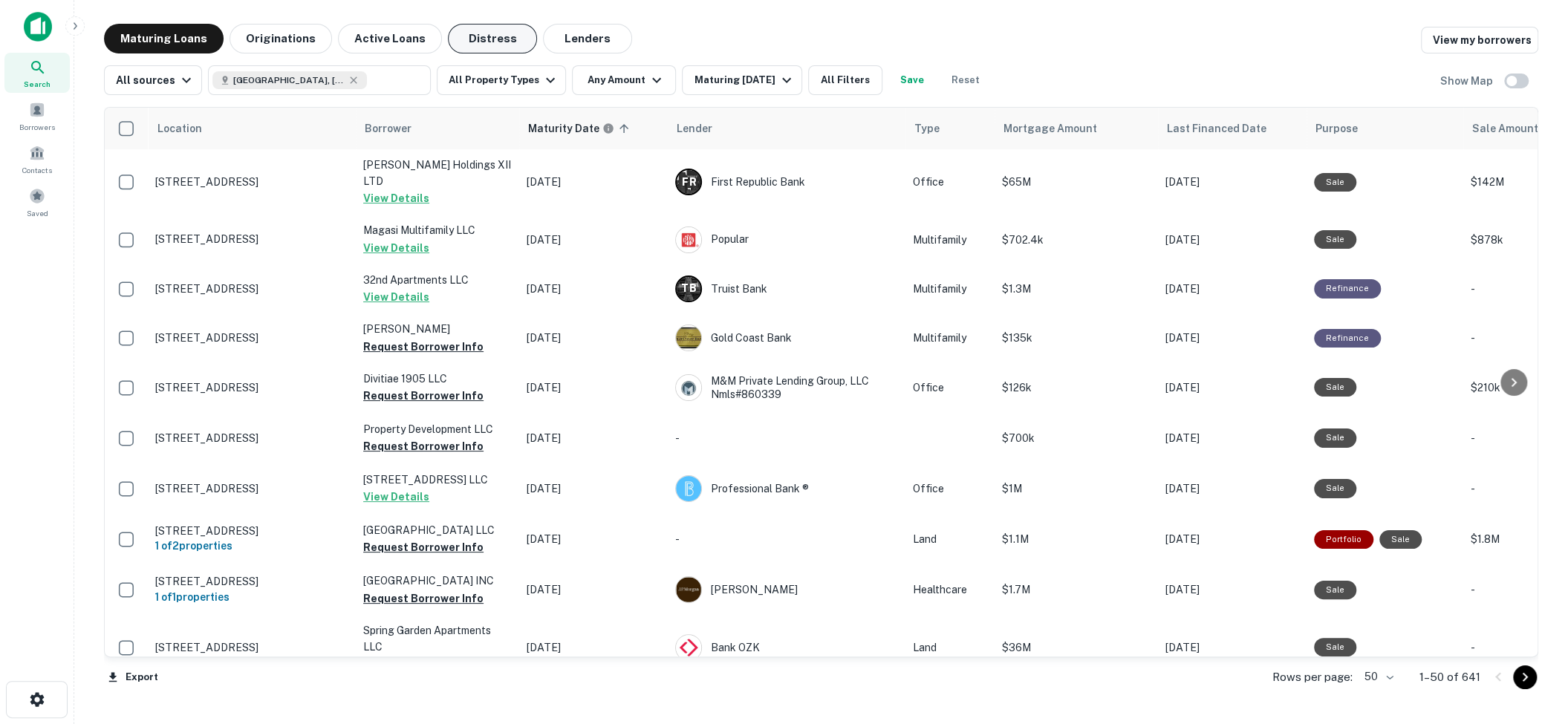
click at [458, 27] on button "Distress" at bounding box center [493, 38] width 89 height 30
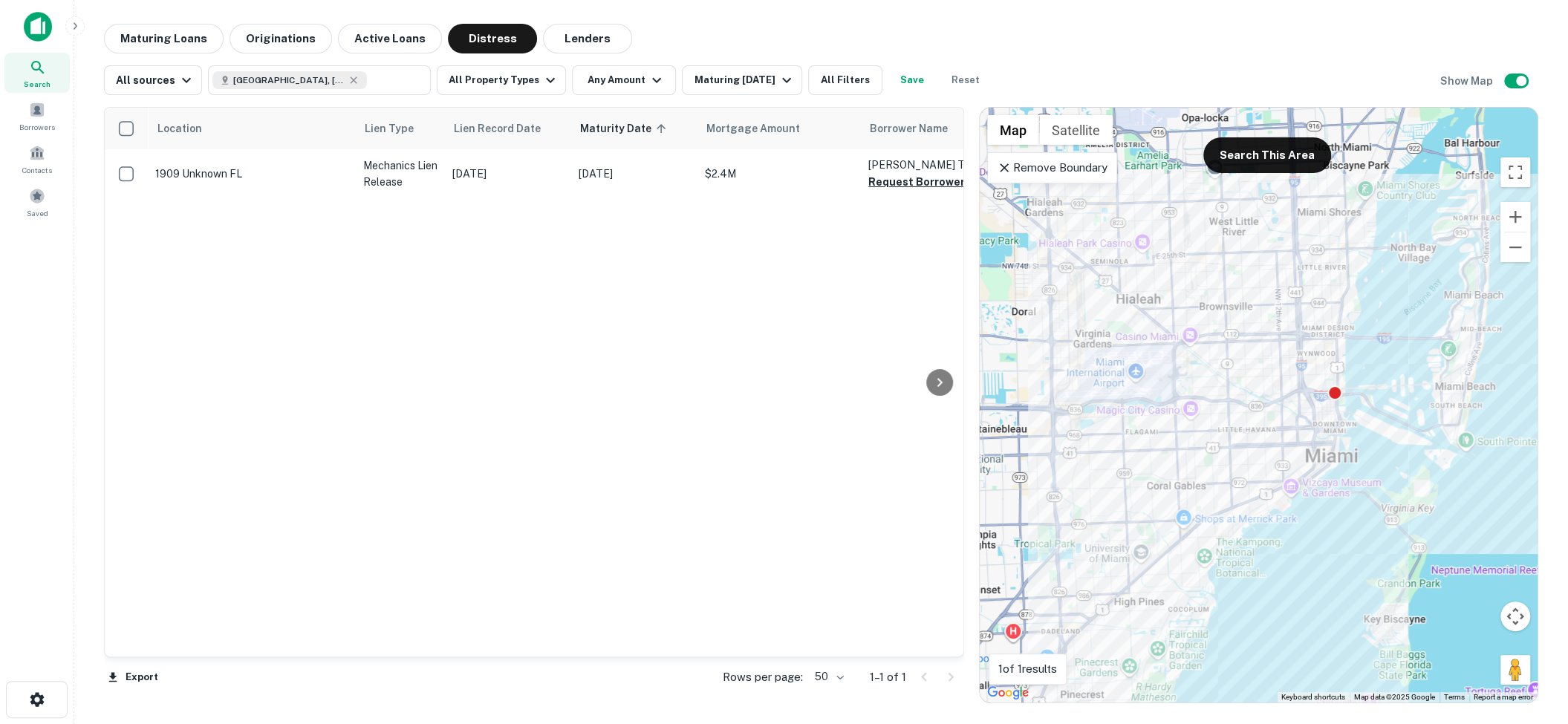
click at [1002, 163] on icon at bounding box center [1003, 167] width 15 height 15
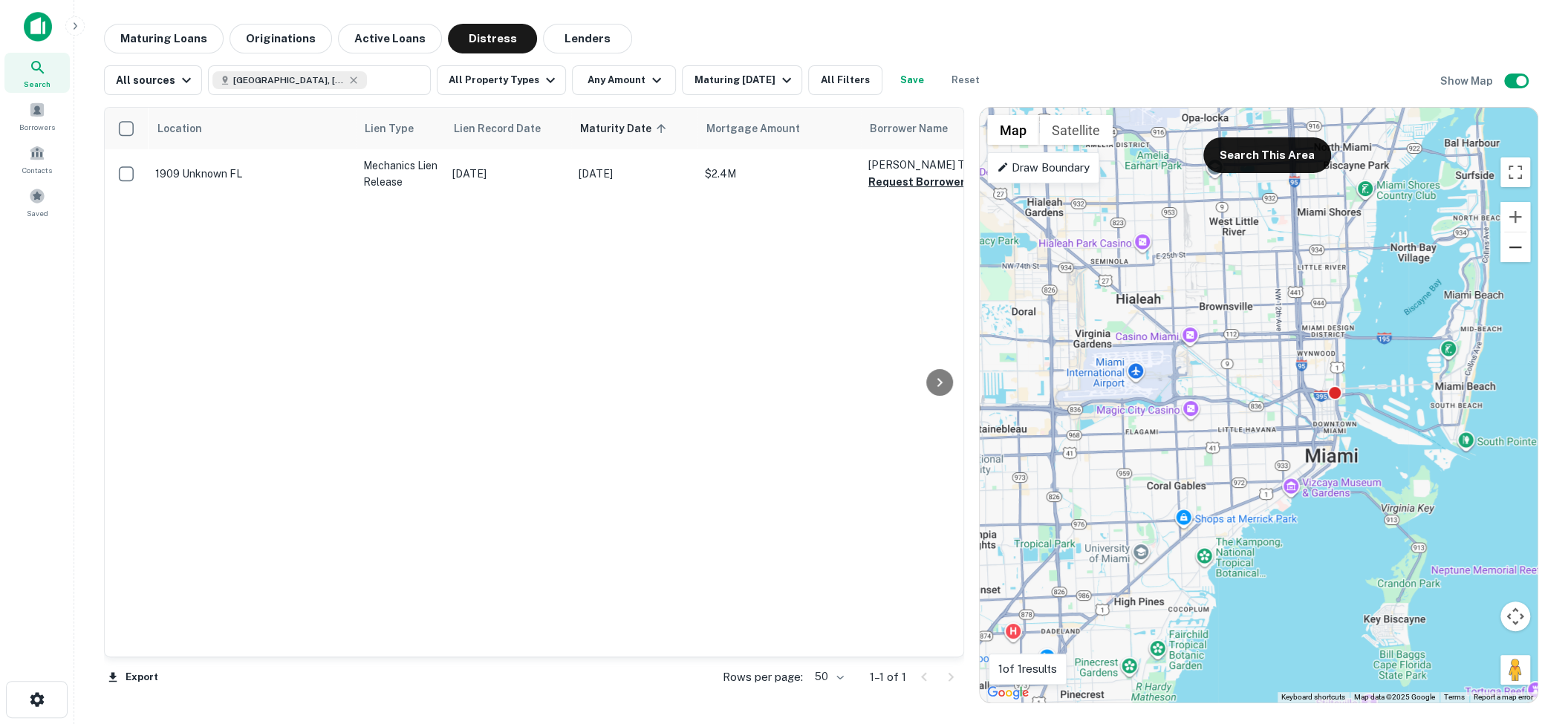
click at [1514, 246] on button "Zoom out" at bounding box center [1515, 247] width 30 height 30
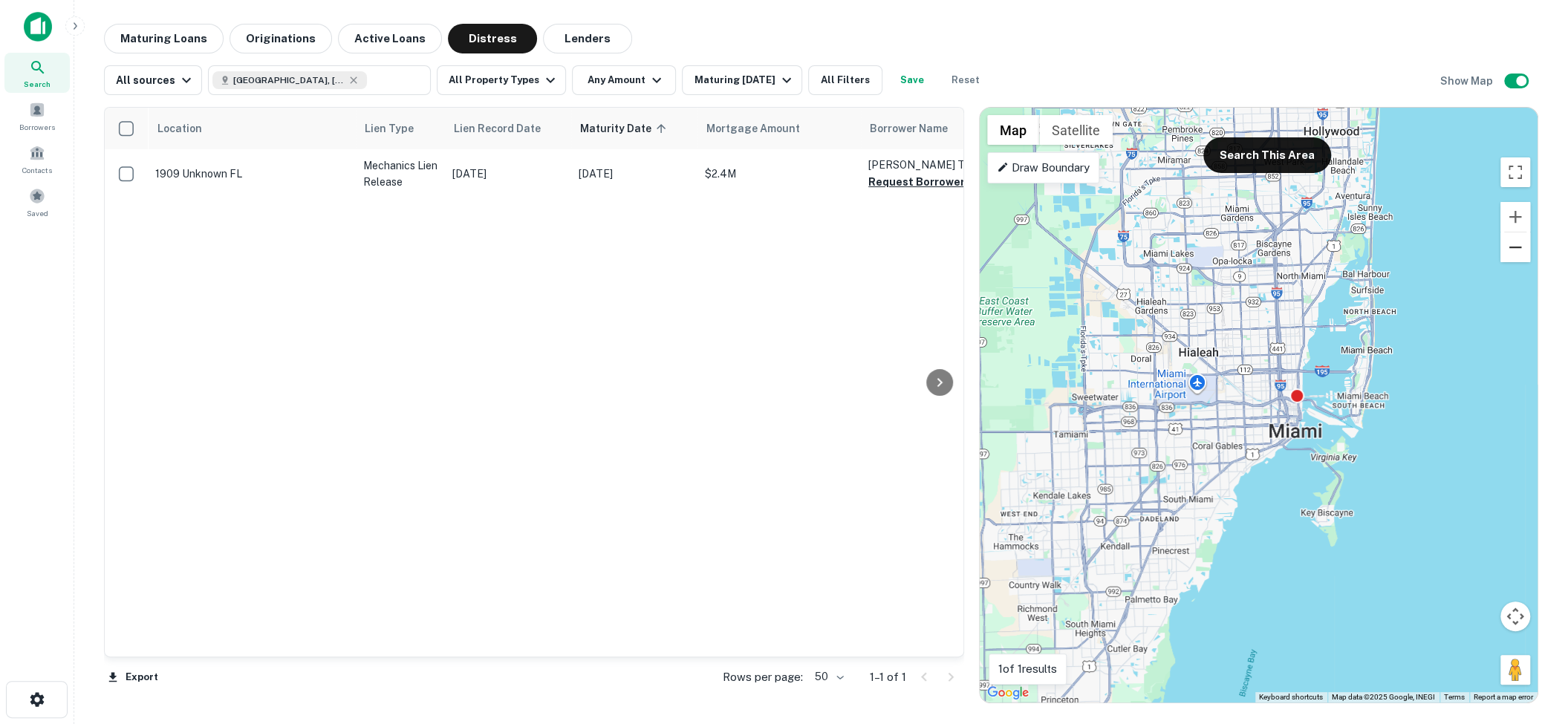
click at [1514, 246] on button "Zoom out" at bounding box center [1515, 247] width 30 height 30
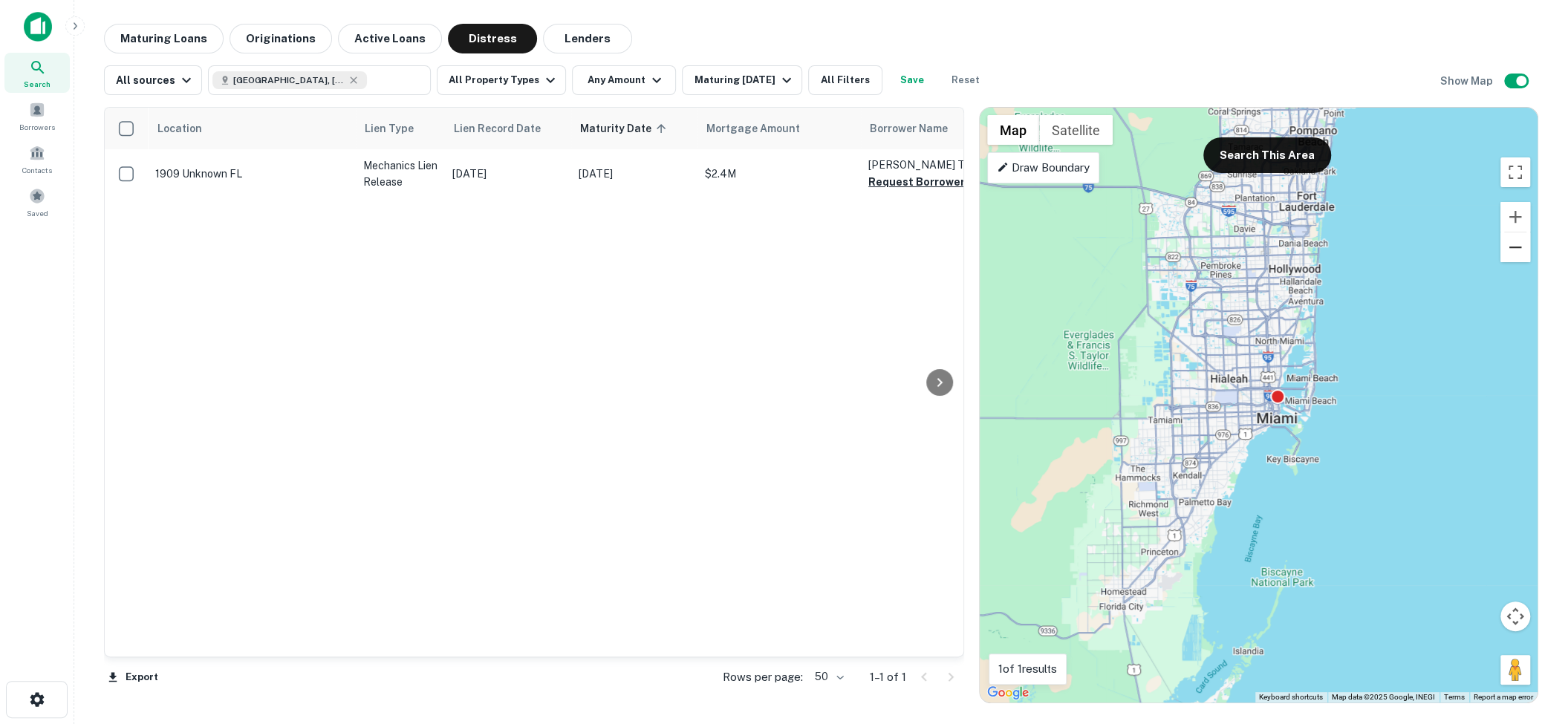
click at [1514, 246] on button "Zoom out" at bounding box center [1515, 247] width 30 height 30
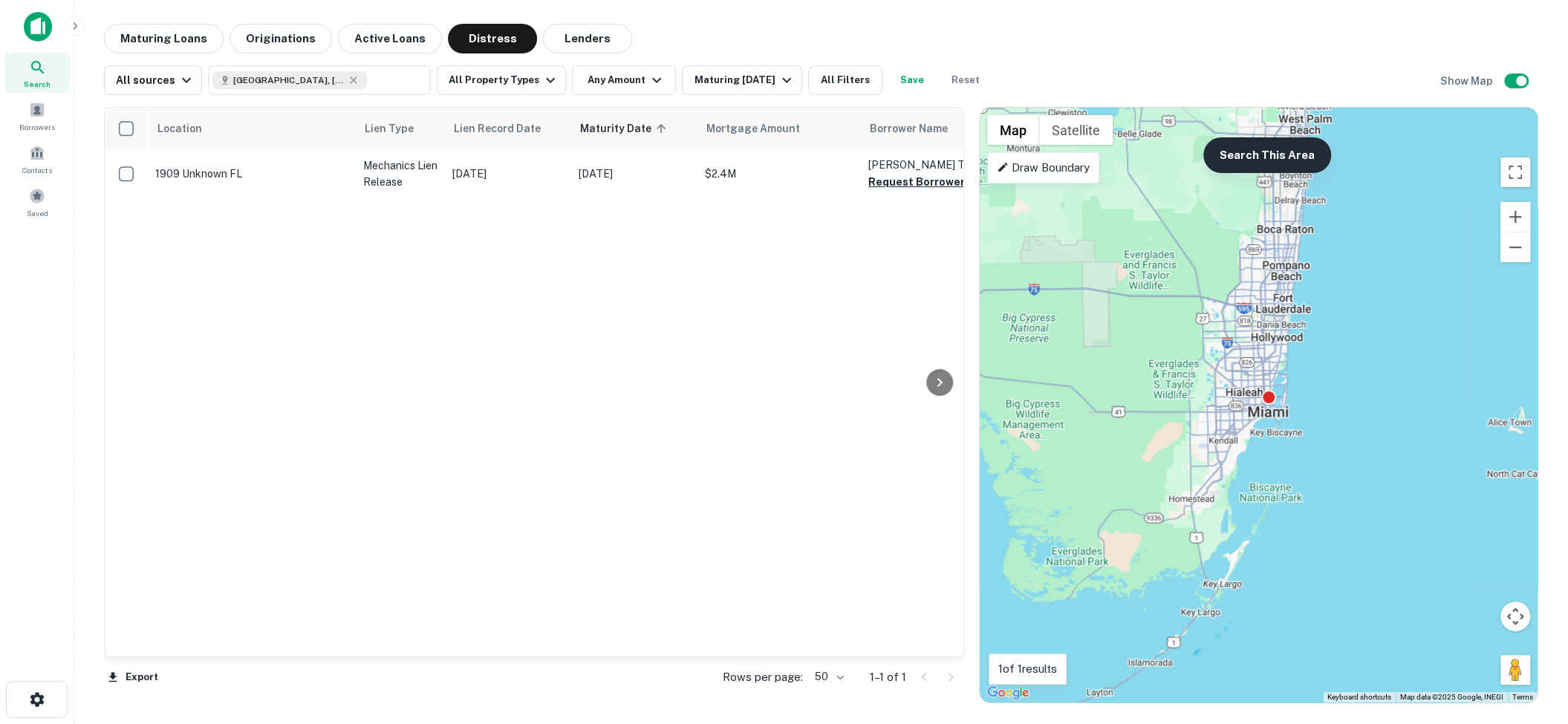
click at [1240, 164] on button "Search This Area" at bounding box center [1267, 155] width 128 height 36
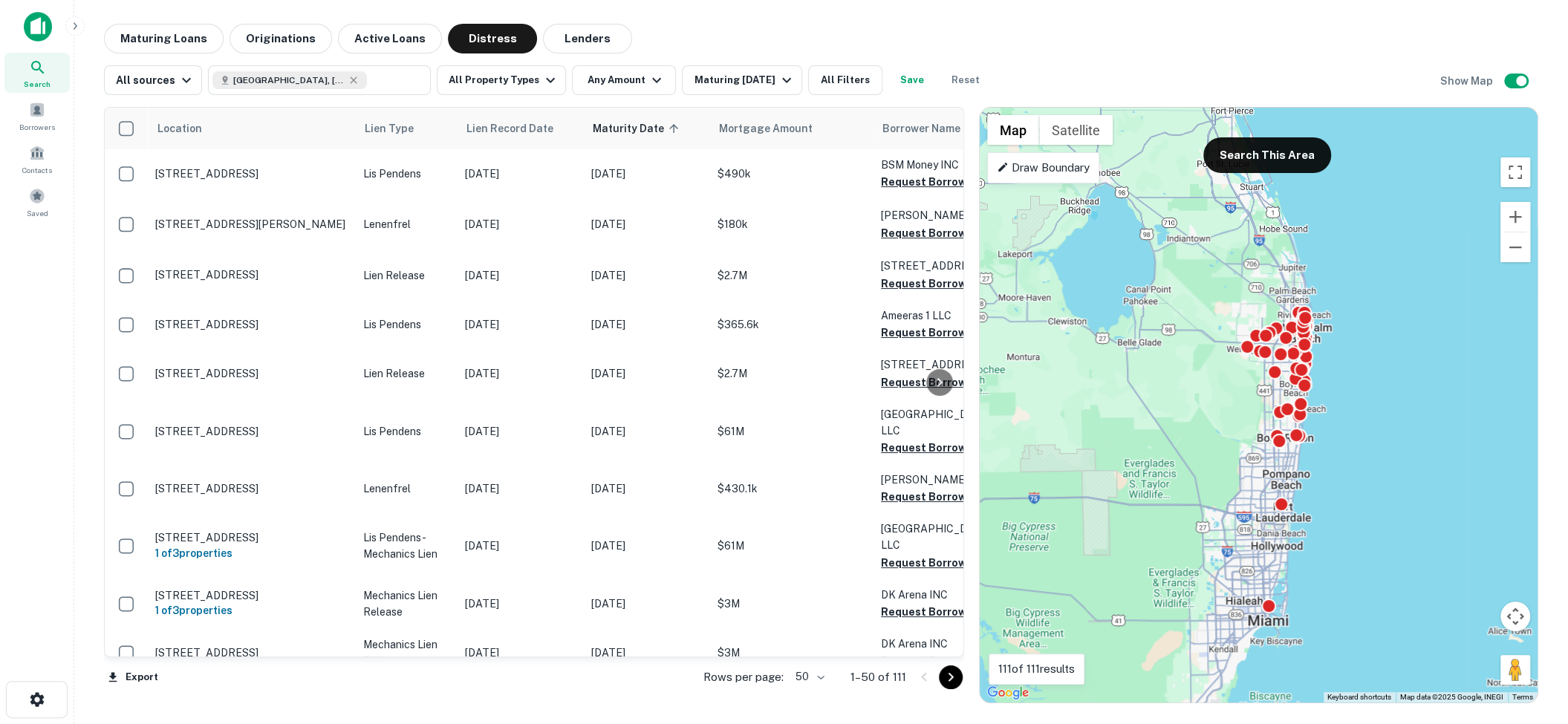
drag, startPoint x: 1097, startPoint y: 265, endPoint x: 1097, endPoint y: 474, distance: 209.0
click at [1097, 474] on div "To activate drag with keyboard, press Alt + Enter. Once in keyboard drag state,…" at bounding box center [1258, 406] width 558 height 595
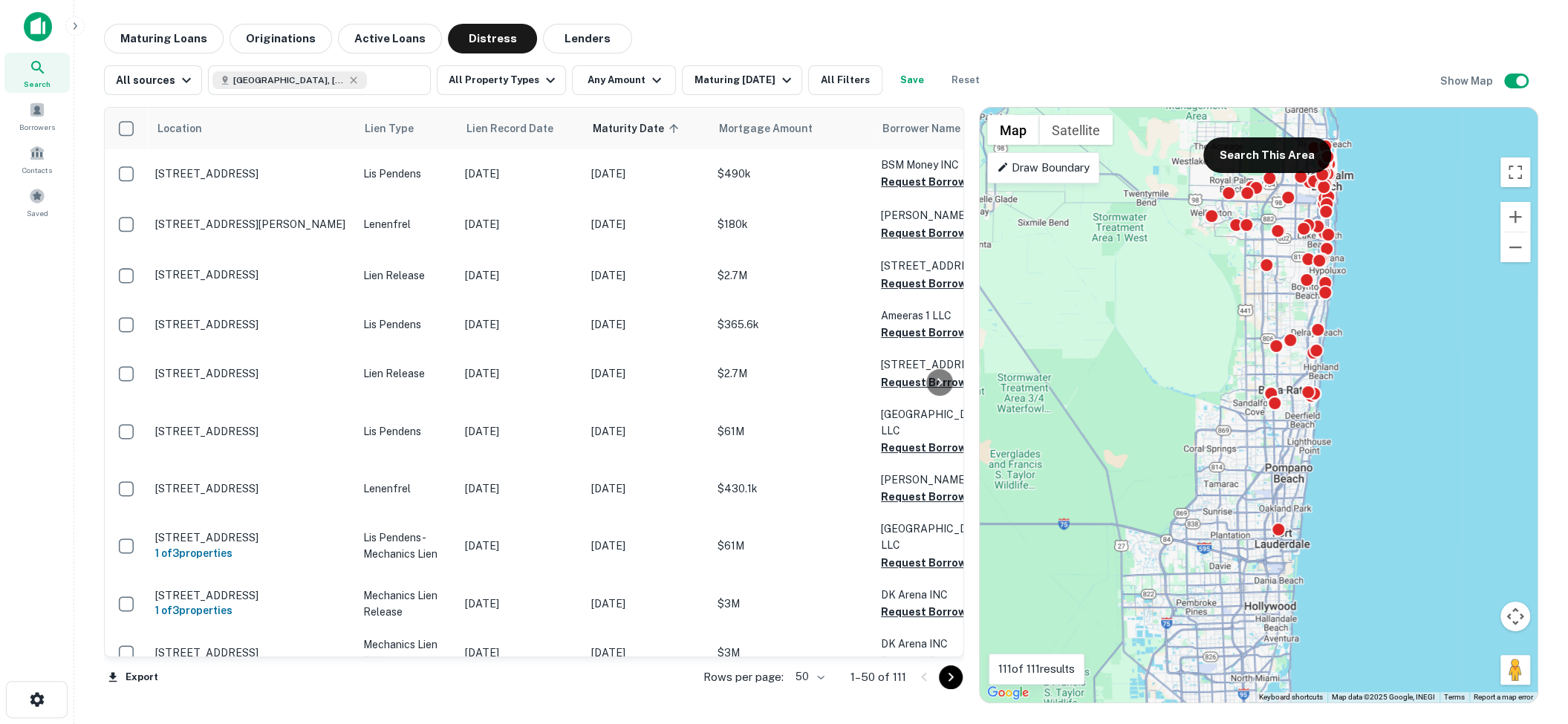
drag, startPoint x: 1291, startPoint y: 426, endPoint x: 1277, endPoint y: 218, distance: 208.5
click at [1277, 218] on div "To navigate, press the arrow keys. To activate drag with keyboard, press Alt + …" at bounding box center [1258, 406] width 558 height 595
